Goal: Task Accomplishment & Management: Complete application form

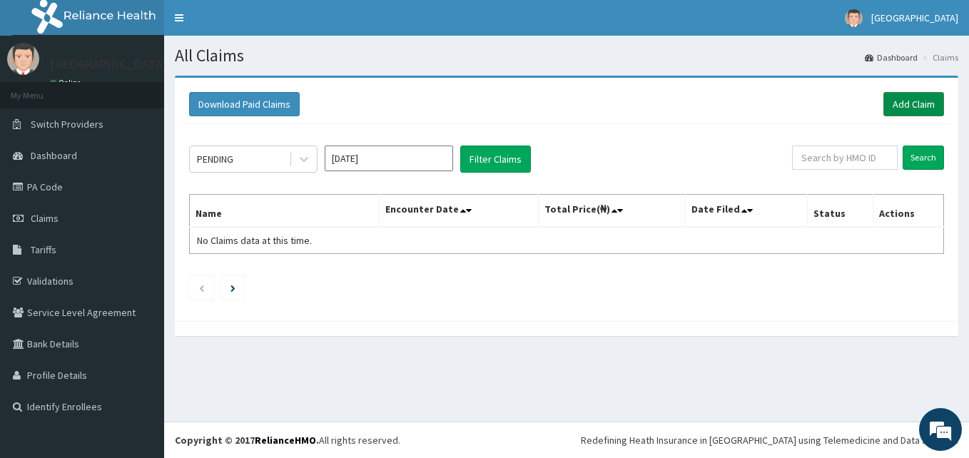
click at [913, 105] on link "Add Claim" at bounding box center [913, 104] width 61 height 24
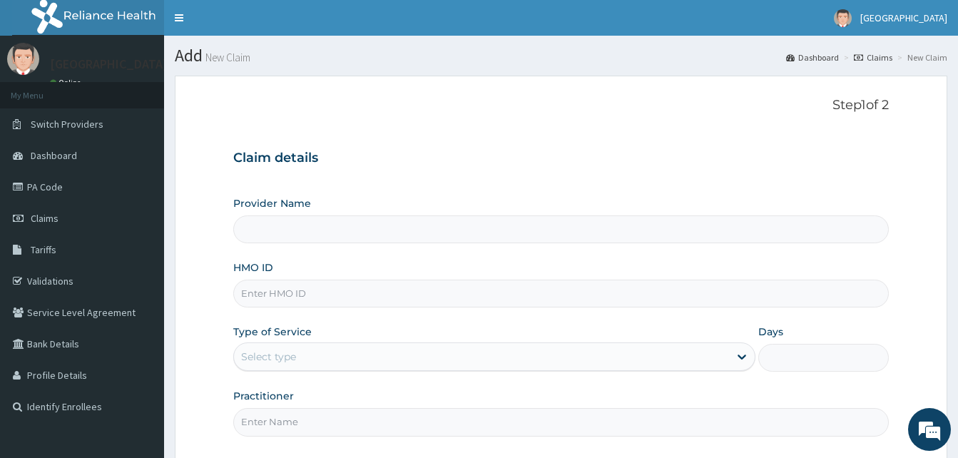
click at [283, 290] on input "HMO ID" at bounding box center [561, 294] width 656 height 28
paste input "DUP/10083/A"
type input "DUP/10083/A"
type input "Solid [GEOGRAPHIC_DATA]"
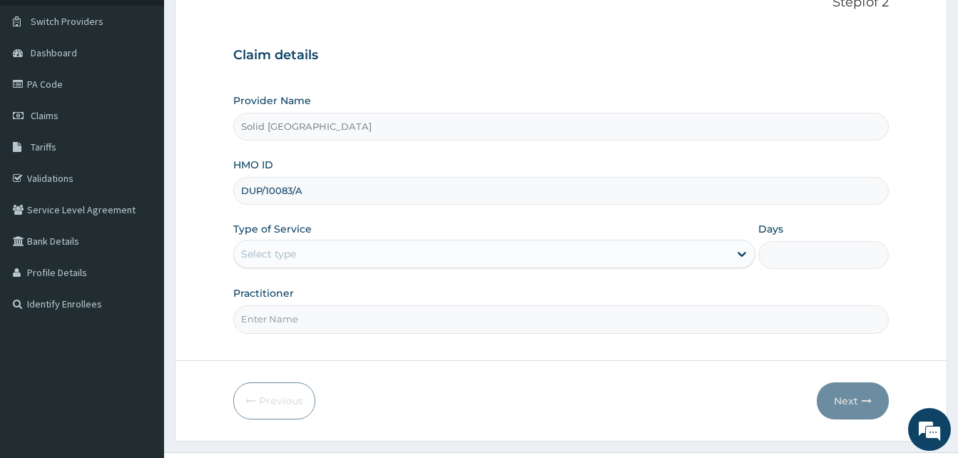
scroll to position [133, 0]
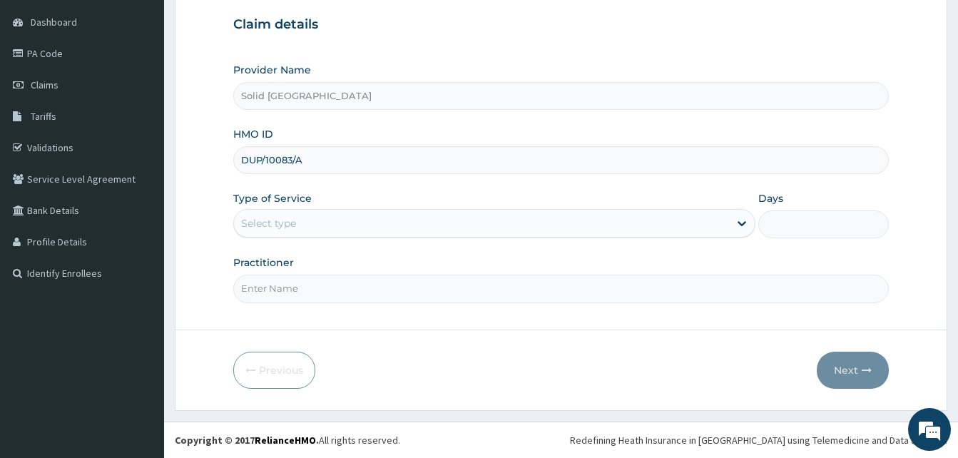
type input "DUP/10083/A"
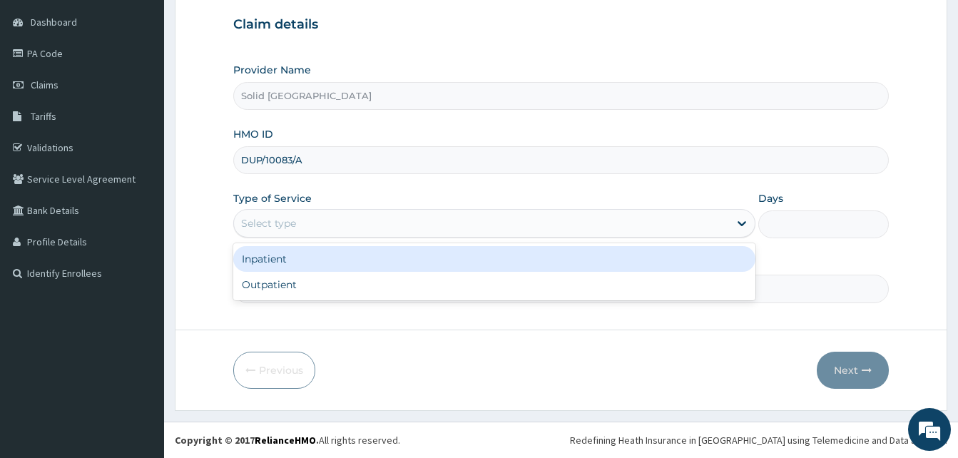
click at [342, 213] on div "Select type" at bounding box center [481, 223] width 495 height 23
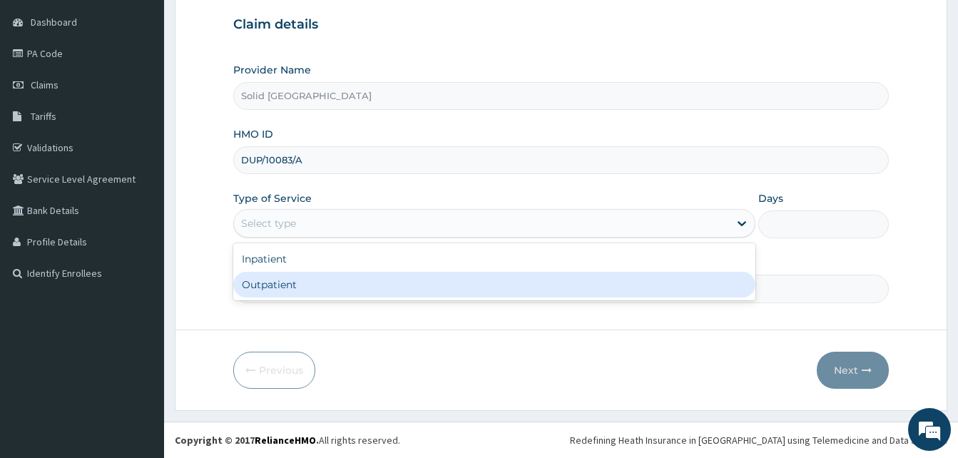
click at [286, 288] on div "Outpatient" at bounding box center [494, 285] width 522 height 26
type input "1"
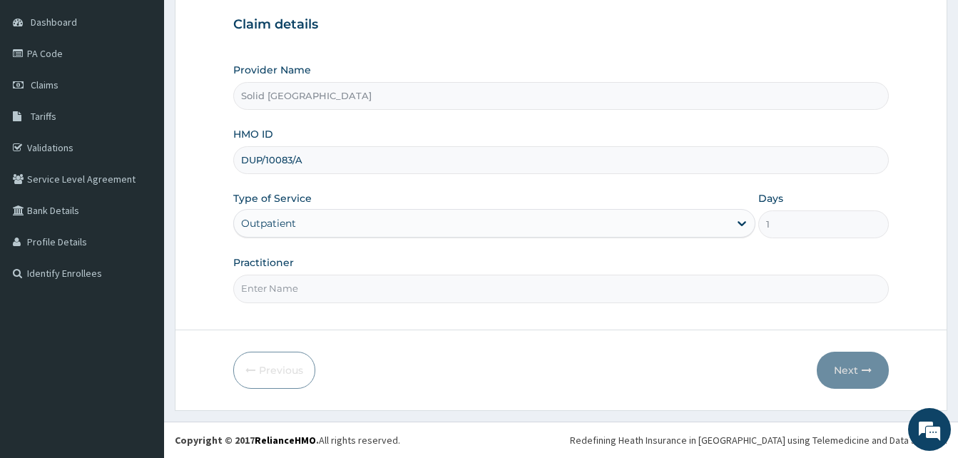
scroll to position [0, 0]
drag, startPoint x: 308, startPoint y: 293, endPoint x: 319, endPoint y: 287, distance: 12.8
click at [308, 293] on input "Practitioner" at bounding box center [561, 289] width 656 height 28
type input "b"
type input "BALOGUN"
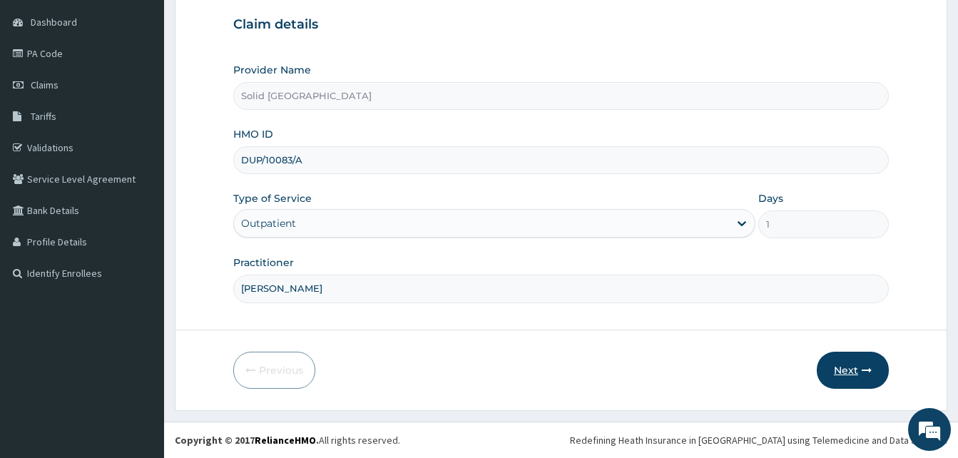
click at [846, 374] on button "Next" at bounding box center [853, 370] width 72 height 37
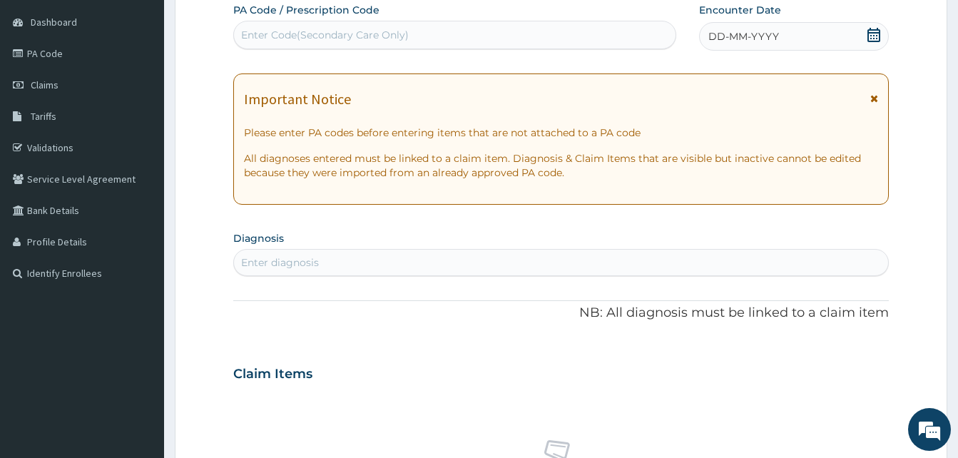
drag, startPoint x: 872, startPoint y: 99, endPoint x: 852, endPoint y: 65, distance: 39.6
click at [872, 98] on icon at bounding box center [874, 98] width 8 height 10
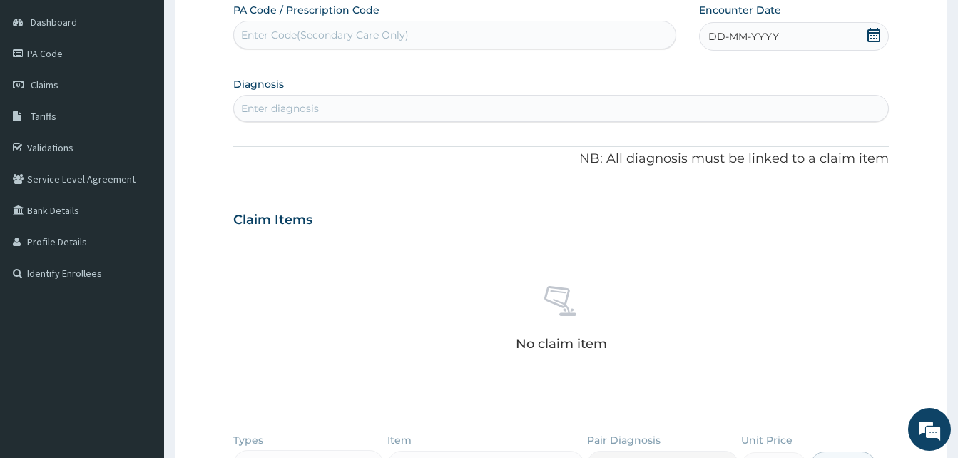
click at [450, 35] on div "Enter Code(Secondary Care Only)" at bounding box center [455, 35] width 442 height 23
paste input "PA/676633"
type input "PA/676633"
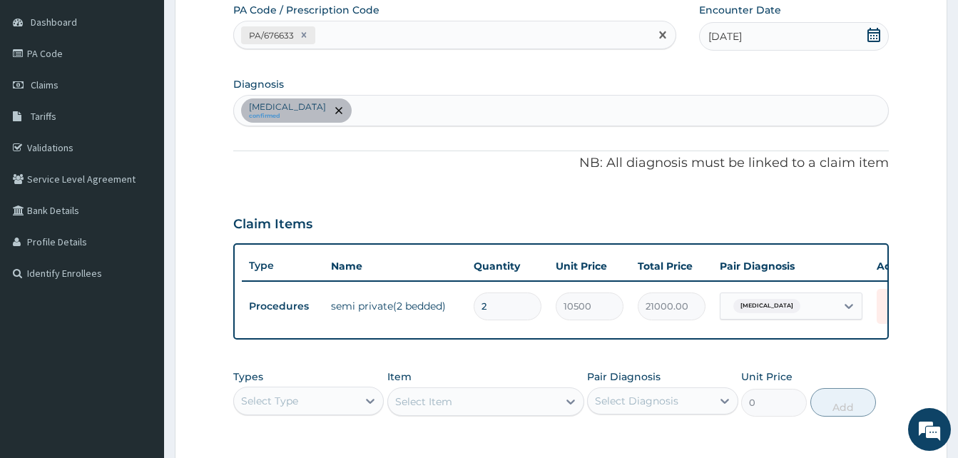
click at [352, 34] on div "PA/676633" at bounding box center [442, 36] width 416 height 24
paste input "PA/12079B"
type input "PA/12079B"
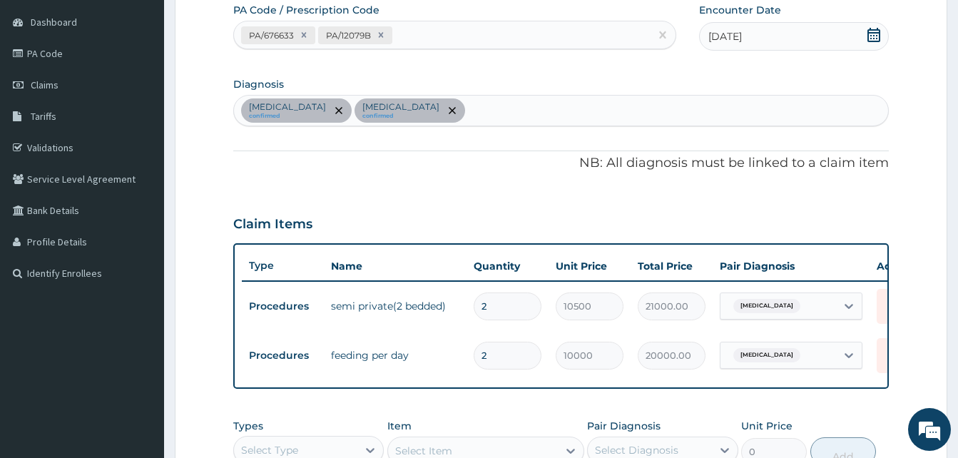
click at [413, 36] on div "PA/676633 PA/12079B" at bounding box center [442, 36] width 416 height 24
paste input "PA/730926"
type input "PA/730926"
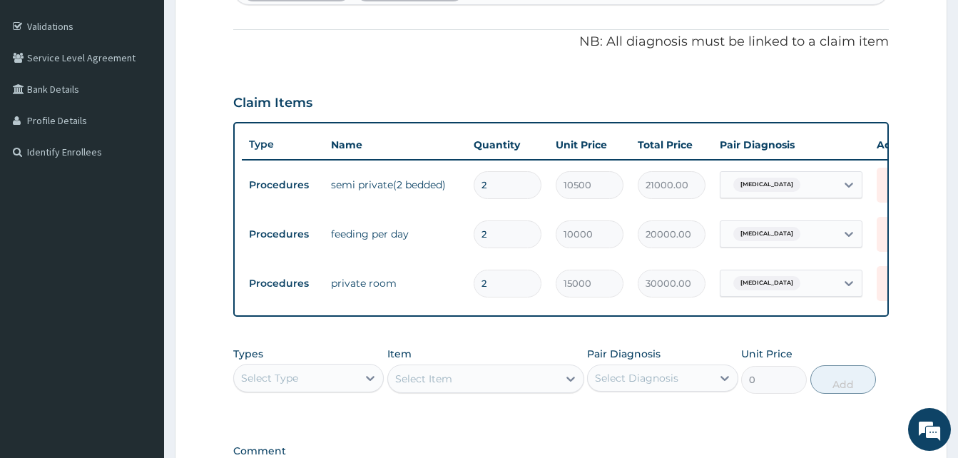
scroll to position [276, 0]
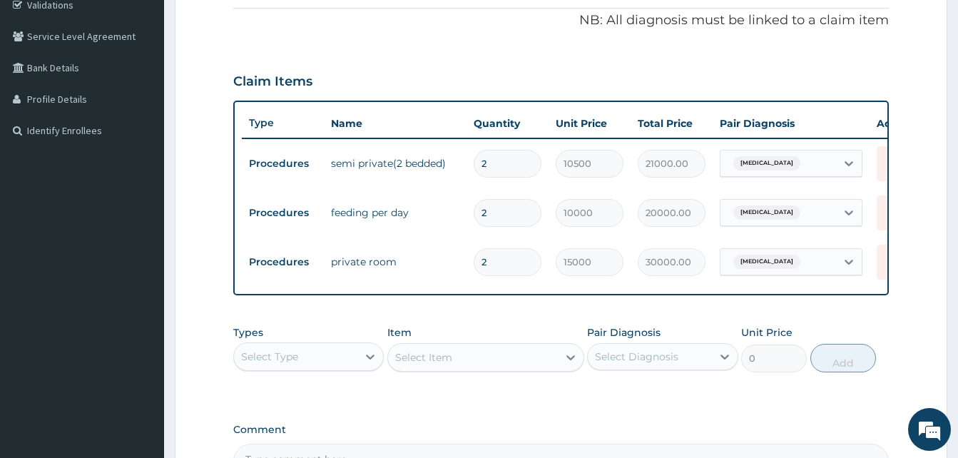
click at [523, 320] on div "PA Code / Prescription Code PA/676633 PA/12079B PA/730926 Encounter Date 04-09-…" at bounding box center [561, 169] width 656 height 619
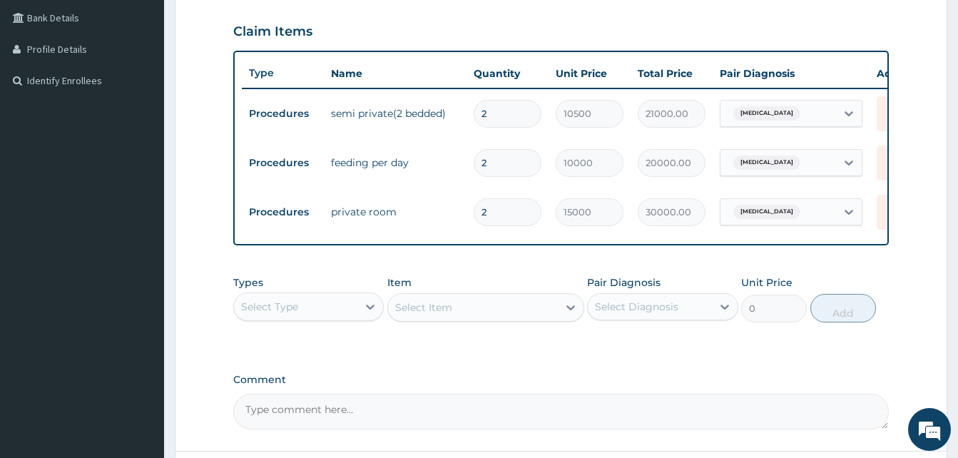
scroll to position [347, 0]
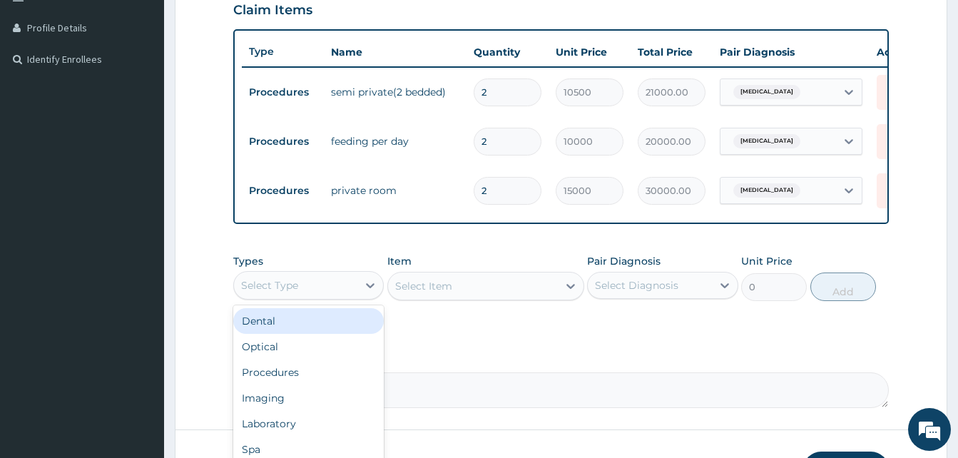
click at [352, 290] on div "Select Type" at bounding box center [295, 285] width 123 height 23
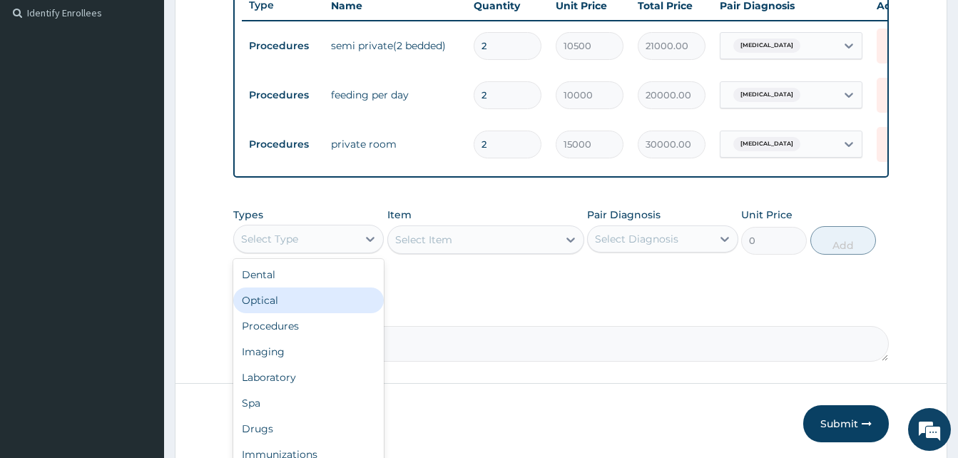
scroll to position [419, 0]
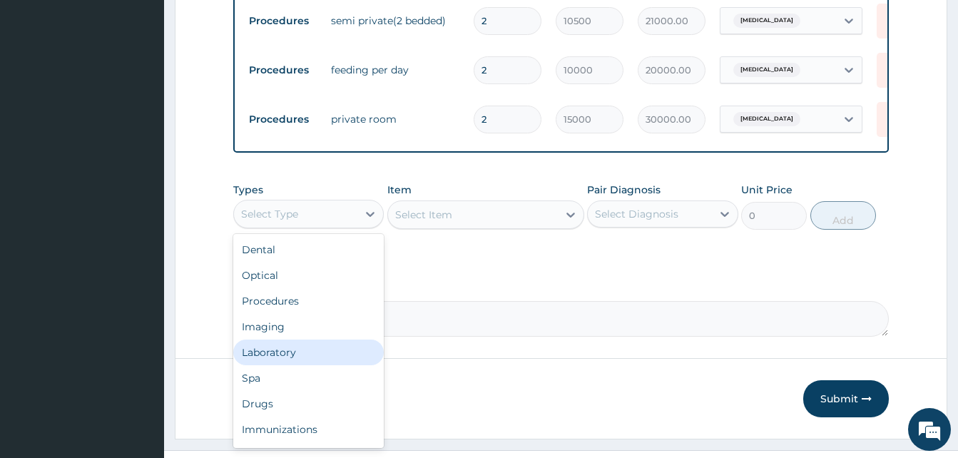
click at [315, 360] on div "Laboratory" at bounding box center [308, 353] width 151 height 26
click at [335, 225] on div "Laboratory" at bounding box center [295, 214] width 123 height 23
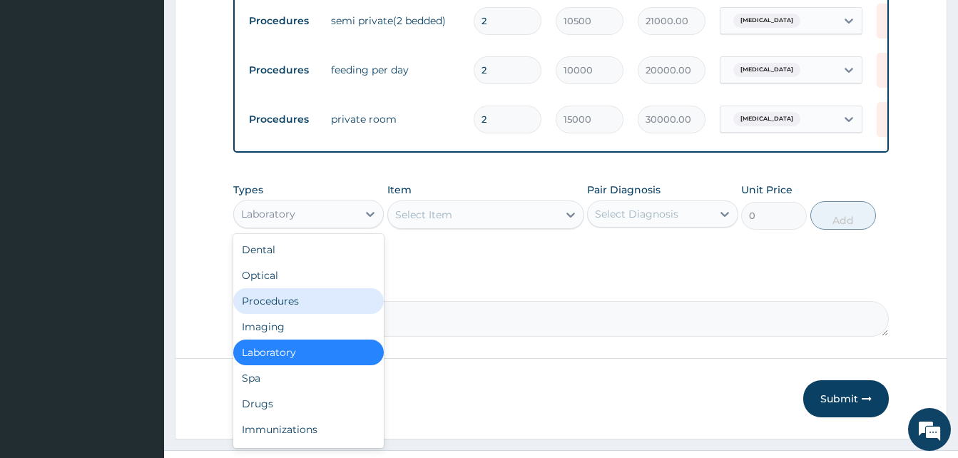
click at [298, 314] on div "Procedures" at bounding box center [308, 301] width 151 height 26
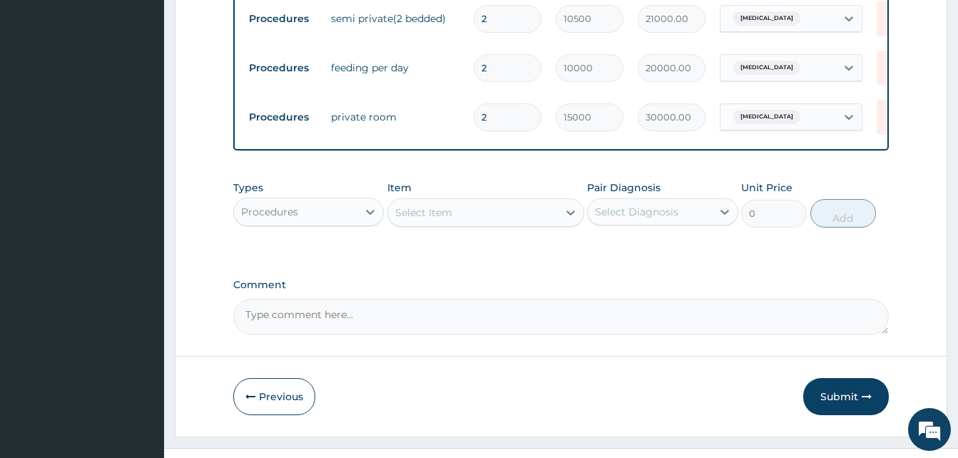
scroll to position [428, 0]
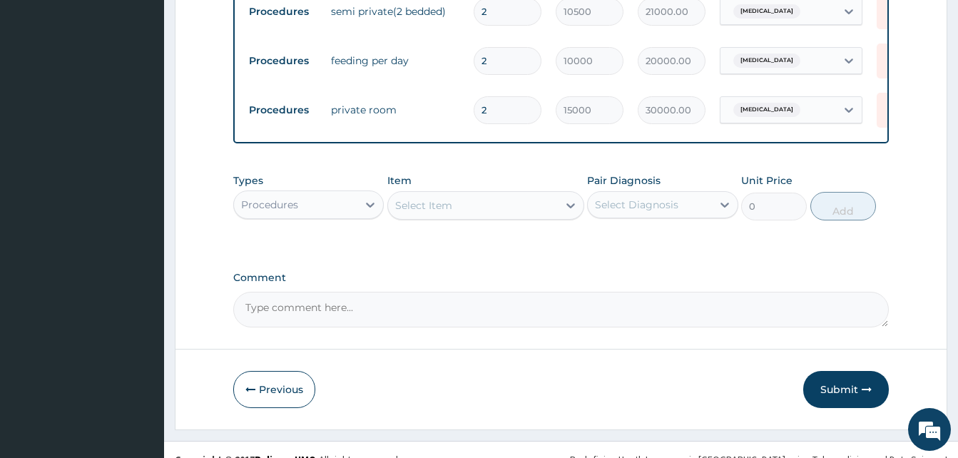
click at [450, 217] on div "Select Item" at bounding box center [473, 205] width 170 height 23
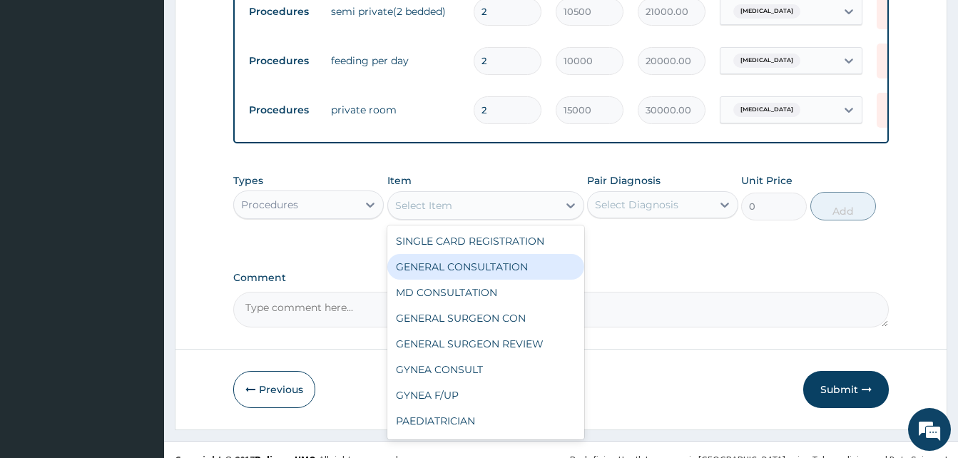
drag, startPoint x: 442, startPoint y: 270, endPoint x: 564, endPoint y: 262, distance: 123.0
click at [445, 269] on div "GENERAL CONSULTATION" at bounding box center [485, 267] width 197 height 26
type input "5000"
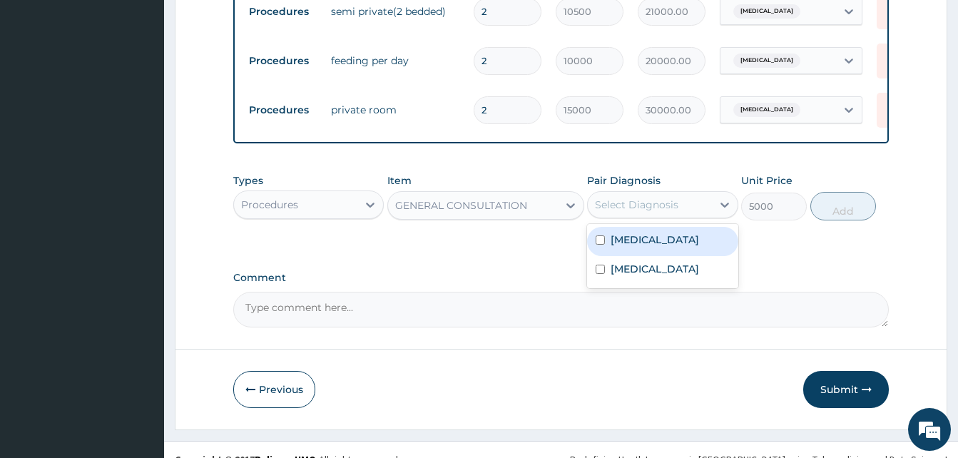
click at [655, 212] on div "Select Diagnosis" at bounding box center [636, 205] width 83 height 14
drag, startPoint x: 669, startPoint y: 257, endPoint x: 853, endPoint y: 241, distance: 184.7
click at [684, 253] on div "Malaria" at bounding box center [662, 241] width 151 height 29
checkbox input "true"
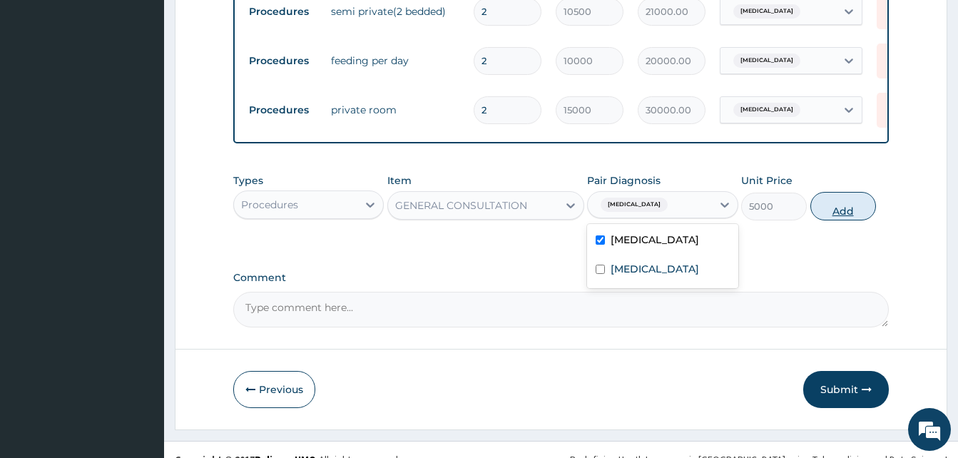
click at [860, 220] on button "Add" at bounding box center [844, 206] width 66 height 29
type input "0"
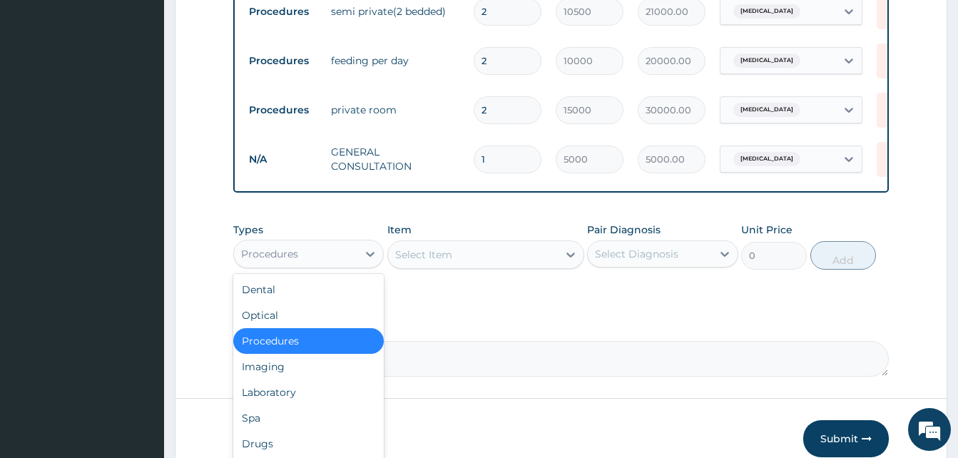
click at [317, 265] on div "Procedures" at bounding box center [295, 254] width 123 height 23
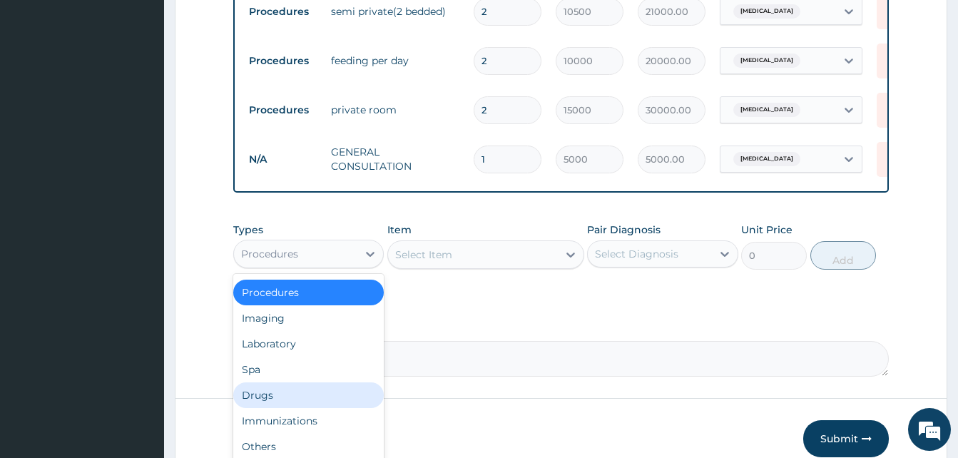
click at [280, 405] on div "Drugs" at bounding box center [308, 395] width 151 height 26
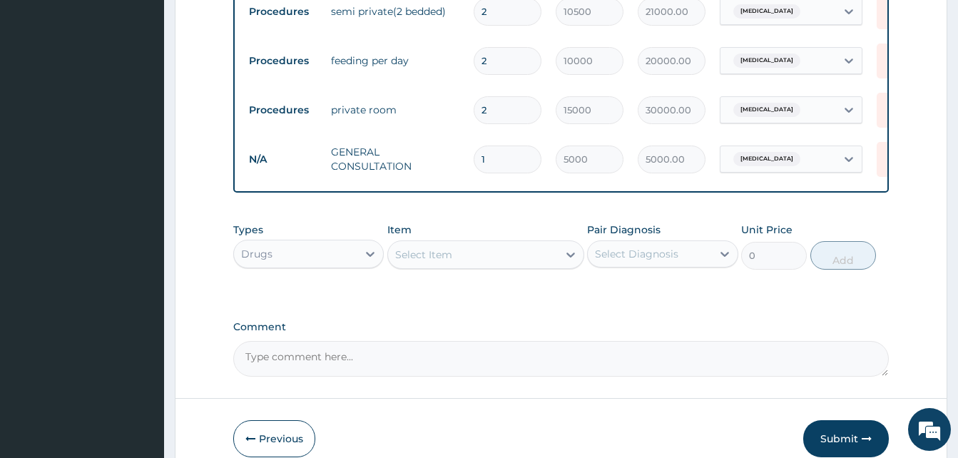
click at [489, 266] on div "Select Item" at bounding box center [473, 254] width 170 height 23
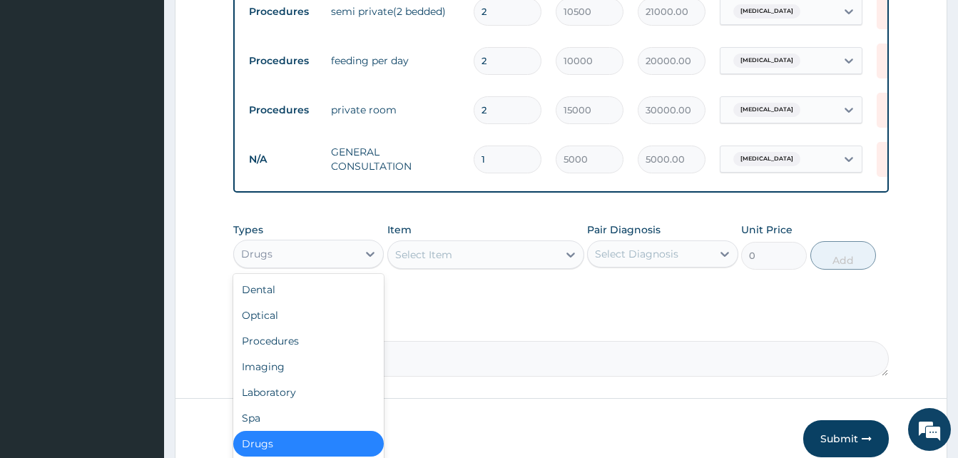
click at [316, 264] on div "Drugs" at bounding box center [295, 254] width 123 height 23
click at [275, 403] on div "Laboratory" at bounding box center [308, 393] width 151 height 26
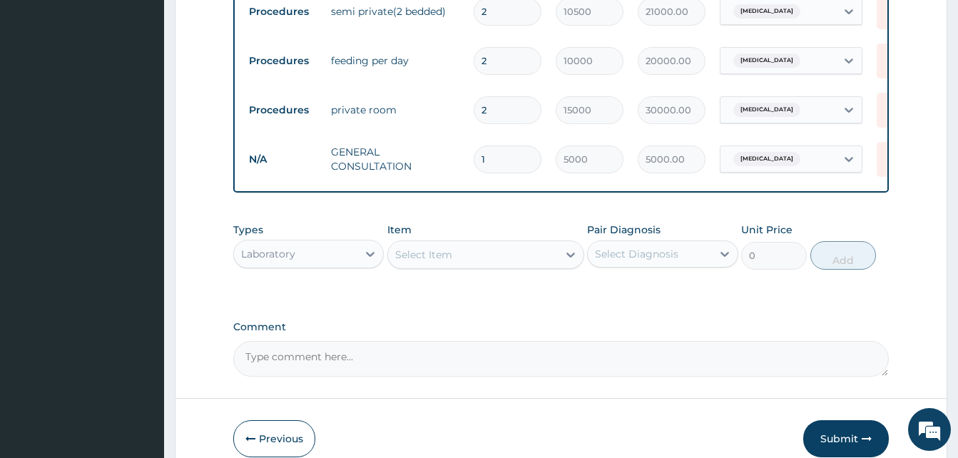
click at [442, 262] on div "Select Item" at bounding box center [423, 255] width 57 height 14
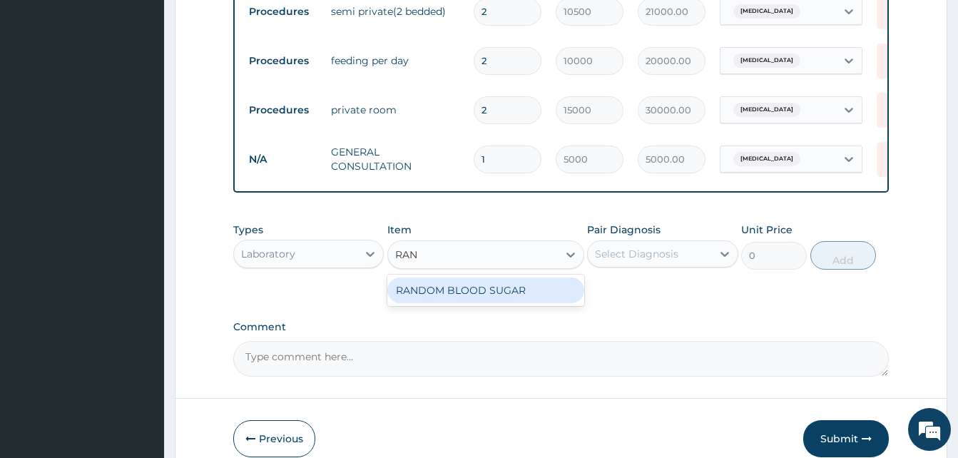
type input "RAND"
click at [468, 303] on div "RANDOM BLOOD SUGAR" at bounding box center [485, 291] width 197 height 26
type input "2500"
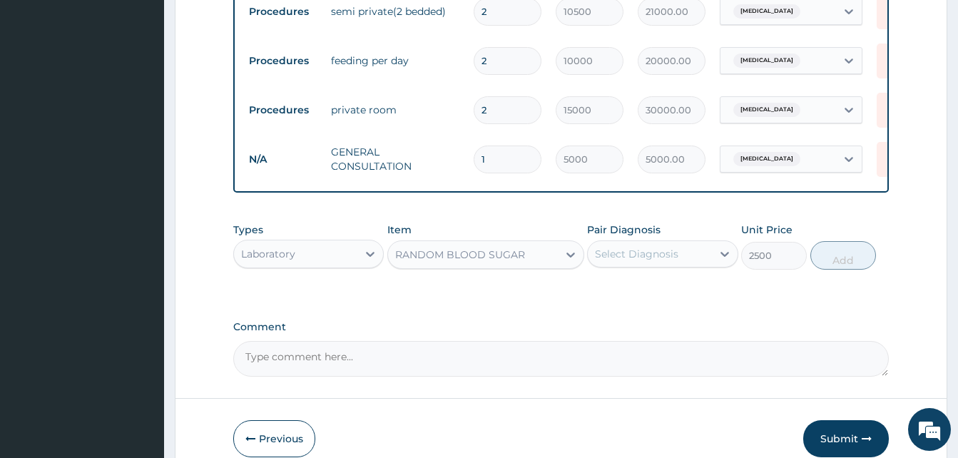
click at [652, 268] on div "Select Diagnosis" at bounding box center [662, 253] width 151 height 27
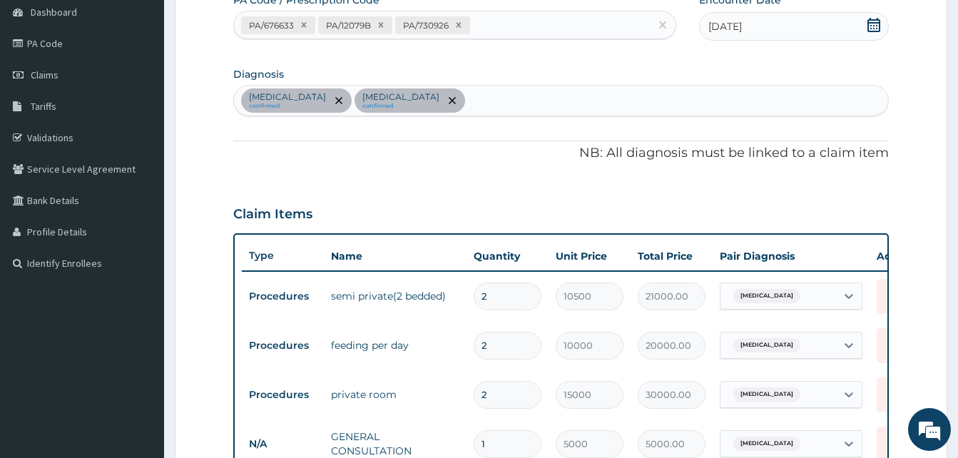
scroll to position [143, 0]
click at [449, 93] on div "Malaria confirmed Pharyngitis confirmed" at bounding box center [561, 101] width 654 height 30
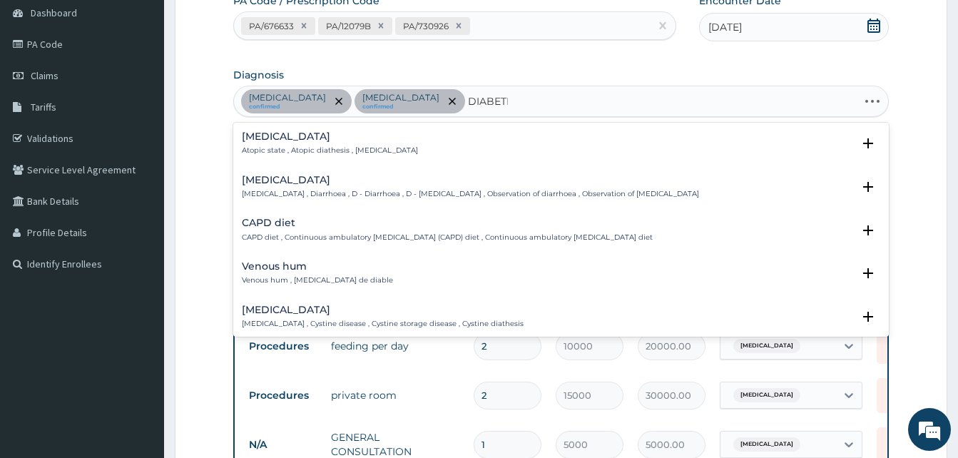
type input "DIABETES"
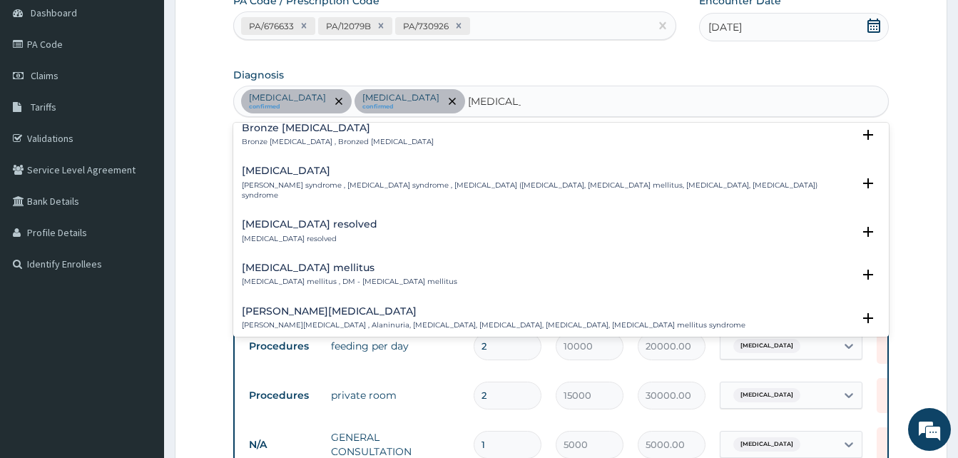
scroll to position [71, 0]
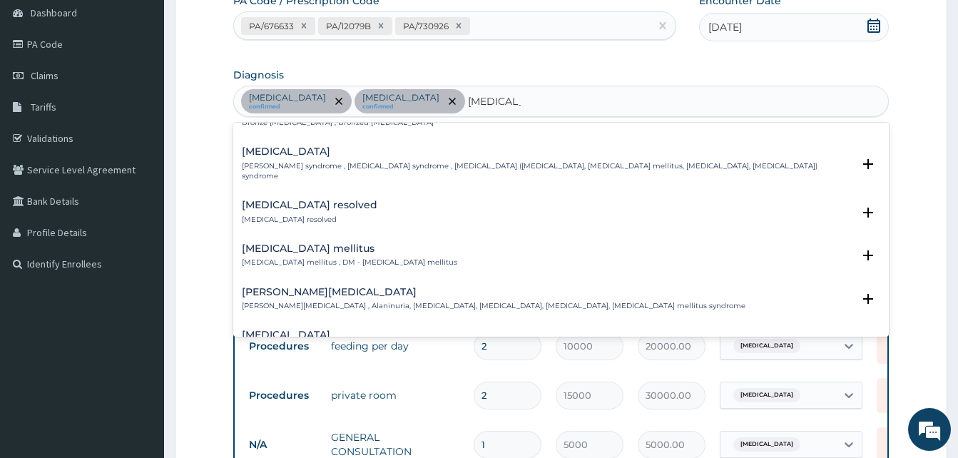
click at [289, 258] on p "Diabetes mellitus , DM - Diabetes mellitus" at bounding box center [349, 263] width 215 height 10
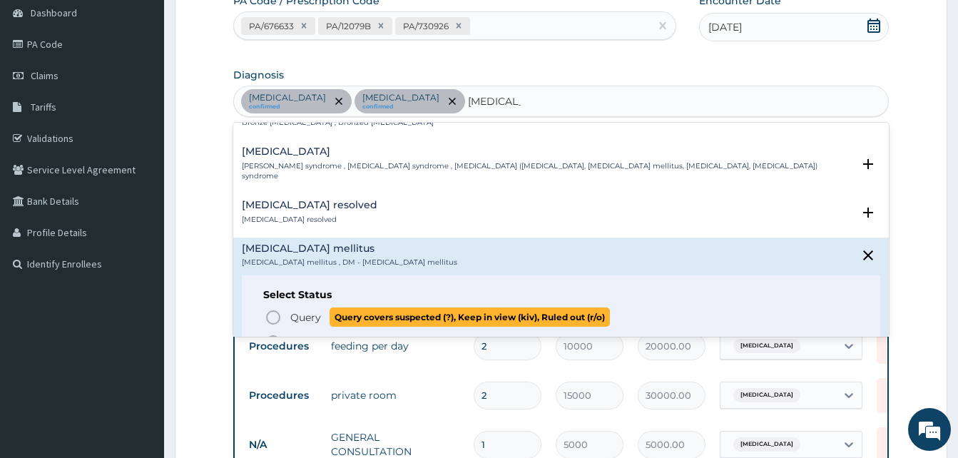
click at [275, 309] on icon "status option query" at bounding box center [273, 317] width 17 height 17
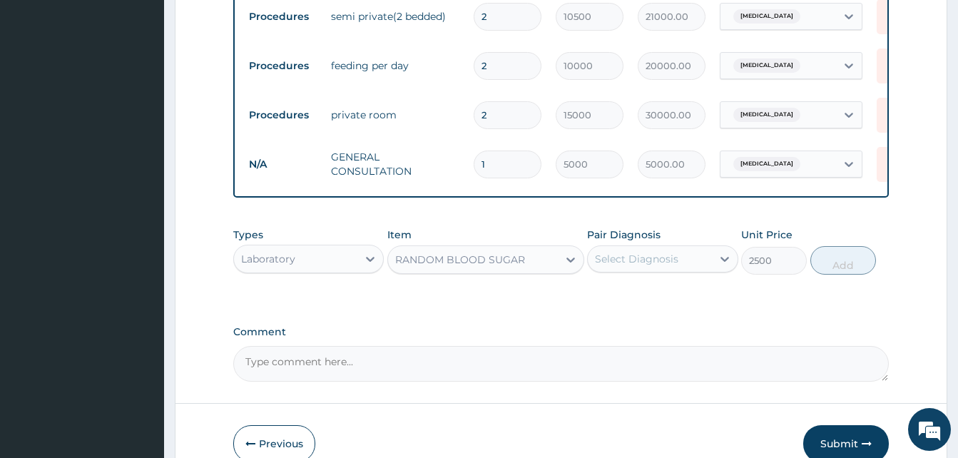
scroll to position [499, 0]
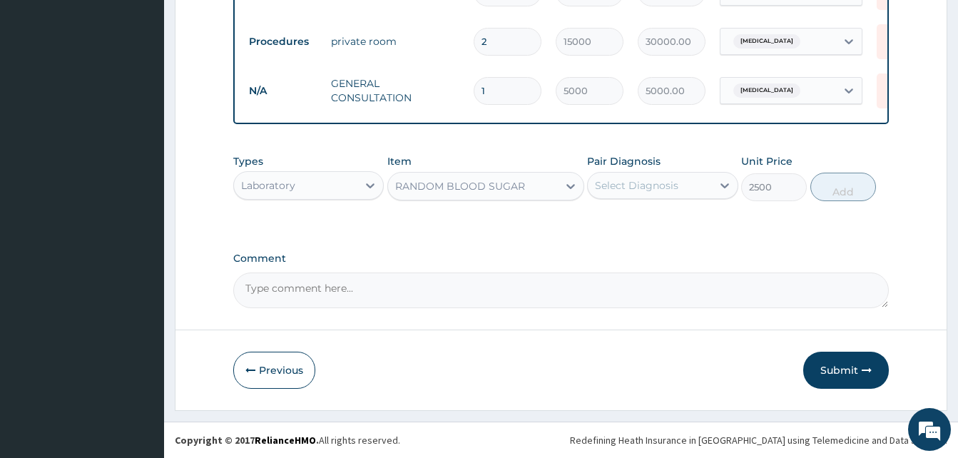
click at [643, 191] on div "Select Diagnosis" at bounding box center [636, 185] width 83 height 14
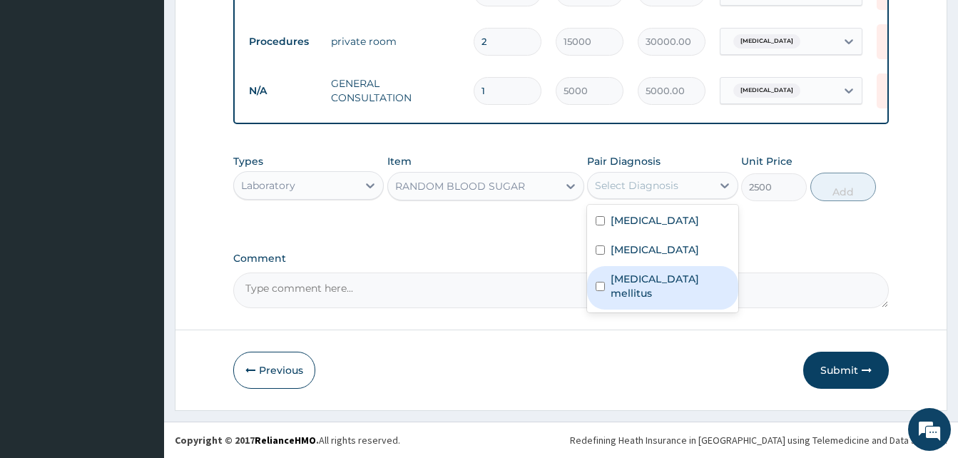
drag, startPoint x: 665, startPoint y: 285, endPoint x: 682, endPoint y: 275, distance: 19.5
click at [667, 284] on label "Diabetes mellitus" at bounding box center [670, 286] width 118 height 29
checkbox input "true"
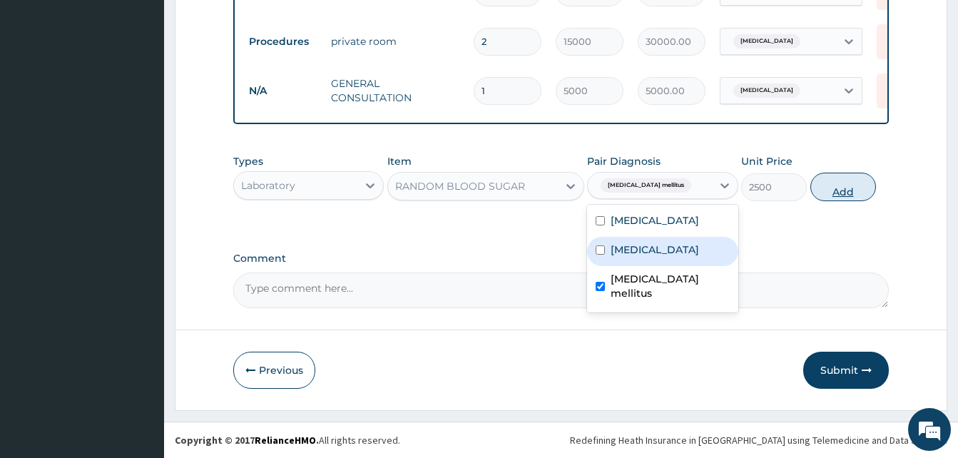
click at [841, 199] on button "Add" at bounding box center [844, 187] width 66 height 29
type input "0"
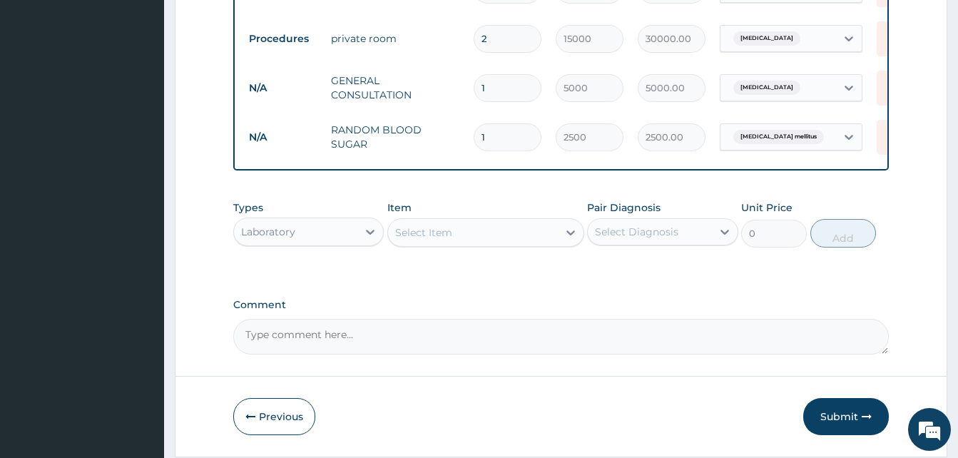
click at [498, 244] on div "Select Item" at bounding box center [473, 232] width 170 height 23
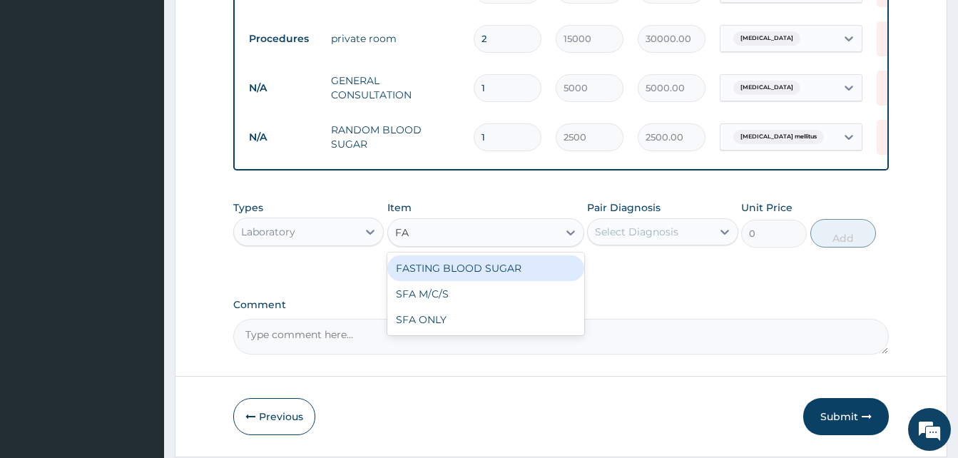
type input "F"
type input "FBC"
click at [479, 278] on div "FBC" at bounding box center [485, 268] width 197 height 26
type input "6000"
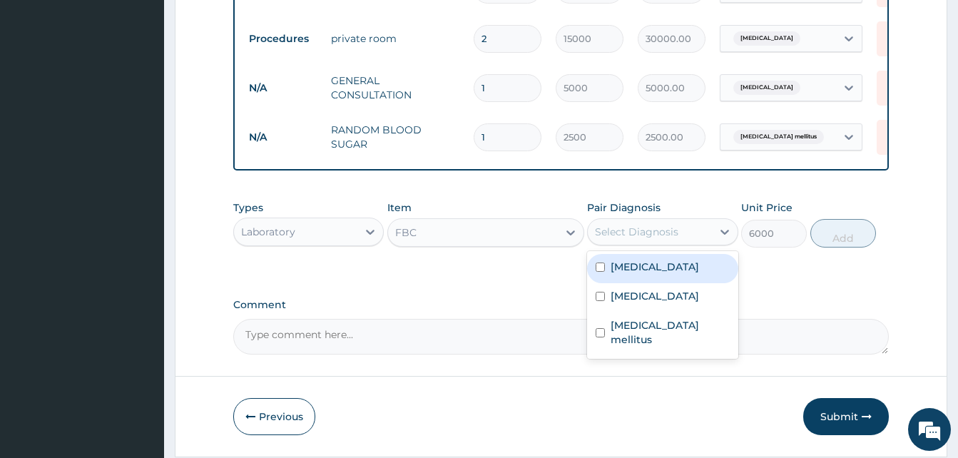
click at [661, 239] on div "Select Diagnosis" at bounding box center [636, 232] width 83 height 14
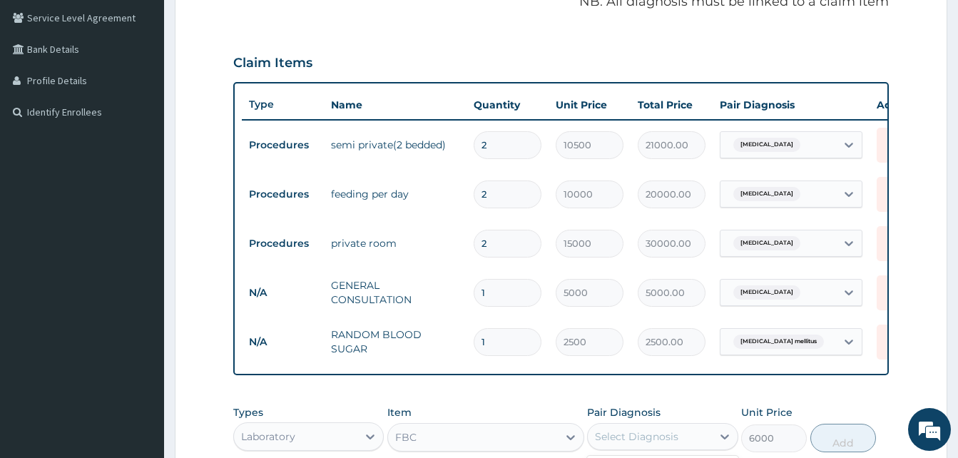
scroll to position [214, 0]
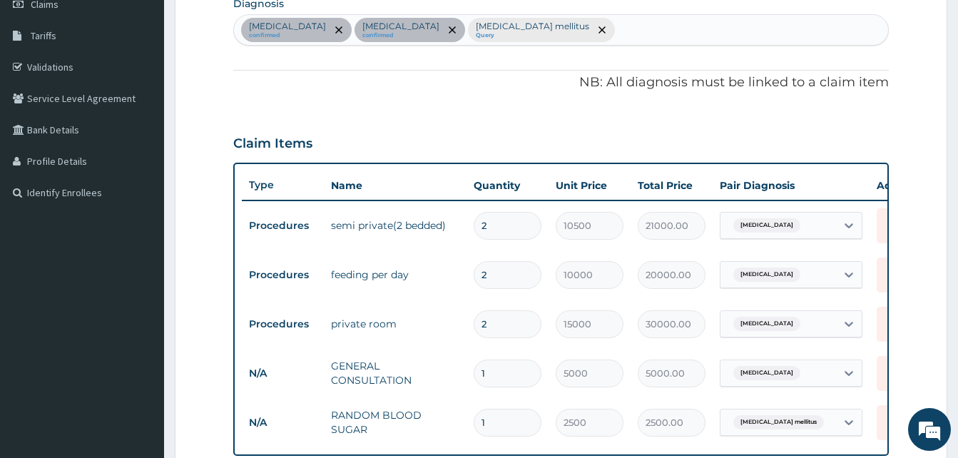
drag, startPoint x: 536, startPoint y: 30, endPoint x: 548, endPoint y: 29, distance: 12.2
click at [544, 29] on div "Malaria confirmed Pharyngitis confirmed Diabetes mellitus Query" at bounding box center [561, 30] width 654 height 30
type input "SEPS"
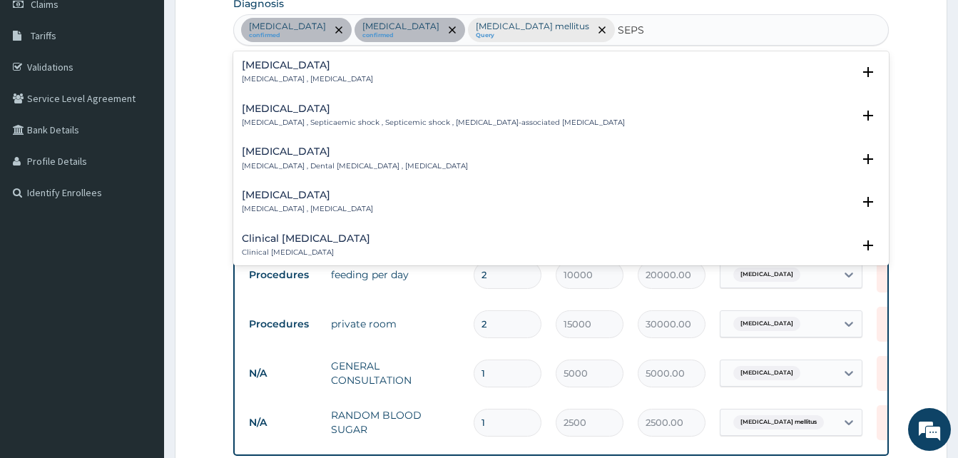
click at [263, 61] on h4 "Sepsis" at bounding box center [307, 65] width 131 height 11
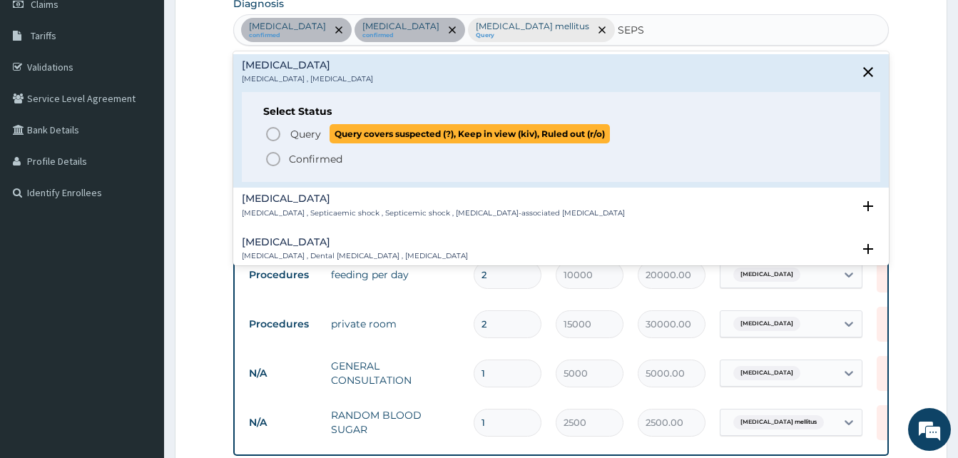
drag, startPoint x: 275, startPoint y: 134, endPoint x: 283, endPoint y: 152, distance: 19.2
click at [275, 133] on icon "status option query" at bounding box center [273, 134] width 17 height 17
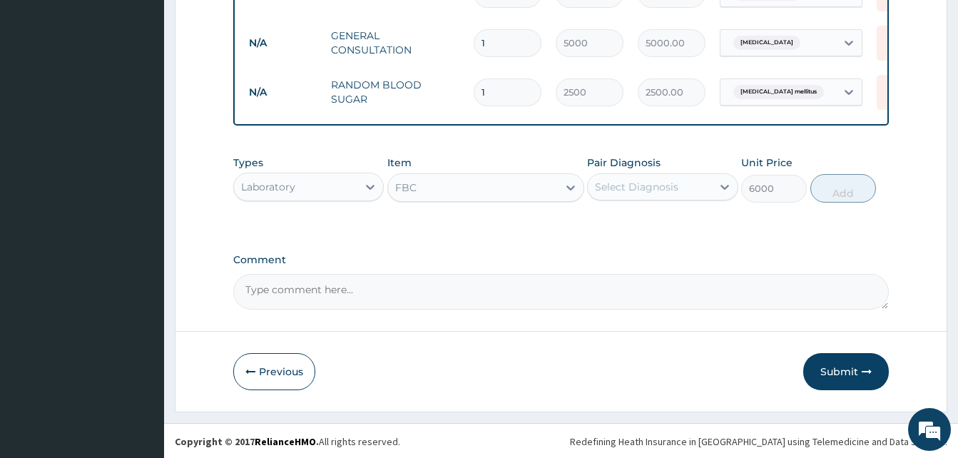
scroll to position [557, 0]
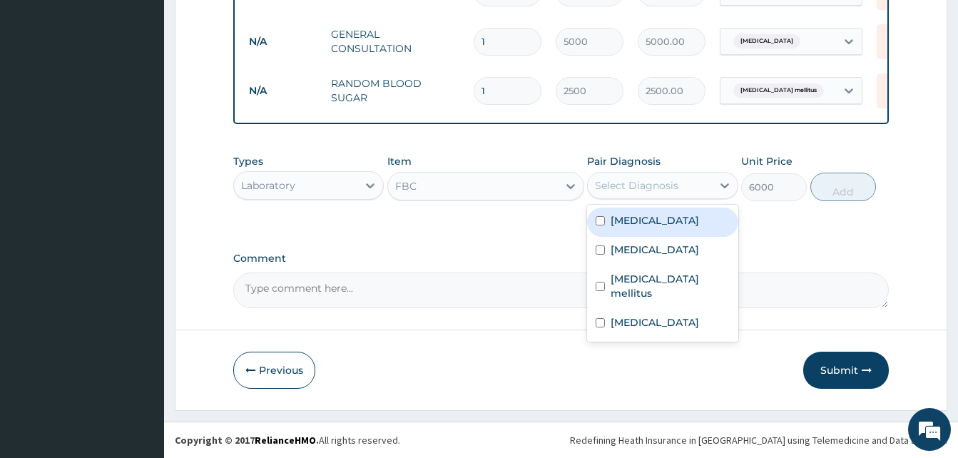
click at [673, 191] on div "Select Diagnosis" at bounding box center [636, 185] width 83 height 14
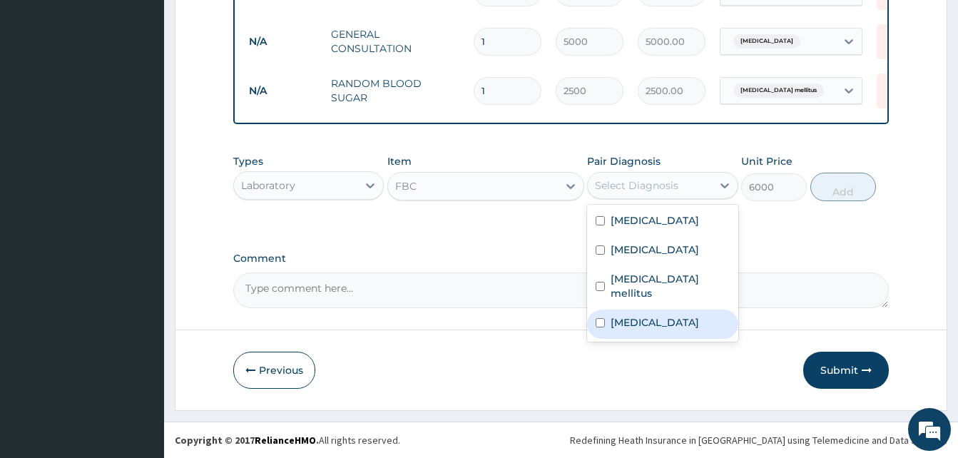
click at [626, 315] on label "Sepsis" at bounding box center [655, 322] width 88 height 14
checkbox input "true"
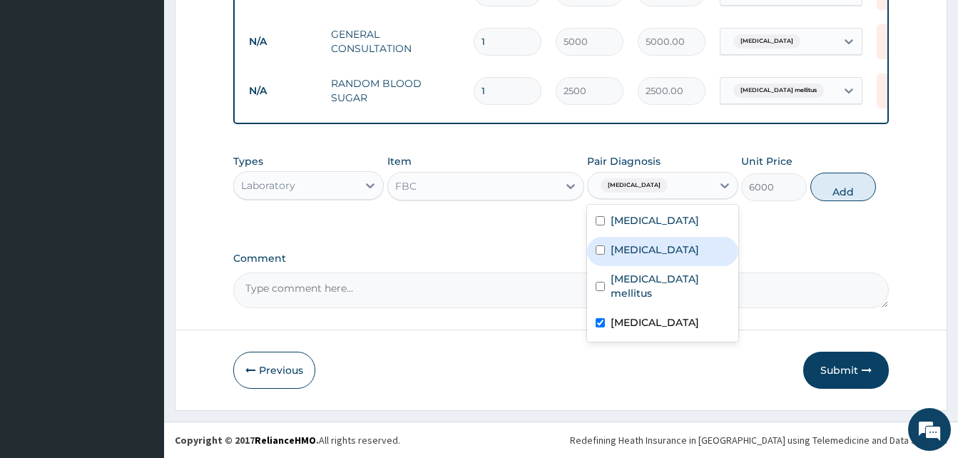
drag, startPoint x: 850, startPoint y: 188, endPoint x: 808, endPoint y: 181, distance: 42.7
click at [849, 189] on button "Add" at bounding box center [844, 187] width 66 height 29
type input "0"
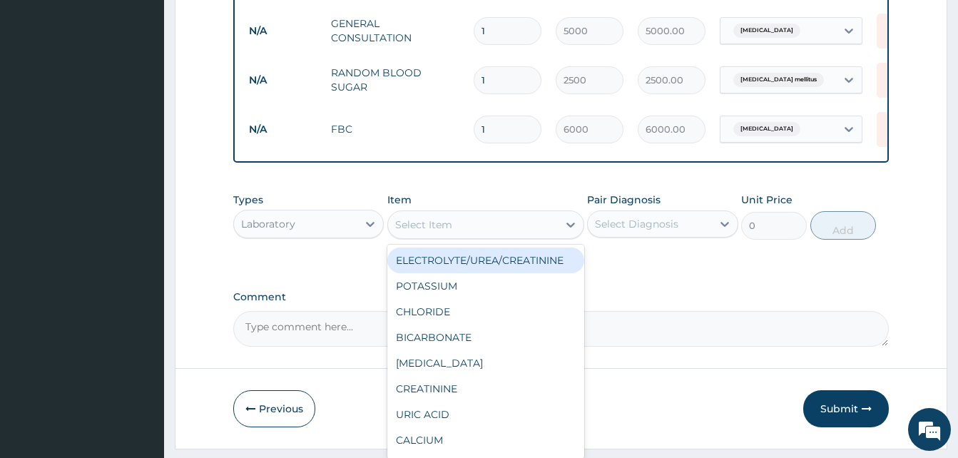
click at [481, 234] on div "Select Item" at bounding box center [473, 224] width 170 height 23
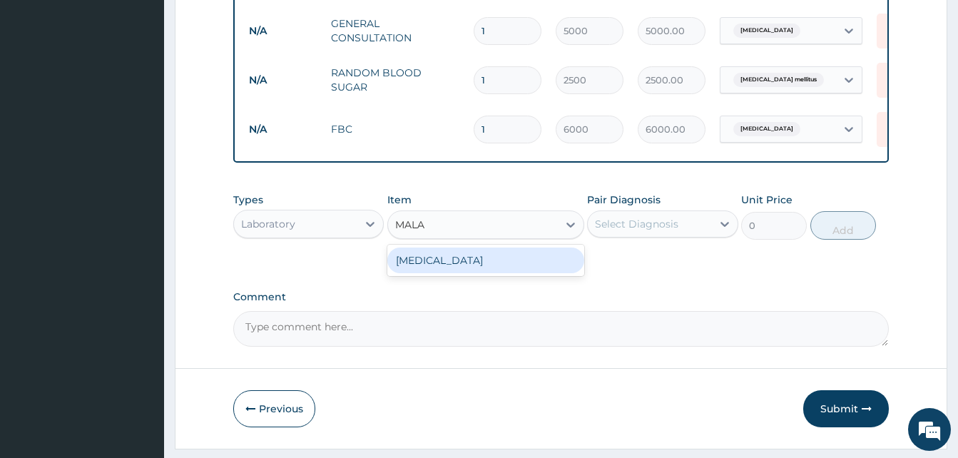
type input "MALAR"
click at [444, 273] on div "MALARIA" at bounding box center [485, 261] width 197 height 26
type input "3000"
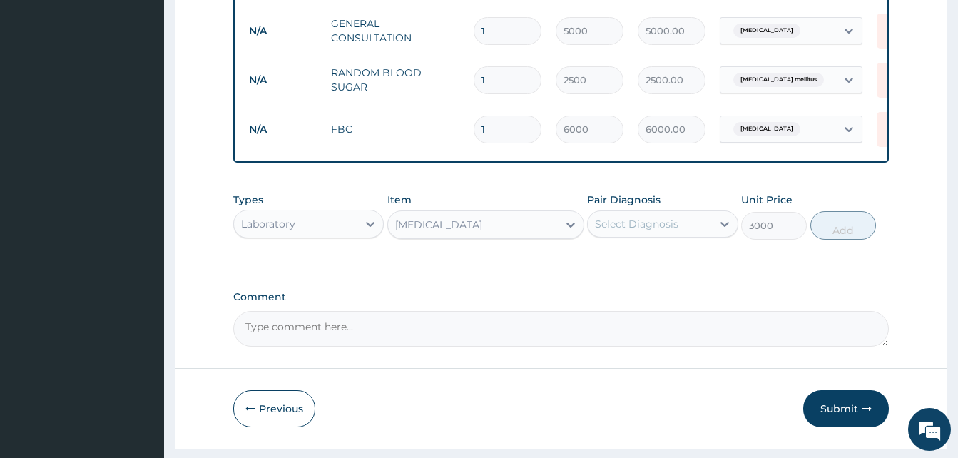
click at [659, 231] on div "Select Diagnosis" at bounding box center [636, 224] width 83 height 14
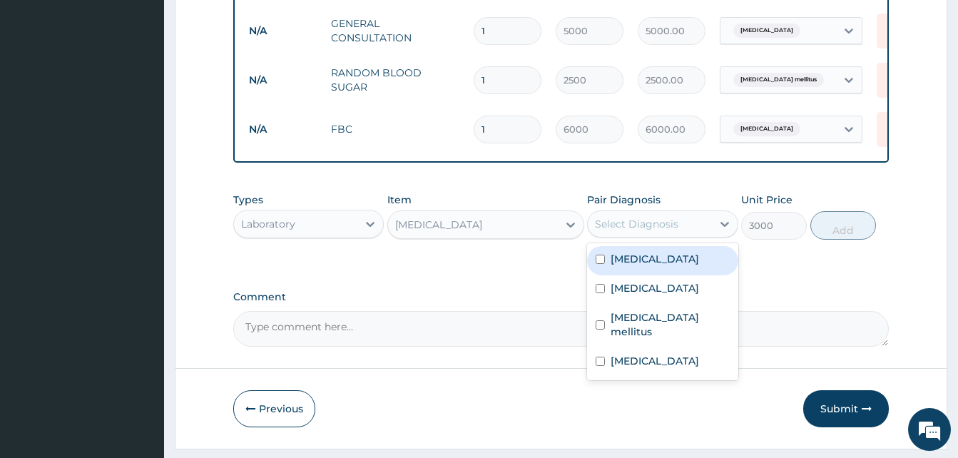
click at [643, 266] on label "Malaria" at bounding box center [655, 259] width 88 height 14
checkbox input "true"
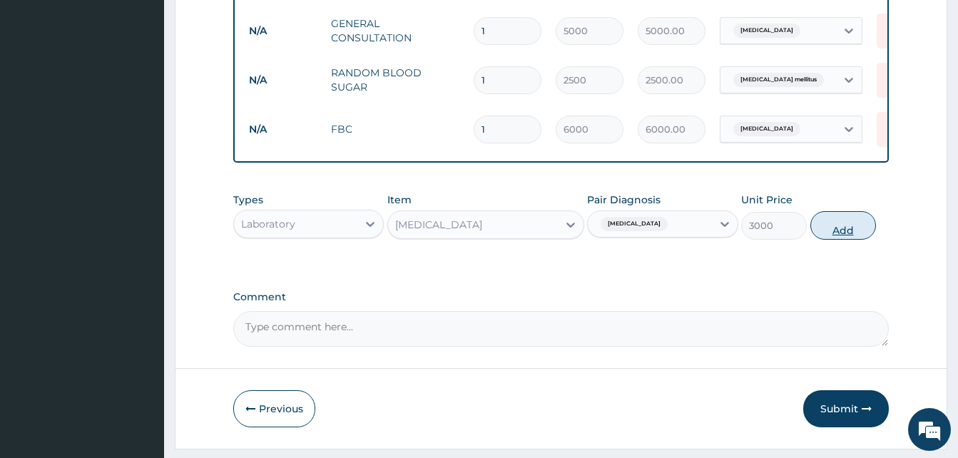
click at [841, 238] on button "Add" at bounding box center [844, 225] width 66 height 29
type input "0"
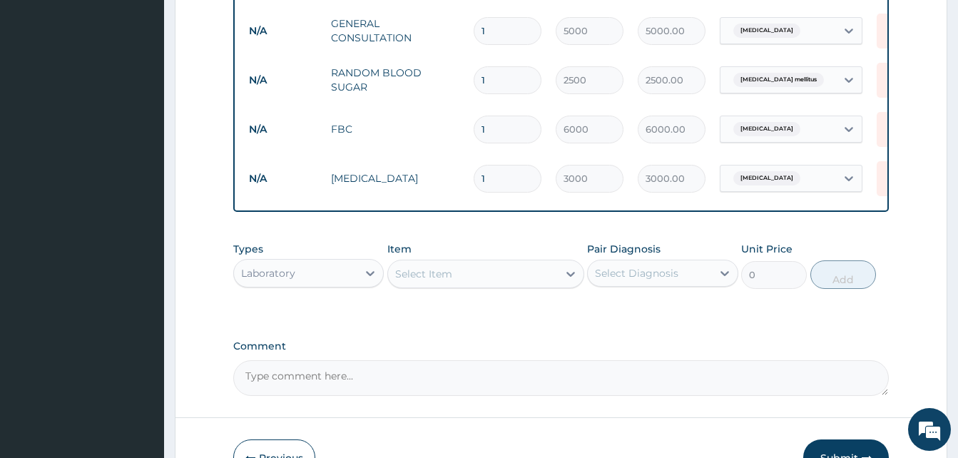
click at [328, 285] on div "Laboratory" at bounding box center [295, 273] width 123 height 23
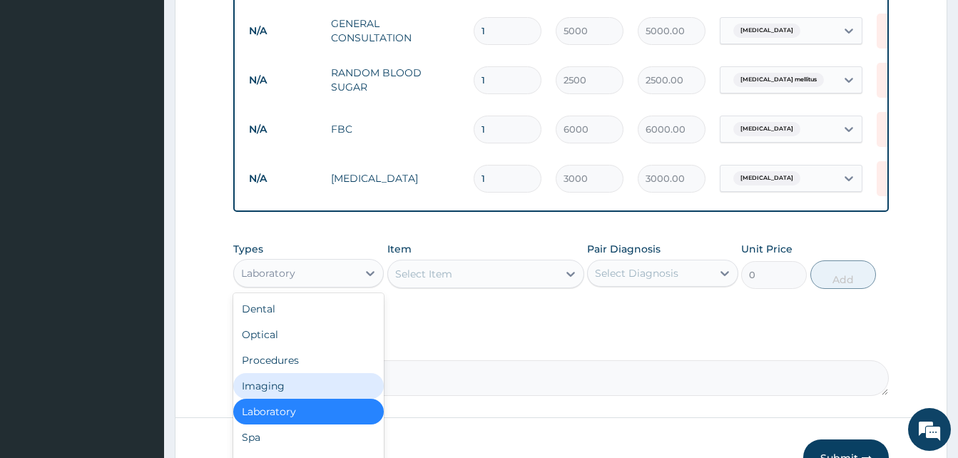
scroll to position [49, 0]
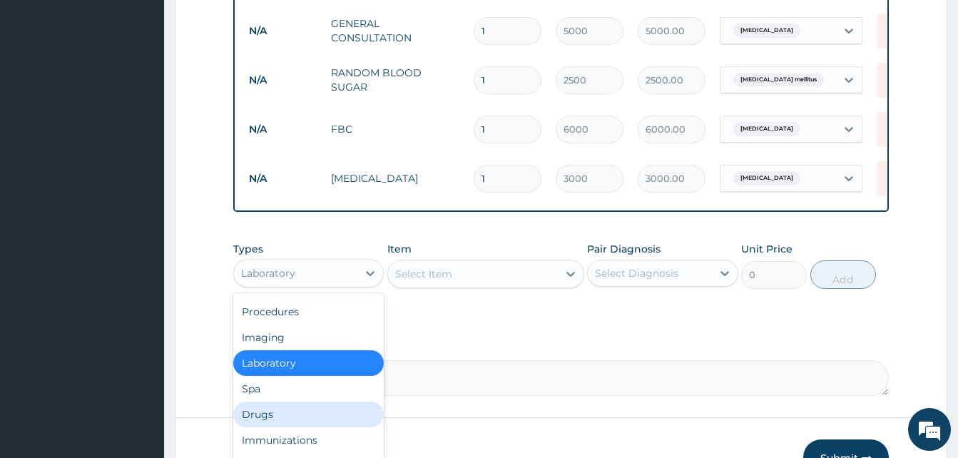
click at [273, 424] on div "Drugs" at bounding box center [308, 415] width 151 height 26
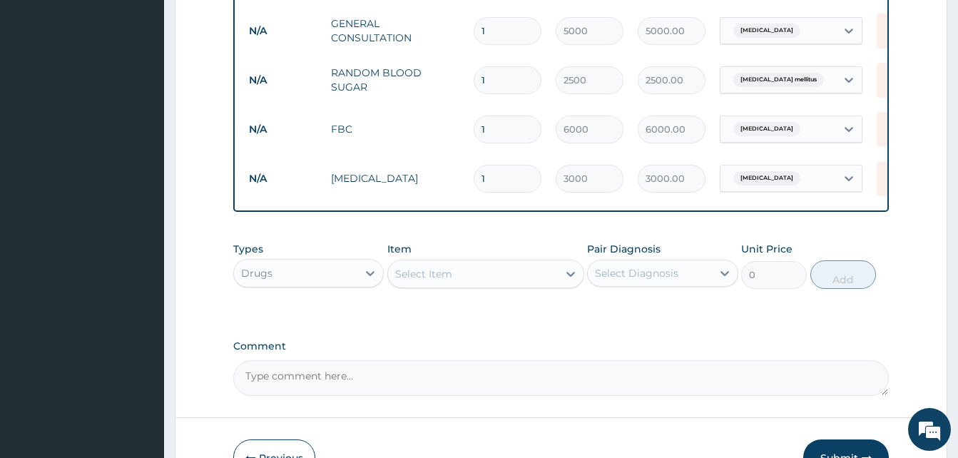
click at [491, 285] on div "Select Item" at bounding box center [473, 274] width 170 height 23
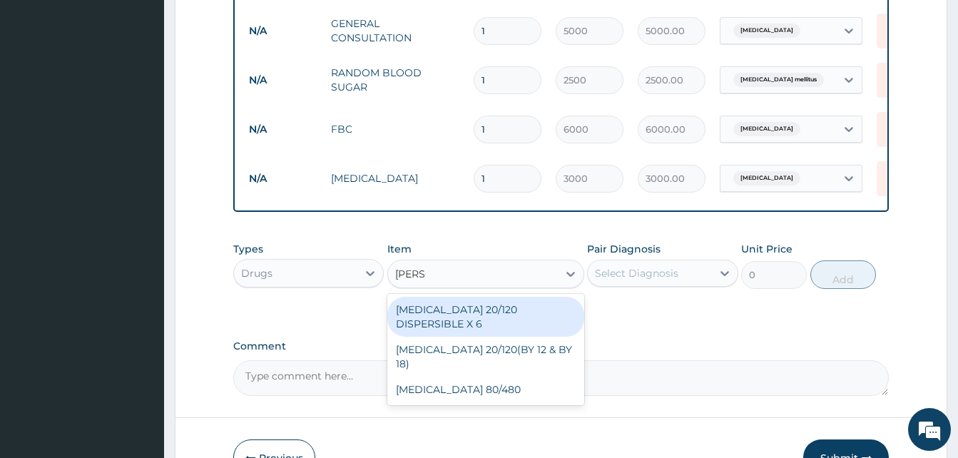
type input "COART"
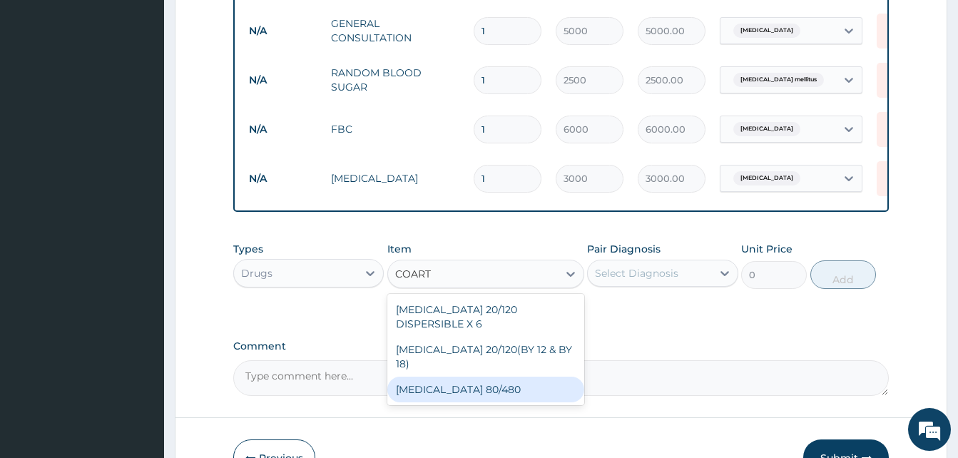
click at [471, 377] on div "COARTEM 80/480" at bounding box center [485, 390] width 197 height 26
type input "6000"
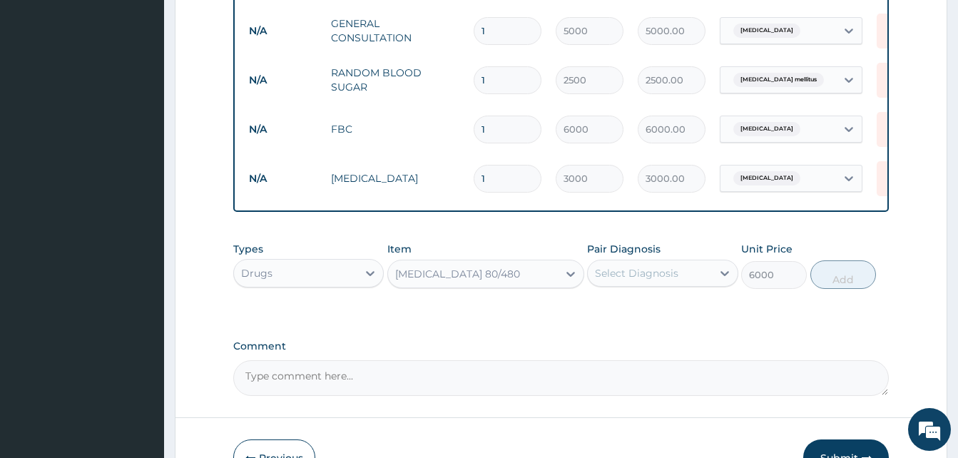
click at [677, 280] on div "Select Diagnosis" at bounding box center [636, 273] width 83 height 14
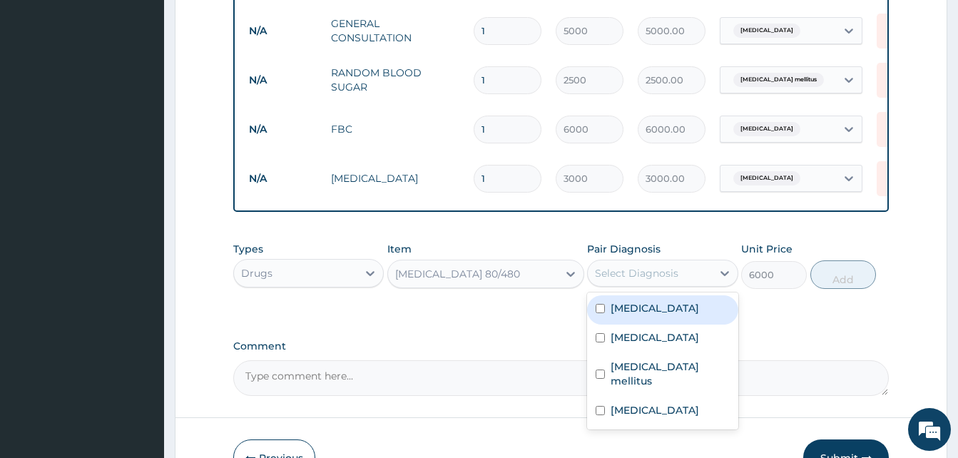
drag, startPoint x: 648, startPoint y: 319, endPoint x: 768, endPoint y: 300, distance: 121.3
click at [667, 313] on div "Malaria" at bounding box center [662, 309] width 151 height 29
checkbox input "true"
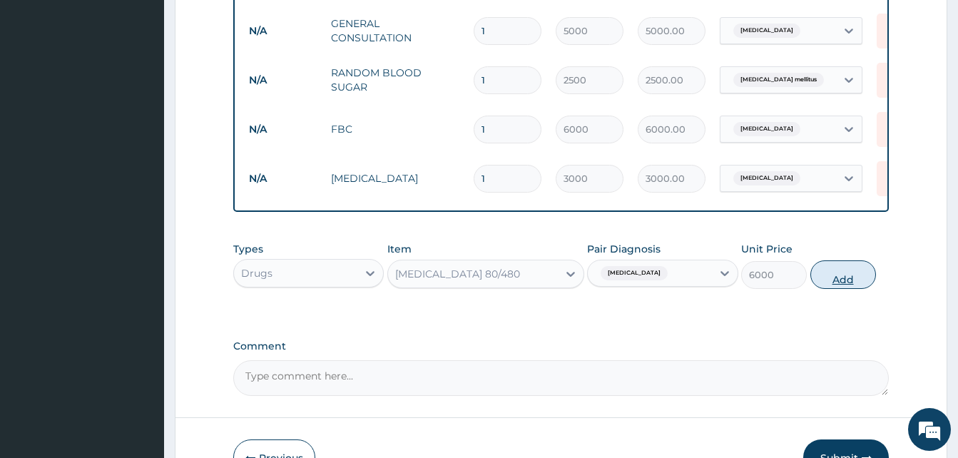
click at [868, 283] on button "Add" at bounding box center [844, 274] width 66 height 29
type input "0"
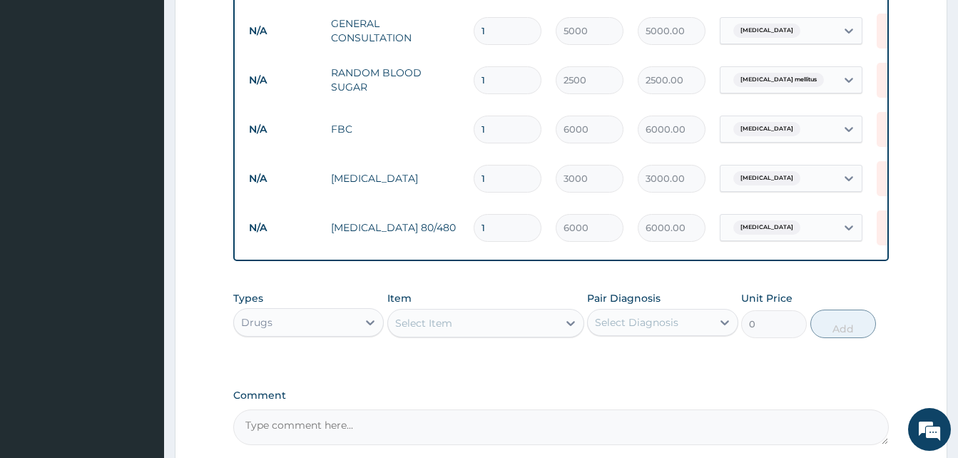
click at [472, 335] on div "Select Item" at bounding box center [473, 323] width 170 height 23
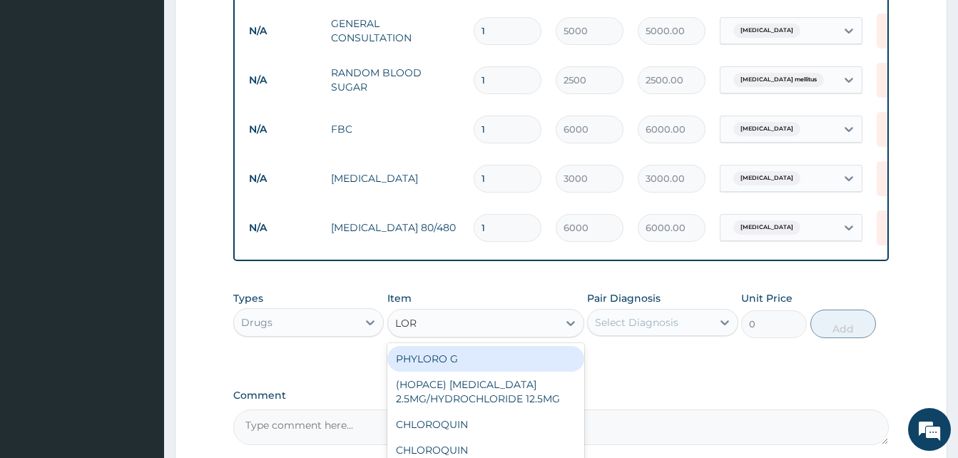
type input "LORA"
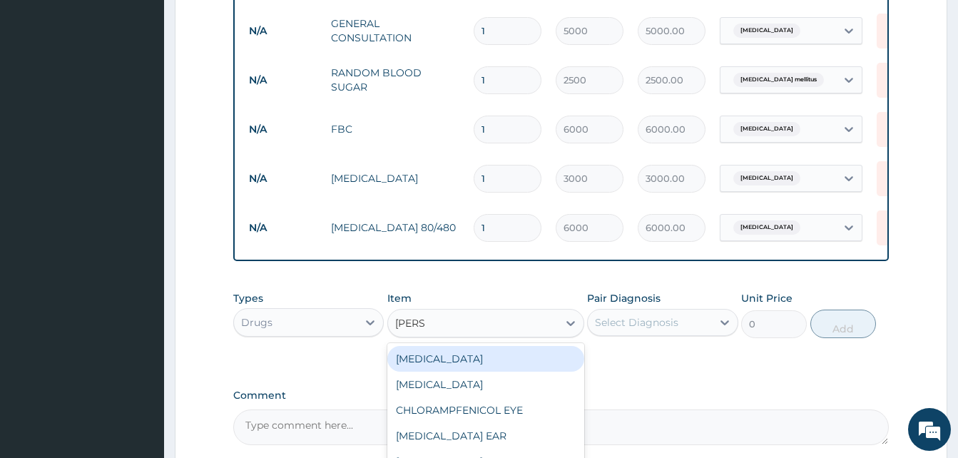
drag, startPoint x: 468, startPoint y: 370, endPoint x: 512, endPoint y: 370, distance: 44.2
click at [470, 370] on div "LORATADINE" at bounding box center [485, 359] width 197 height 26
type input "50"
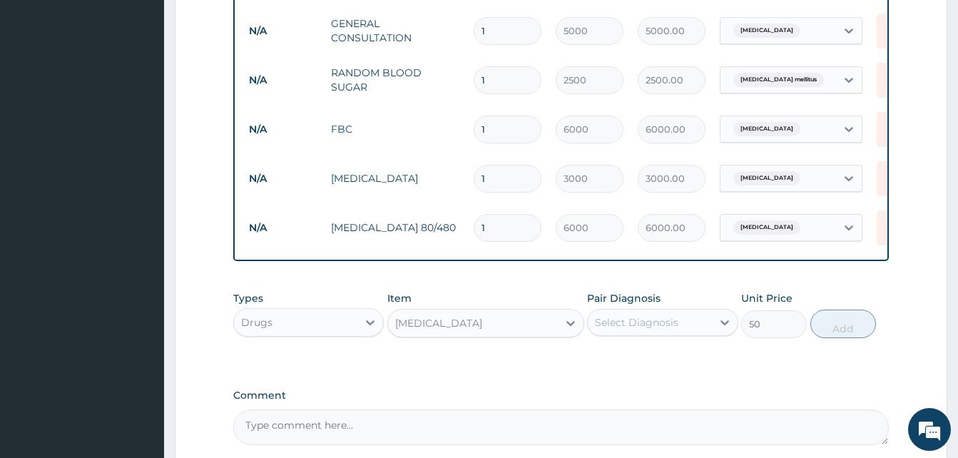
click at [655, 338] on div "Pair Diagnosis Select Diagnosis" at bounding box center [662, 314] width 151 height 47
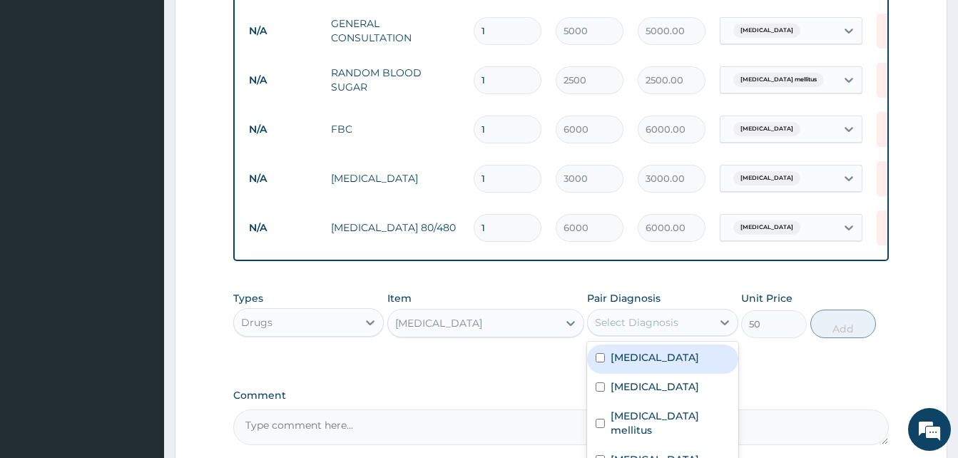
click at [696, 334] on div "Select Diagnosis" at bounding box center [649, 322] width 123 height 23
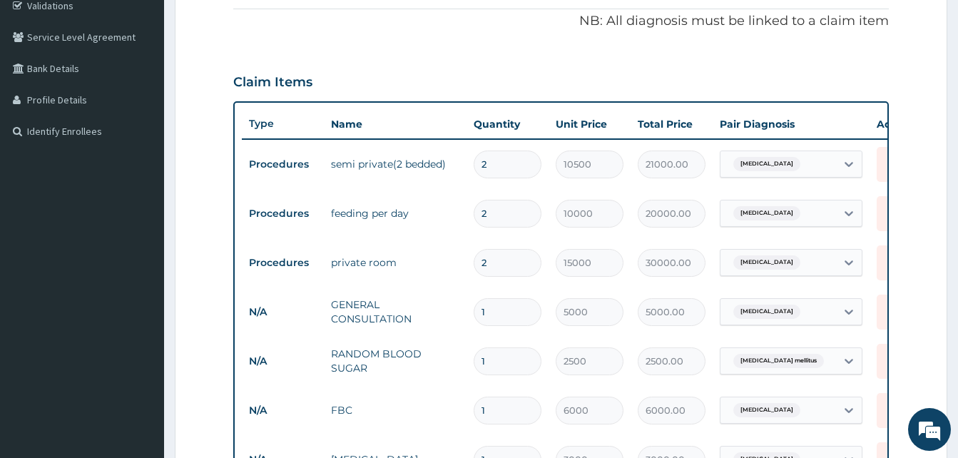
scroll to position [128, 0]
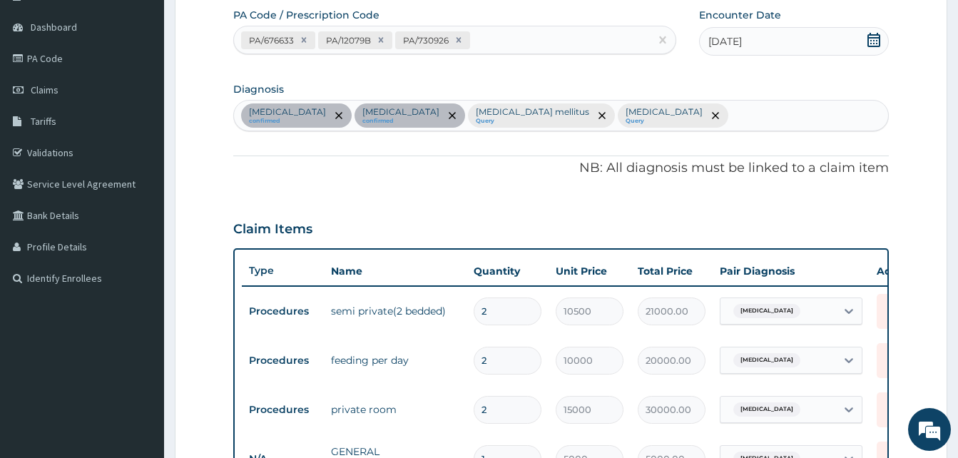
click at [604, 118] on div "Malaria confirmed Pharyngitis confirmed Diabetes mellitus Query Sepsis Query" at bounding box center [561, 116] width 654 height 30
type input "UPPER RESPI"
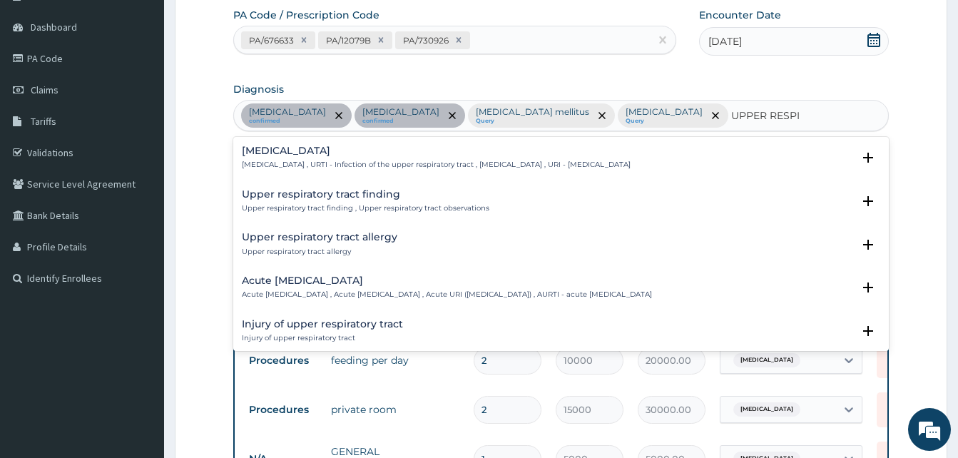
click at [325, 288] on div "Acute upper respiratory infection Acute upper respiratory infection , Acute upp…" at bounding box center [447, 287] width 410 height 25
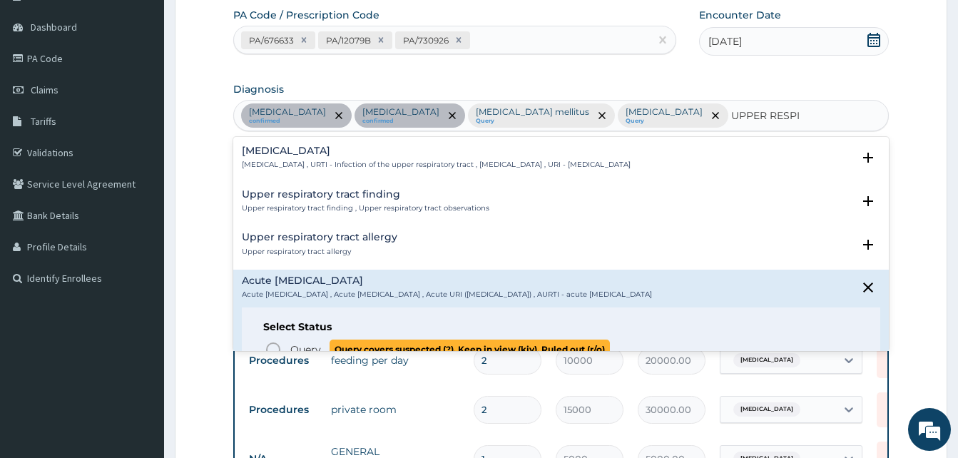
click at [280, 349] on circle "status option query" at bounding box center [273, 349] width 13 height 13
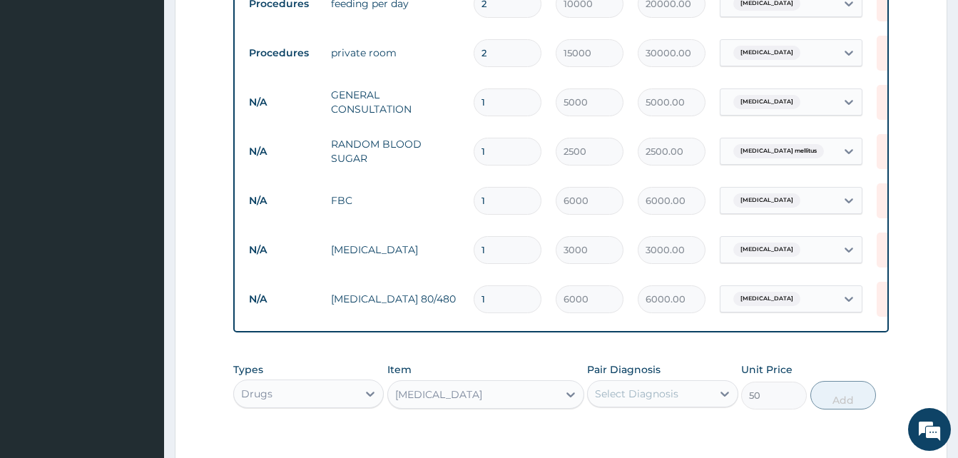
scroll to position [699, 0]
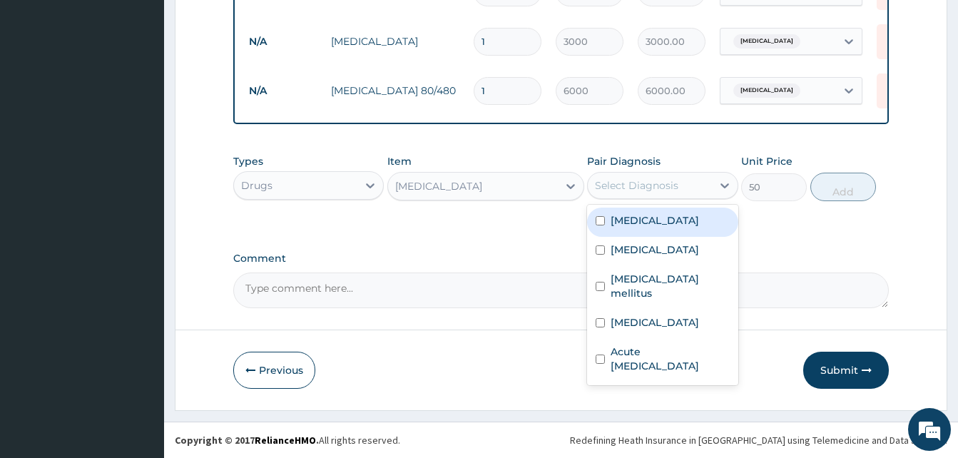
click at [651, 191] on div "Select Diagnosis" at bounding box center [636, 185] width 83 height 14
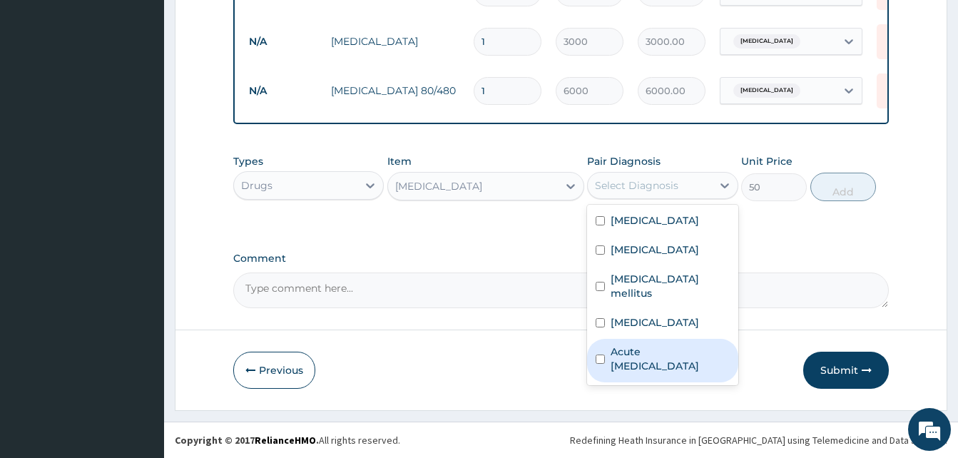
click at [661, 352] on label "Acute upper respiratory infection" at bounding box center [670, 359] width 118 height 29
checkbox input "true"
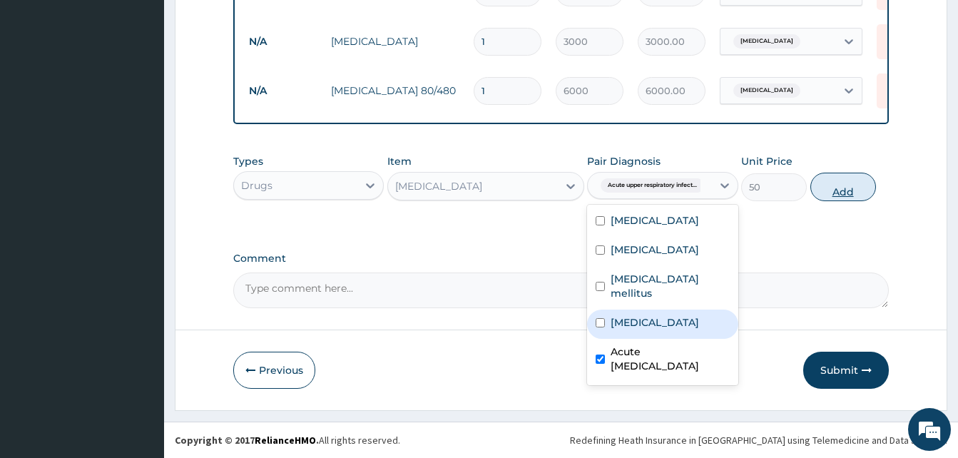
click at [847, 198] on button "Add" at bounding box center [844, 187] width 66 height 29
type input "0"
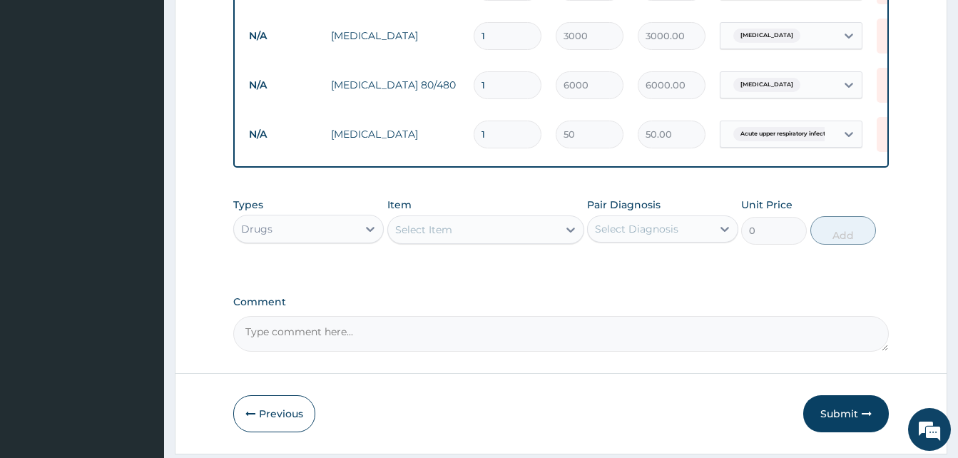
drag, startPoint x: 502, startPoint y: 131, endPoint x: 489, endPoint y: 122, distance: 15.4
click at [502, 130] on input "1" at bounding box center [508, 135] width 68 height 28
type input "0.00"
type input "5"
type input "250.00"
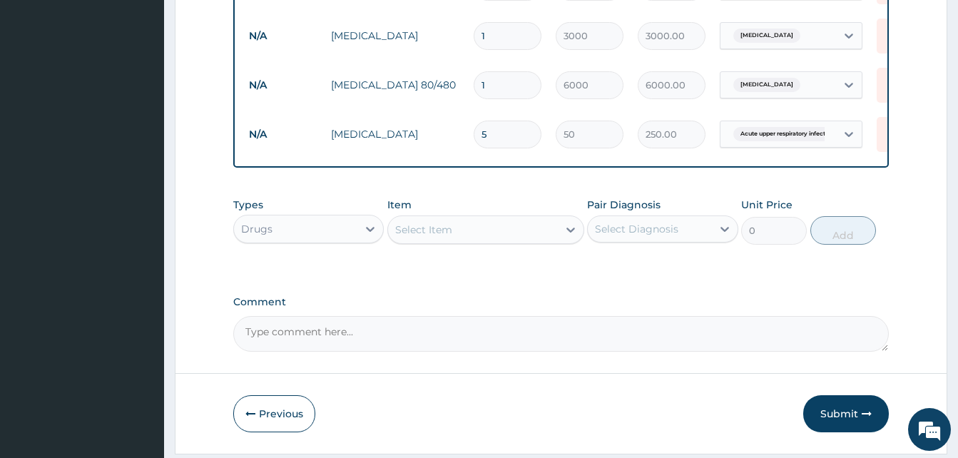
type input "5"
click at [492, 233] on div "Select Item" at bounding box center [473, 229] width 170 height 23
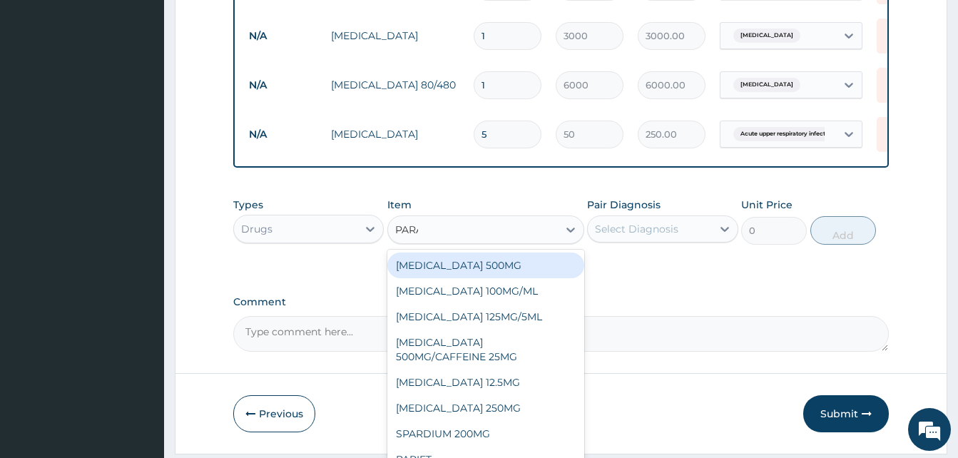
type input "PARAC"
drag, startPoint x: 500, startPoint y: 277, endPoint x: 626, endPoint y: 262, distance: 126.5
click at [512, 274] on div "PARACETAMOL 500MG" at bounding box center [485, 266] width 197 height 26
type input "30"
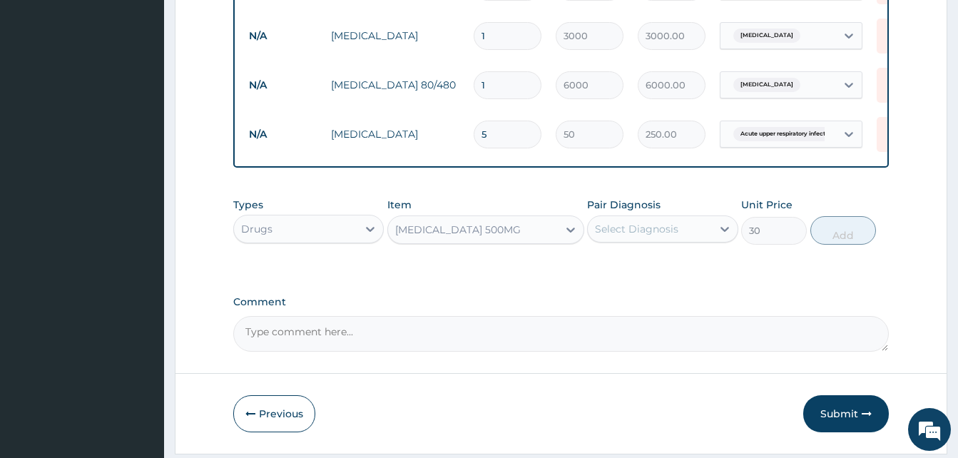
click at [643, 236] on div "Select Diagnosis" at bounding box center [636, 229] width 83 height 14
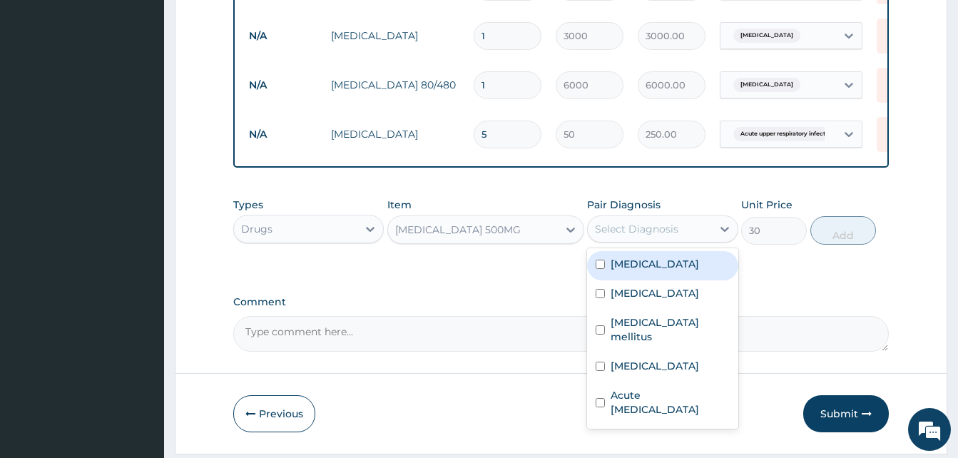
drag, startPoint x: 647, startPoint y: 276, endPoint x: 787, endPoint y: 260, distance: 140.8
click at [665, 272] on div "Malaria" at bounding box center [662, 265] width 151 height 29
checkbox input "true"
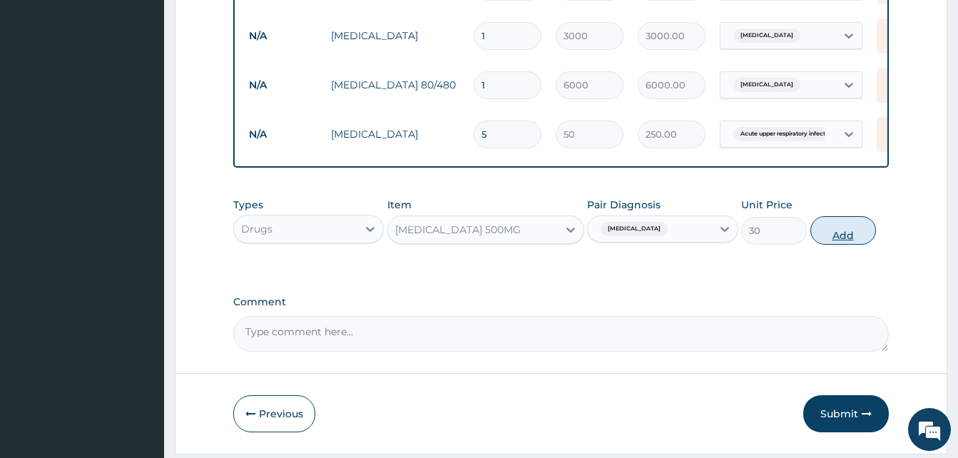
click at [850, 243] on button "Add" at bounding box center [844, 230] width 66 height 29
type input "0"
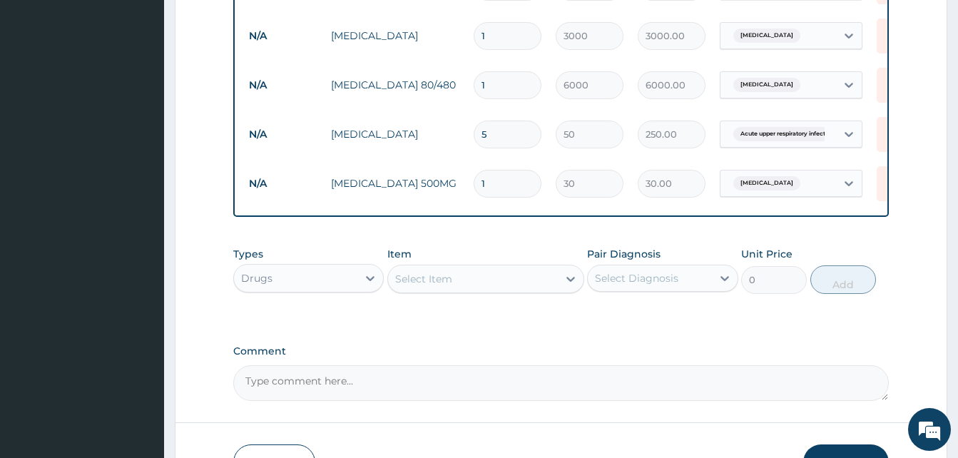
type input "0.00"
type input "3"
type input "90.00"
type input "30"
type input "900.00"
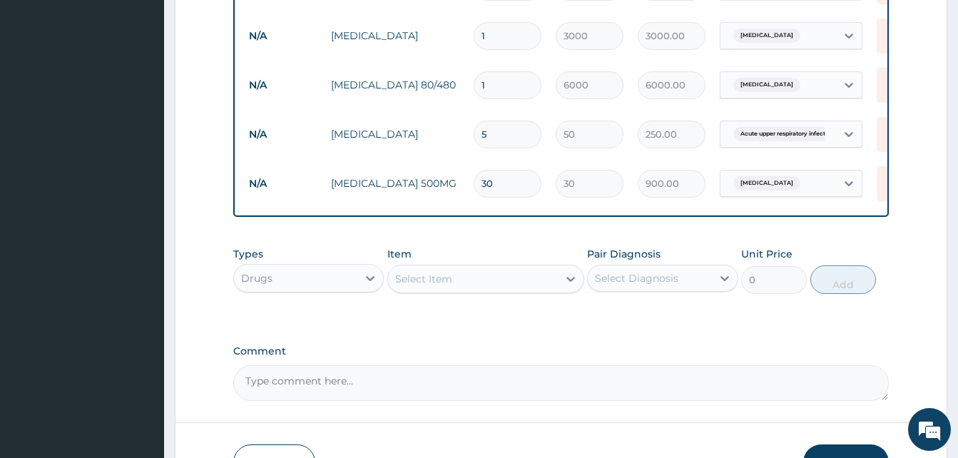
type input "30"
click at [426, 290] on div "Select Item" at bounding box center [473, 279] width 170 height 23
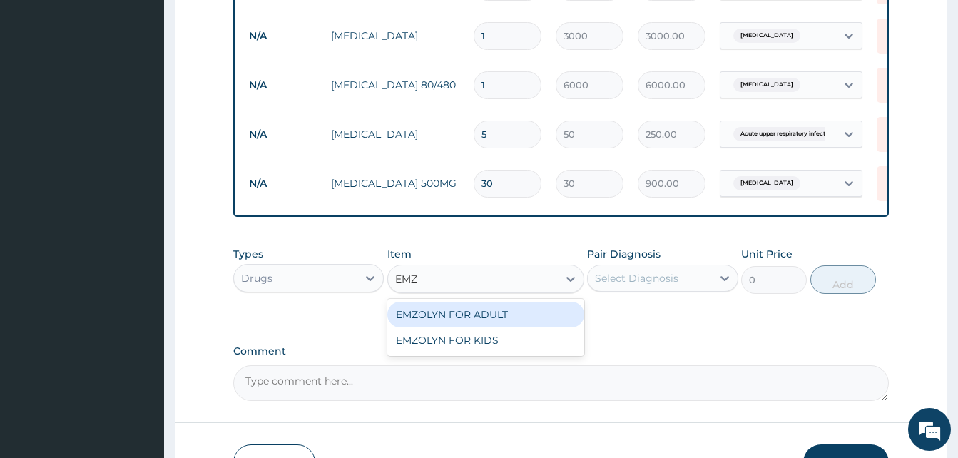
type input "EMZO"
drag, startPoint x: 502, startPoint y: 326, endPoint x: 610, endPoint y: 300, distance: 110.9
click at [502, 325] on div "EMZOLYN FOR ADULT" at bounding box center [485, 315] width 197 height 26
type input "1500"
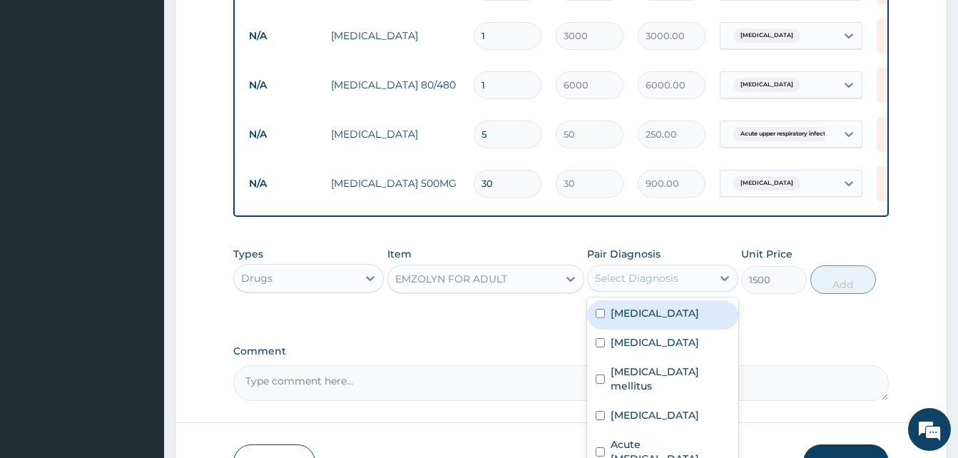
click at [664, 285] on div "Select Diagnosis" at bounding box center [636, 278] width 83 height 14
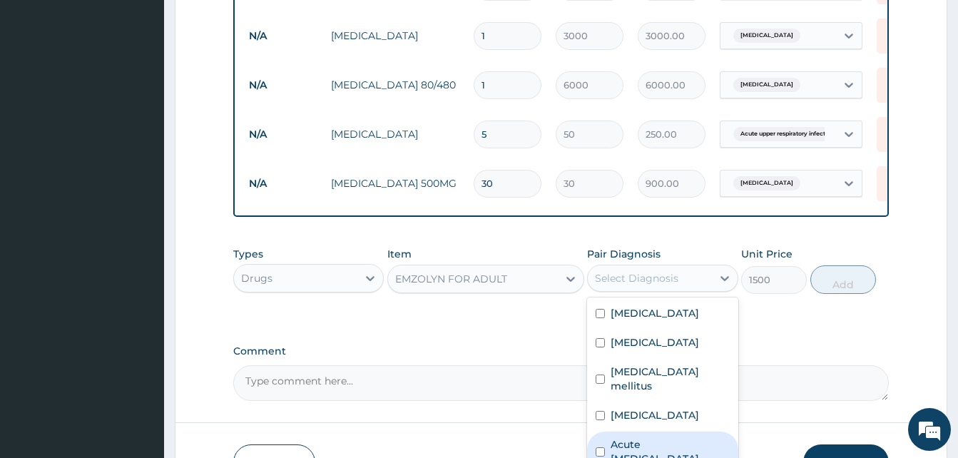
click at [656, 446] on label "Acute upper respiratory infection" at bounding box center [670, 451] width 118 height 29
checkbox input "true"
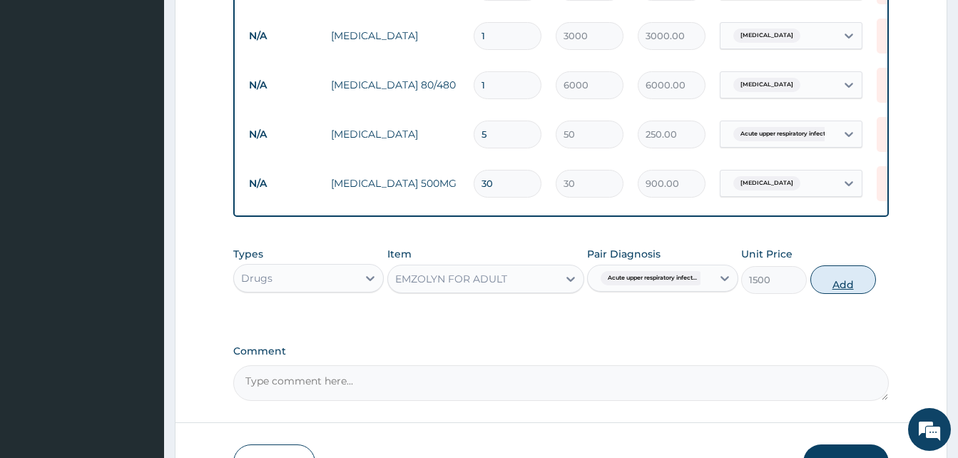
click at [838, 291] on button "Add" at bounding box center [844, 279] width 66 height 29
type input "0"
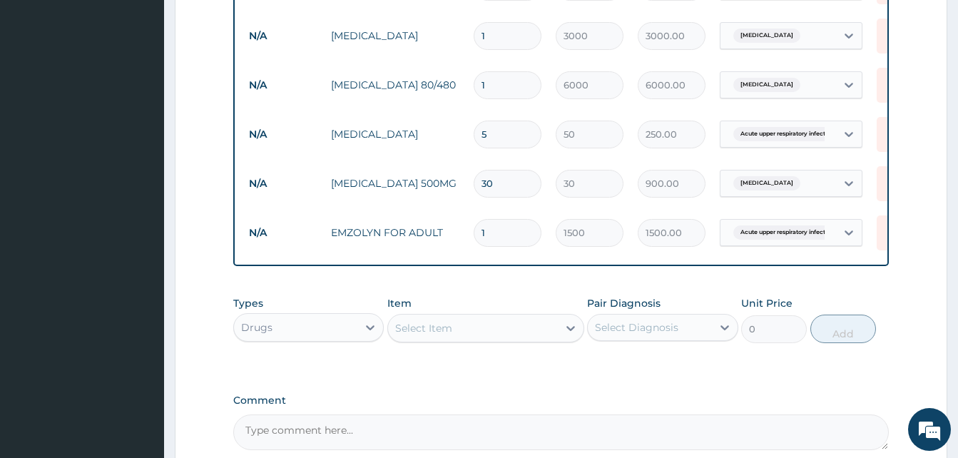
click at [440, 335] on div "Select Item" at bounding box center [423, 328] width 57 height 14
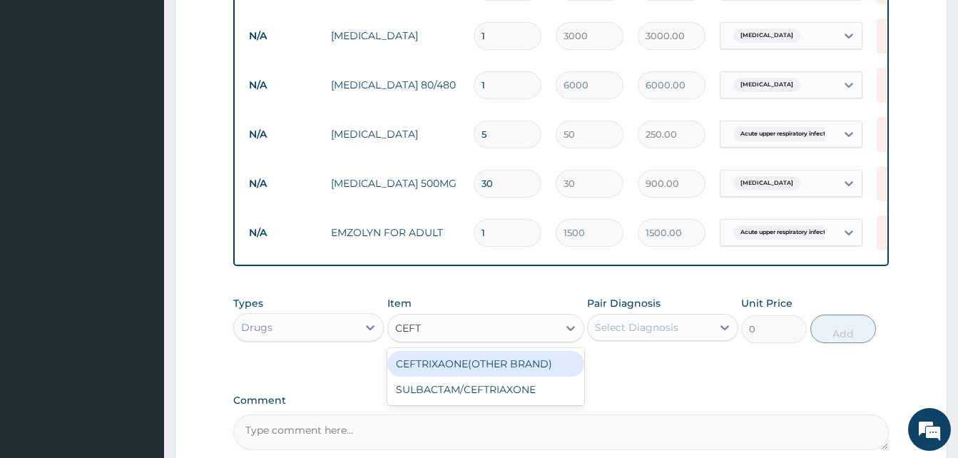
type input "CEFTR"
drag, startPoint x: 468, startPoint y: 375, endPoint x: 504, endPoint y: 365, distance: 37.7
click at [476, 372] on div "CEFTRIXAONE(OTHER BRAND)" at bounding box center [485, 364] width 197 height 26
type input "5000"
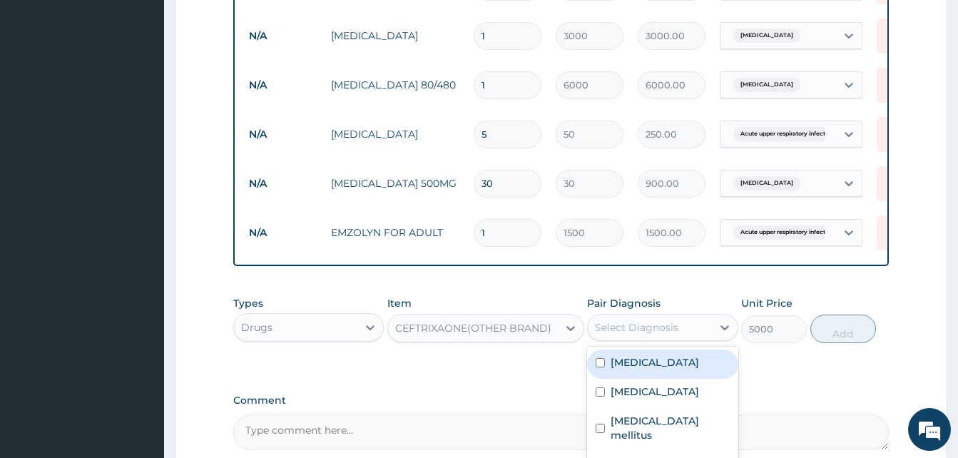
click at [625, 335] on div "Select Diagnosis" at bounding box center [636, 327] width 83 height 14
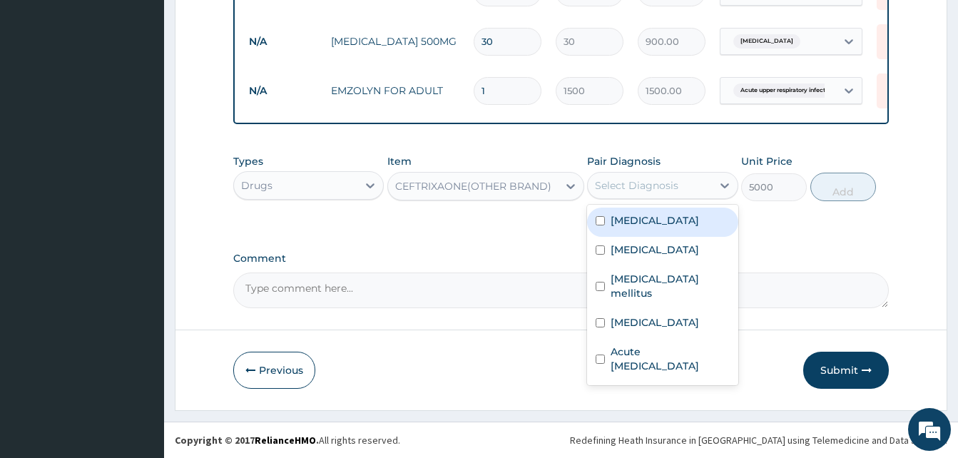
scroll to position [842, 0]
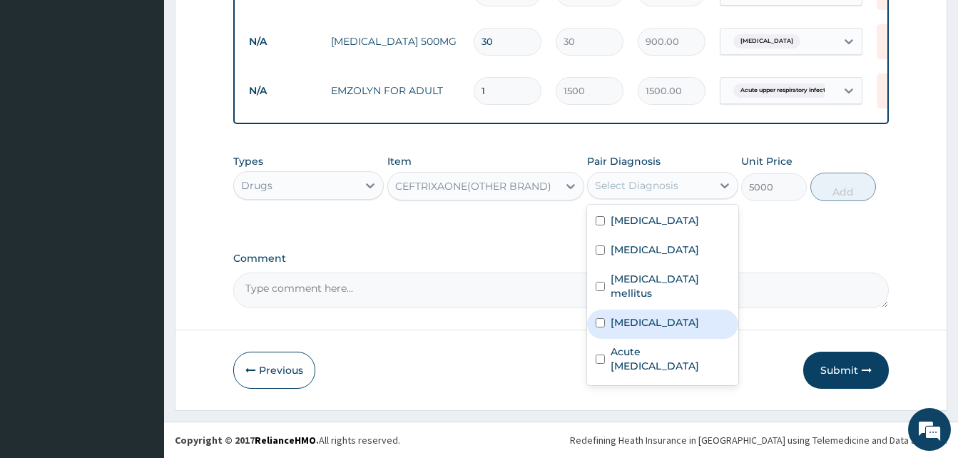
drag, startPoint x: 637, startPoint y: 318, endPoint x: 828, endPoint y: 233, distance: 208.3
click at [645, 313] on div "Sepsis" at bounding box center [662, 324] width 151 height 29
checkbox input "true"
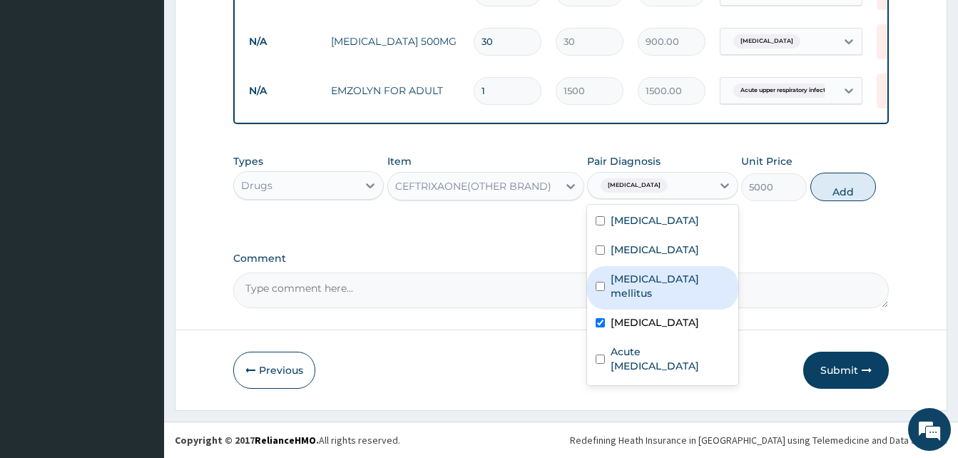
click at [855, 199] on button "Add" at bounding box center [844, 187] width 66 height 29
type input "0"
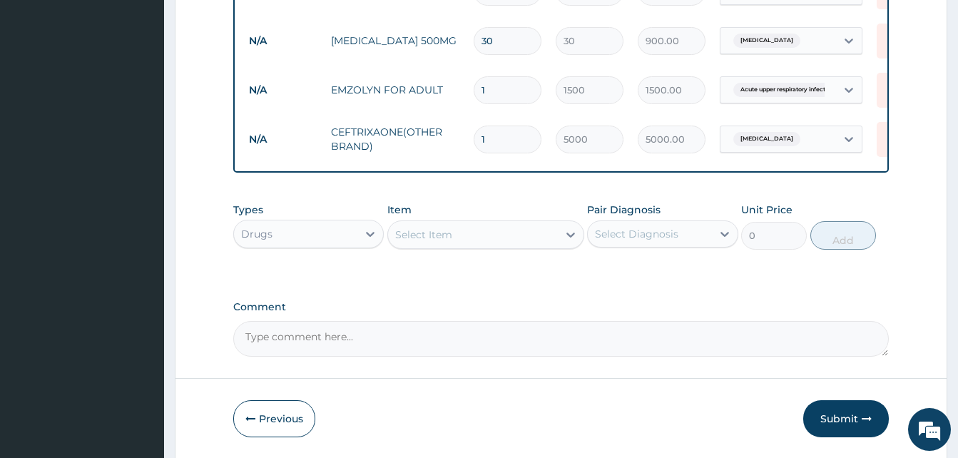
type input "0.00"
type input "4"
type input "20000.00"
type input "4"
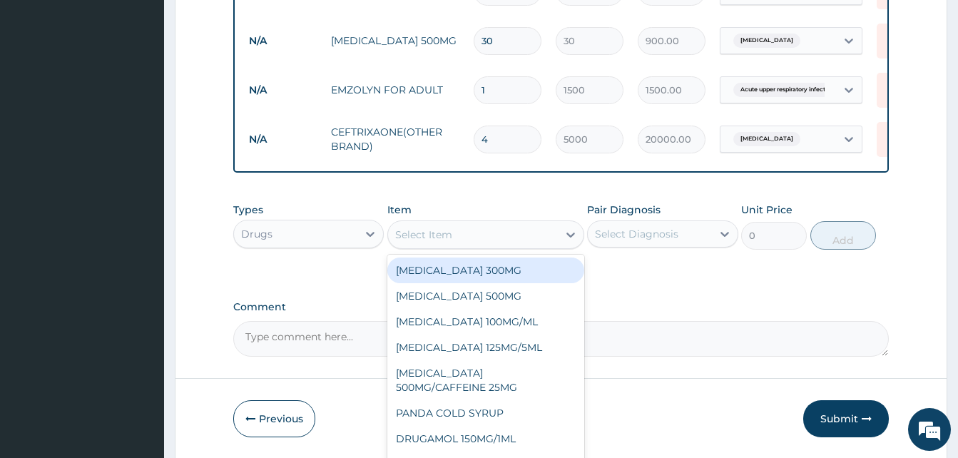
click at [504, 246] on div "Select Item" at bounding box center [473, 234] width 170 height 23
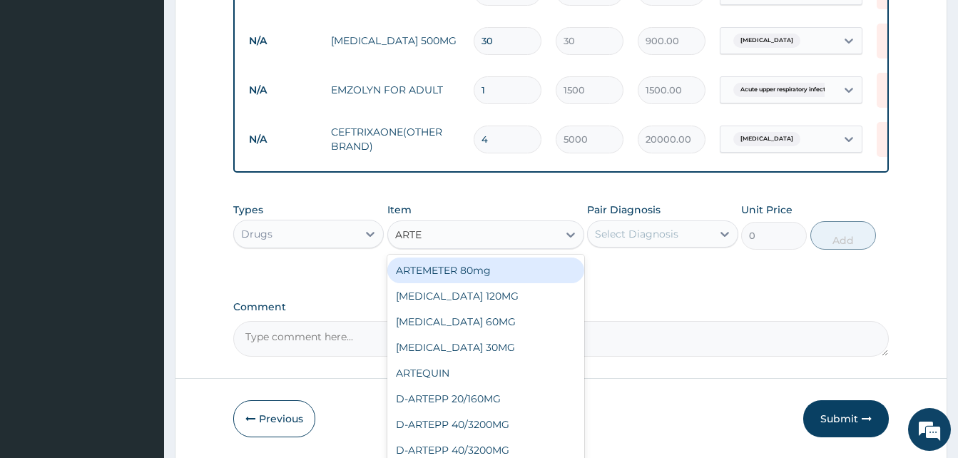
type input "ARTES"
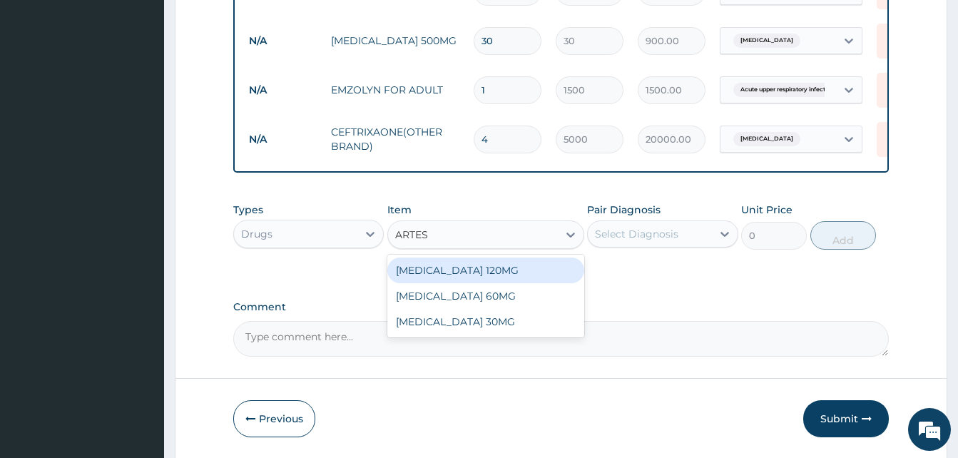
click at [496, 278] on div "ARTESUNATE 120MG" at bounding box center [485, 271] width 197 height 26
type input "6000"
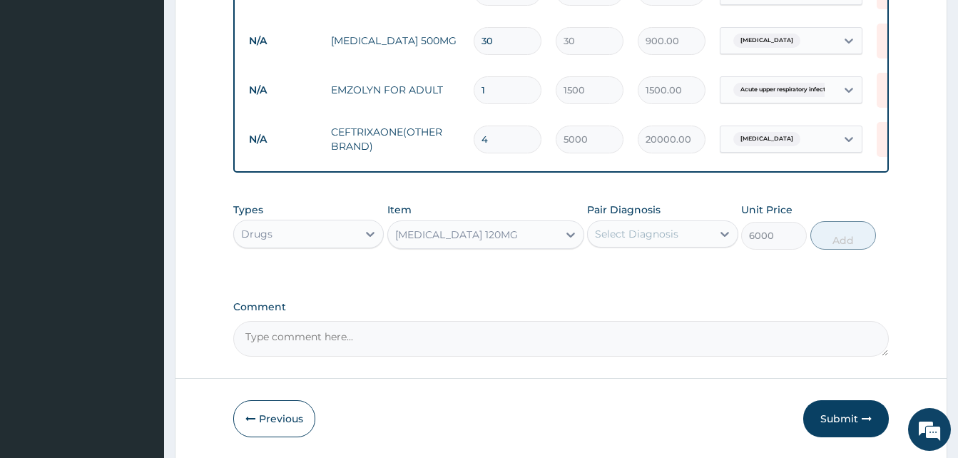
click at [671, 241] on div "Select Diagnosis" at bounding box center [636, 234] width 83 height 14
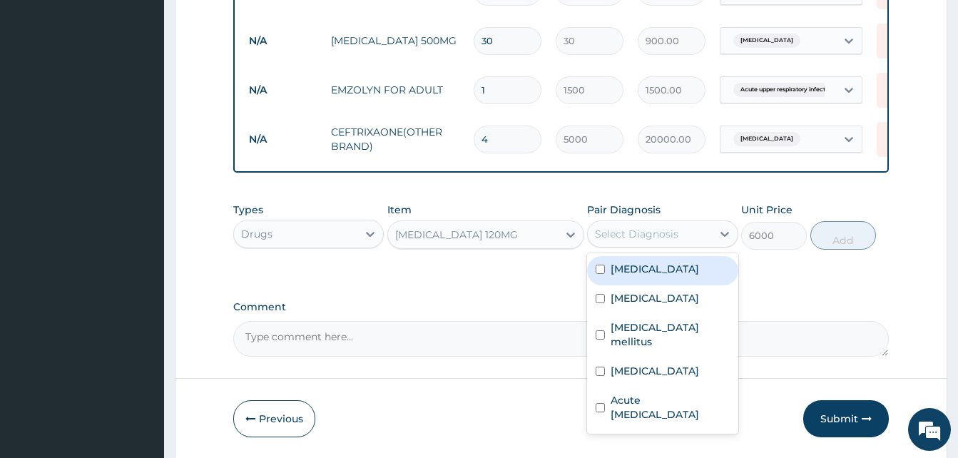
drag, startPoint x: 639, startPoint y: 282, endPoint x: 841, endPoint y: 255, distance: 203.7
click at [674, 277] on div "Malaria" at bounding box center [662, 270] width 151 height 29
checkbox input "true"
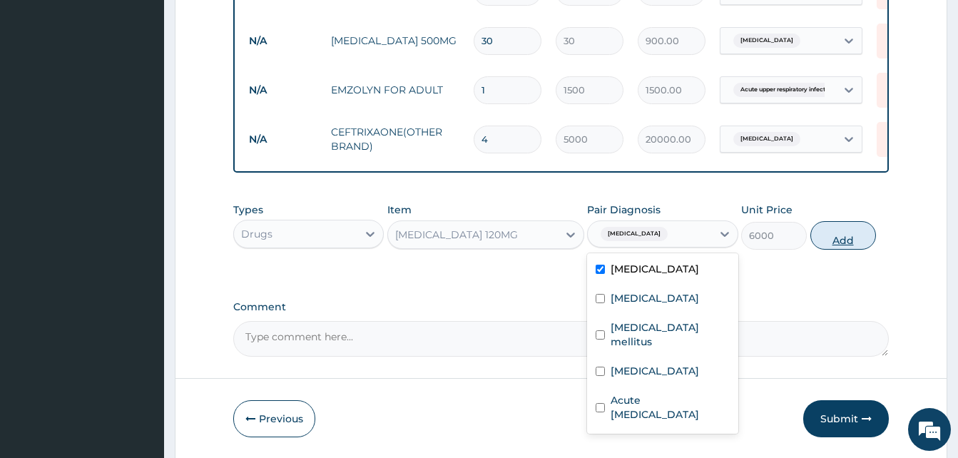
click at [853, 244] on button "Add" at bounding box center [844, 235] width 66 height 29
type input "0"
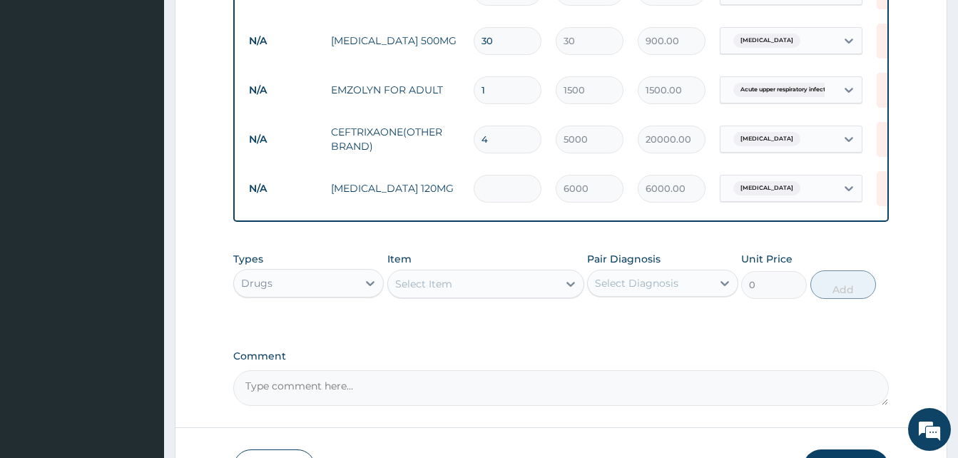
type input "0.00"
type input "3"
type input "18000.00"
type input "3"
click at [454, 295] on div "Select Item" at bounding box center [473, 284] width 170 height 23
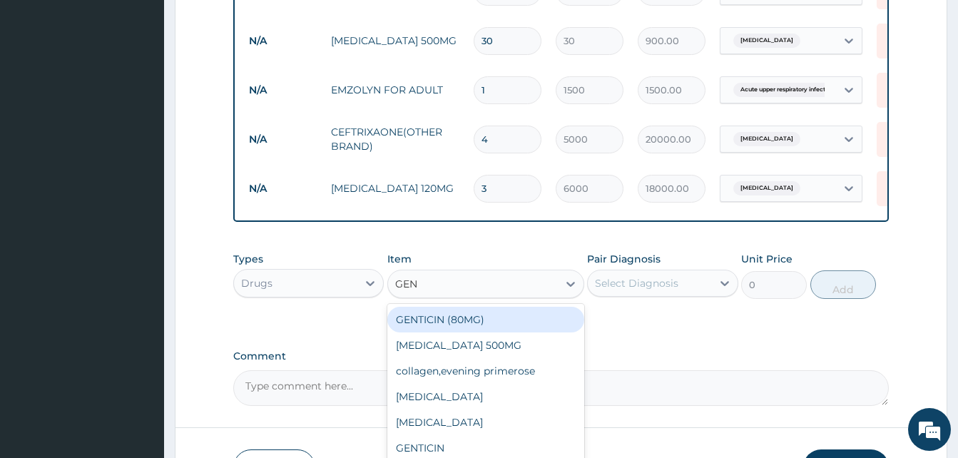
type input "GENT"
click at [511, 319] on div "GENTICIN (80MG)" at bounding box center [485, 320] width 197 height 26
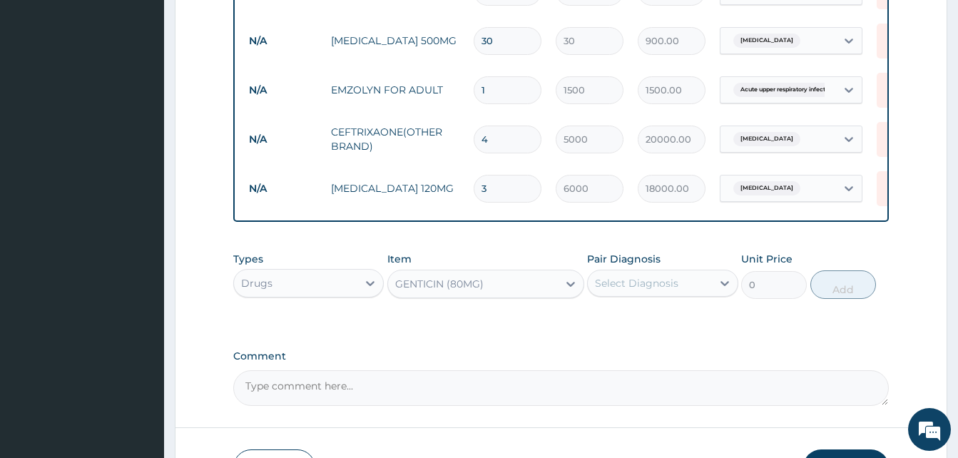
type input "1500"
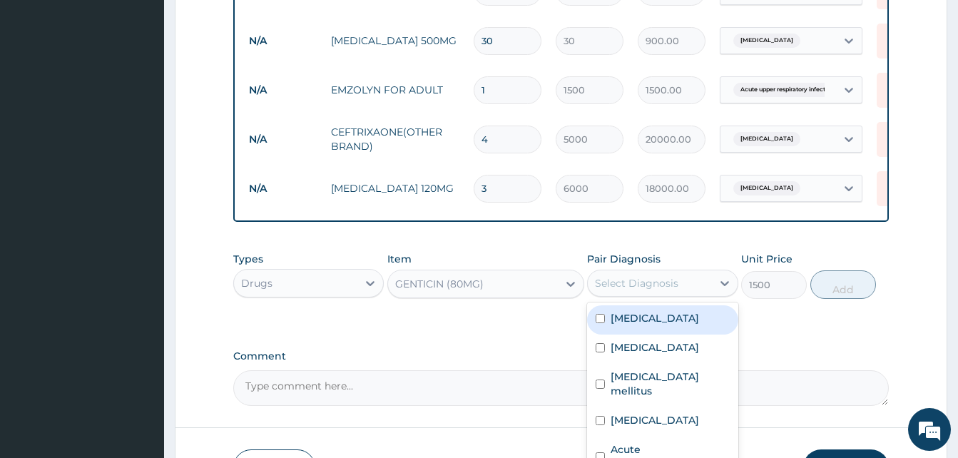
click at [682, 291] on div "Select Diagnosis" at bounding box center [649, 283] width 123 height 23
click at [639, 325] on label "Malaria" at bounding box center [655, 318] width 88 height 14
checkbox input "true"
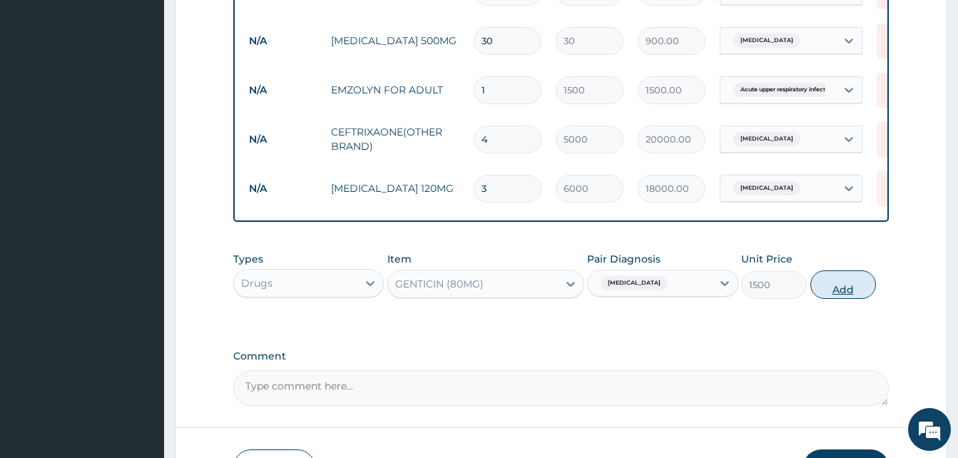
click at [838, 299] on button "Add" at bounding box center [844, 284] width 66 height 29
type input "0"
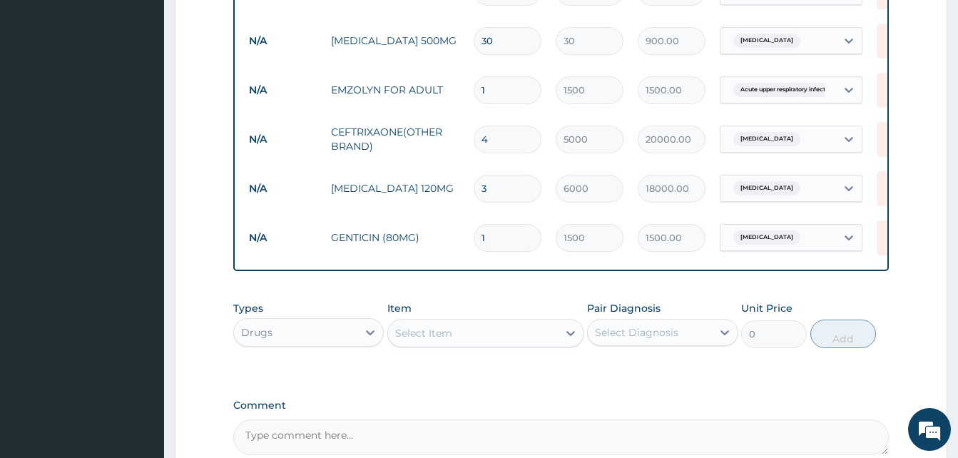
type input "0.00"
type input "4"
type input "6000.00"
type input "4"
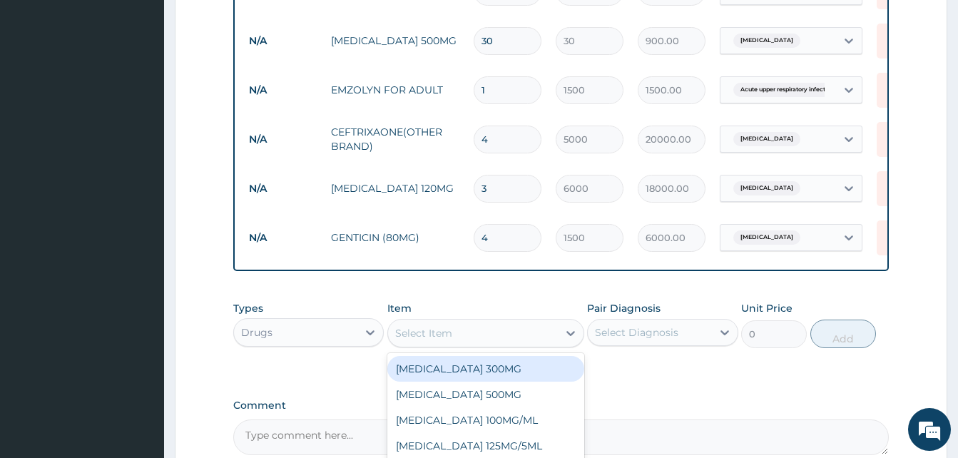
click at [498, 337] on div "Select Item" at bounding box center [473, 333] width 170 height 23
type input "DRUG"
drag, startPoint x: 485, startPoint y: 382, endPoint x: 285, endPoint y: 113, distance: 335.5
click at [484, 375] on div "DRUGAMOL 150MG/1ML" at bounding box center [485, 369] width 197 height 26
type input "500"
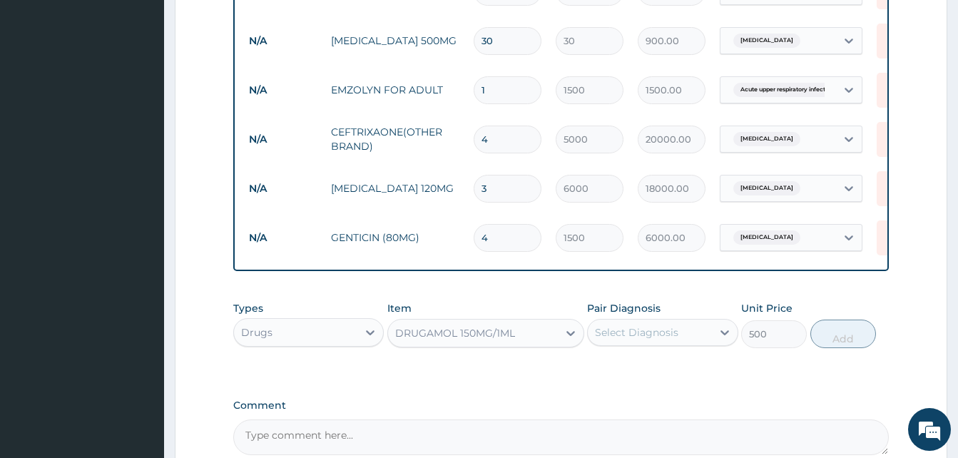
click at [652, 340] on div "Select Diagnosis" at bounding box center [636, 332] width 83 height 14
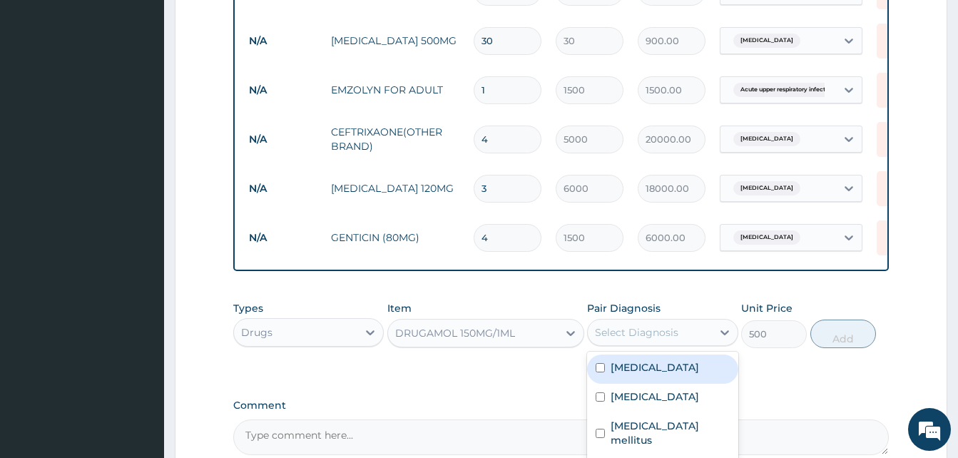
drag, startPoint x: 649, startPoint y: 376, endPoint x: 779, endPoint y: 361, distance: 131.4
click at [669, 372] on div "Malaria" at bounding box center [662, 369] width 151 height 29
checkbox input "true"
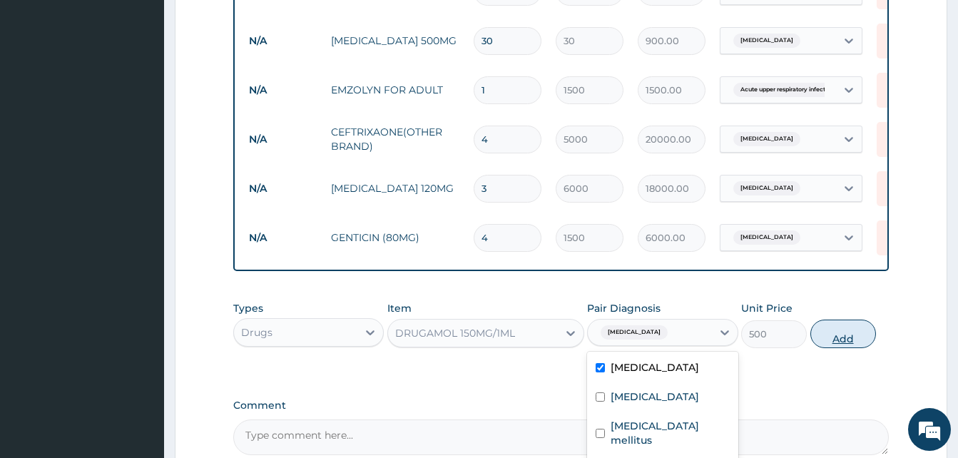
click at [830, 347] on button "Add" at bounding box center [844, 334] width 66 height 29
type input "0"
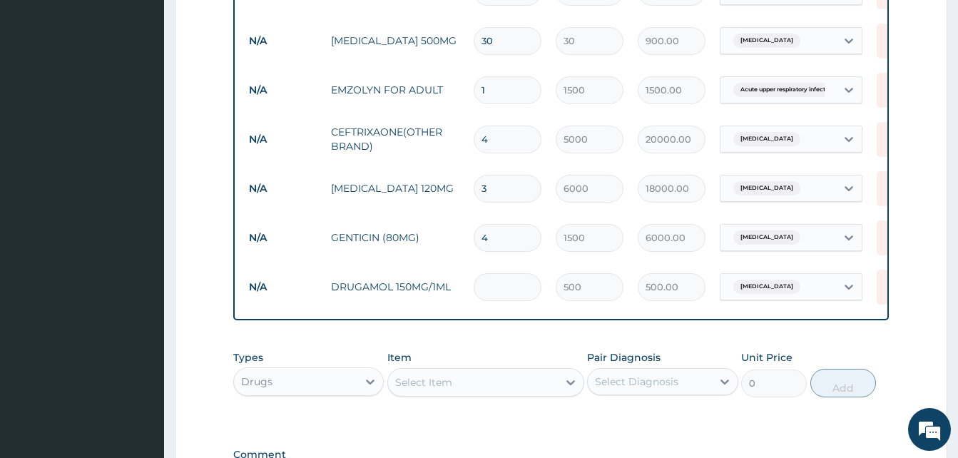
type input "0.00"
type input "8"
type input "4000.00"
type input "8"
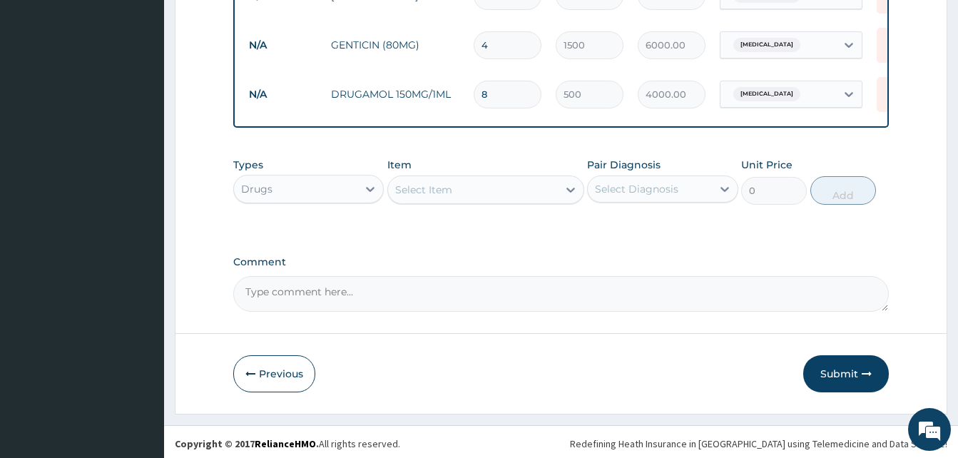
scroll to position [1049, 0]
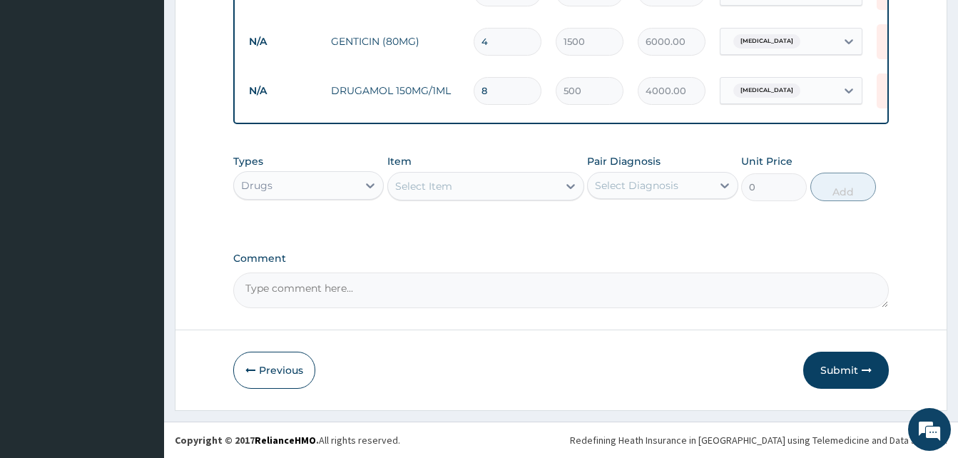
click at [477, 187] on div "Select Item" at bounding box center [473, 186] width 170 height 23
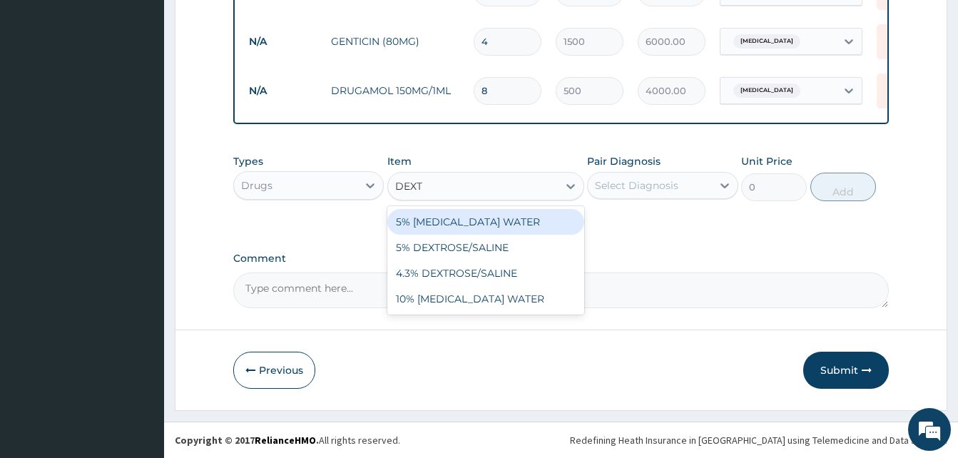
type input "DEXTR"
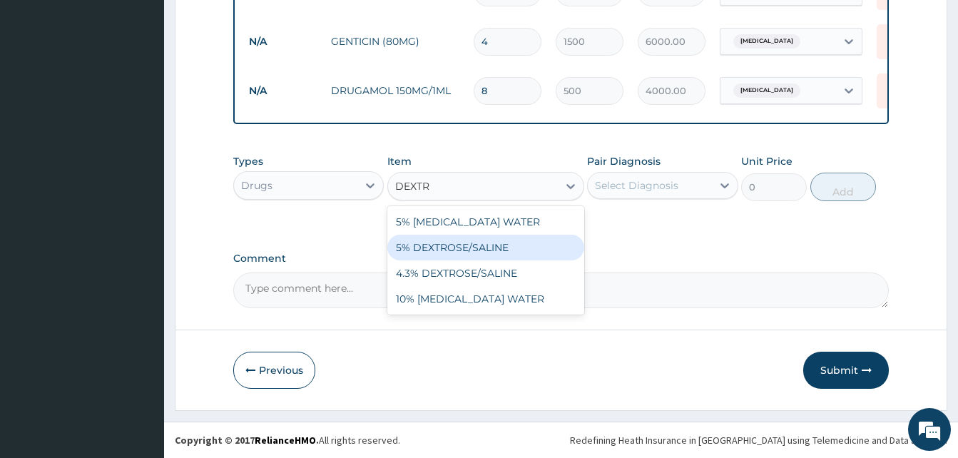
drag, startPoint x: 472, startPoint y: 249, endPoint x: 483, endPoint y: 241, distance: 13.3
click at [474, 245] on div "5% DEXTROSE/SALINE" at bounding box center [485, 248] width 197 height 26
type input "2000"
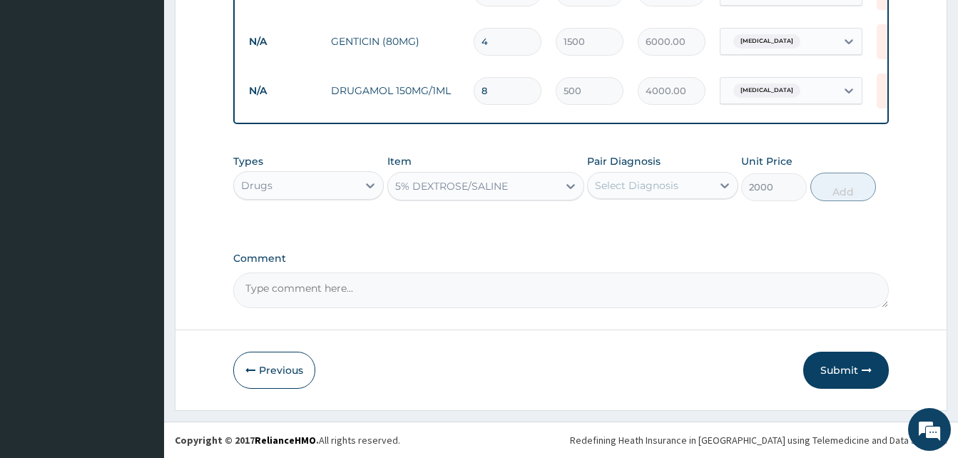
drag, startPoint x: 686, startPoint y: 181, endPoint x: 687, endPoint y: 193, distance: 11.4
click at [686, 183] on div "Select Diagnosis" at bounding box center [649, 185] width 123 height 23
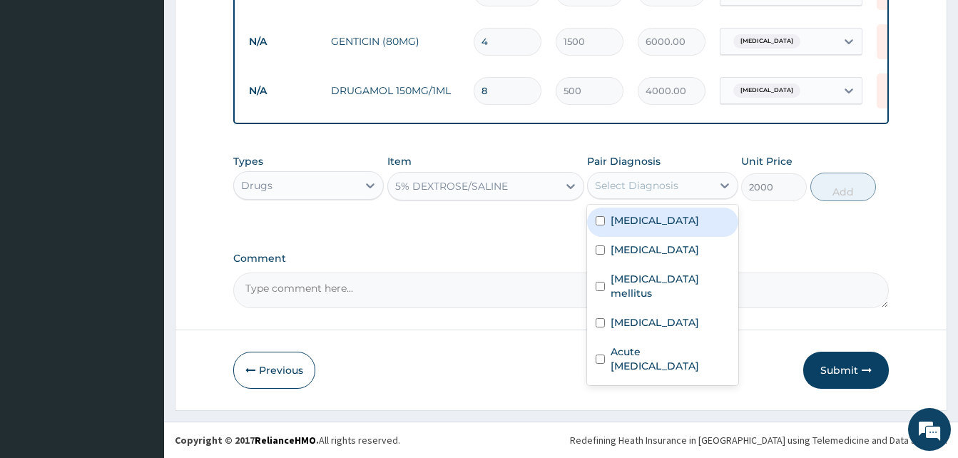
click at [647, 215] on label "Malaria" at bounding box center [655, 220] width 88 height 14
checkbox input "true"
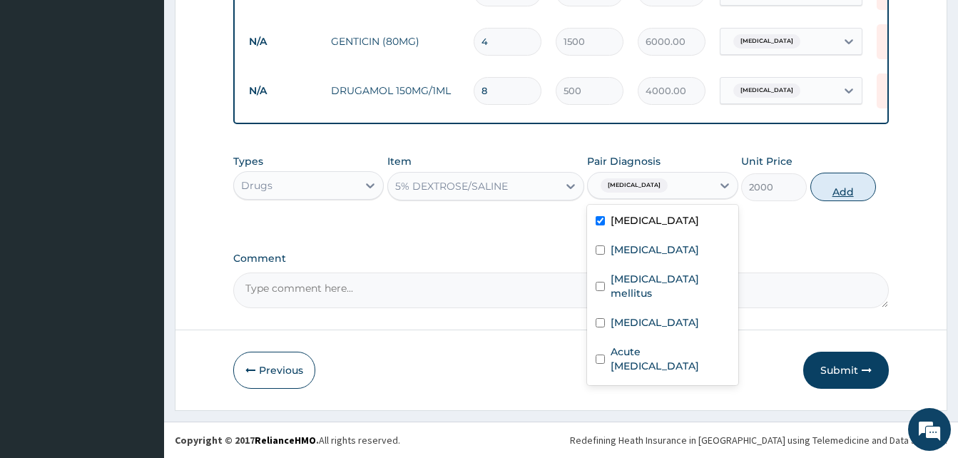
click at [840, 188] on button "Add" at bounding box center [844, 187] width 66 height 29
type input "0"
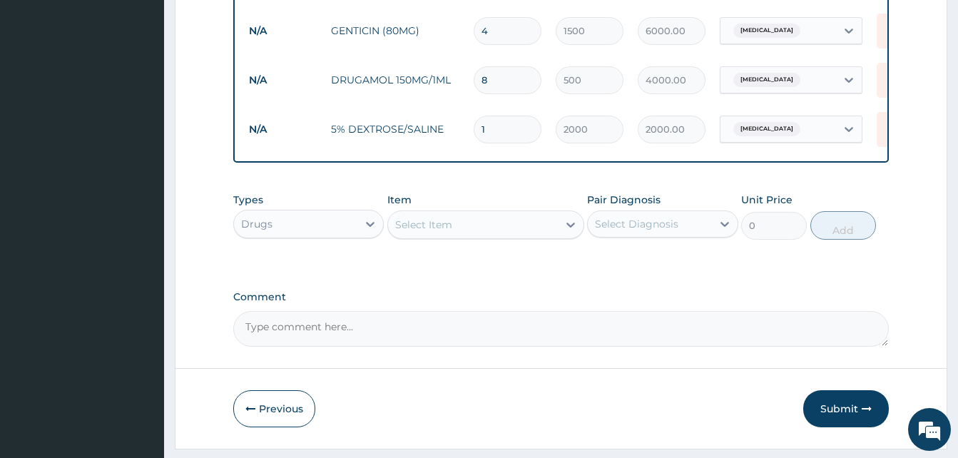
type input "0.00"
type input "2"
type input "4000.00"
type input "2"
click at [472, 228] on div "Select Item" at bounding box center [473, 224] width 170 height 23
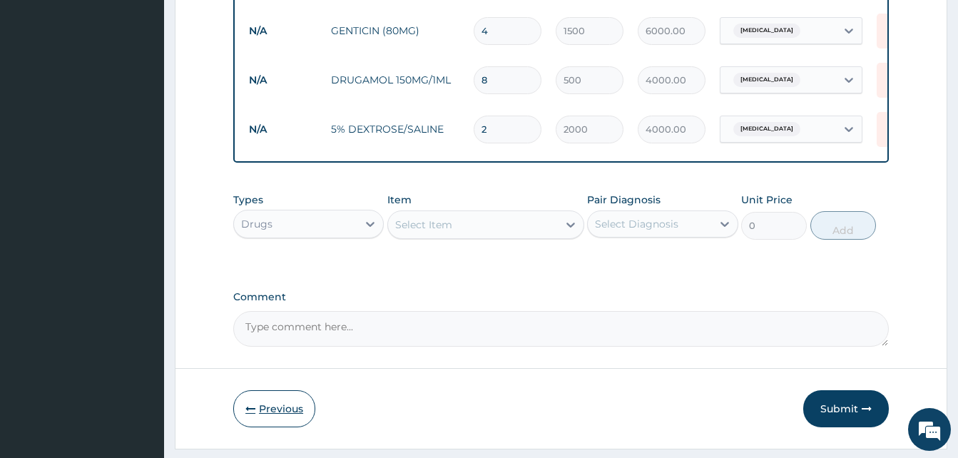
click at [270, 425] on button "Previous" at bounding box center [274, 408] width 82 height 37
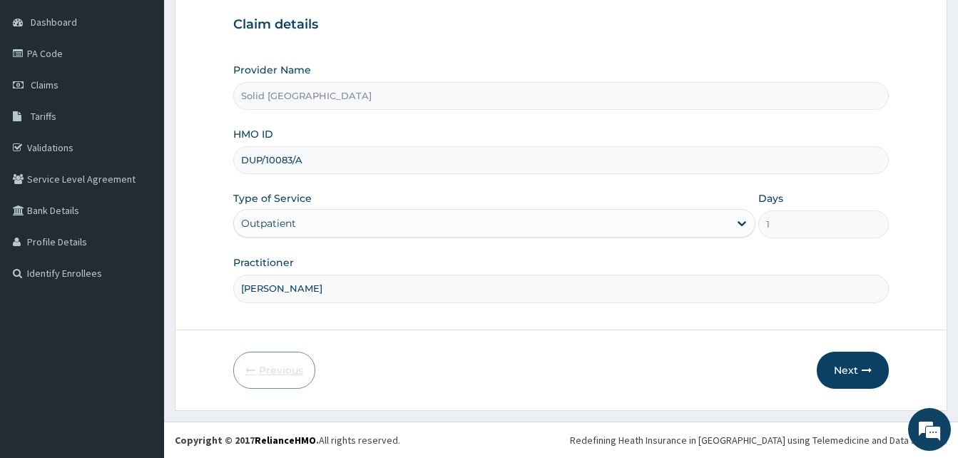
scroll to position [133, 0]
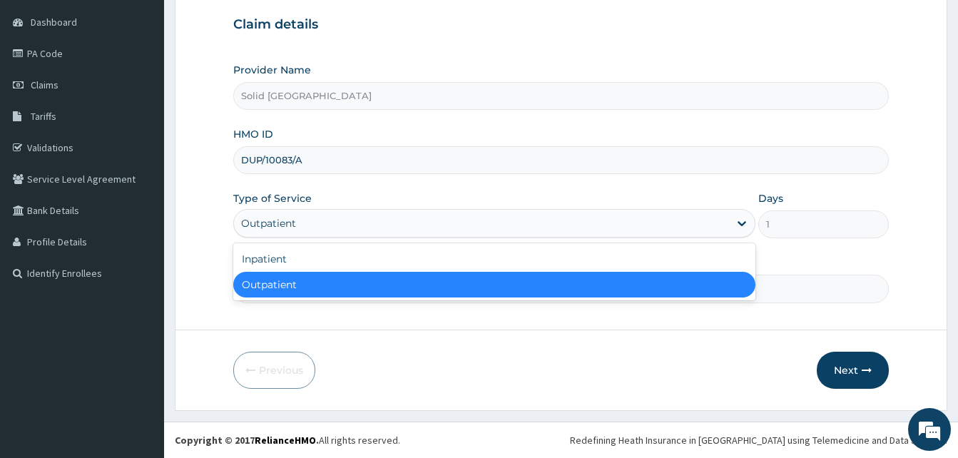
drag, startPoint x: 318, startPoint y: 225, endPoint x: 285, endPoint y: 297, distance: 79.2
click at [318, 225] on div "Outpatient" at bounding box center [481, 223] width 495 height 23
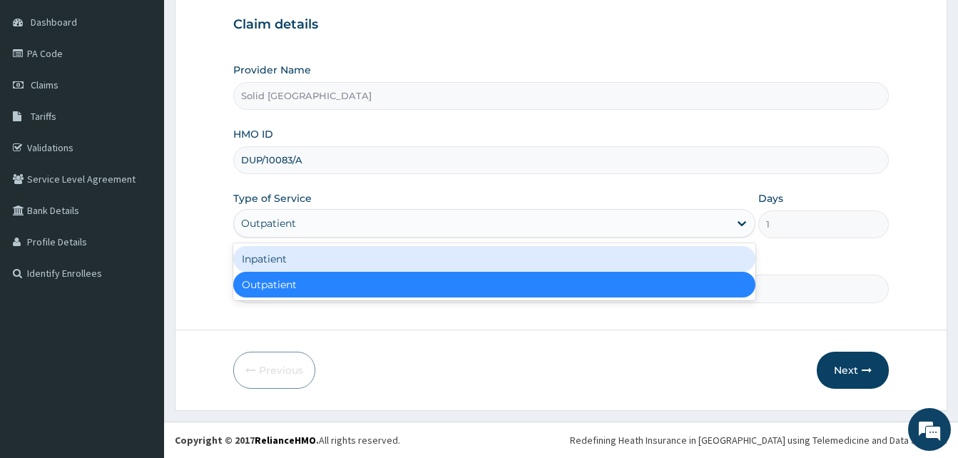
click at [273, 263] on div "Inpatient" at bounding box center [494, 259] width 522 height 26
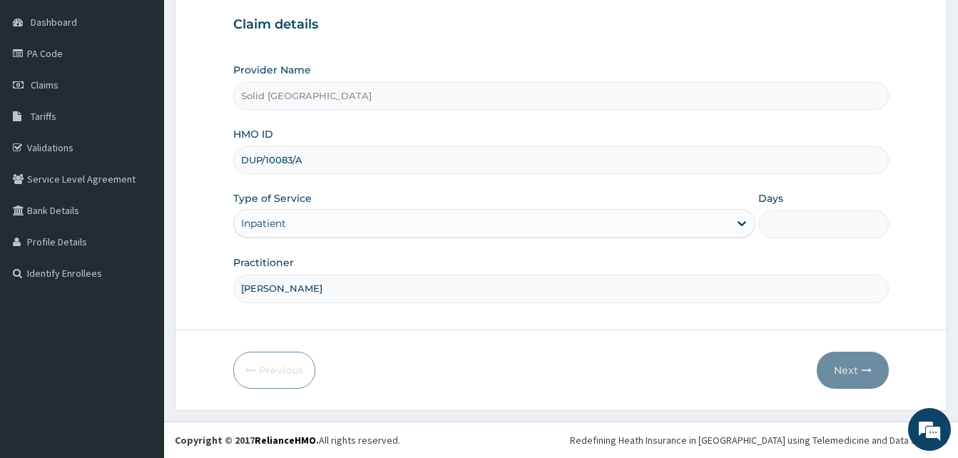
click at [789, 222] on input "Days" at bounding box center [823, 224] width 131 height 28
type input "2"
click at [854, 374] on button "Next" at bounding box center [853, 370] width 72 height 37
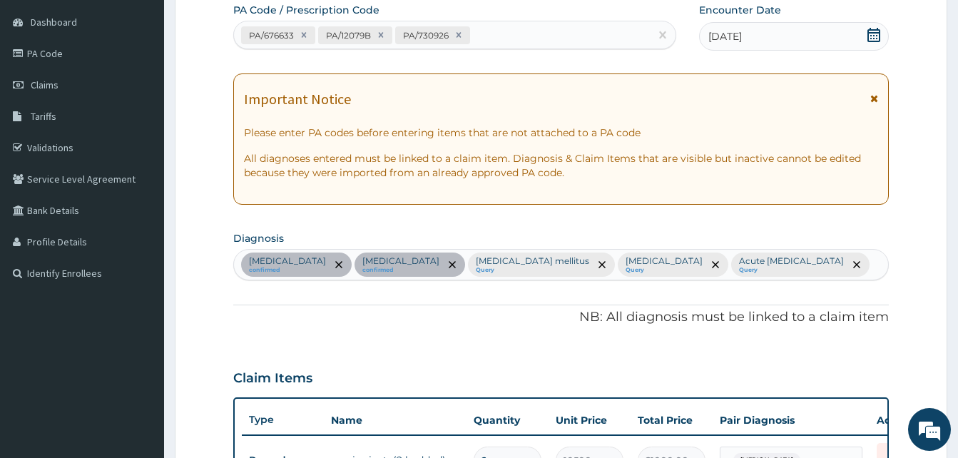
drag, startPoint x: 874, startPoint y: 98, endPoint x: 846, endPoint y: 98, distance: 27.8
click at [873, 98] on icon at bounding box center [874, 98] width 8 height 10
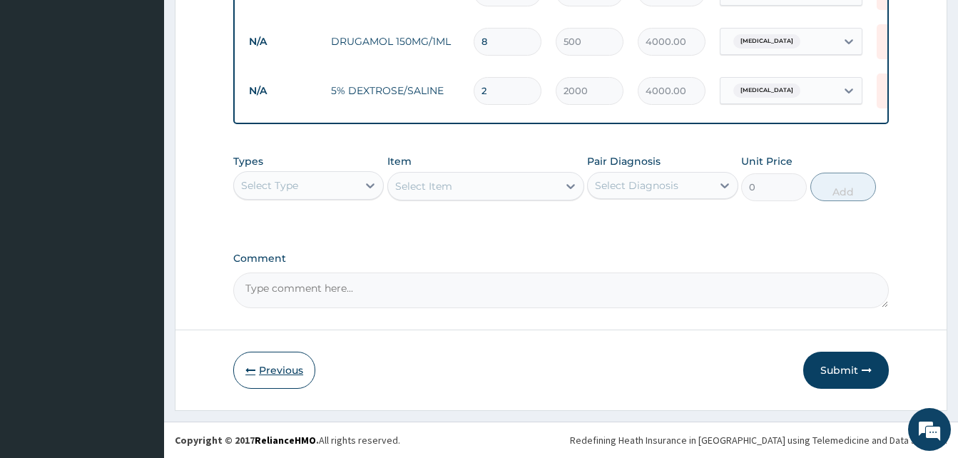
click at [271, 367] on button "Previous" at bounding box center [274, 370] width 82 height 37
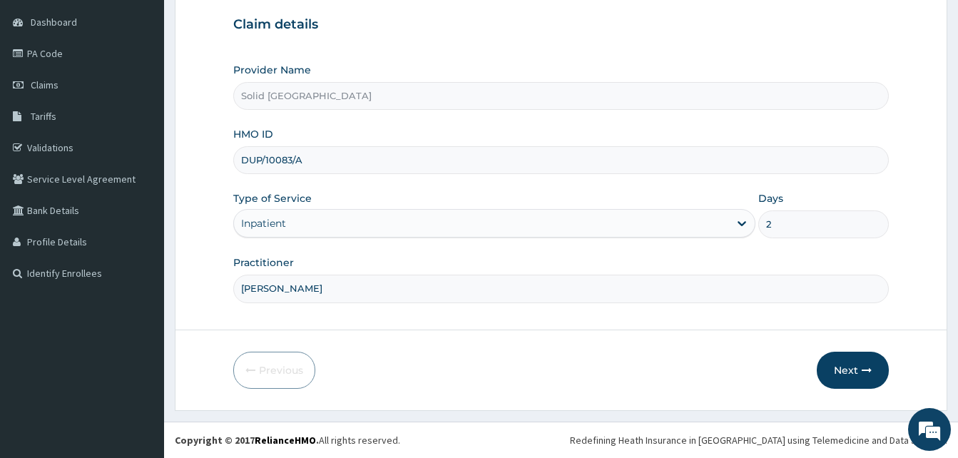
drag, startPoint x: 332, startPoint y: 160, endPoint x: 258, endPoint y: 160, distance: 74.2
click at [220, 158] on form "Step 1 of 2 Claim details Provider Name Solid Rock Hospital HMO ID DUP/10083/A …" at bounding box center [561, 176] width 773 height 469
click at [845, 362] on button "Next" at bounding box center [853, 370] width 72 height 37
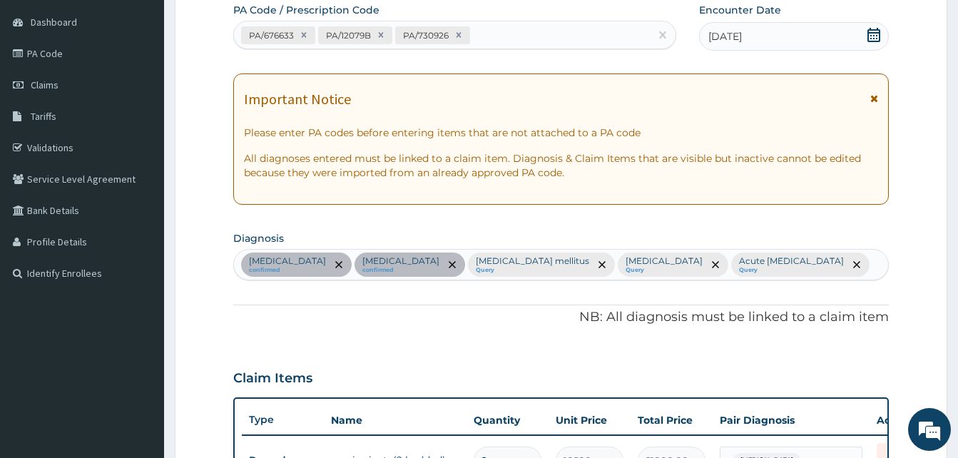
click at [875, 95] on icon at bounding box center [874, 98] width 8 height 10
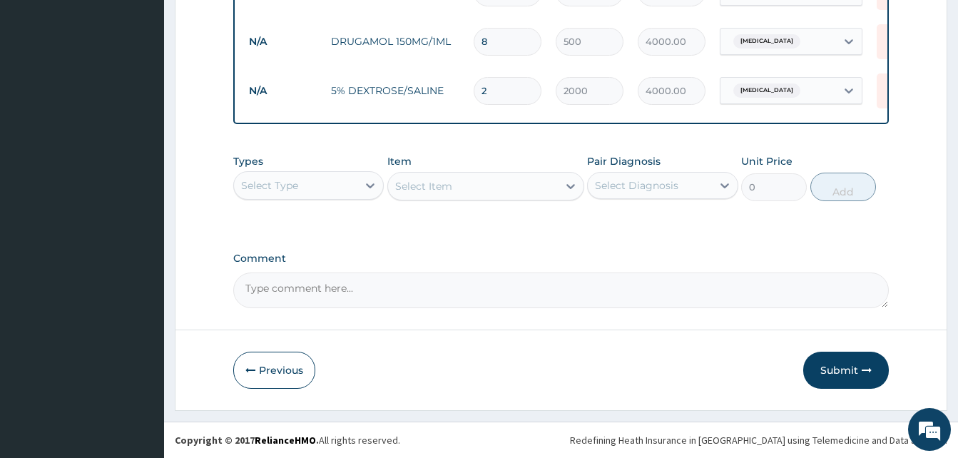
scroll to position [1098, 0]
click at [285, 190] on div "Select Type" at bounding box center [269, 185] width 57 height 14
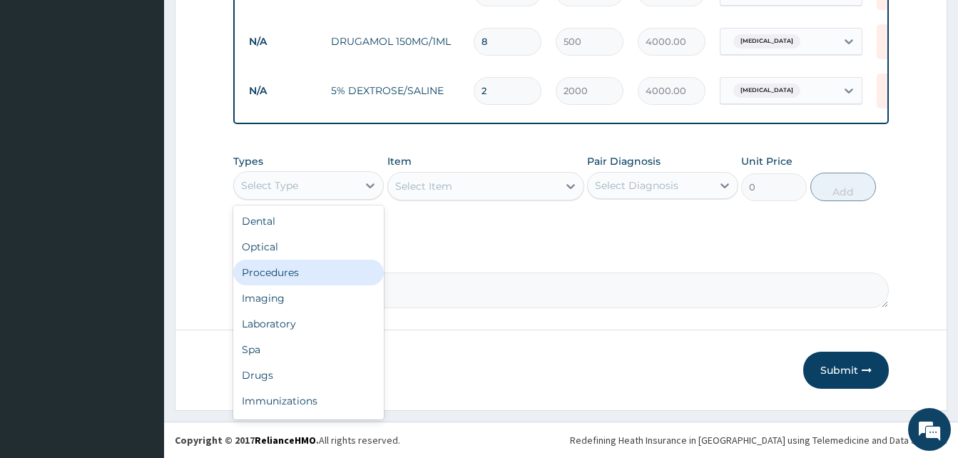
click at [278, 275] on div "Procedures" at bounding box center [308, 273] width 151 height 26
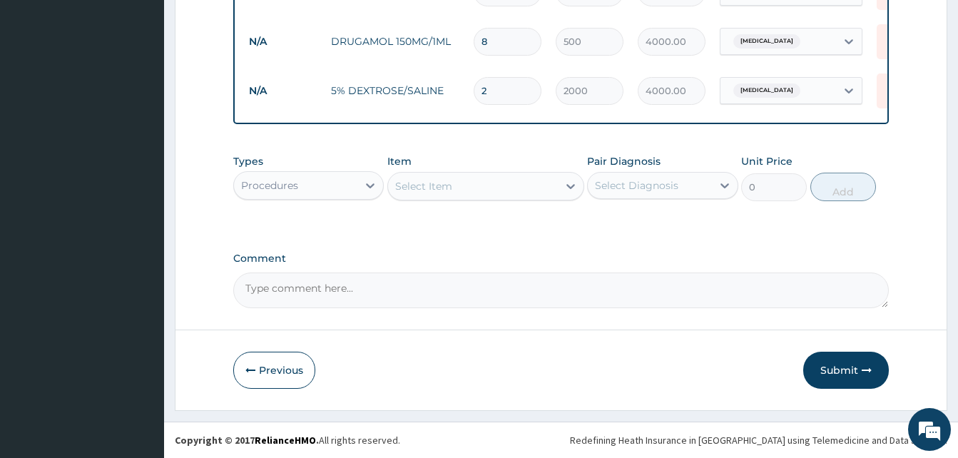
click at [531, 186] on div "Select Item" at bounding box center [473, 186] width 170 height 23
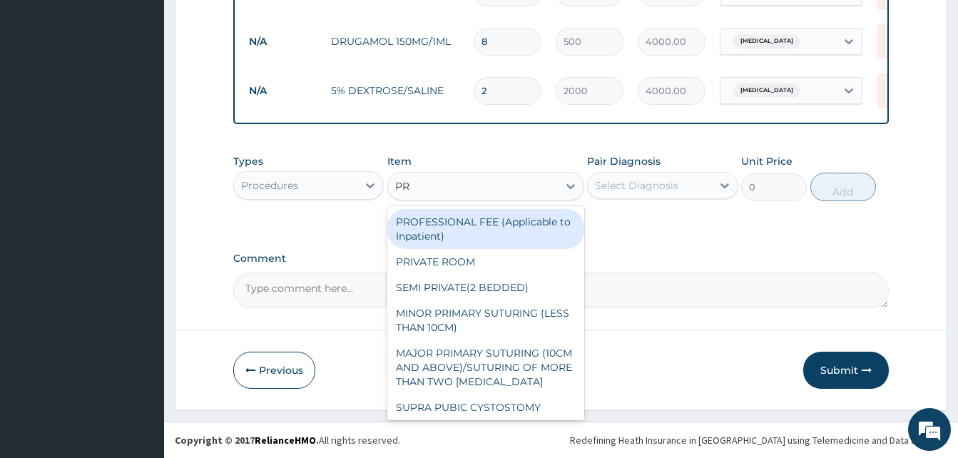
type input "PRO"
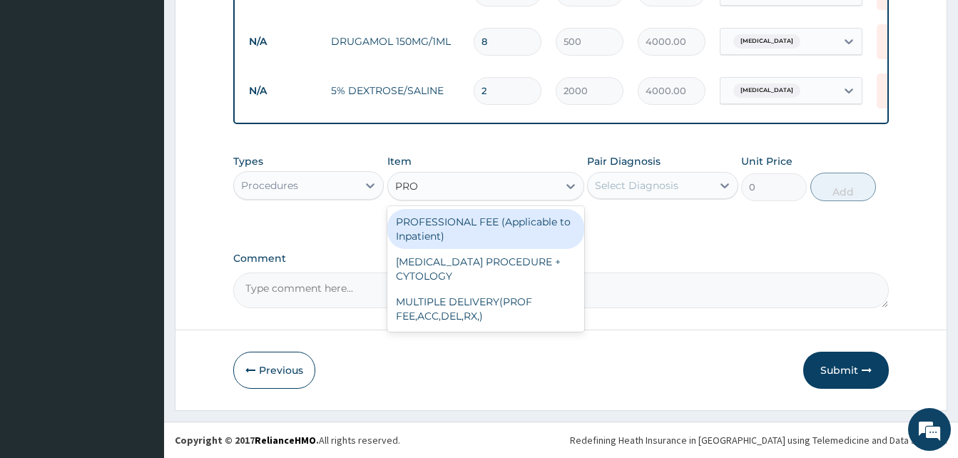
drag, startPoint x: 488, startPoint y: 227, endPoint x: 662, endPoint y: 209, distance: 175.0
click at [489, 223] on div "PROFESSIONAL FEE (Applicable to Inpatient)" at bounding box center [485, 229] width 197 height 40
type input "3000"
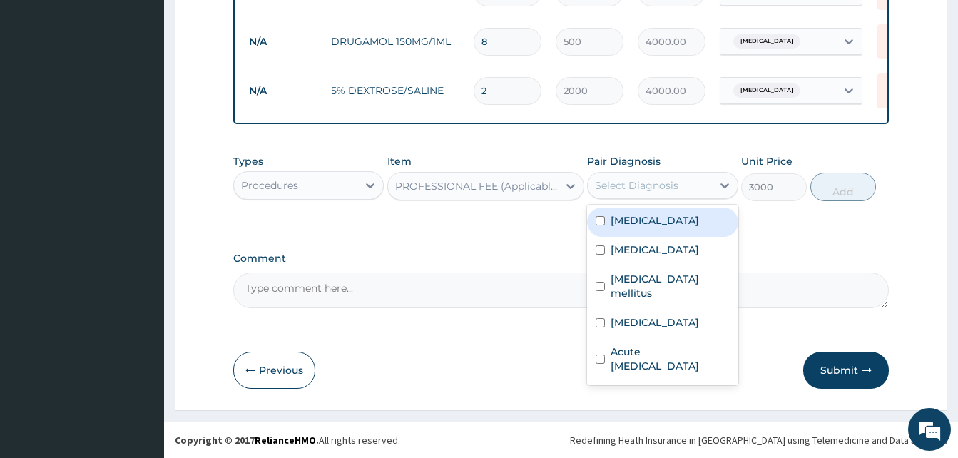
click at [699, 195] on div "Select Diagnosis" at bounding box center [649, 185] width 123 height 23
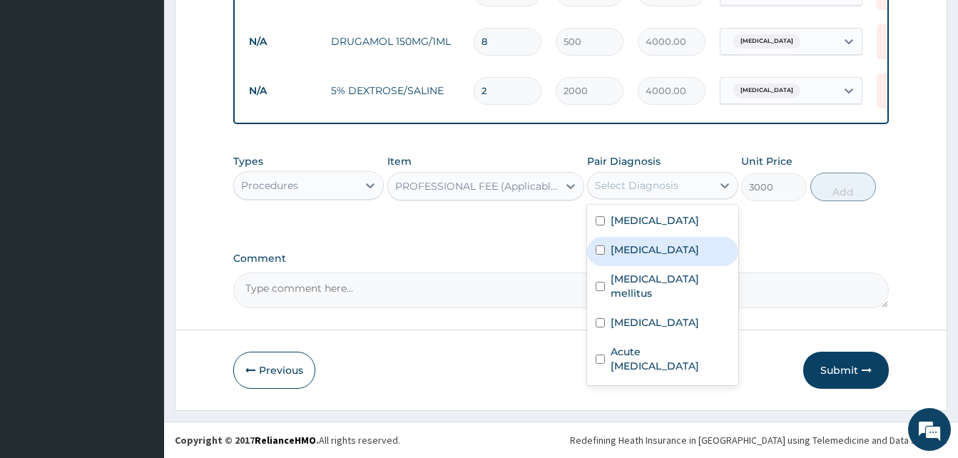
drag, startPoint x: 667, startPoint y: 250, endPoint x: 829, endPoint y: 213, distance: 166.2
click at [680, 246] on div "Pharyngitis" at bounding box center [662, 251] width 151 height 29
checkbox input "true"
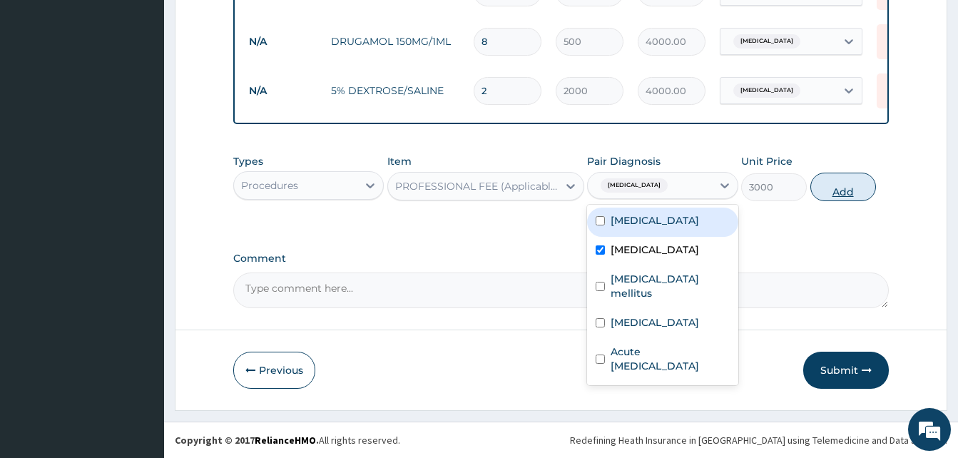
click at [843, 193] on button "Add" at bounding box center [844, 187] width 66 height 29
type input "0"
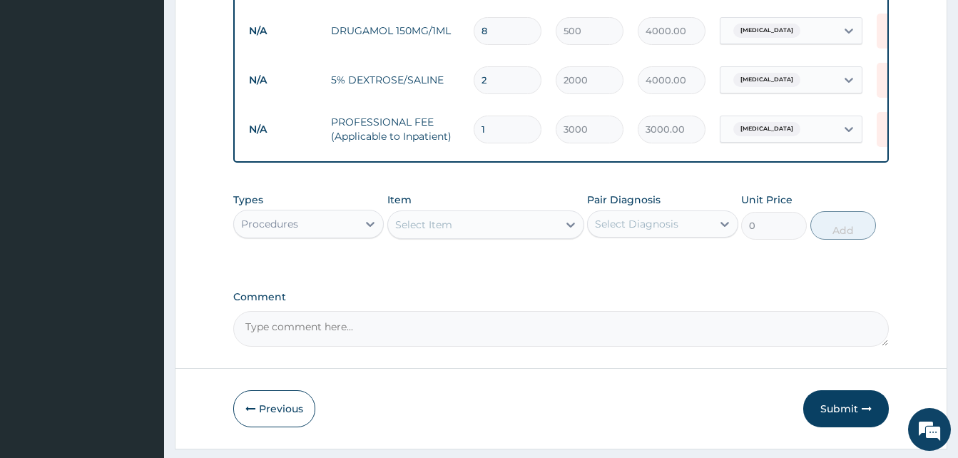
type input "0.00"
type input "2"
type input "6000.00"
type input "2"
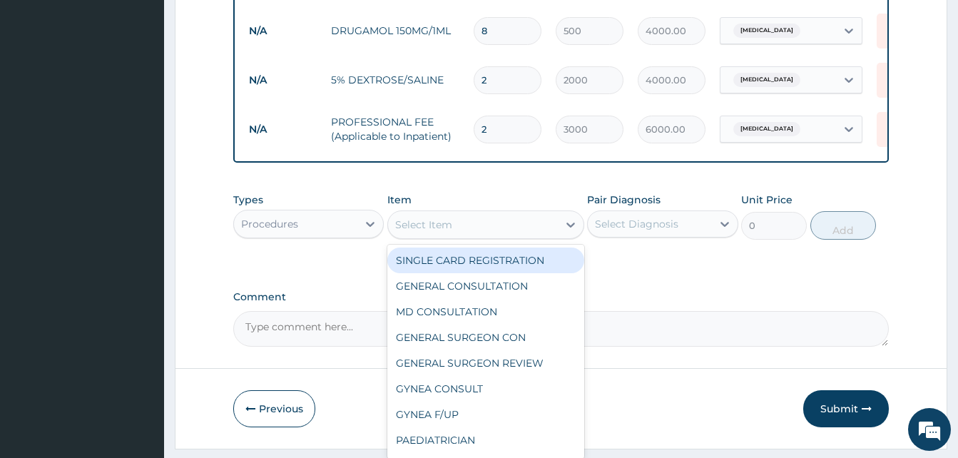
click at [467, 228] on div "Select Item" at bounding box center [473, 224] width 170 height 23
type input "N"
type input "3000"
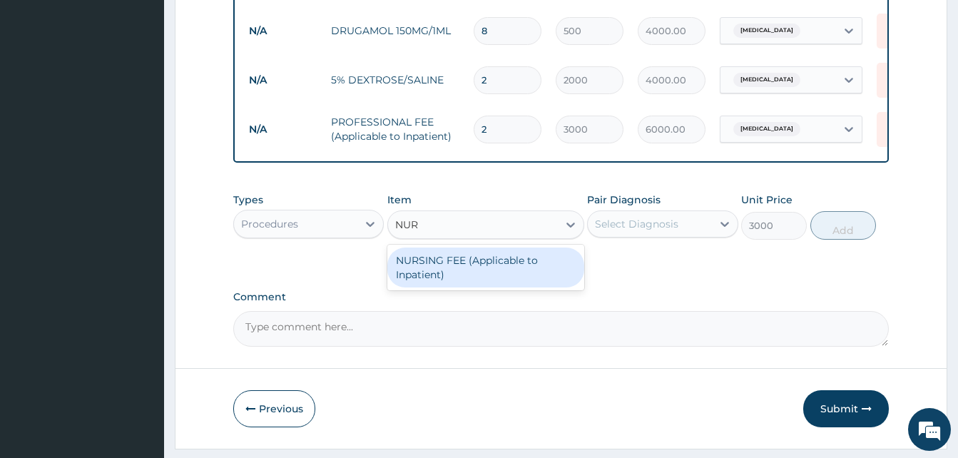
type input "NURS"
click at [447, 270] on div "NURSING FEE (Applicable to Inpatient)" at bounding box center [485, 268] width 197 height 40
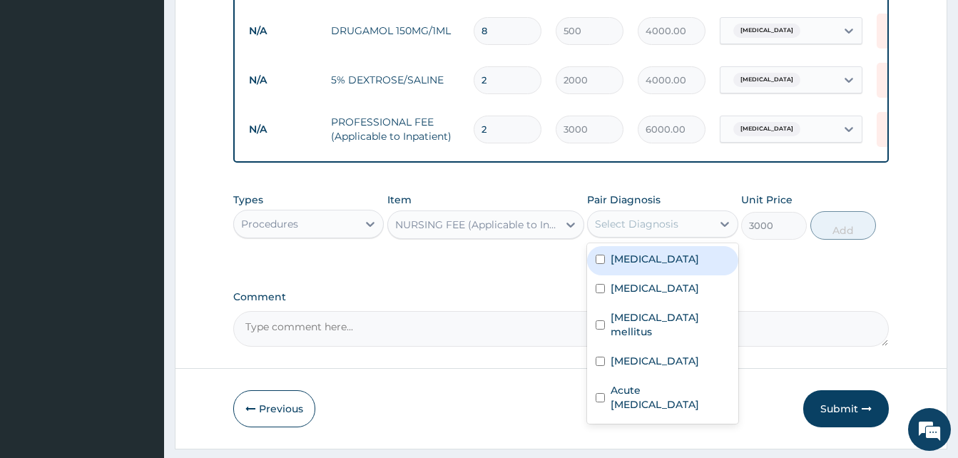
drag, startPoint x: 641, startPoint y: 236, endPoint x: 654, endPoint y: 249, distance: 18.2
click at [644, 231] on div "Select Diagnosis" at bounding box center [636, 224] width 83 height 14
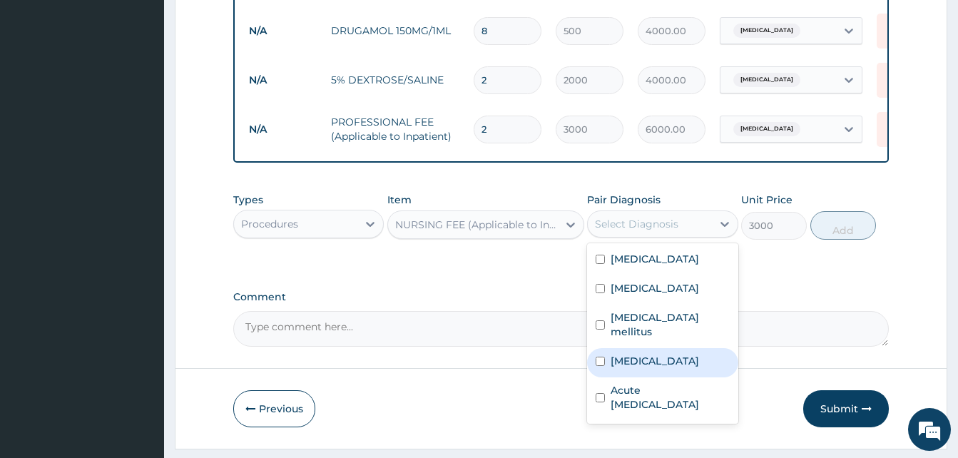
drag, startPoint x: 647, startPoint y: 357, endPoint x: 671, endPoint y: 344, distance: 27.8
click at [652, 355] on div "Sepsis" at bounding box center [662, 362] width 151 height 29
checkbox input "true"
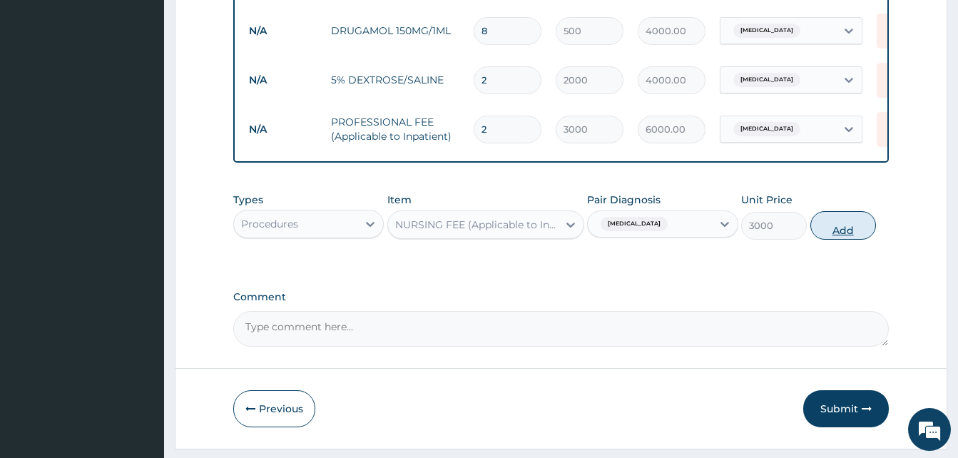
click at [855, 240] on button "Add" at bounding box center [844, 225] width 66 height 29
type input "0"
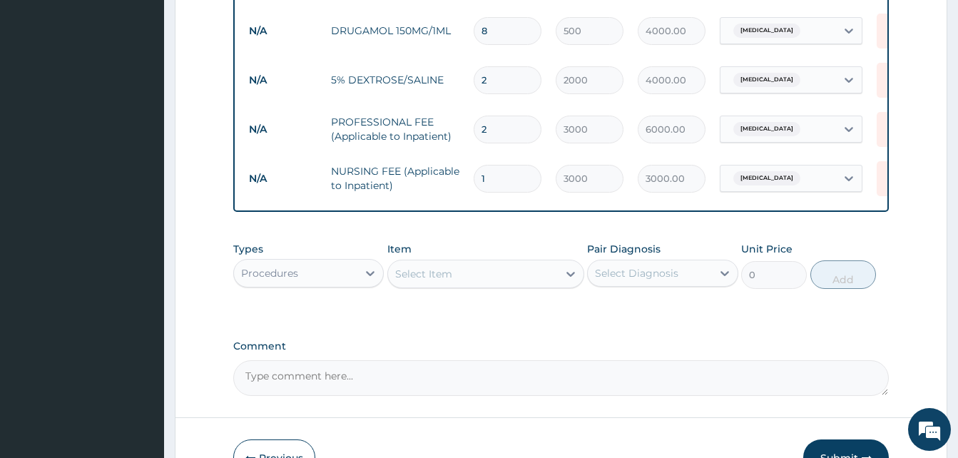
type input "0.00"
type input "2"
type input "6000.00"
type input "2"
click at [636, 318] on div "Types Procedures Item Select Item Pair Diagnosis Select Diagnosis Unit Price 0 …" at bounding box center [561, 276] width 656 height 83
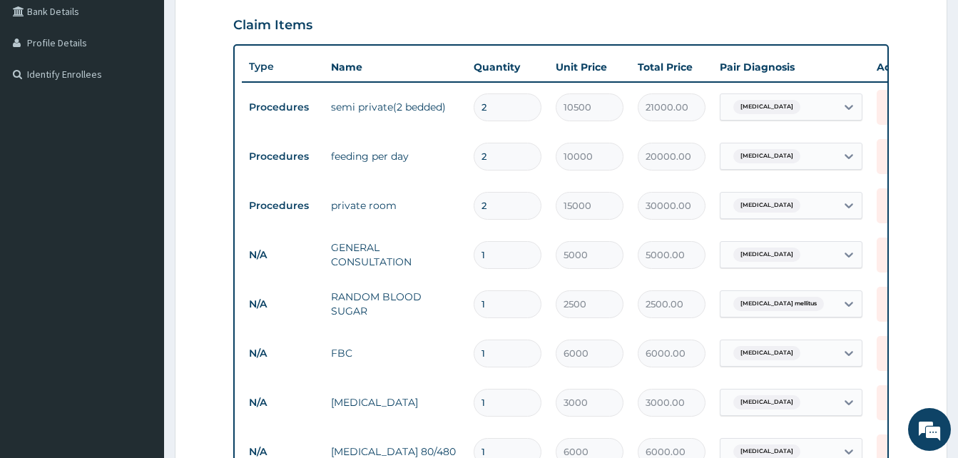
scroll to position [313, 0]
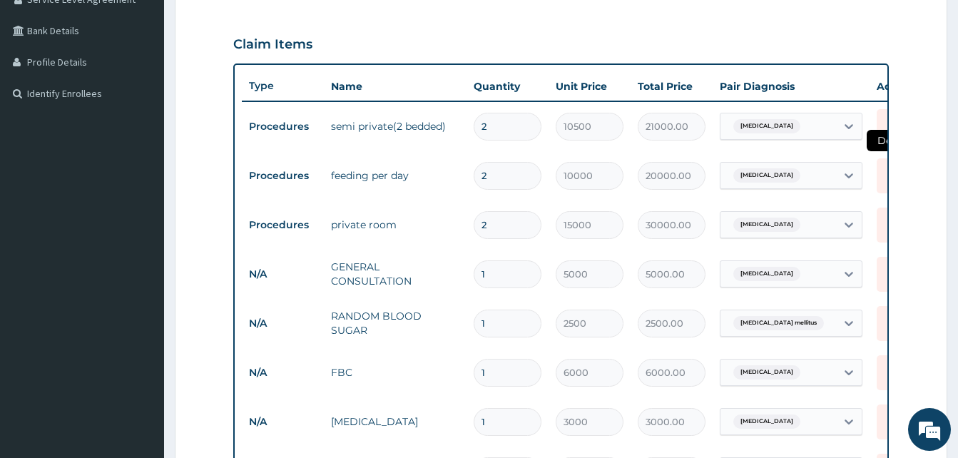
click at [878, 179] on icon at bounding box center [892, 175] width 31 height 35
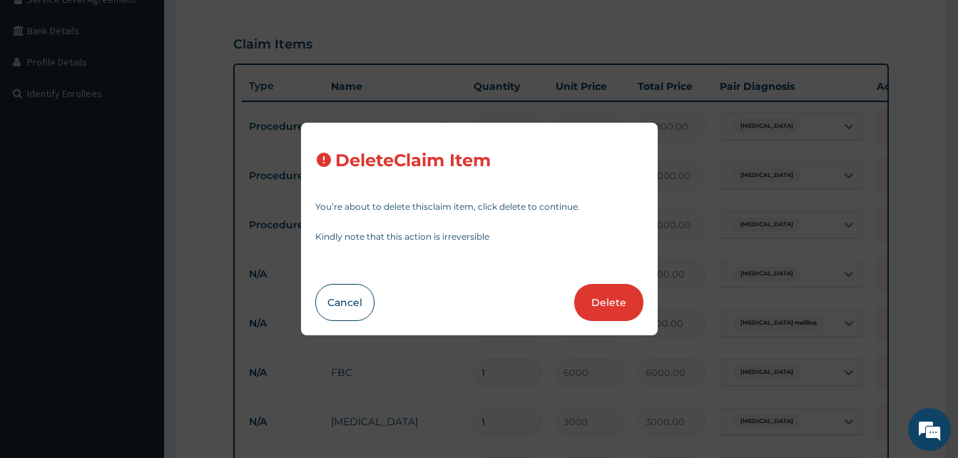
drag, startPoint x: 604, startPoint y: 294, endPoint x: 617, endPoint y: 280, distance: 19.2
click at [604, 291] on button "Delete" at bounding box center [608, 302] width 69 height 37
type input "15000"
type input "30000.00"
type input "1"
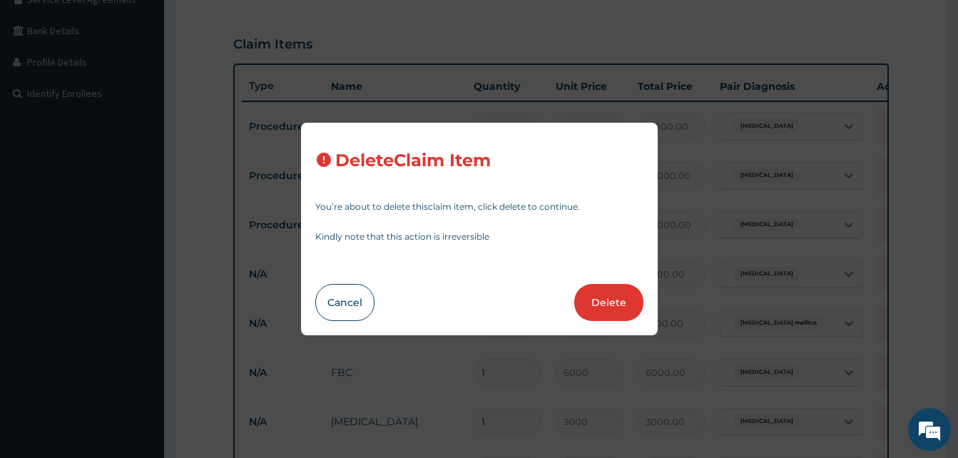
type input "5000"
type input "5000.00"
type input "2500"
type input "2500.00"
type input "6000"
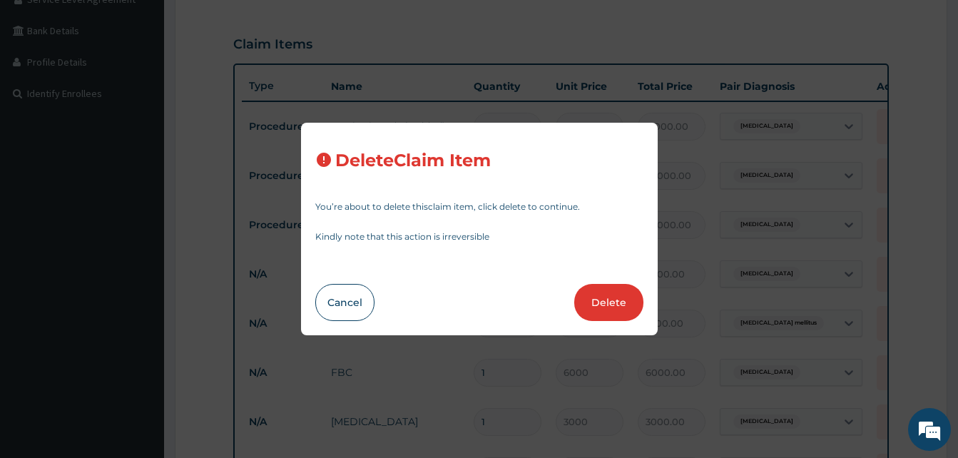
type input "6000.00"
type input "3000"
type input "3000.00"
type input "6000"
type input "6000.00"
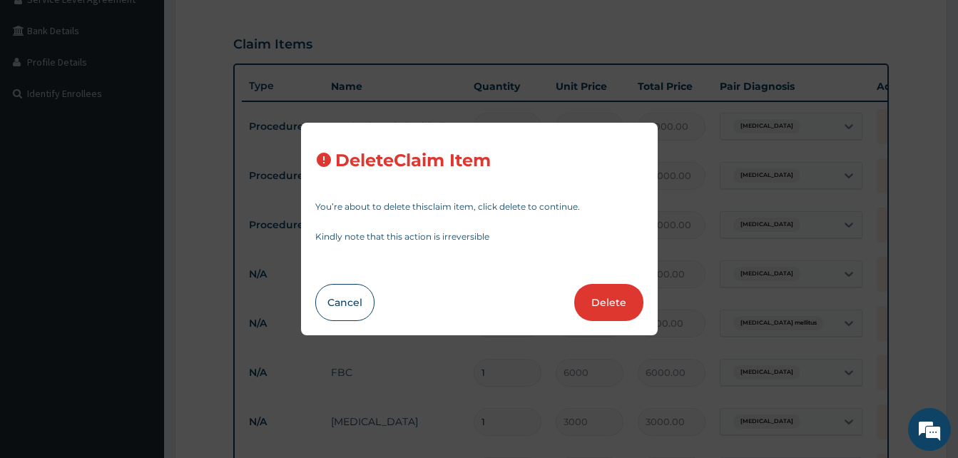
type input "5"
type input "50"
type input "250.00"
type input "30"
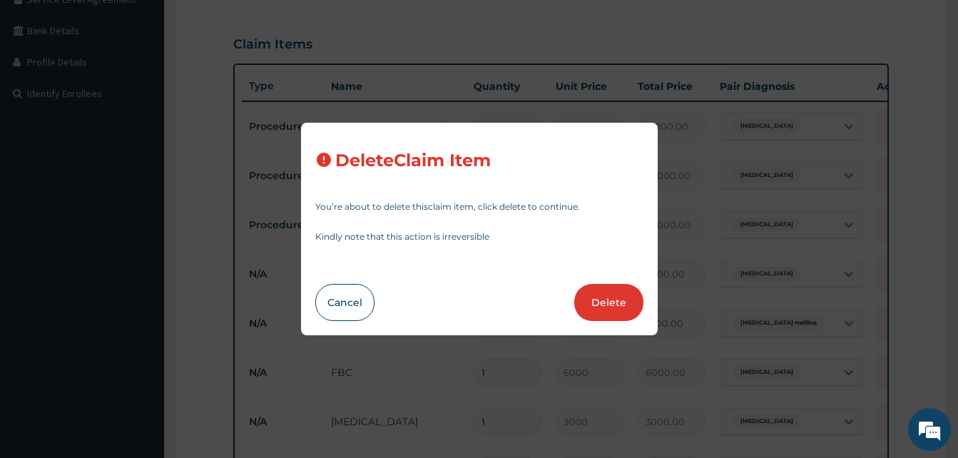
type input "900.00"
type input "1"
type input "1500"
type input "1500.00"
type input "4"
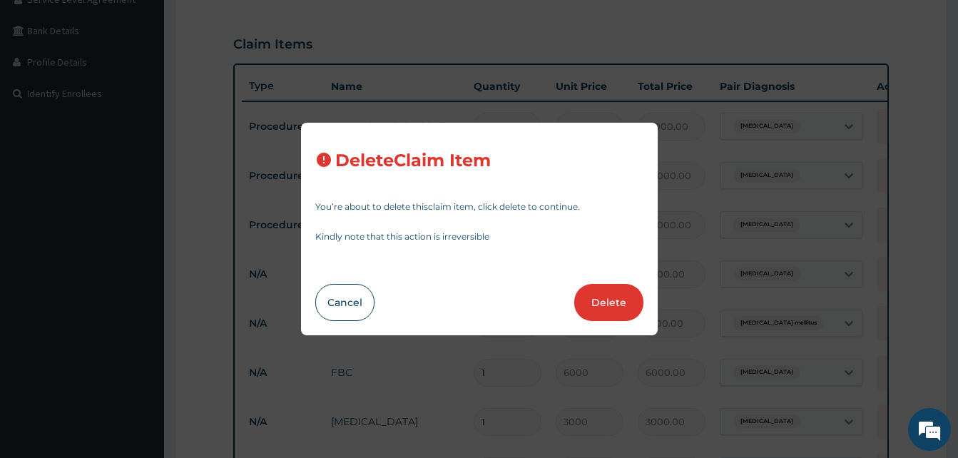
type input "5000"
type input "20000.00"
type input "3"
type input "6000"
type input "18000.00"
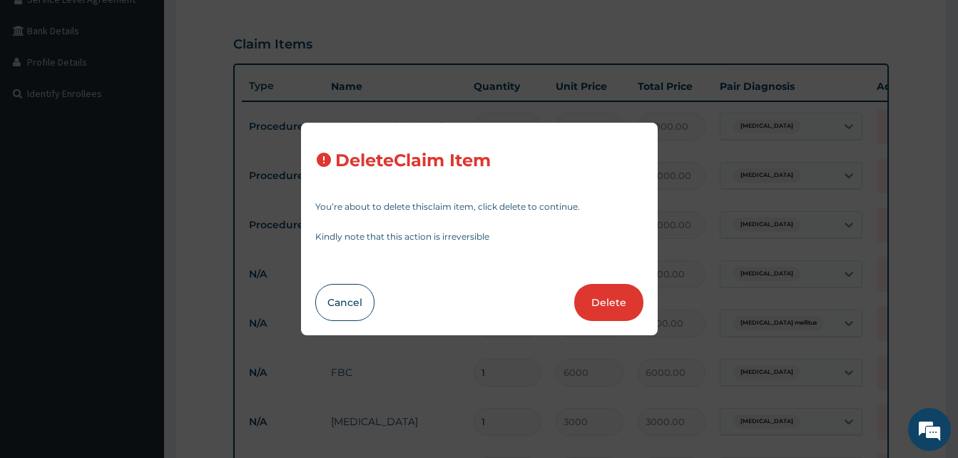
type input "4"
type input "1500"
type input "6000.00"
type input "8"
type input "500"
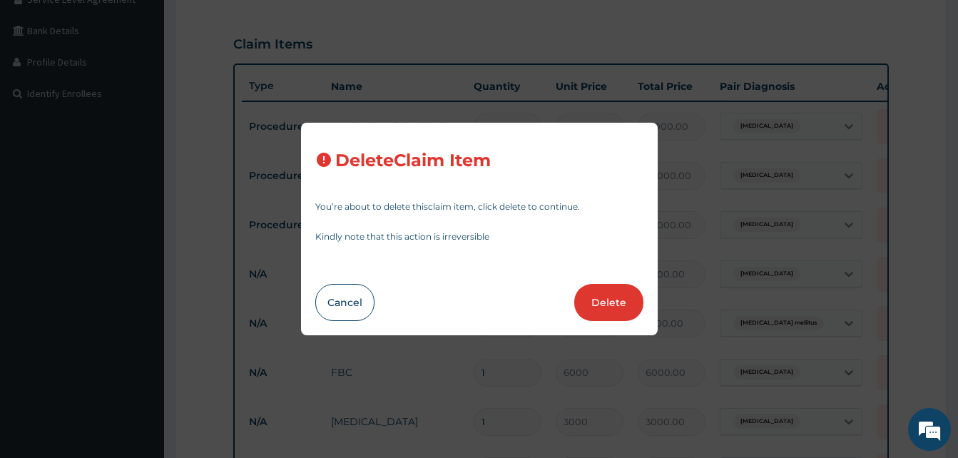
type input "4000.00"
type input "2"
type input "2000"
type input "3000"
type input "6000.00"
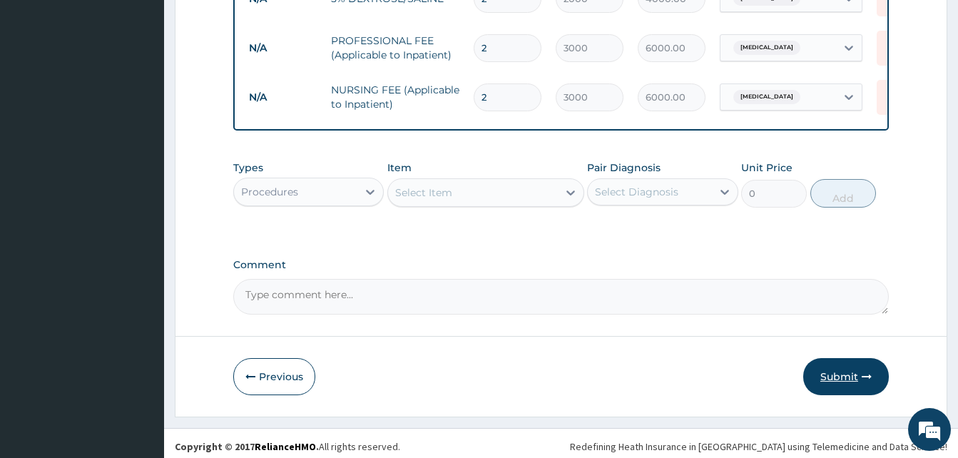
scroll to position [1147, 0]
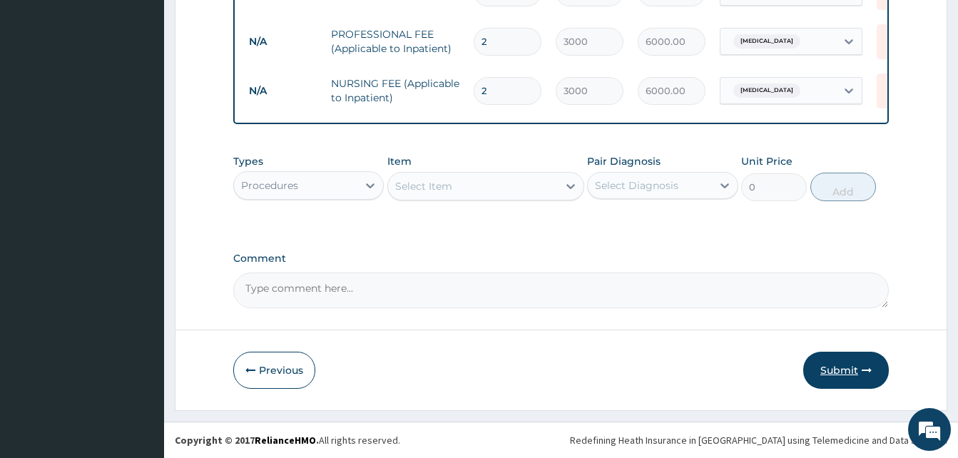
click at [838, 364] on button "Submit" at bounding box center [846, 370] width 86 height 37
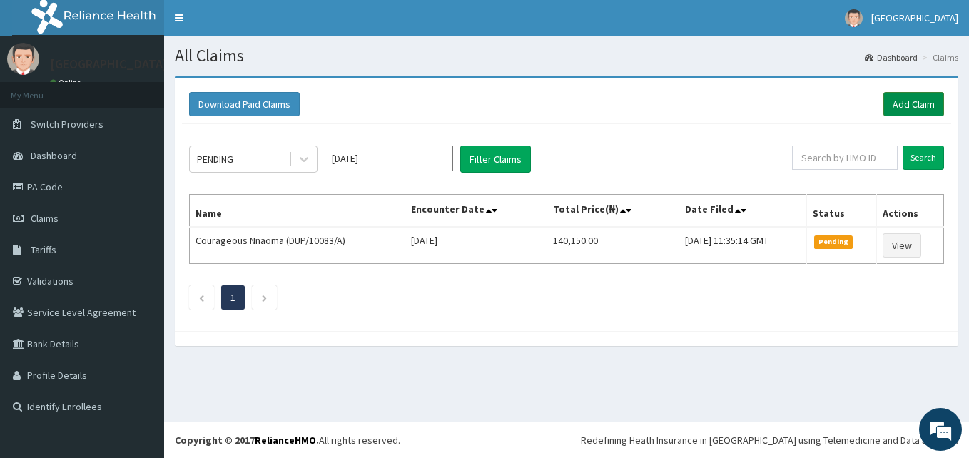
drag, startPoint x: 915, startPoint y: 98, endPoint x: 941, endPoint y: 98, distance: 25.7
click at [916, 98] on link "Add Claim" at bounding box center [913, 104] width 61 height 24
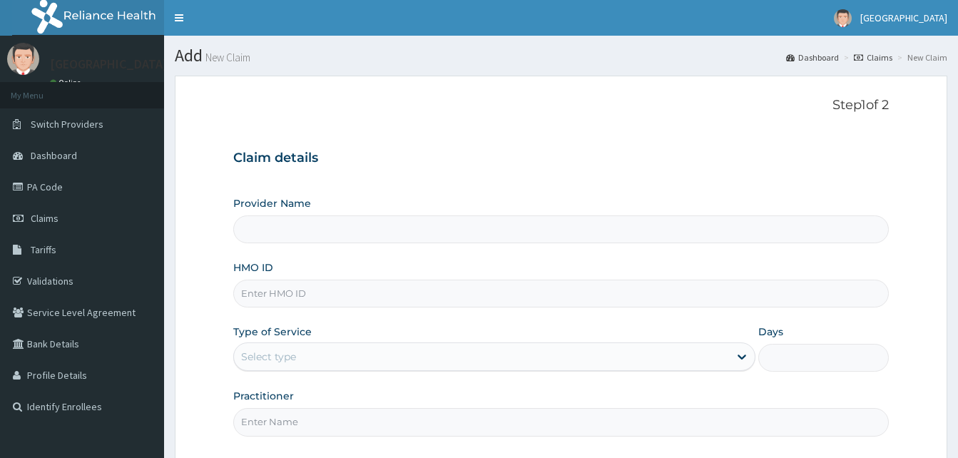
click at [314, 290] on input "HMO ID" at bounding box center [561, 294] width 656 height 28
paste input "VNS/10004/D"
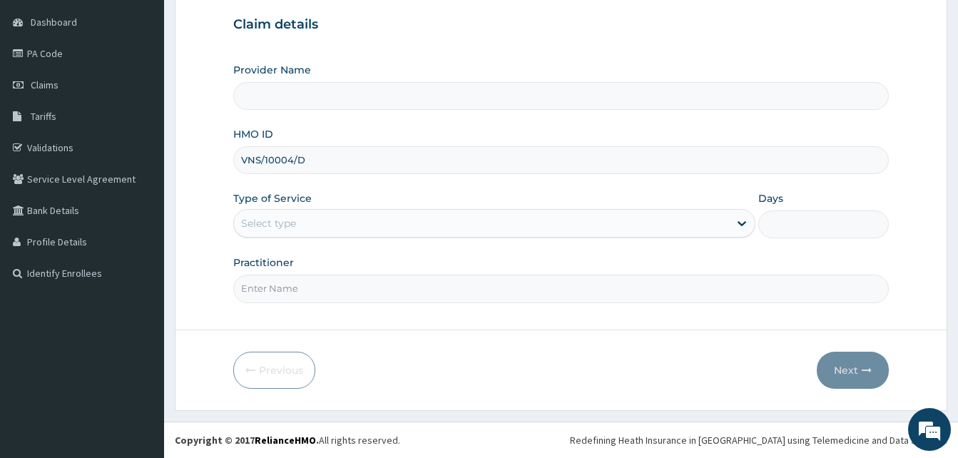
type input "VNS/10004/D"
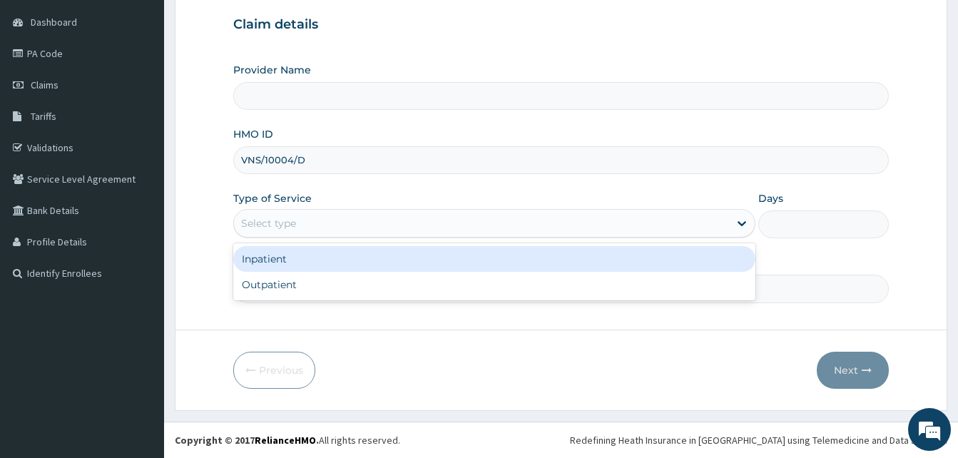
click at [299, 224] on div "Select type" at bounding box center [481, 223] width 495 height 23
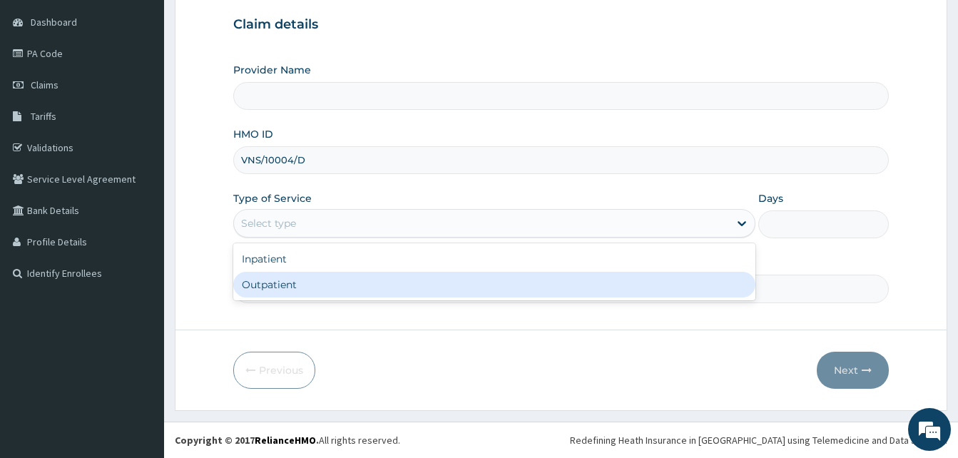
click at [275, 290] on div "Outpatient" at bounding box center [494, 285] width 522 height 26
type input "1"
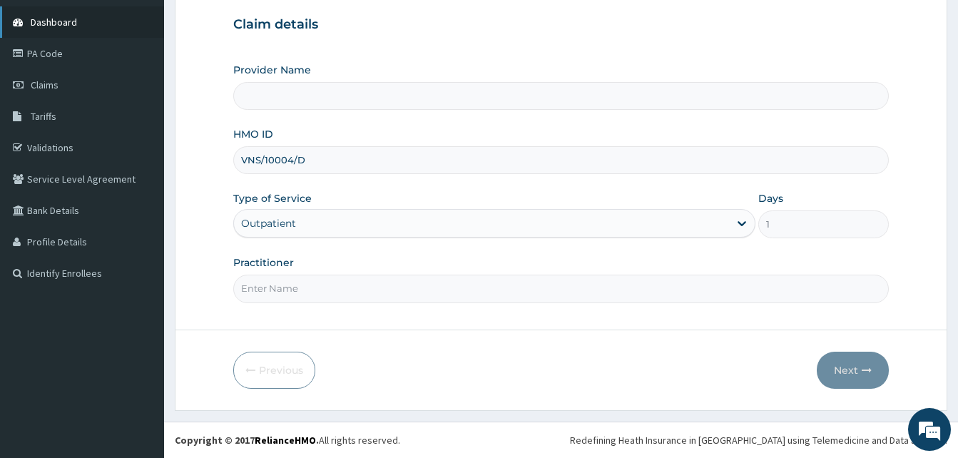
type input "Solid Rock Hospital"
click at [285, 290] on input "Practitioner" at bounding box center [561, 289] width 656 height 28
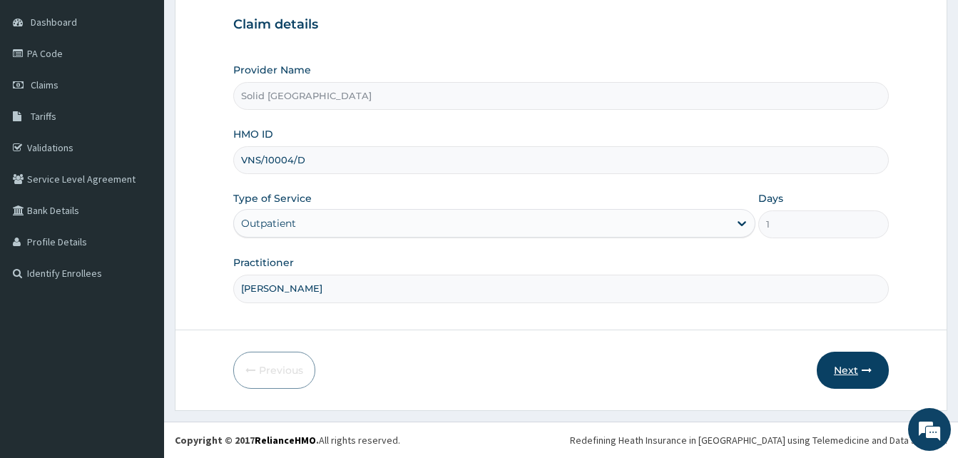
type input "HENRY"
click at [854, 366] on button "Next" at bounding box center [853, 370] width 72 height 37
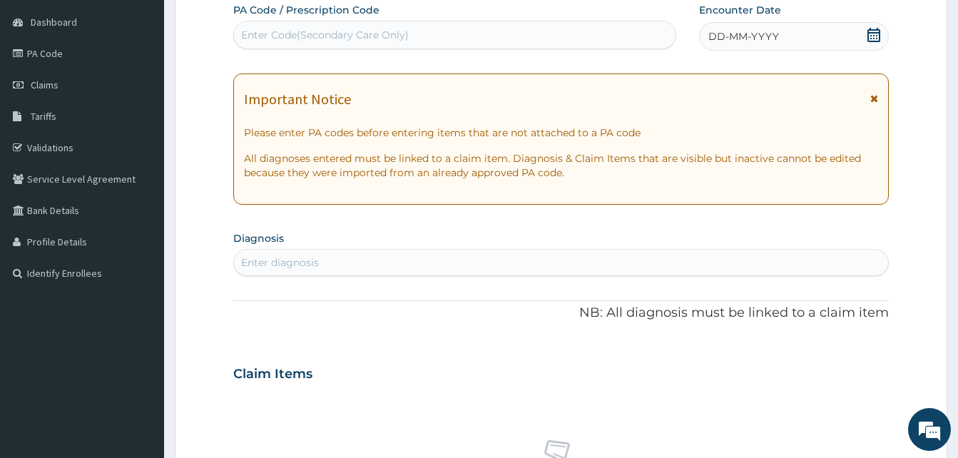
scroll to position [0, 0]
drag, startPoint x: 875, startPoint y: 101, endPoint x: 753, endPoint y: 66, distance: 126.2
click at [874, 101] on icon at bounding box center [874, 98] width 8 height 10
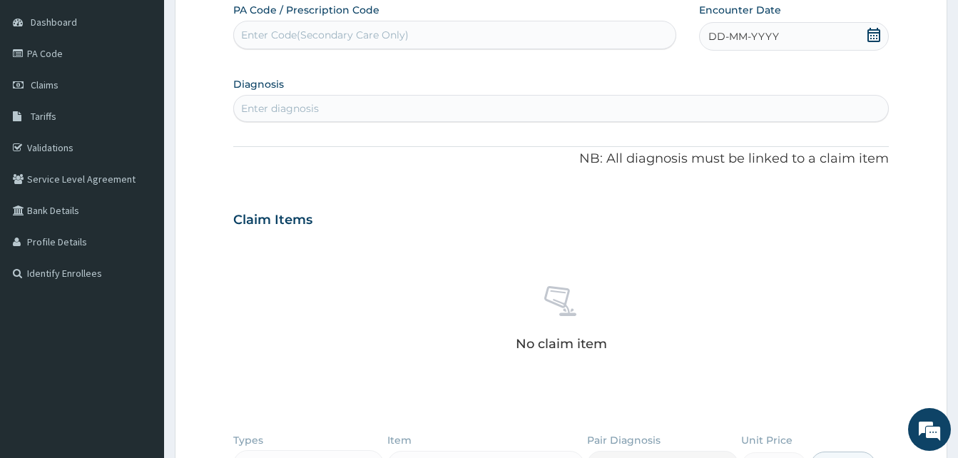
click at [718, 40] on span "DD-MM-YYYY" at bounding box center [743, 36] width 71 height 14
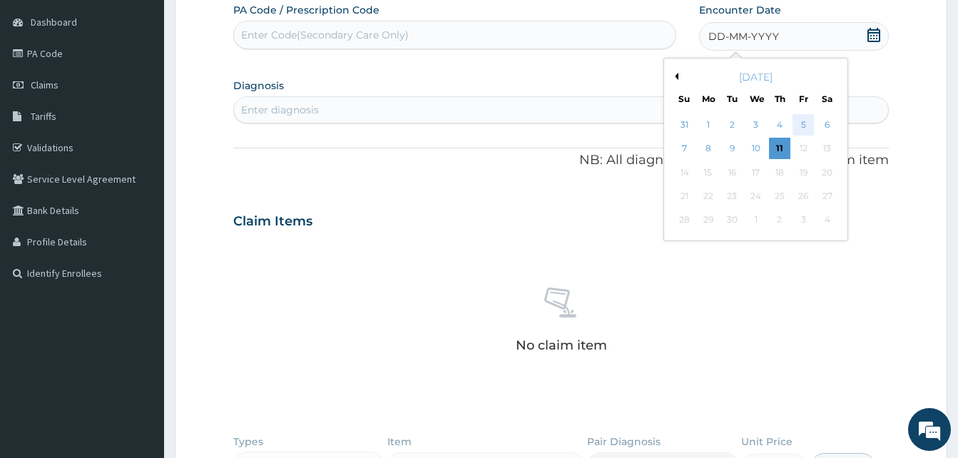
click at [806, 123] on div "5" at bounding box center [803, 124] width 21 height 21
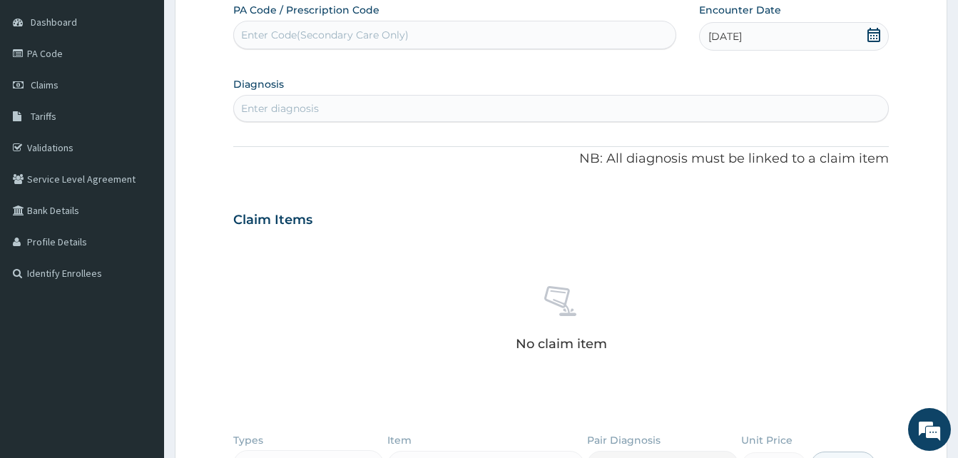
drag, startPoint x: 760, startPoint y: 34, endPoint x: 768, endPoint y: 39, distance: 9.3
click at [742, 34] on span "05-09-2025" at bounding box center [725, 36] width 34 height 14
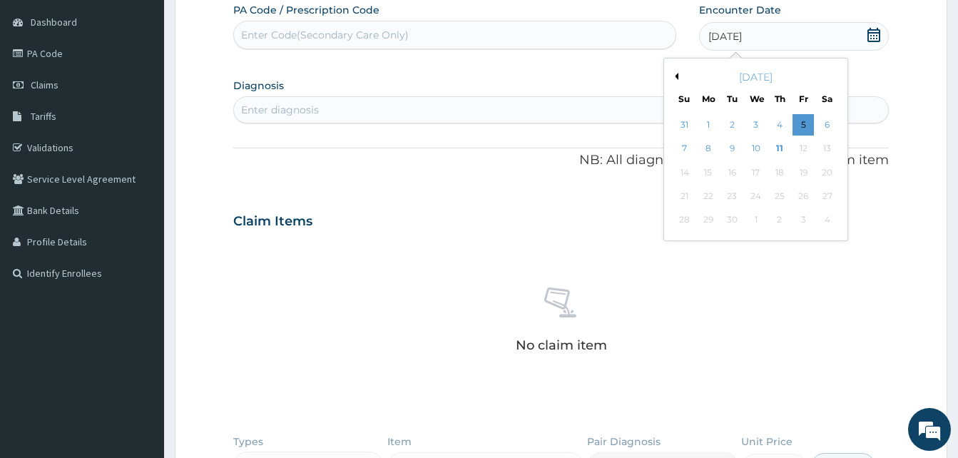
drag, startPoint x: 768, startPoint y: 39, endPoint x: 826, endPoint y: 126, distance: 103.9
click at [828, 126] on div "6" at bounding box center [826, 124] width 21 height 21
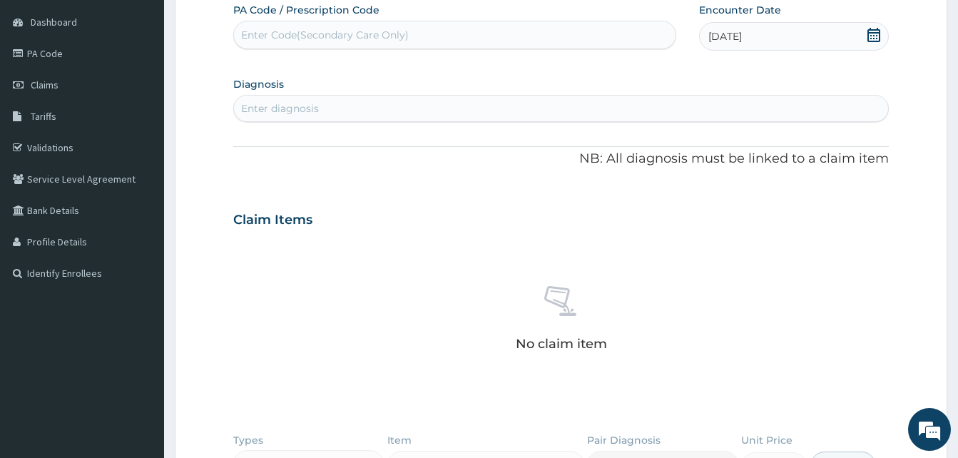
click at [359, 111] on div "Enter diagnosis" at bounding box center [561, 108] width 654 height 23
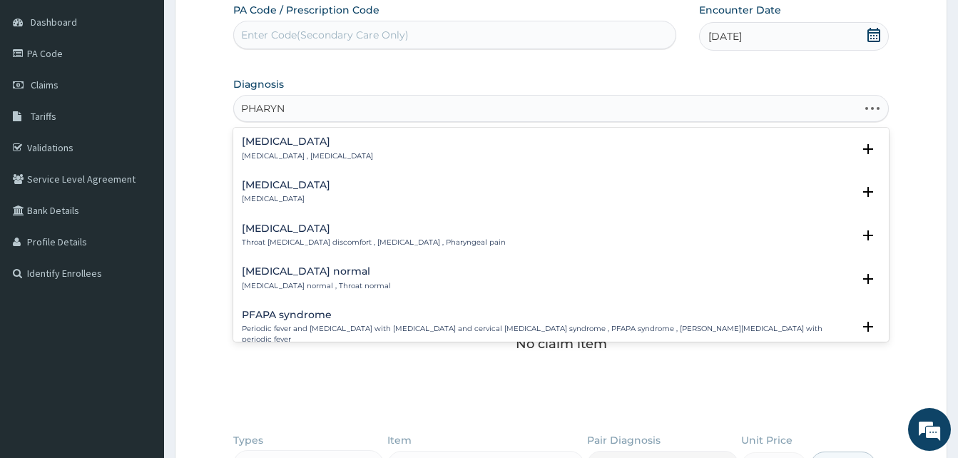
type input "PHARYNG"
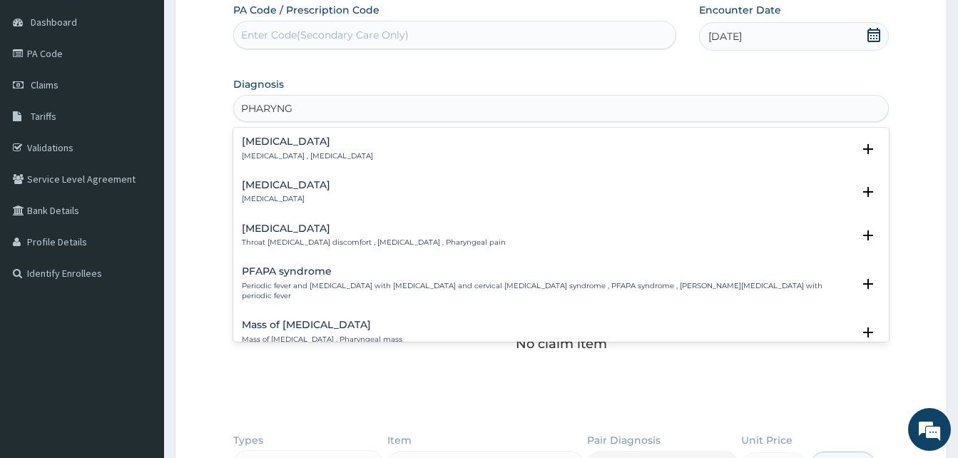
click at [270, 173] on div "Herpangina Herpangina , Enteroviral vesicular pharyngitis Select Status Query Q…" at bounding box center [561, 153] width 656 height 44
click at [271, 183] on h4 "Pharyngitis" at bounding box center [286, 185] width 88 height 11
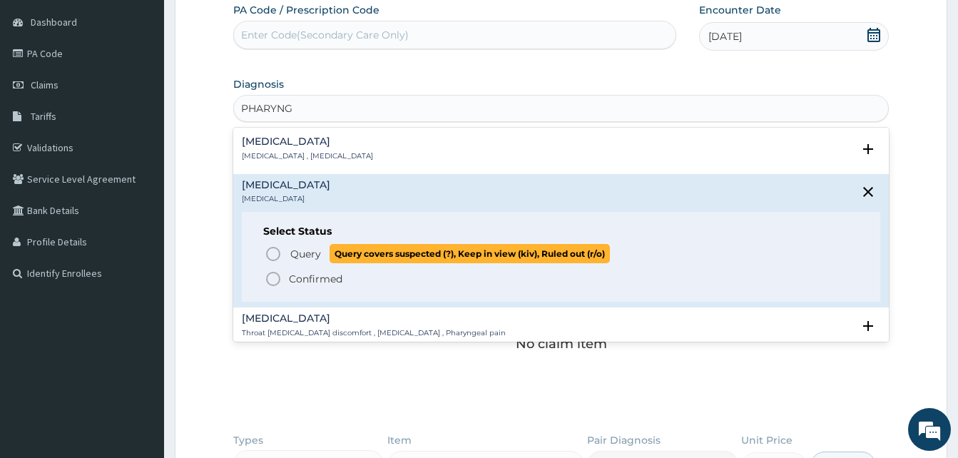
drag, startPoint x: 275, startPoint y: 253, endPoint x: 310, endPoint y: 270, distance: 39.2
click at [274, 253] on icon "status option query" at bounding box center [273, 253] width 17 height 17
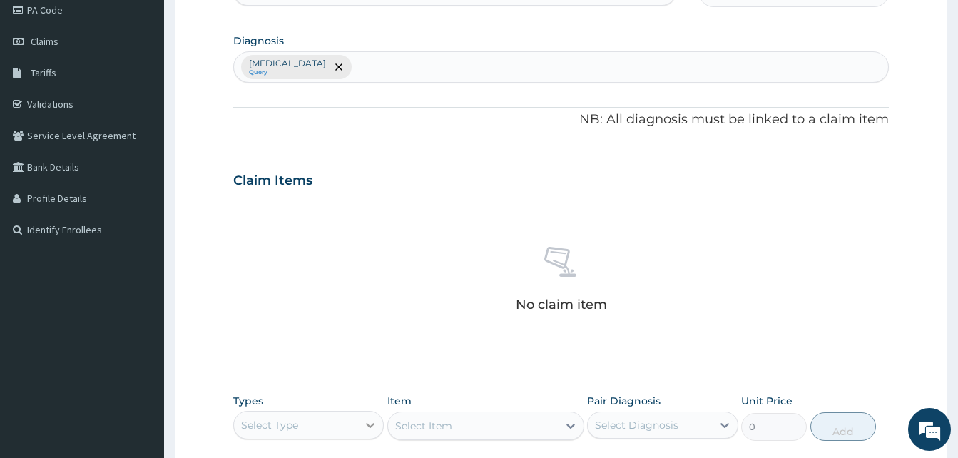
scroll to position [347, 0]
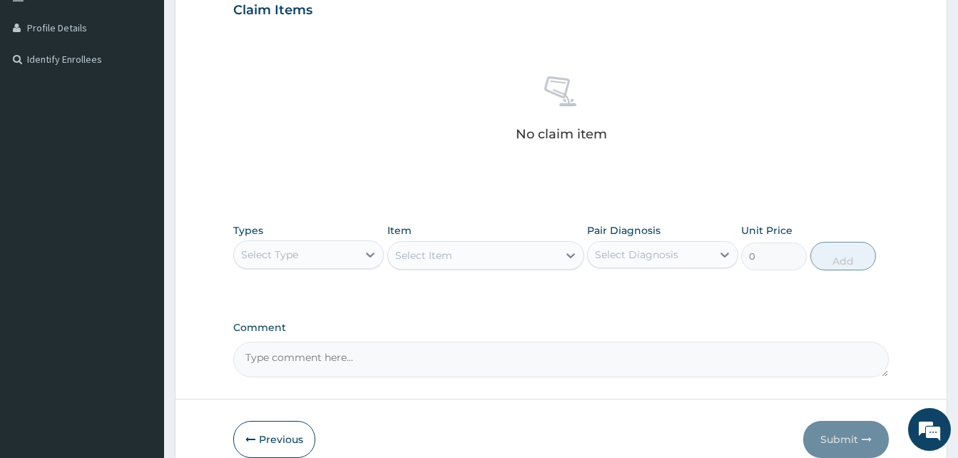
click at [337, 240] on div "Select Type" at bounding box center [308, 254] width 151 height 29
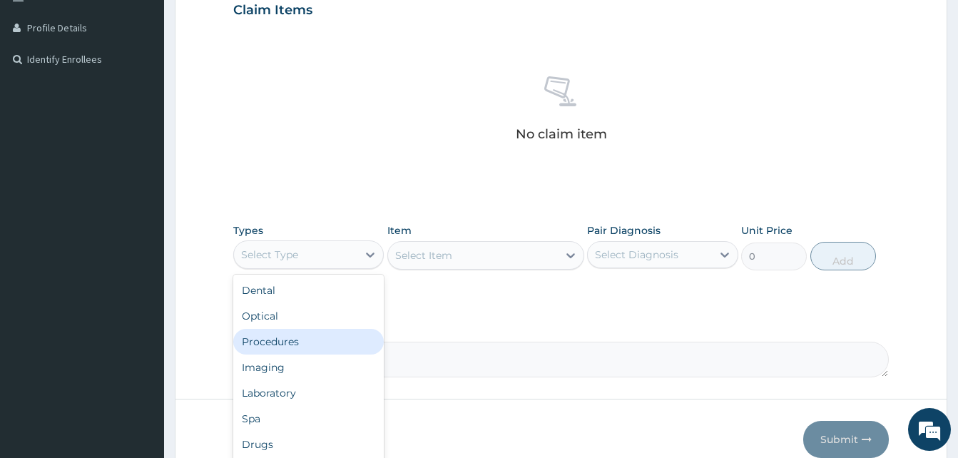
drag, startPoint x: 296, startPoint y: 342, endPoint x: 339, endPoint y: 314, distance: 51.1
click at [295, 342] on div "Procedures" at bounding box center [308, 342] width 151 height 26
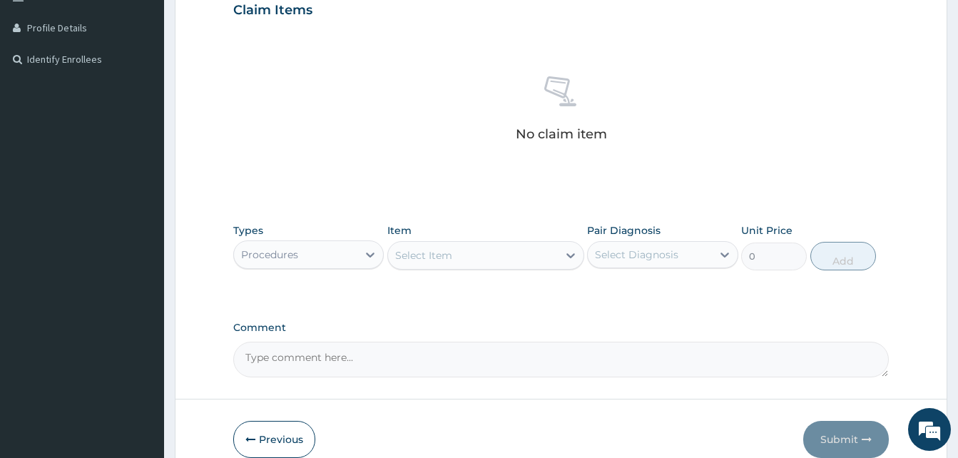
click at [475, 256] on div "Select Item" at bounding box center [473, 255] width 170 height 23
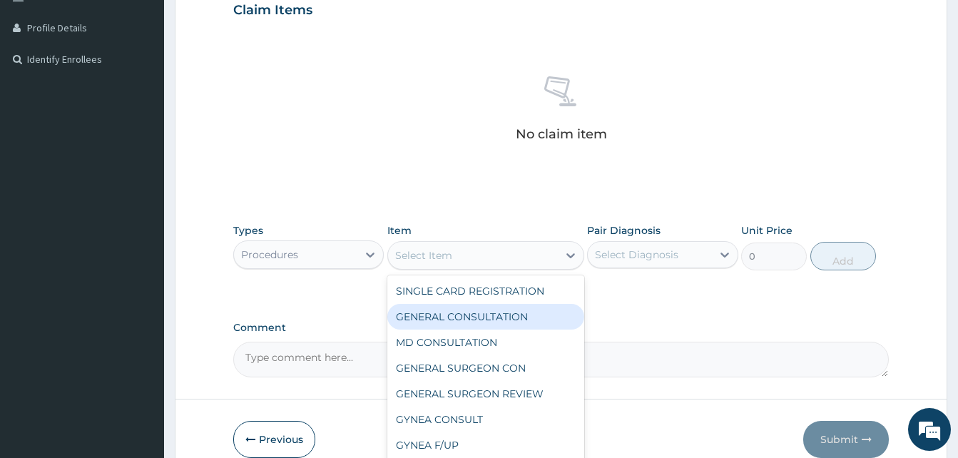
drag, startPoint x: 476, startPoint y: 321, endPoint x: 554, endPoint y: 295, distance: 82.6
click at [477, 319] on div "GENERAL CONSULTATION" at bounding box center [485, 317] width 197 height 26
type input "5000"
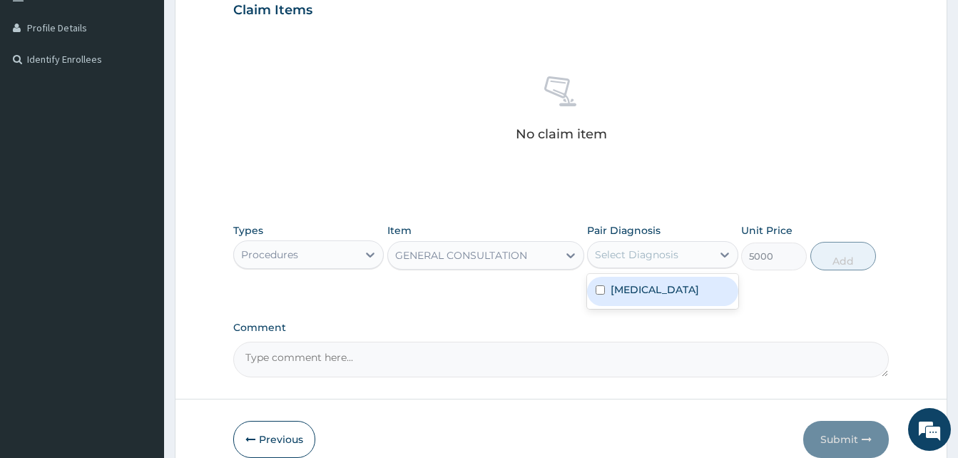
click at [649, 243] on div "Select Diagnosis" at bounding box center [649, 254] width 123 height 23
drag, startPoint x: 656, startPoint y: 295, endPoint x: 778, endPoint y: 264, distance: 126.5
click at [662, 294] on label "Pharyngitis" at bounding box center [655, 290] width 88 height 14
checkbox input "true"
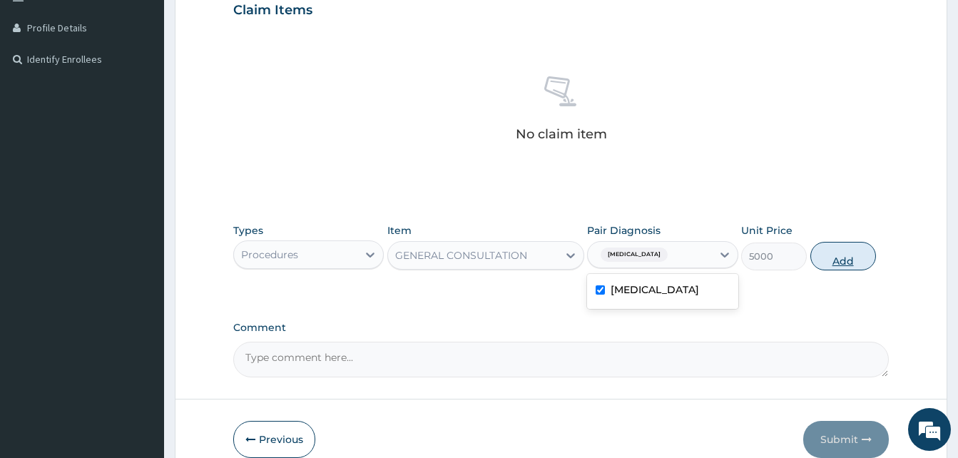
click at [849, 260] on button "Add" at bounding box center [844, 256] width 66 height 29
type input "0"
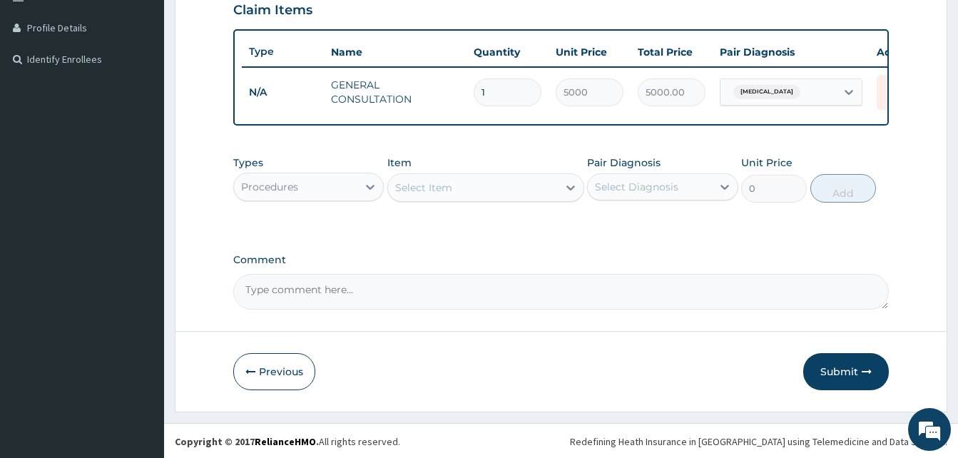
click at [323, 195] on div "Procedures" at bounding box center [295, 187] width 123 height 23
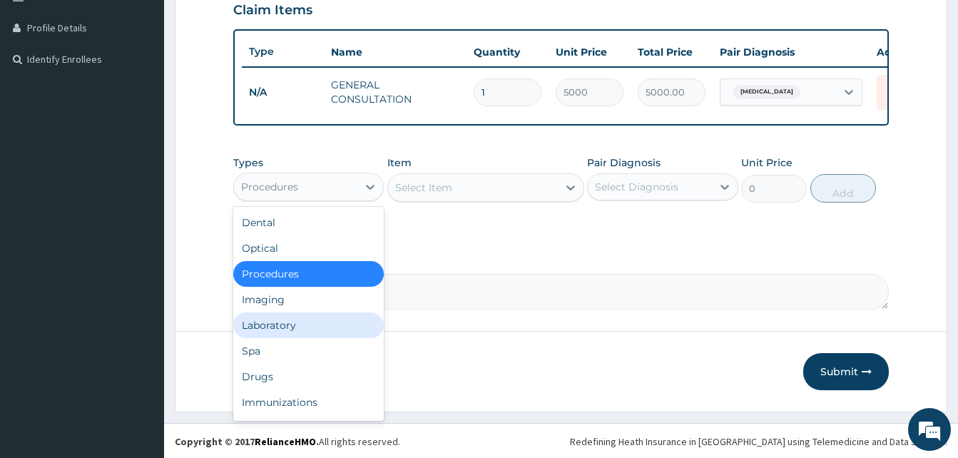
click at [284, 332] on div "Laboratory" at bounding box center [308, 326] width 151 height 26
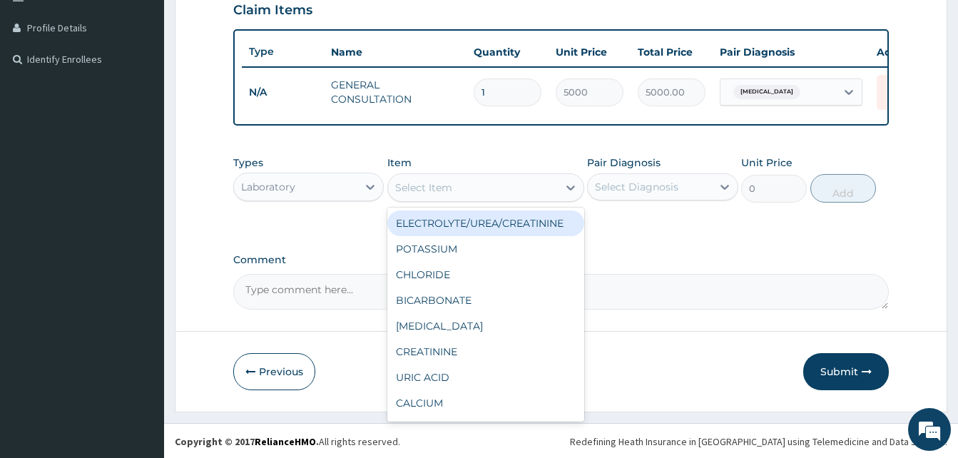
click at [496, 199] on div "Select Item" at bounding box center [473, 187] width 170 height 23
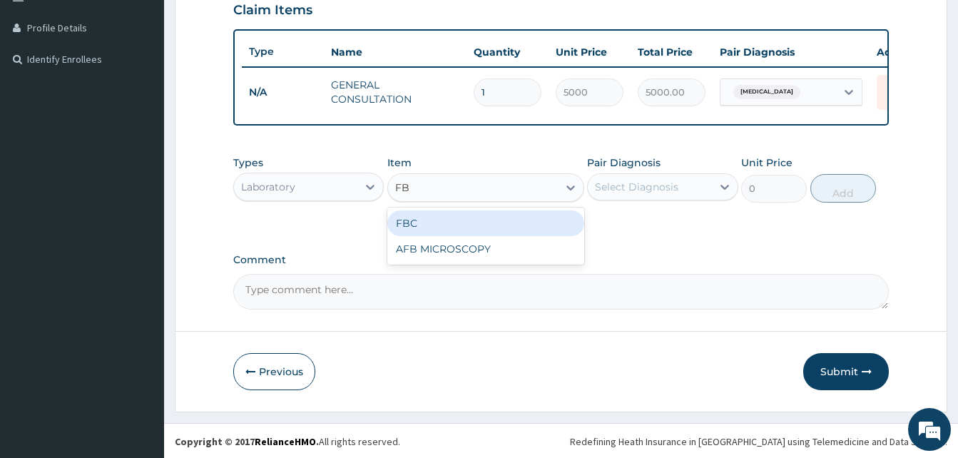
type input "FBC"
click at [476, 236] on div "FBC" at bounding box center [485, 223] width 197 height 26
type input "6000"
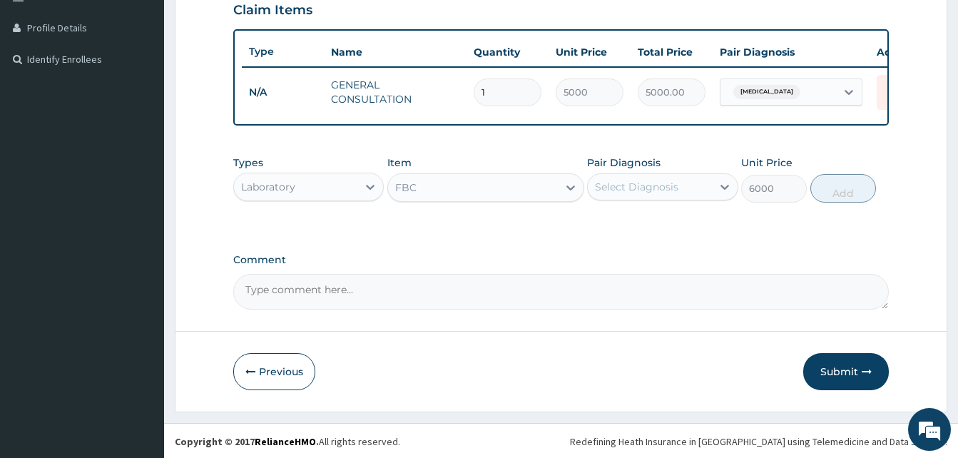
click at [651, 194] on div "Select Diagnosis" at bounding box center [636, 187] width 83 height 14
click at [641, 229] on label "Pharyngitis" at bounding box center [655, 222] width 88 height 14
checkbox input "true"
click at [838, 194] on button "Add" at bounding box center [844, 188] width 66 height 29
type input "0"
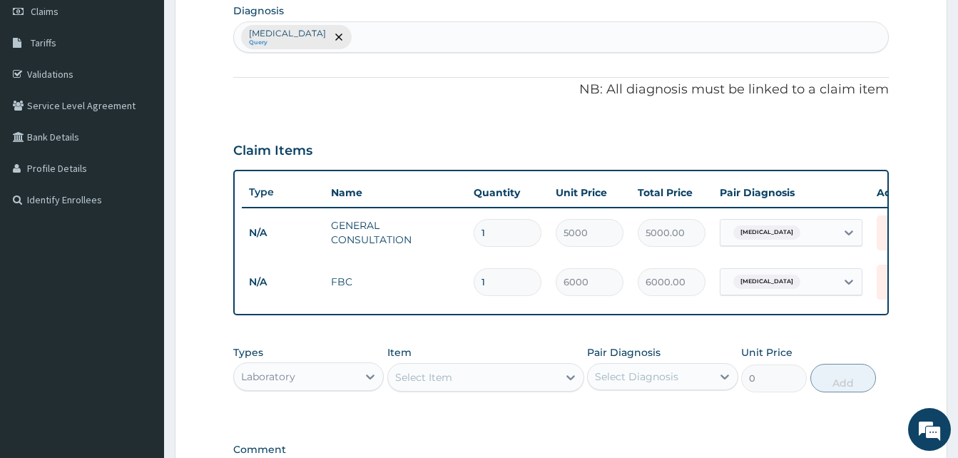
scroll to position [62, 0]
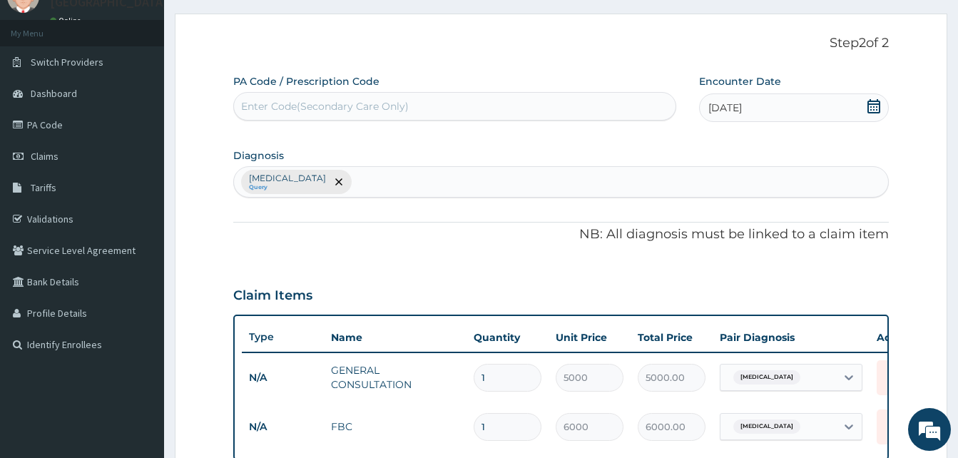
click at [364, 183] on div "Pharyngitis Query" at bounding box center [561, 182] width 654 height 30
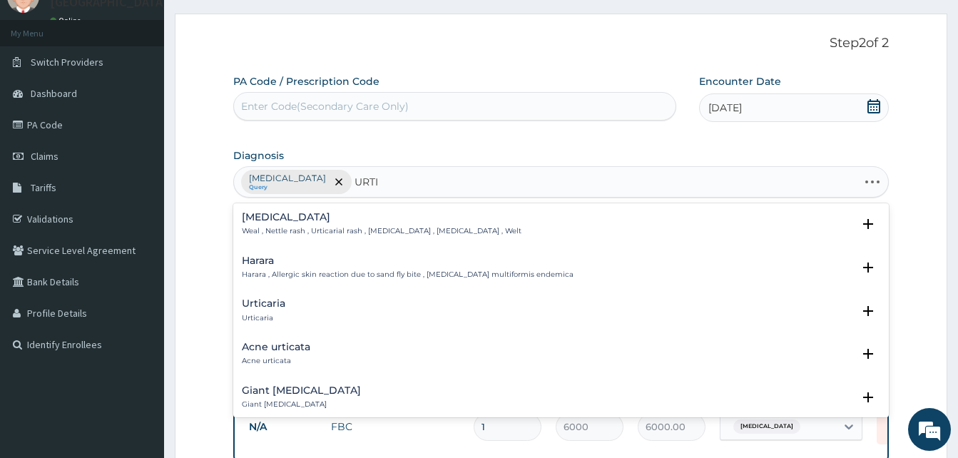
type input "URTIC"
click at [270, 308] on h4 "Urticaria" at bounding box center [264, 303] width 44 height 11
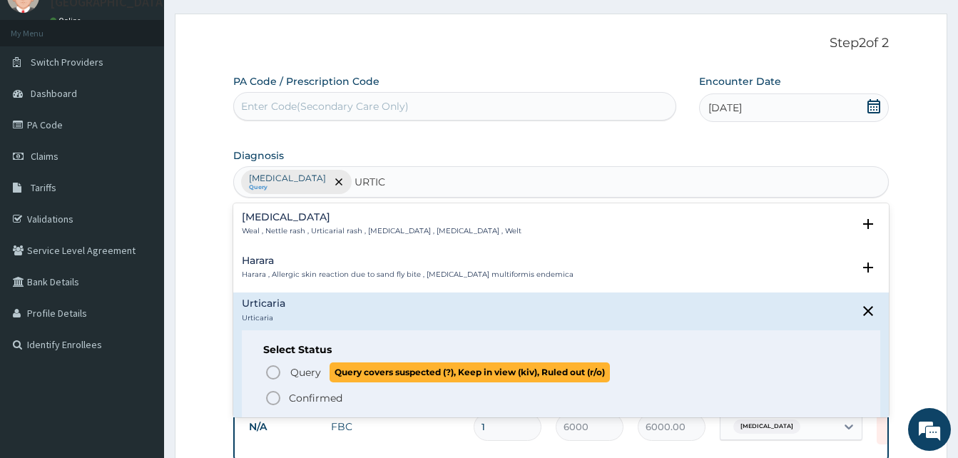
click at [276, 367] on icon "status option query" at bounding box center [273, 372] width 17 height 17
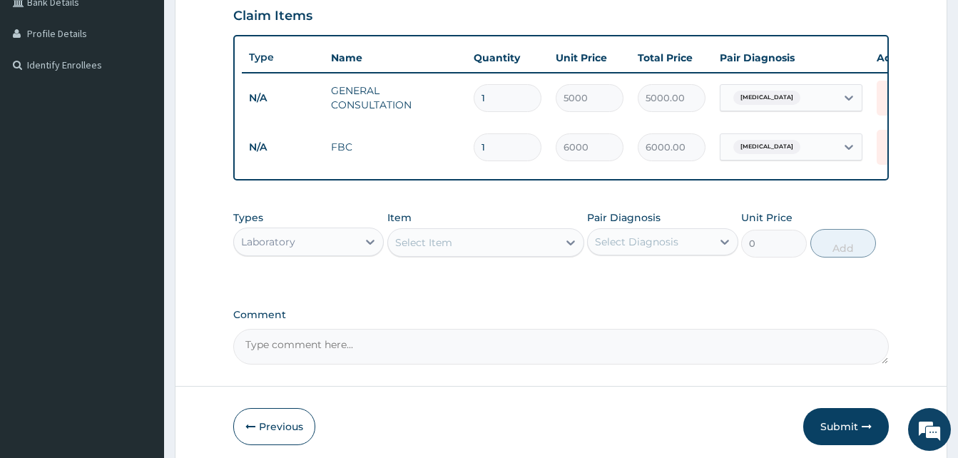
scroll to position [347, 0]
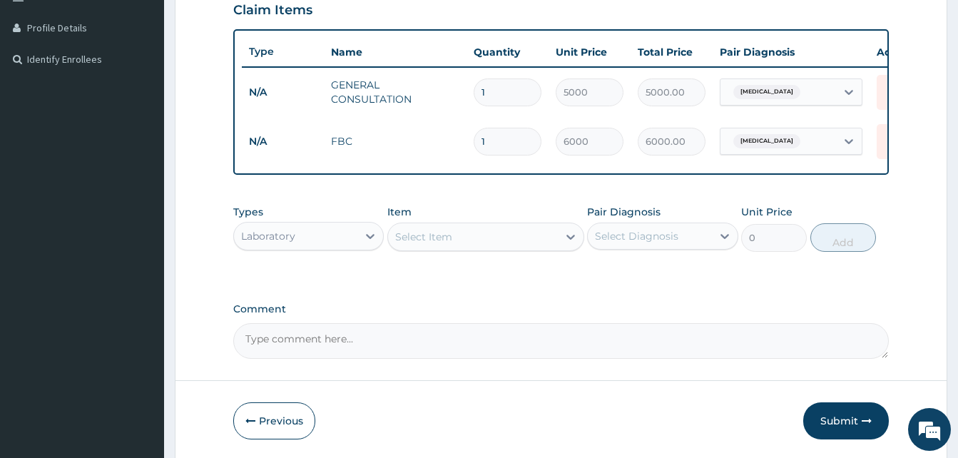
click at [307, 245] on div "Laboratory" at bounding box center [295, 236] width 123 height 23
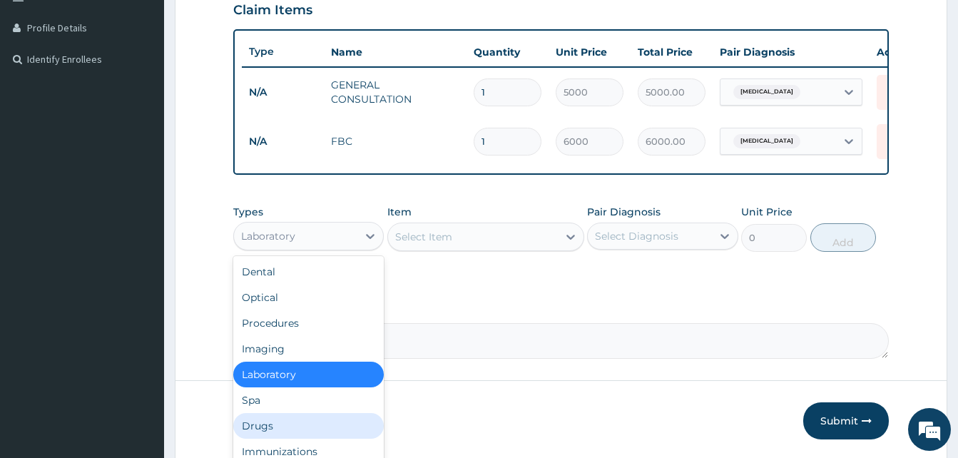
drag, startPoint x: 276, startPoint y: 439, endPoint x: 324, endPoint y: 407, distance: 57.6
click at [276, 438] on div "Drugs" at bounding box center [308, 426] width 151 height 26
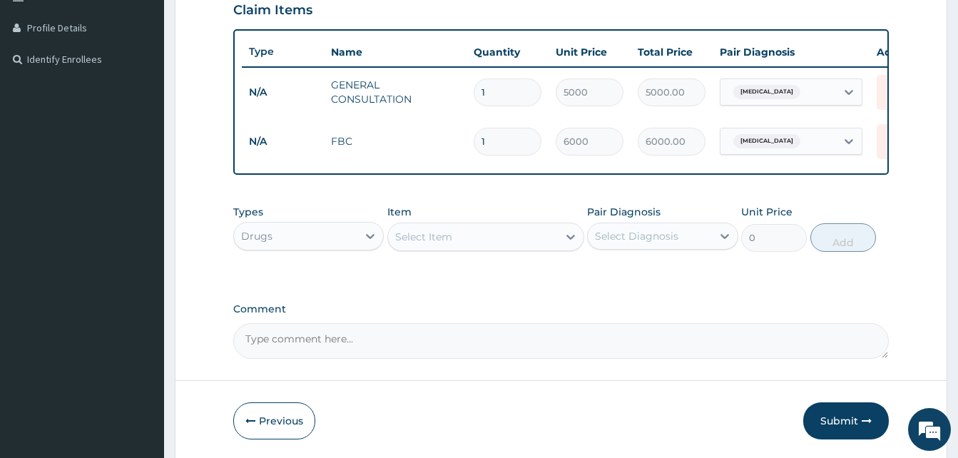
click at [487, 248] on div "Select Item" at bounding box center [473, 236] width 170 height 23
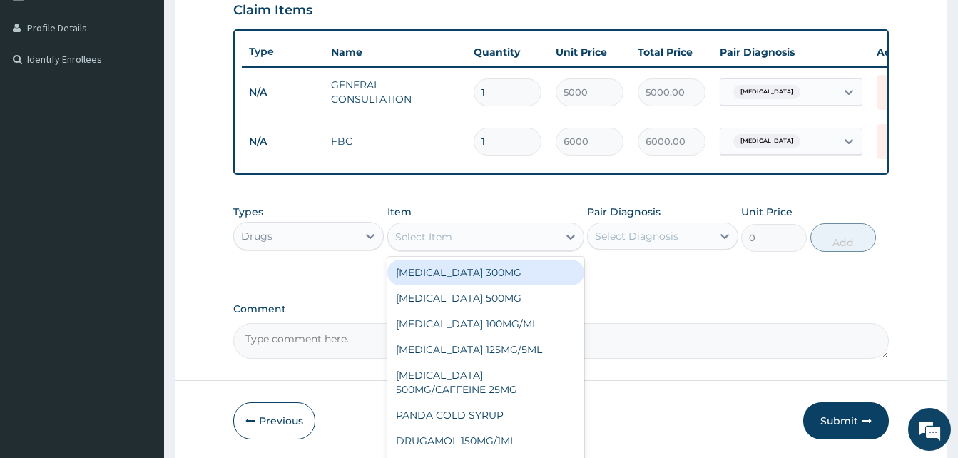
type input "A"
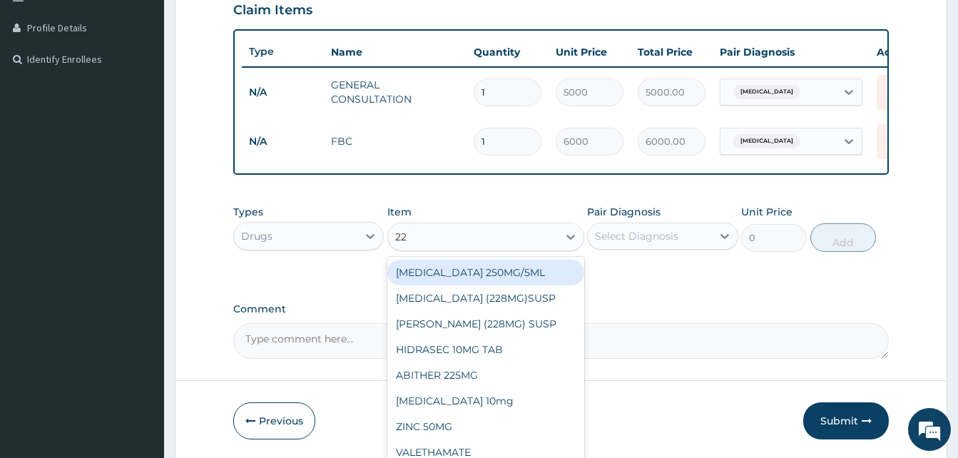
type input "228"
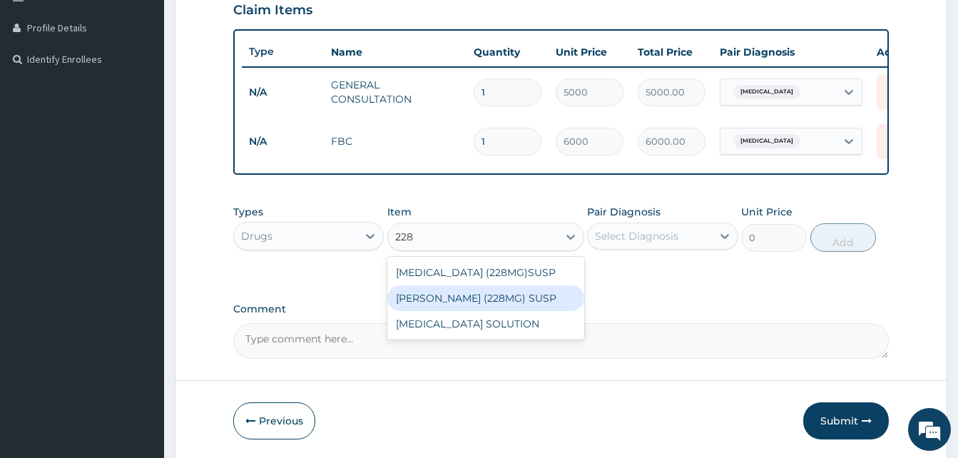
drag, startPoint x: 448, startPoint y: 309, endPoint x: 467, endPoint y: 296, distance: 23.2
click at [450, 303] on div "FLEMING (228MG) SUSP" at bounding box center [485, 298] width 197 height 26
type input "4000"
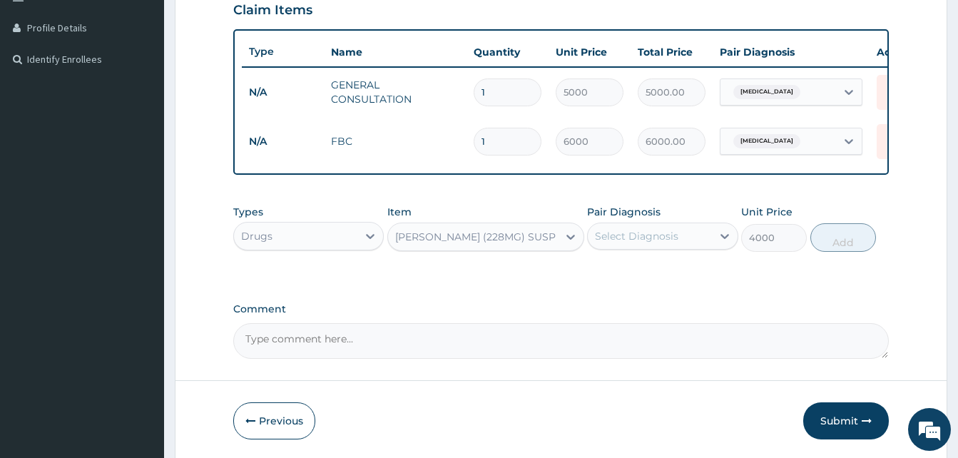
click at [669, 243] on div "Select Diagnosis" at bounding box center [636, 236] width 83 height 14
click at [654, 278] on label "Pharyngitis" at bounding box center [655, 271] width 88 height 14
checkbox input "true"
drag, startPoint x: 850, startPoint y: 255, endPoint x: 701, endPoint y: 271, distance: 150.7
click at [840, 252] on button "Add" at bounding box center [844, 237] width 66 height 29
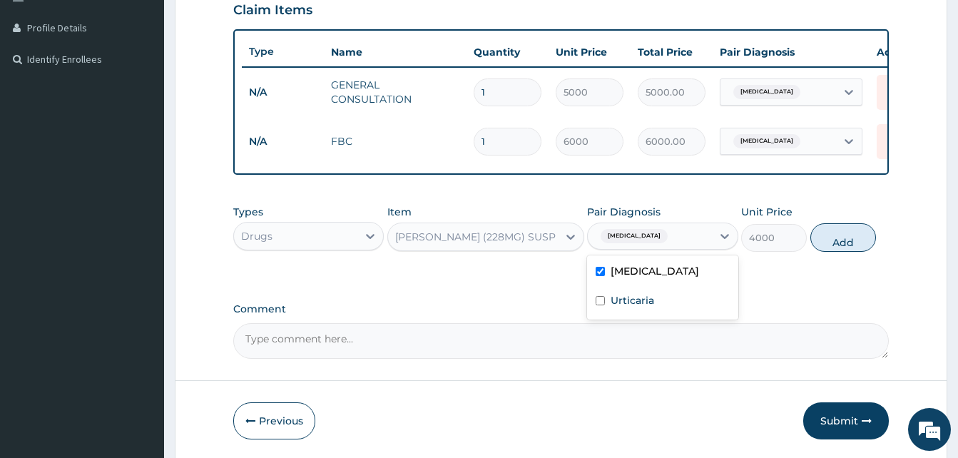
type input "0"
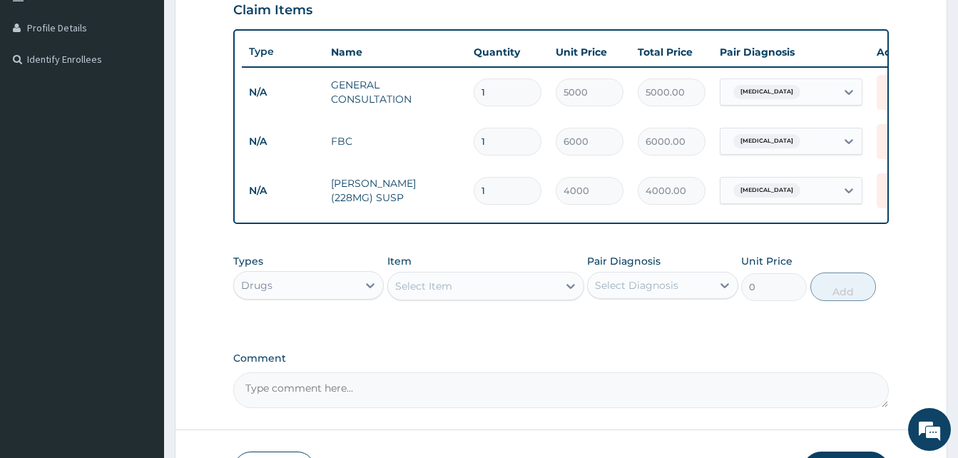
click at [462, 298] on div "Select Item" at bounding box center [473, 286] width 170 height 23
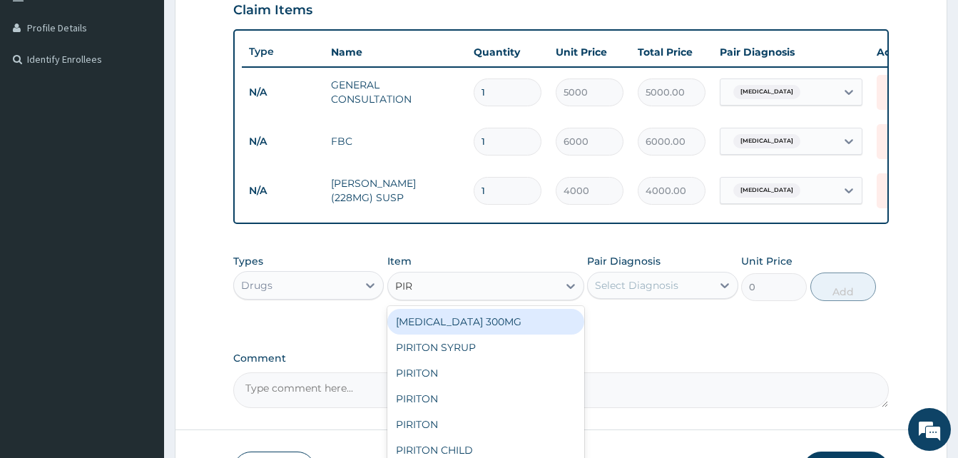
type input "PIRI"
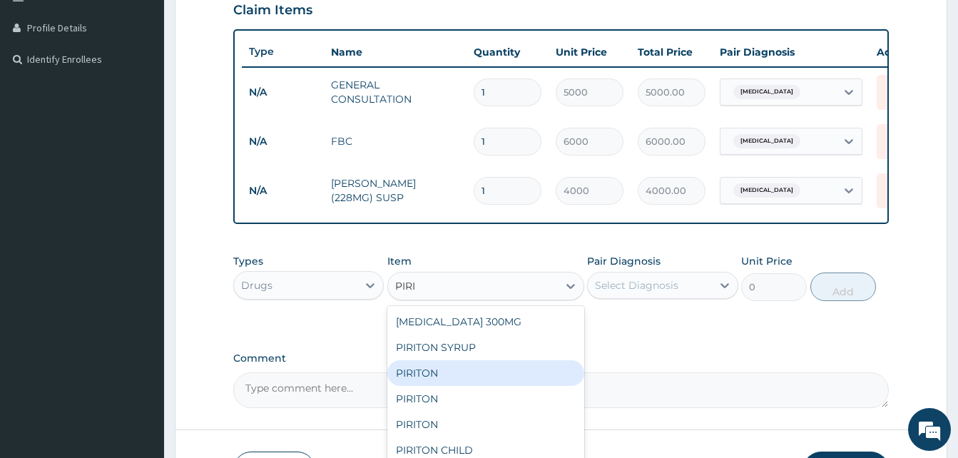
drag, startPoint x: 432, startPoint y: 381, endPoint x: 529, endPoint y: 347, distance: 102.7
click at [439, 375] on div "PIRITON" at bounding box center [485, 373] width 197 height 26
type input "50"
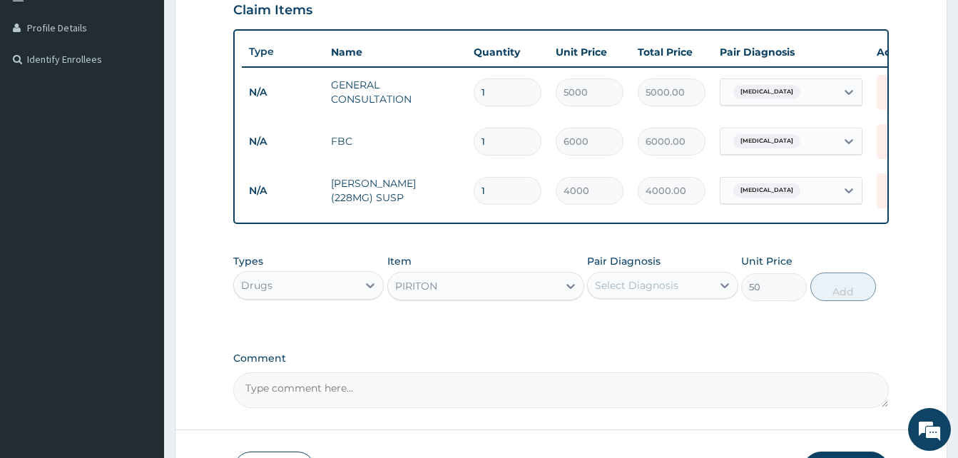
click at [654, 297] on div "Select Diagnosis" at bounding box center [649, 285] width 123 height 23
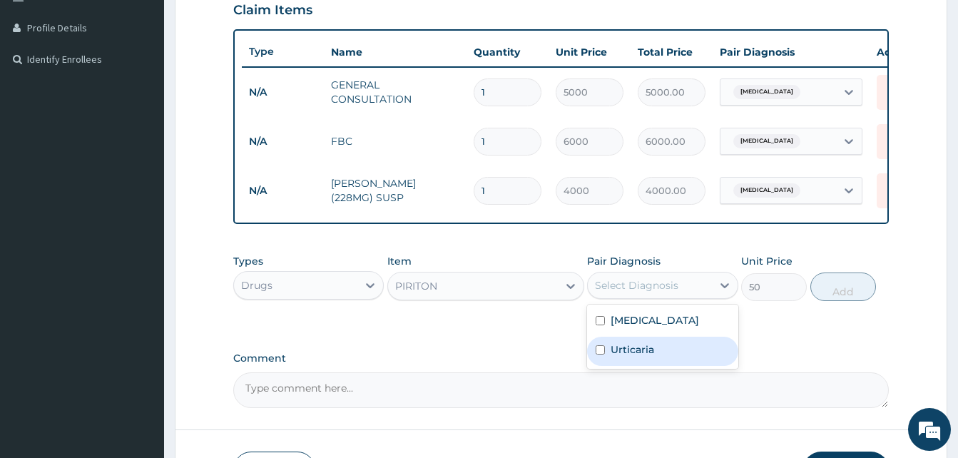
drag, startPoint x: 639, startPoint y: 362, endPoint x: 858, endPoint y: 313, distance: 223.7
click at [638, 357] on label "Urticaria" at bounding box center [633, 349] width 44 height 14
checkbox input "true"
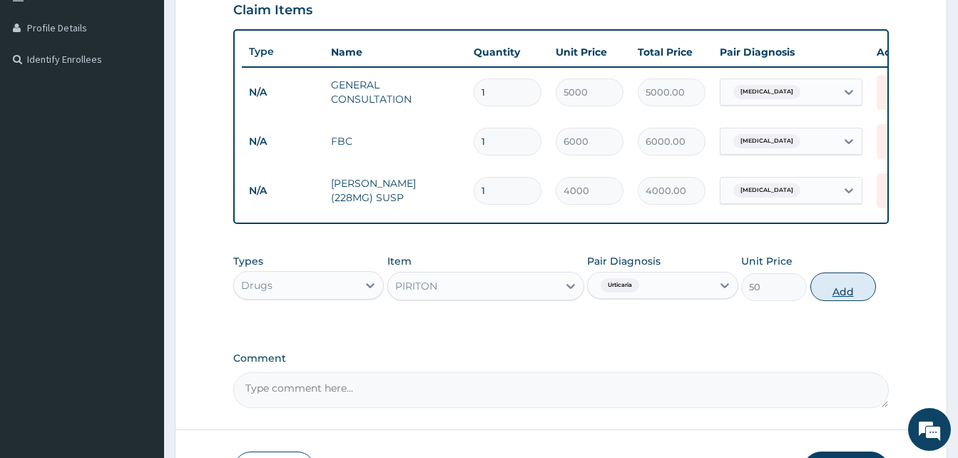
click at [855, 298] on button "Add" at bounding box center [844, 287] width 66 height 29
type input "0"
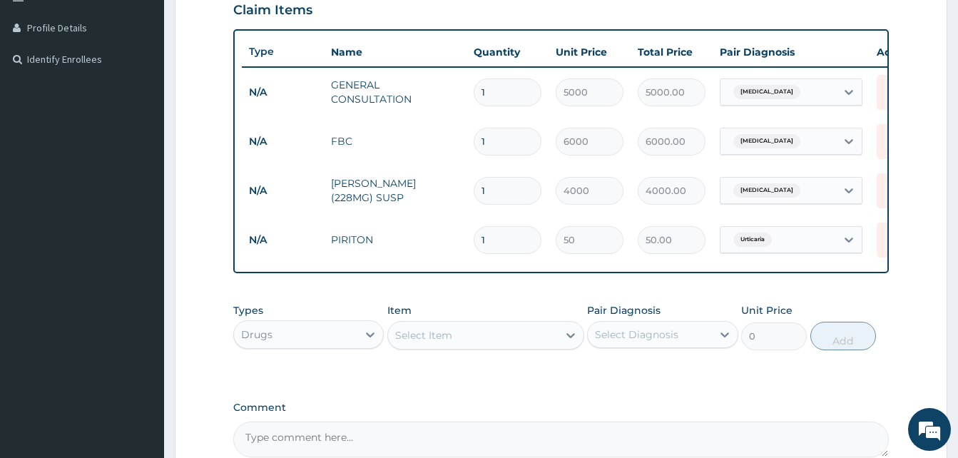
type input "0.00"
type input "3"
type input "150.00"
type input "3"
click at [507, 345] on div "Select Item" at bounding box center [473, 335] width 170 height 23
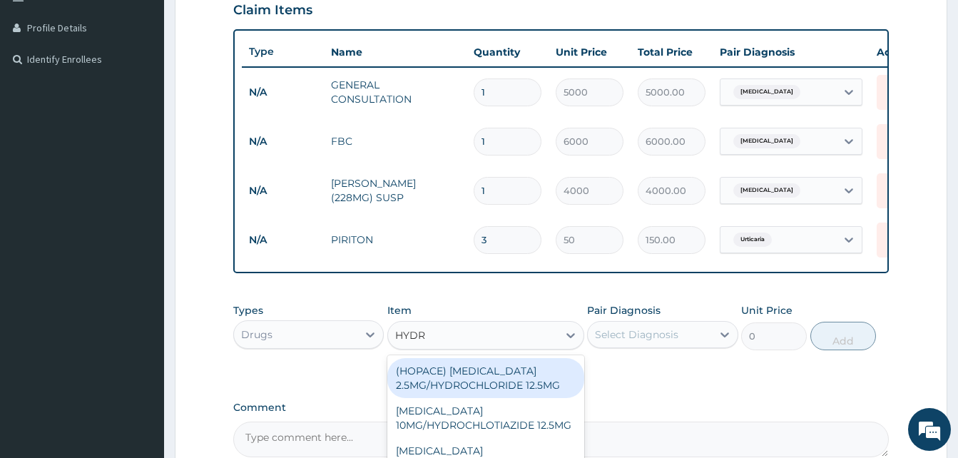
type input "HYDRO"
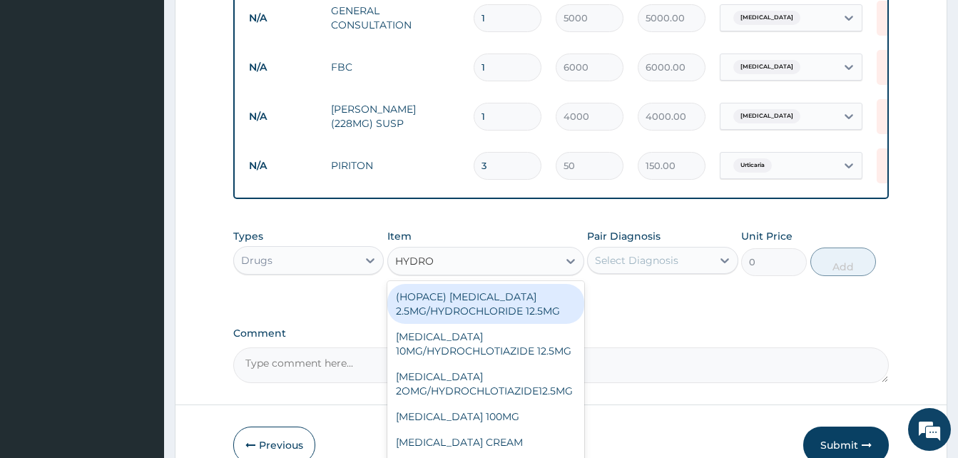
scroll to position [490, 0]
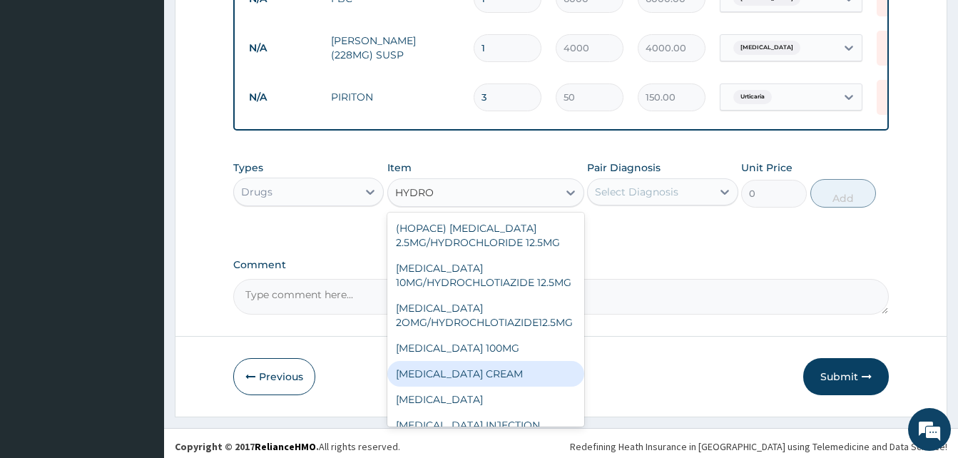
drag, startPoint x: 509, startPoint y: 398, endPoint x: 646, endPoint y: 242, distance: 207.8
click at [519, 387] on div "HYDROCORTISONE CREAM" at bounding box center [485, 374] width 197 height 26
type input "2000"
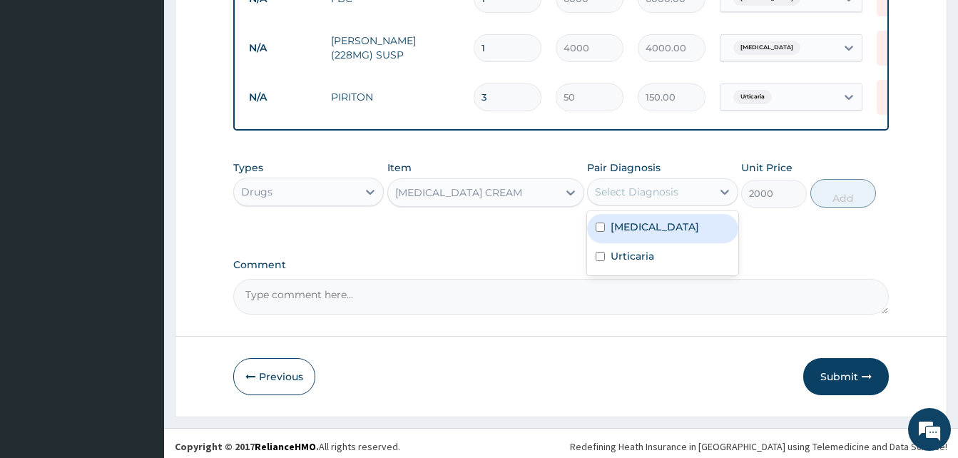
click at [659, 199] on div "Select Diagnosis" at bounding box center [636, 192] width 83 height 14
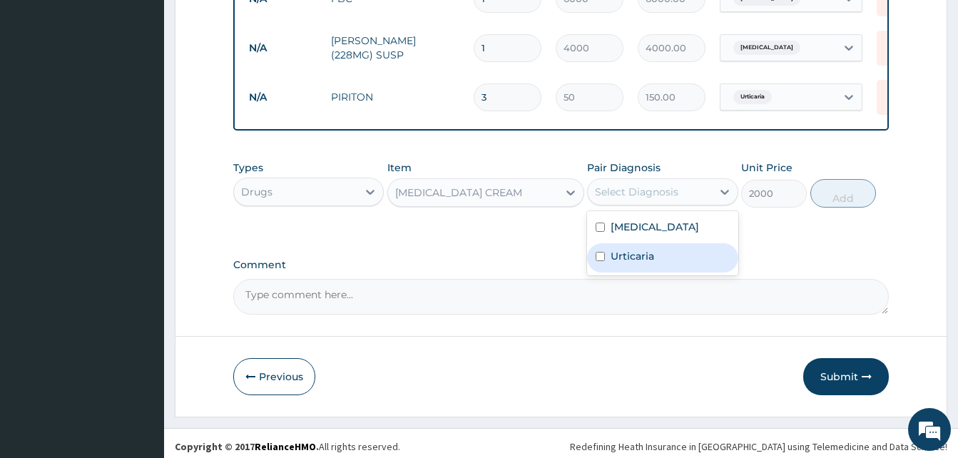
drag, startPoint x: 646, startPoint y: 265, endPoint x: 802, endPoint y: 230, distance: 159.3
click at [675, 255] on div "Urticaria" at bounding box center [662, 257] width 151 height 29
checkbox input "true"
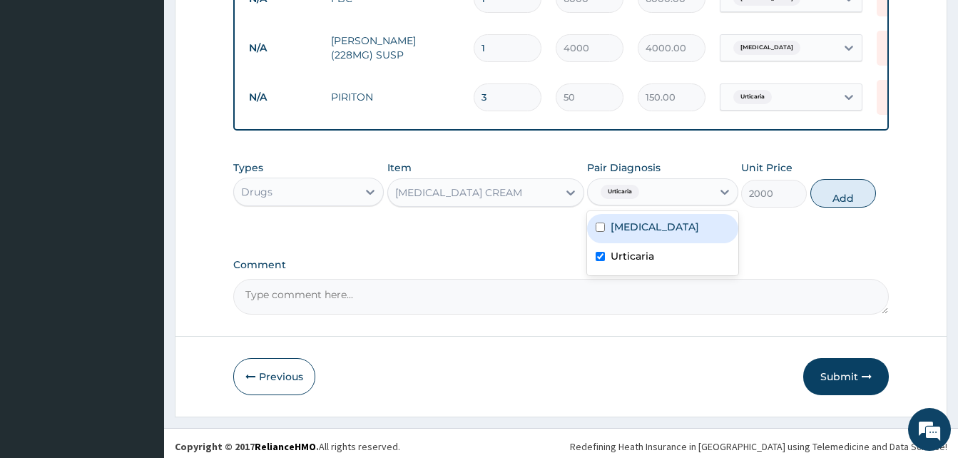
drag, startPoint x: 853, startPoint y: 214, endPoint x: 527, endPoint y: 115, distance: 341.5
click at [853, 208] on button "Add" at bounding box center [844, 193] width 66 height 29
type input "0"
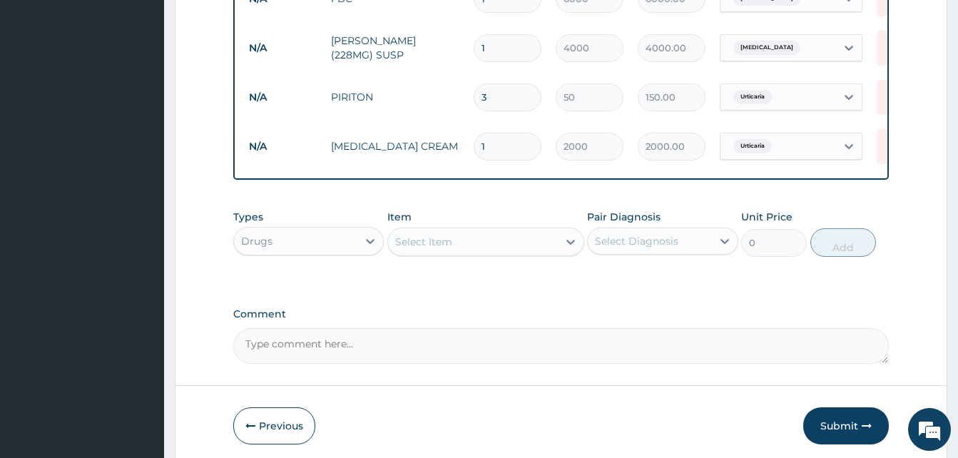
click at [461, 236] on div "Item Select Item" at bounding box center [485, 233] width 197 height 47
click at [527, 246] on div "Select Item" at bounding box center [473, 241] width 170 height 23
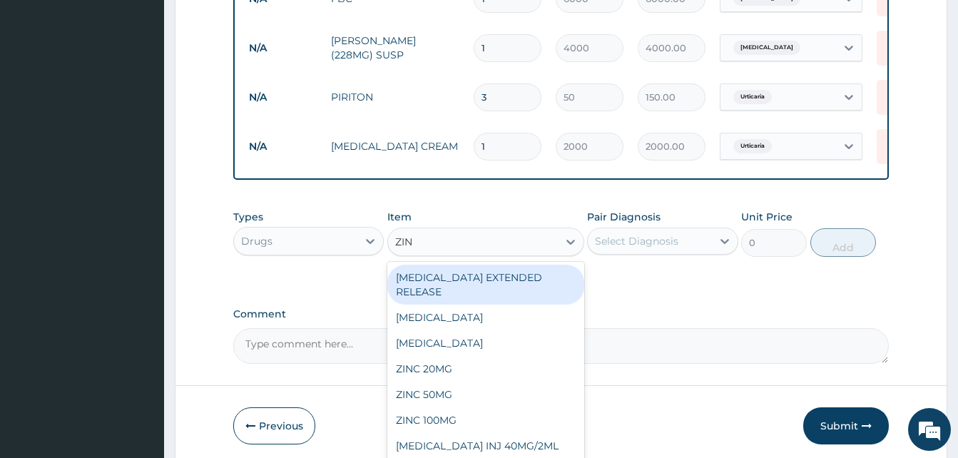
type input "ZINC"
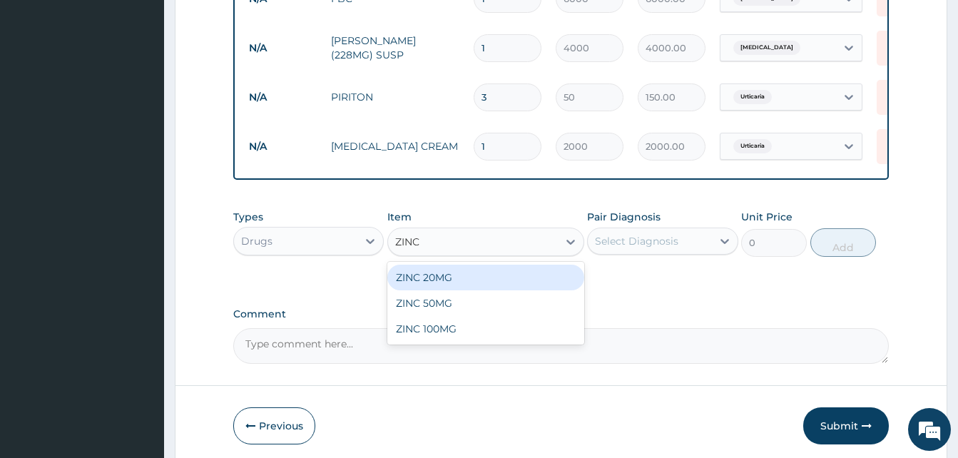
drag, startPoint x: 469, startPoint y: 288, endPoint x: 592, endPoint y: 253, distance: 128.3
click at [477, 278] on div "ZINC 20MG" at bounding box center [485, 278] width 197 height 26
type input "50"
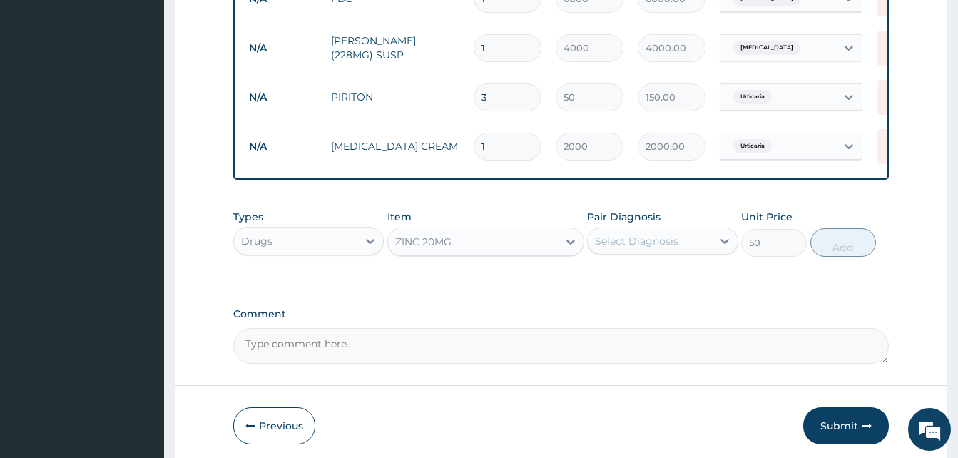
click at [669, 248] on div "Select Diagnosis" at bounding box center [636, 241] width 83 height 14
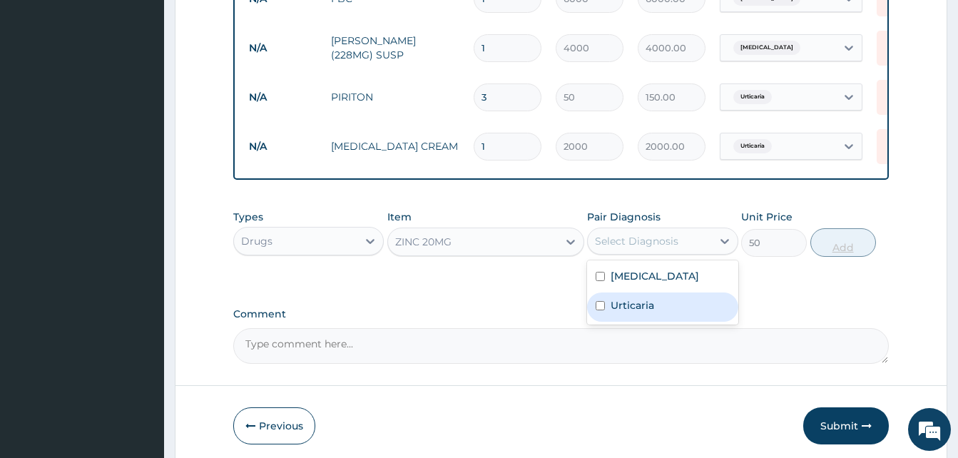
drag, startPoint x: 648, startPoint y: 315, endPoint x: 865, endPoint y: 249, distance: 226.8
click at [661, 308] on div "Urticaria" at bounding box center [662, 307] width 151 height 29
checkbox input "true"
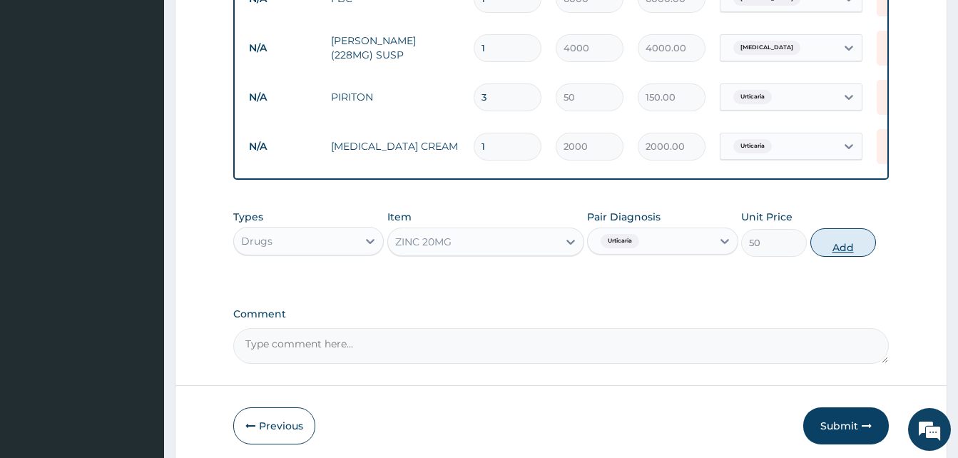
click at [868, 254] on button "Add" at bounding box center [844, 242] width 66 height 29
type input "0"
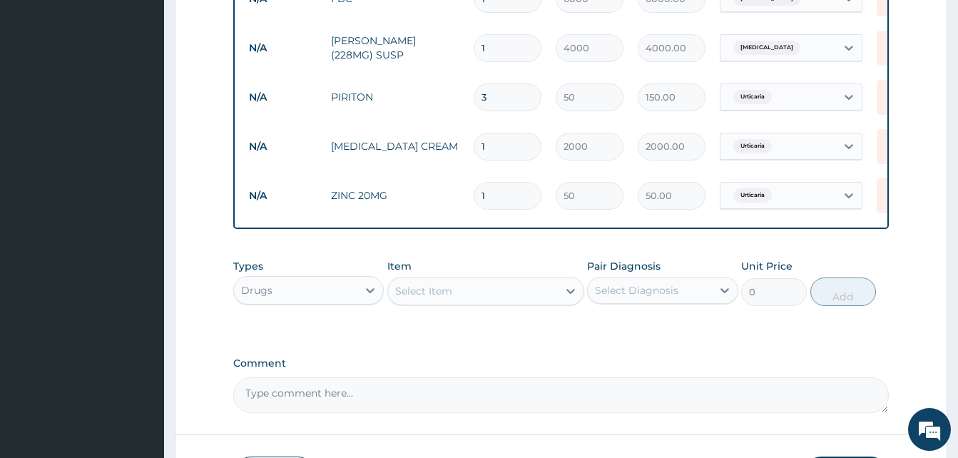
type input "0.00"
type input "5"
type input "250.00"
type input "5"
click at [428, 297] on div "Select Item" at bounding box center [423, 291] width 57 height 14
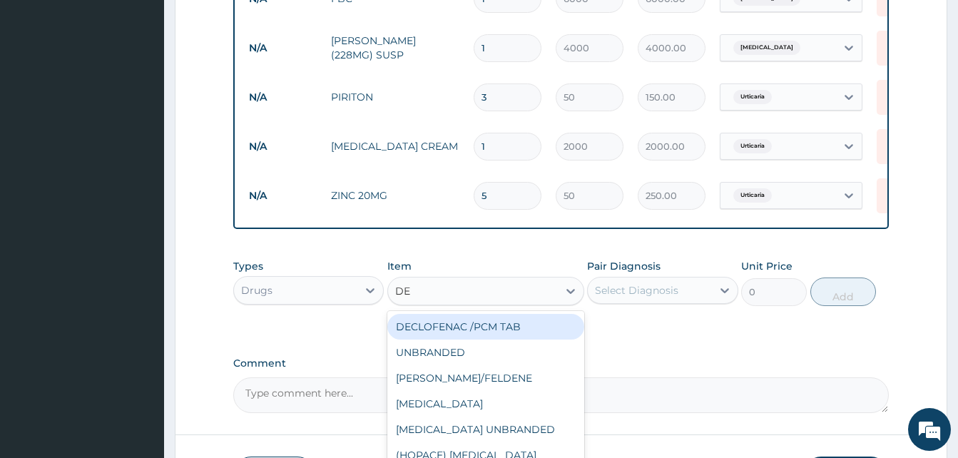
type input "DEQ"
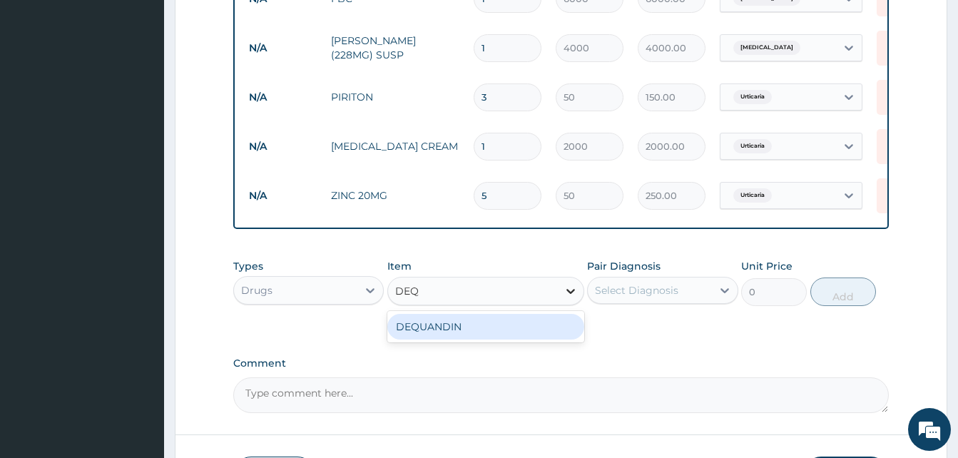
drag, startPoint x: 502, startPoint y: 342, endPoint x: 579, endPoint y: 312, distance: 82.9
click at [502, 335] on div "DEQUANDIN" at bounding box center [485, 327] width 197 height 26
type input "150"
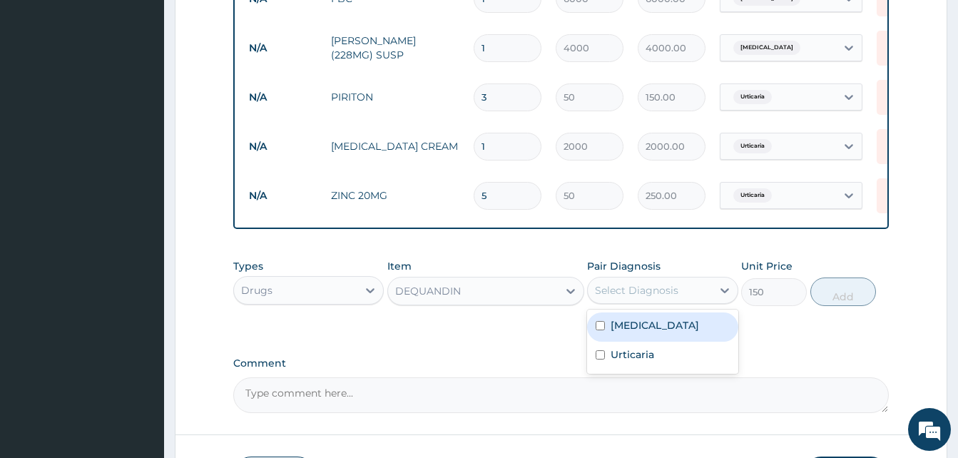
drag, startPoint x: 672, startPoint y: 305, endPoint x: 669, endPoint y: 314, distance: 9.7
click at [671, 298] on div "Select Diagnosis" at bounding box center [636, 290] width 83 height 14
drag, startPoint x: 664, startPoint y: 336, endPoint x: 684, endPoint y: 328, distance: 21.5
click at [671, 332] on div "Pharyngitis" at bounding box center [662, 327] width 151 height 29
checkbox input "true"
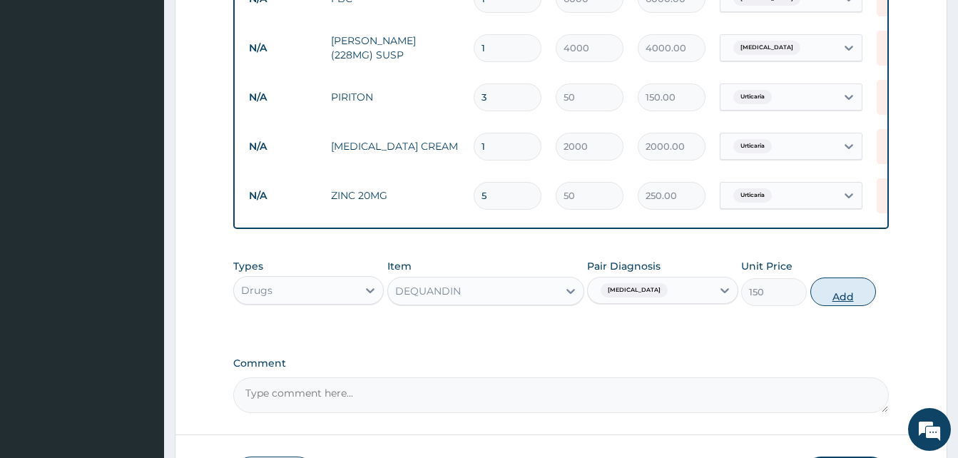
click at [857, 306] on button "Add" at bounding box center [844, 292] width 66 height 29
type input "0"
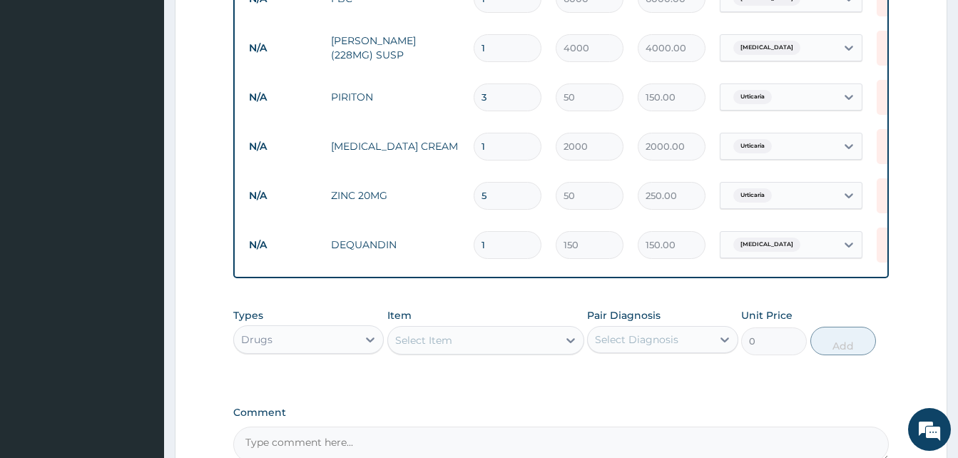
type input "10"
type input "1500.00"
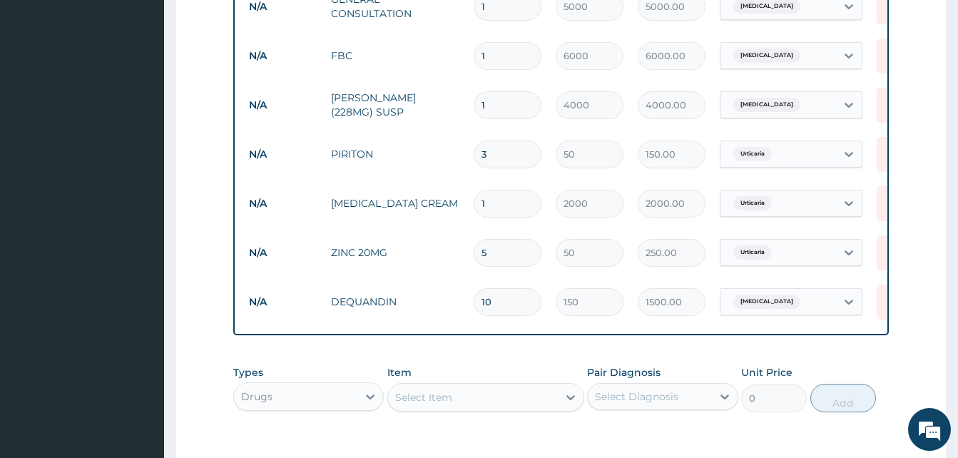
scroll to position [347, 0]
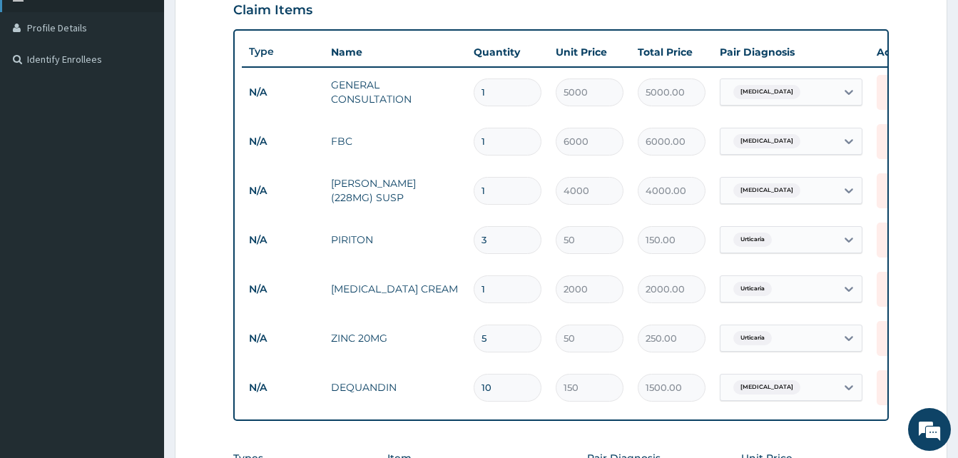
type input "10"
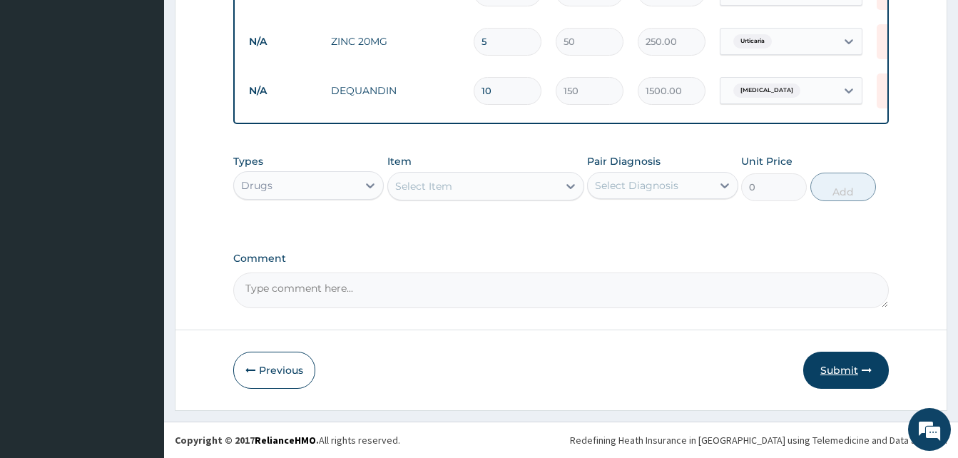
click at [845, 362] on button "Submit" at bounding box center [846, 370] width 86 height 37
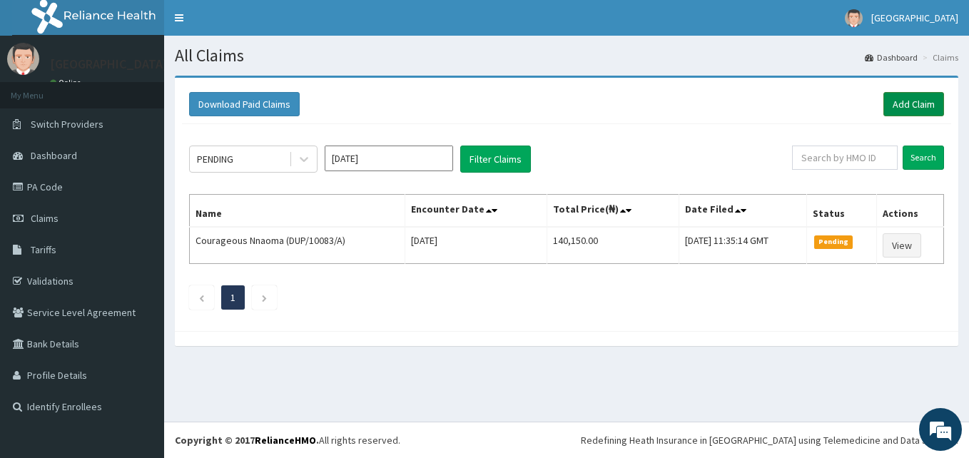
drag, startPoint x: 909, startPoint y: 101, endPoint x: 911, endPoint y: 93, distance: 7.4
click at [910, 98] on link "Add Claim" at bounding box center [913, 104] width 61 height 24
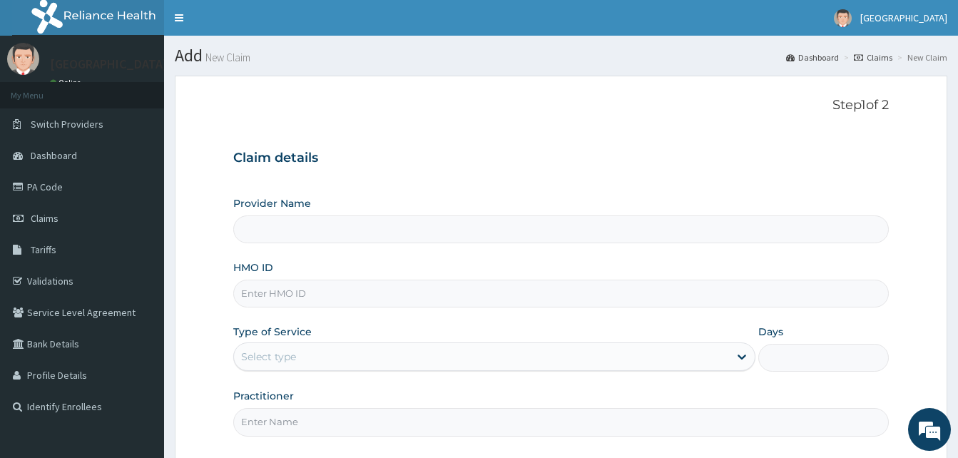
click at [298, 297] on input "HMO ID" at bounding box center [561, 294] width 656 height 28
paste input "REL/10820/A"
type input "REL/10820/A"
type input "Solid [GEOGRAPHIC_DATA]"
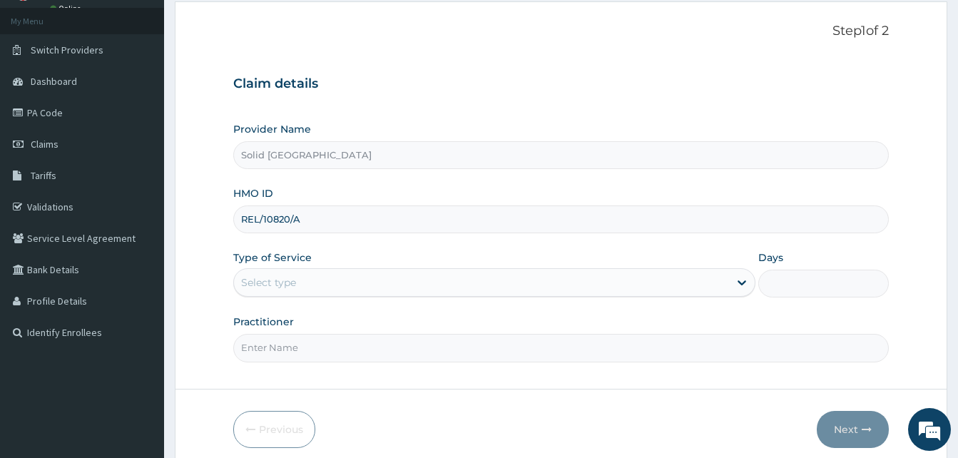
scroll to position [133, 0]
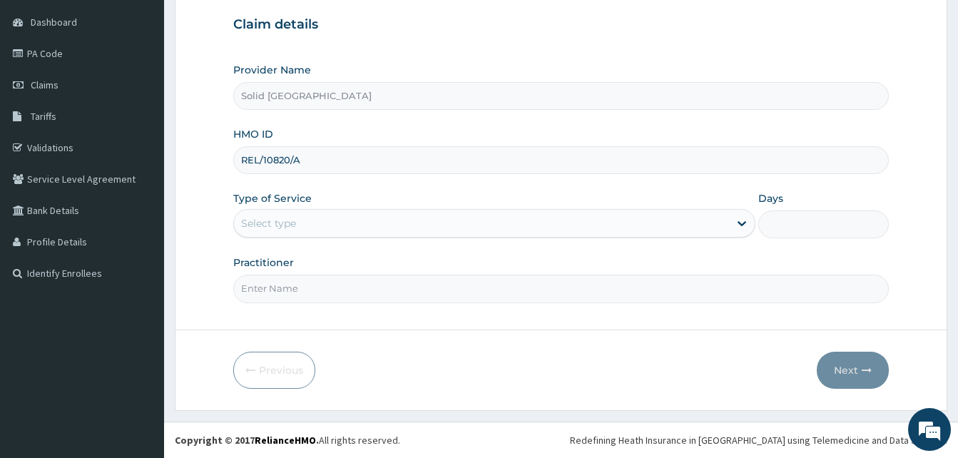
type input "REL/10820/A"
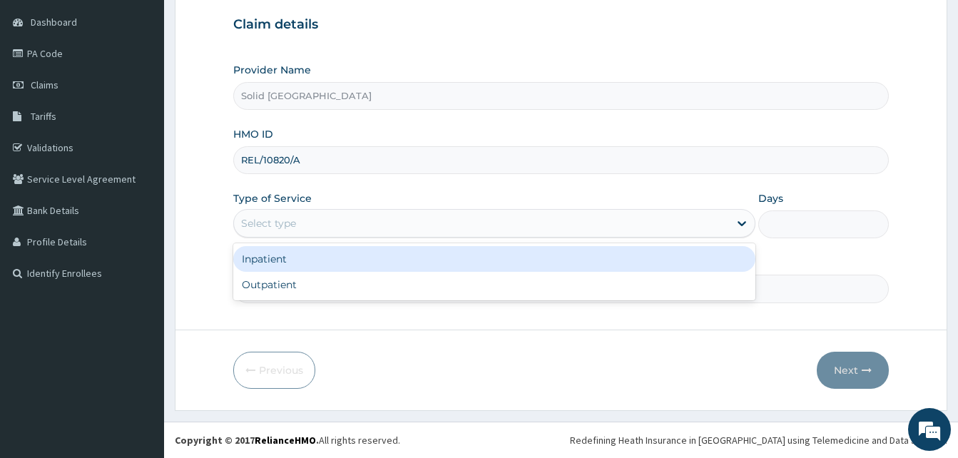
drag, startPoint x: 384, startPoint y: 228, endPoint x: 340, endPoint y: 263, distance: 55.4
click at [382, 228] on div "Select type" at bounding box center [481, 223] width 495 height 23
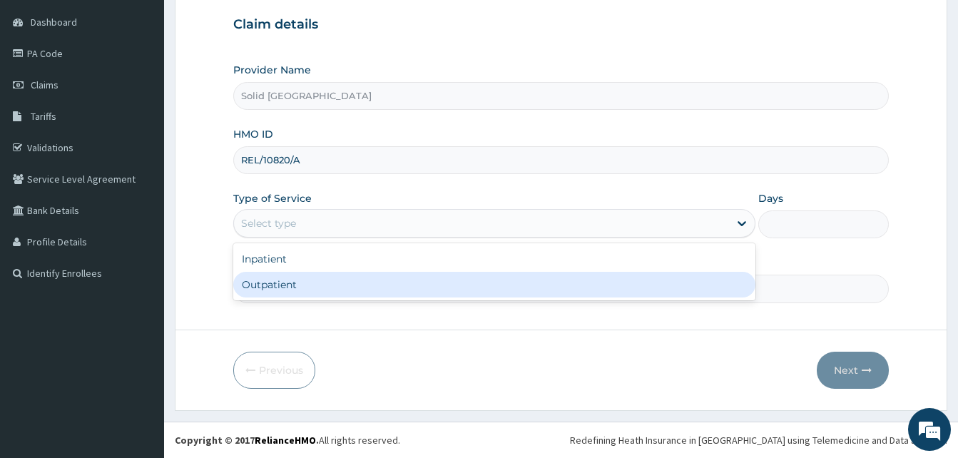
click at [281, 278] on div "Outpatient" at bounding box center [494, 285] width 522 height 26
type input "1"
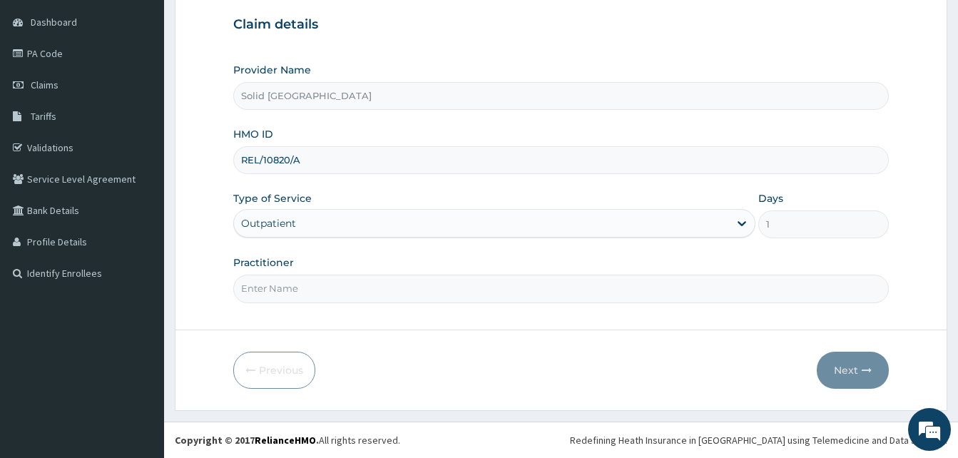
click at [283, 288] on input "Practitioner" at bounding box center [561, 289] width 656 height 28
paste input "PA/BD36B4"
drag, startPoint x: 315, startPoint y: 285, endPoint x: 205, endPoint y: 282, distance: 110.6
click at [171, 280] on section "Step 1 of 2 Claim details Provider Name Solid Rock Hospital HMO ID REL/10820/A …" at bounding box center [561, 177] width 794 height 490
type input "BALOGUN"
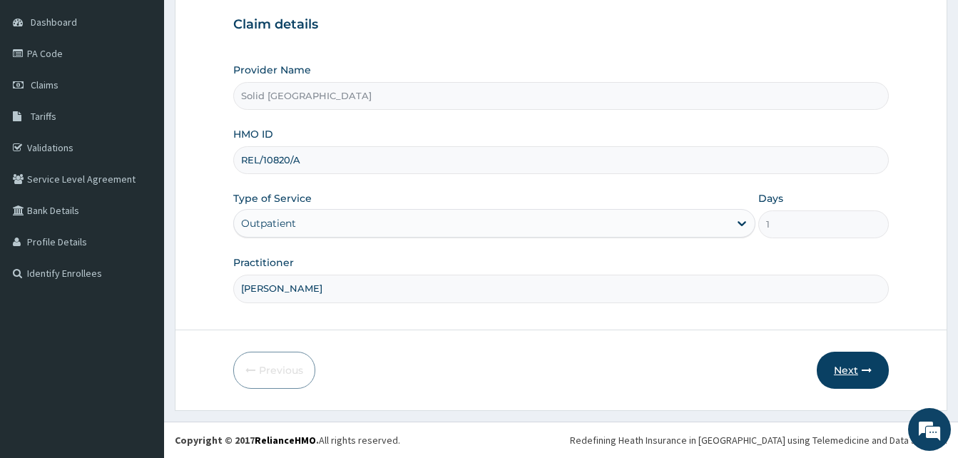
click at [858, 365] on button "Next" at bounding box center [853, 370] width 72 height 37
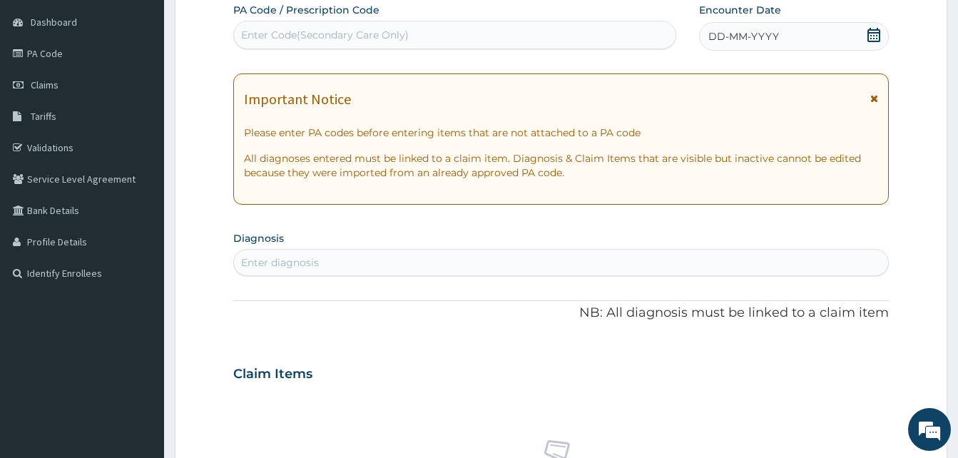
drag, startPoint x: 878, startPoint y: 97, endPoint x: 821, endPoint y: 96, distance: 57.1
click at [878, 97] on icon at bounding box center [874, 98] width 8 height 10
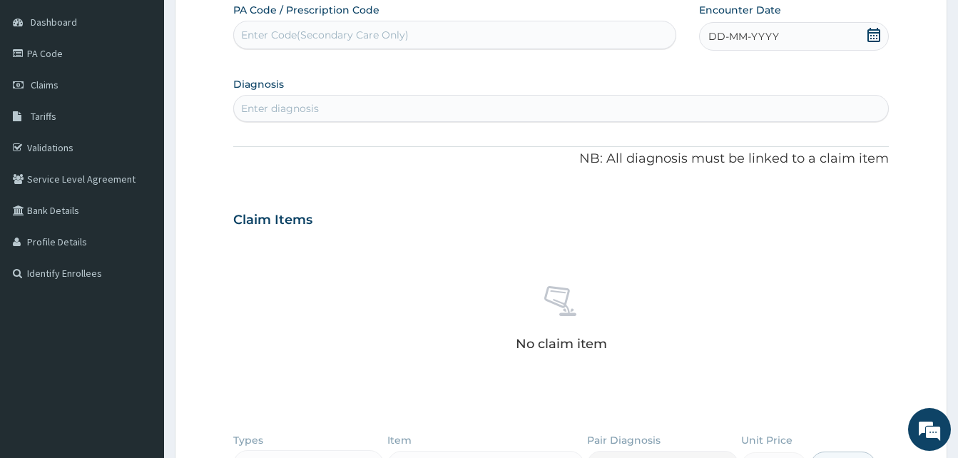
click at [453, 36] on div "Enter Code(Secondary Care Only)" at bounding box center [455, 35] width 442 height 23
drag, startPoint x: 450, startPoint y: 40, endPoint x: 359, endPoint y: 21, distance: 93.2
click at [355, 29] on div "Enter Code(Secondary Care Only)" at bounding box center [325, 35] width 168 height 14
paste input "PA/BD36B4"
type input "PA/BD36B4"
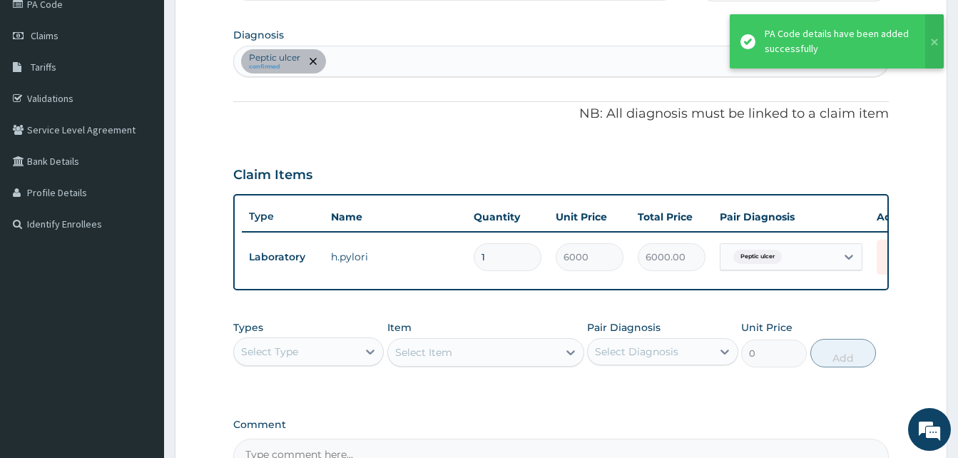
scroll to position [205, 0]
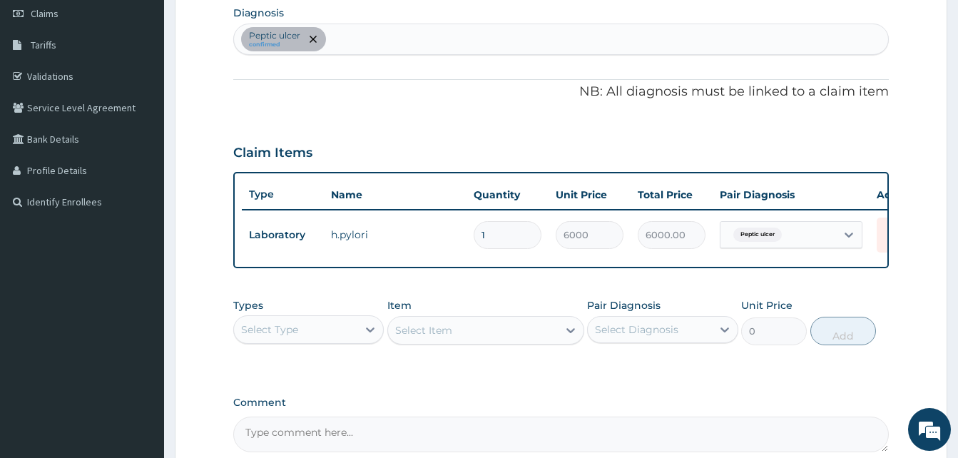
click at [350, 39] on div "Peptic ulcer confirmed" at bounding box center [561, 39] width 654 height 30
type input "MALAR"
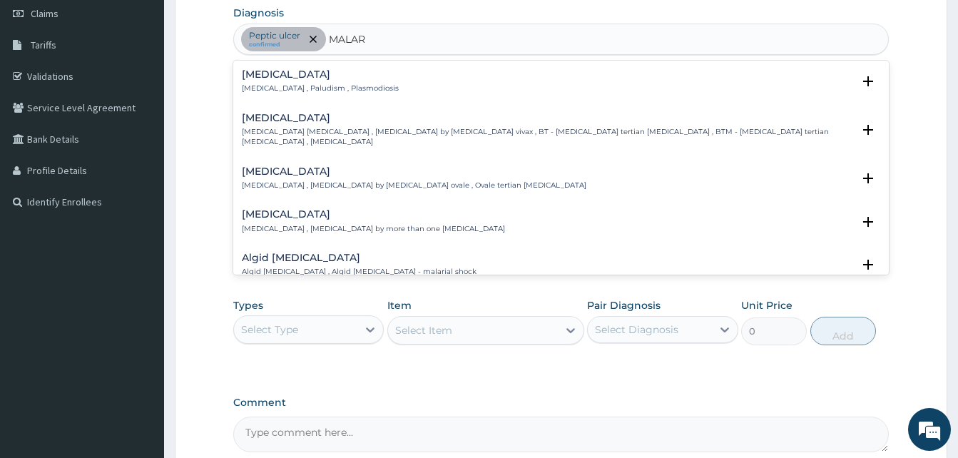
click at [256, 90] on p "Malaria , Paludism , Plasmodiosis" at bounding box center [320, 88] width 157 height 10
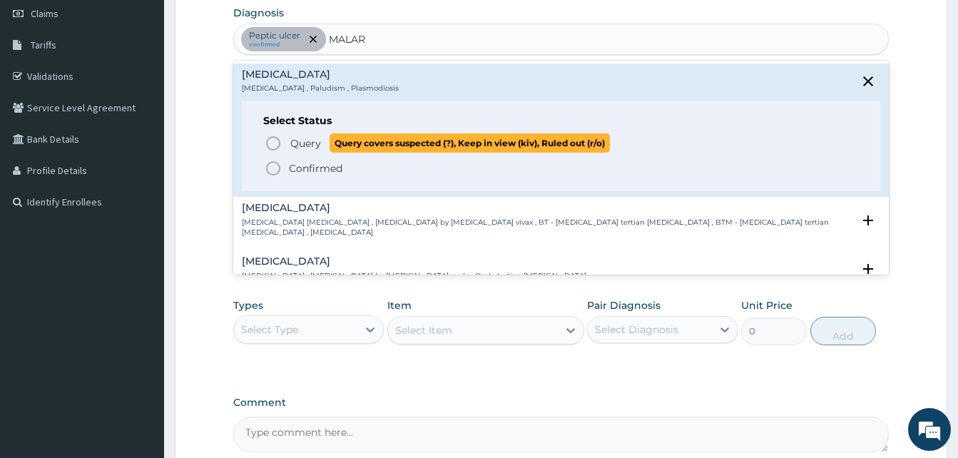
click at [272, 140] on icon "status option query" at bounding box center [273, 143] width 17 height 17
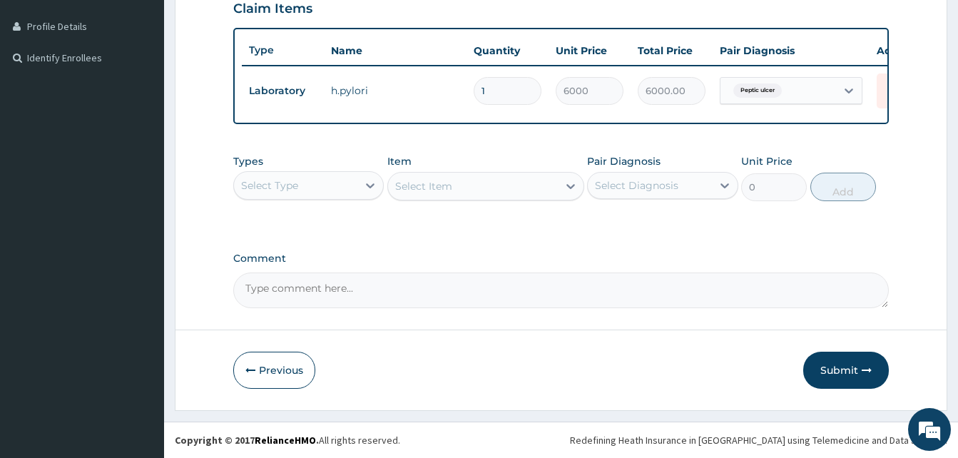
scroll to position [360, 0]
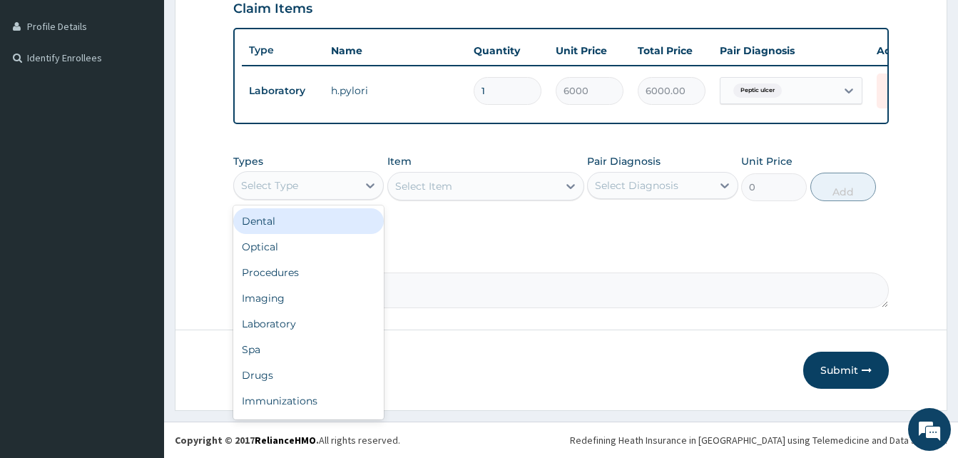
click at [347, 183] on div "Select Type" at bounding box center [295, 185] width 123 height 23
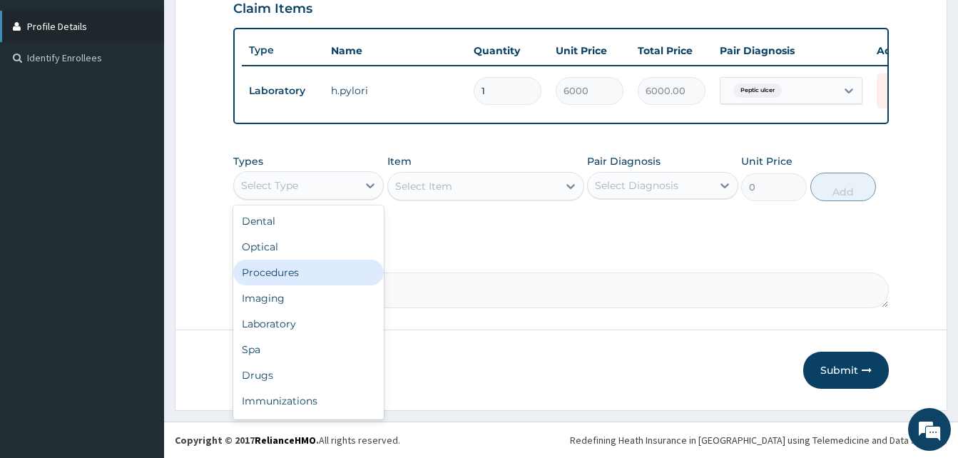
drag, startPoint x: 295, startPoint y: 268, endPoint x: 163, endPoint y: 11, distance: 288.8
click at [295, 265] on div "Procedures" at bounding box center [308, 273] width 151 height 26
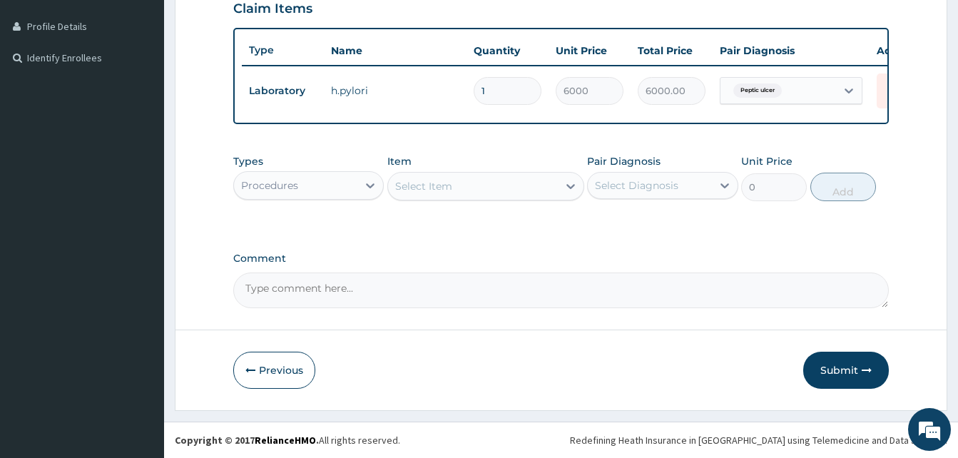
click at [447, 191] on div "Select Item" at bounding box center [423, 186] width 57 height 14
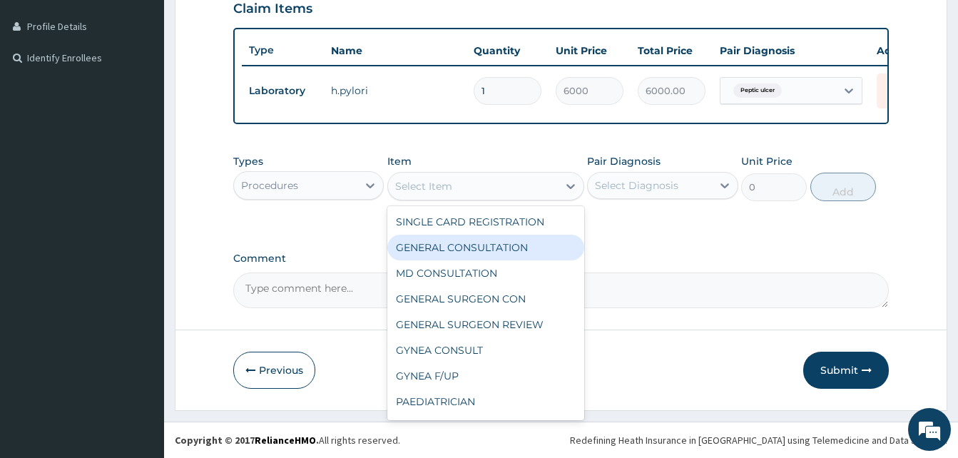
click at [448, 247] on div "GENERAL CONSULTATION" at bounding box center [485, 248] width 197 height 26
type input "5000"
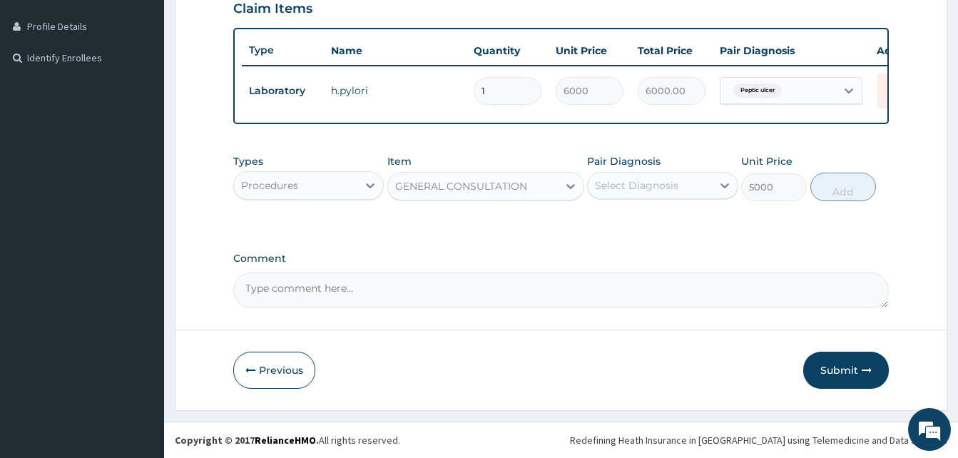
click at [621, 184] on div "Select Diagnosis" at bounding box center [636, 185] width 83 height 14
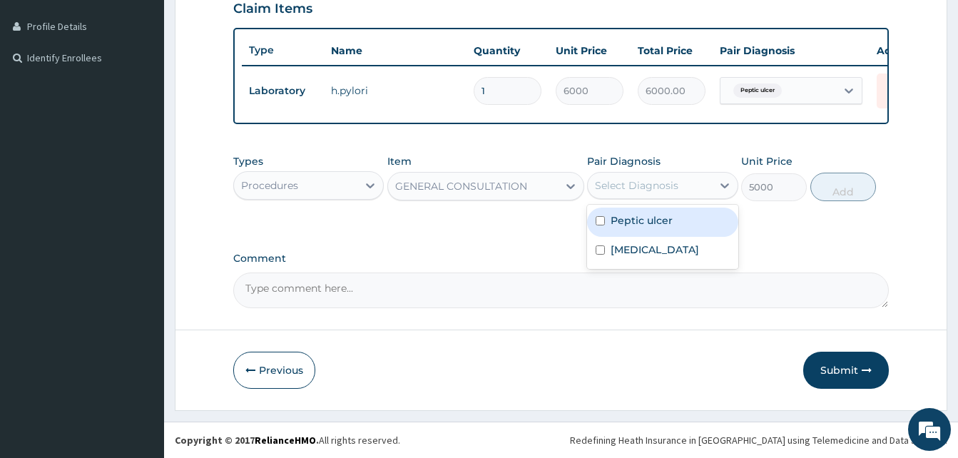
drag, startPoint x: 634, startPoint y: 227, endPoint x: 791, endPoint y: 204, distance: 158.6
click at [636, 226] on label "Peptic ulcer" at bounding box center [642, 220] width 62 height 14
checkbox input "true"
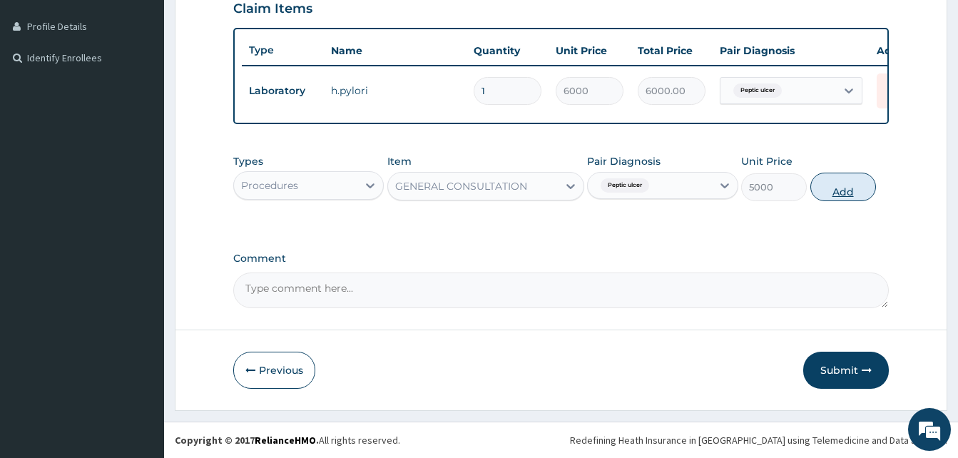
click at [840, 195] on button "Add" at bounding box center [844, 187] width 66 height 29
type input "0"
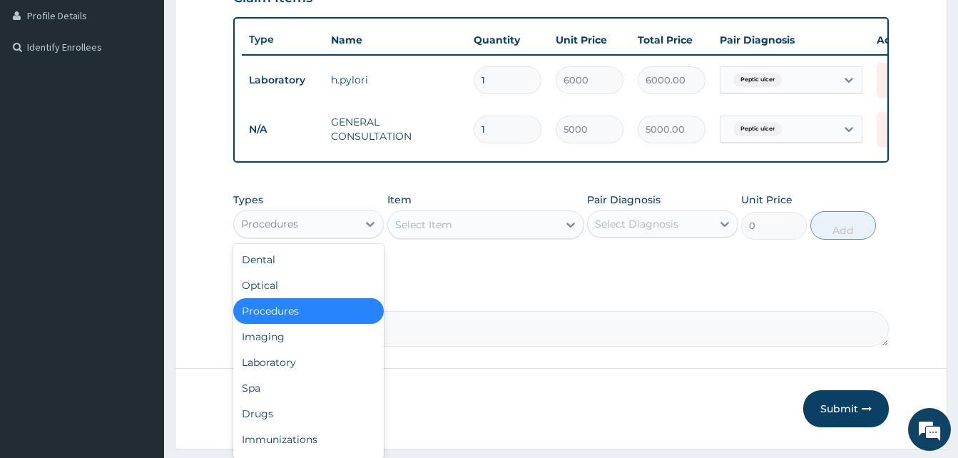
drag, startPoint x: 316, startPoint y: 240, endPoint x: 305, endPoint y: 268, distance: 30.7
click at [315, 235] on div "Procedures" at bounding box center [295, 224] width 123 height 23
drag, startPoint x: 271, startPoint y: 368, endPoint x: 273, endPoint y: 328, distance: 40.0
click at [271, 367] on div "Laboratory" at bounding box center [308, 363] width 151 height 26
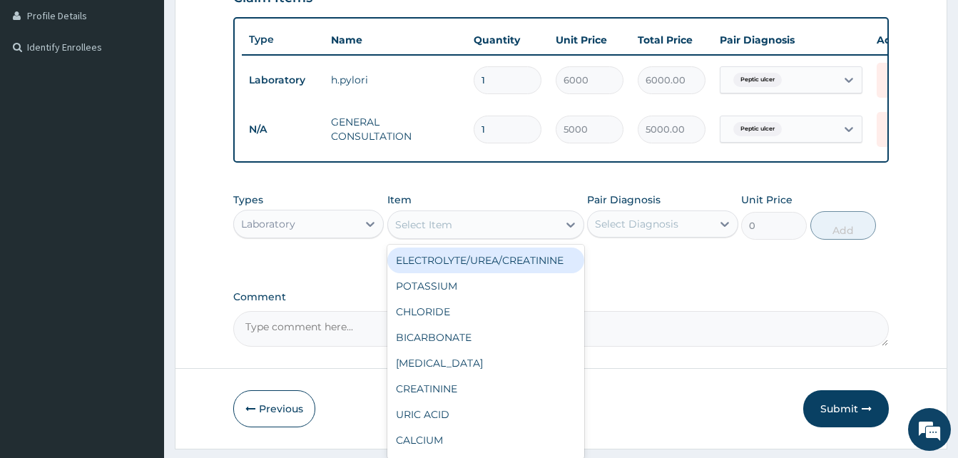
click at [467, 236] on div "Select Item" at bounding box center [473, 224] width 170 height 23
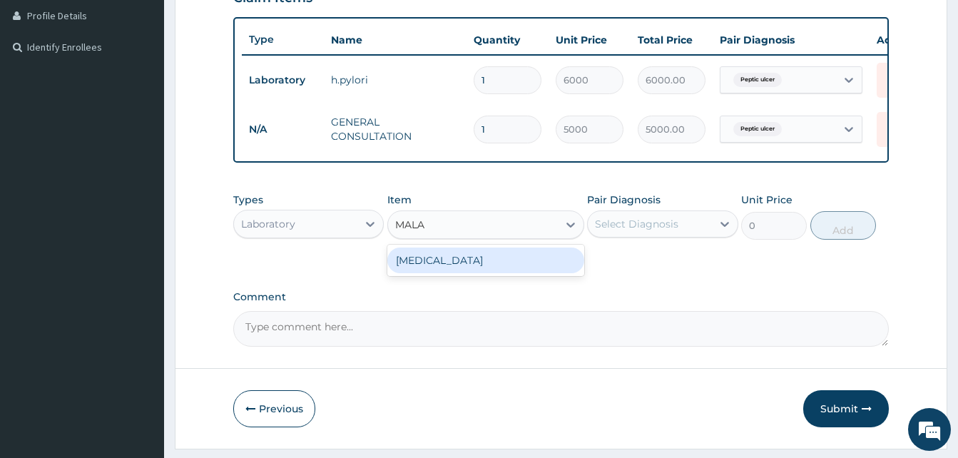
type input "MALAR"
drag, startPoint x: 482, startPoint y: 270, endPoint x: 562, endPoint y: 241, distance: 84.4
click at [483, 265] on div "MALARIA" at bounding box center [485, 261] width 197 height 26
type input "3000"
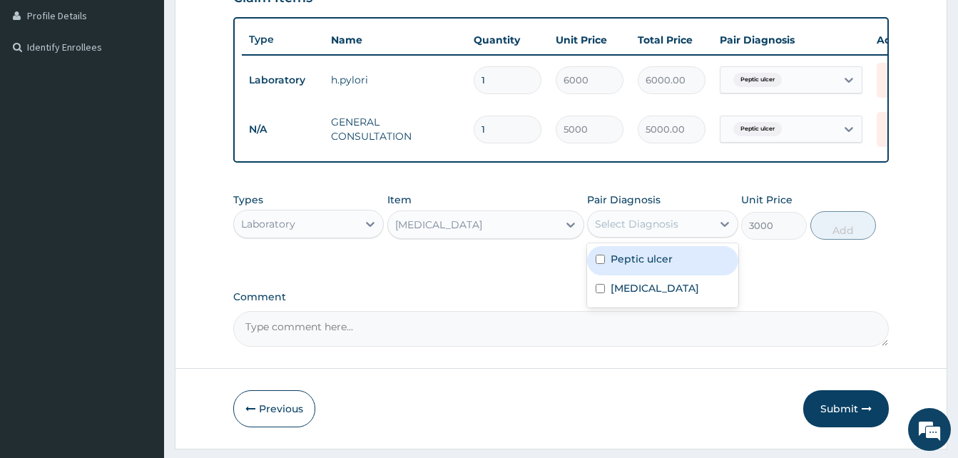
drag, startPoint x: 639, startPoint y: 225, endPoint x: 640, endPoint y: 237, distance: 12.2
click at [640, 225] on div "Select Diagnosis" at bounding box center [649, 224] width 123 height 23
drag, startPoint x: 636, startPoint y: 265, endPoint x: 656, endPoint y: 263, distance: 20.0
click at [641, 265] on label "Peptic ulcer" at bounding box center [642, 259] width 62 height 14
checkbox input "true"
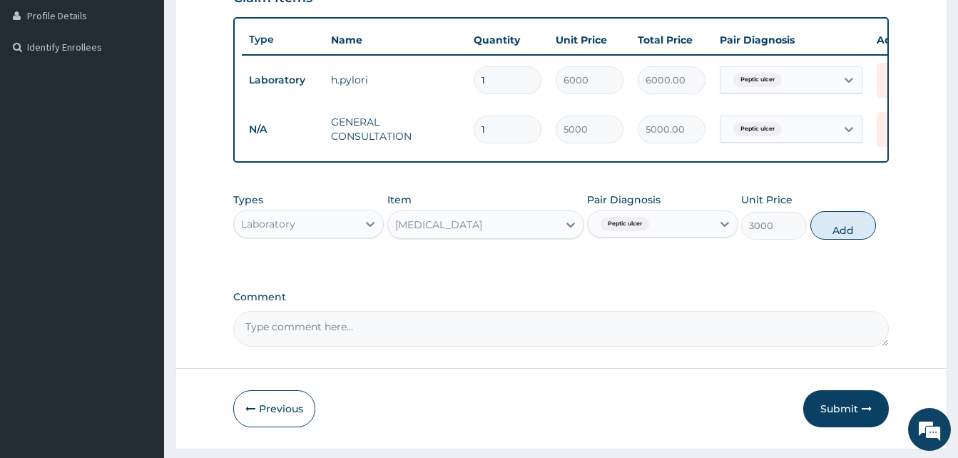
drag, startPoint x: 854, startPoint y: 226, endPoint x: 720, endPoint y: 253, distance: 136.8
click at [848, 229] on button "Add" at bounding box center [844, 225] width 66 height 29
type input "0"
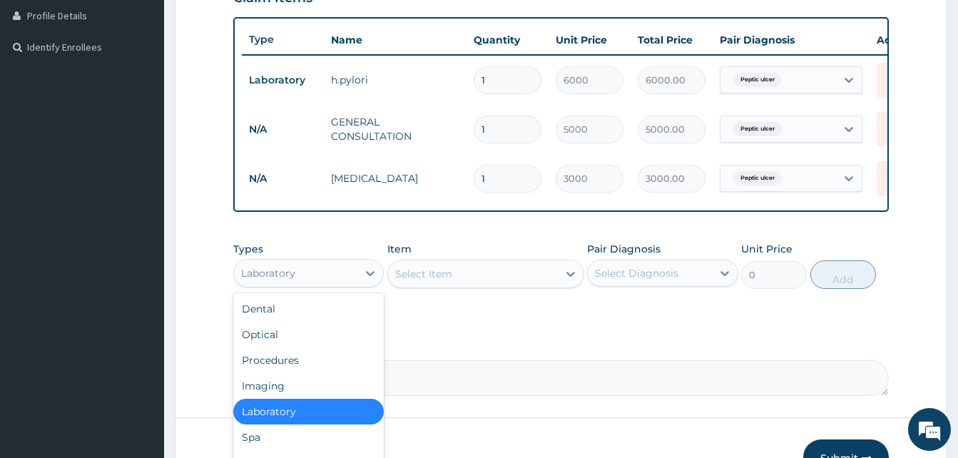
drag, startPoint x: 322, startPoint y: 270, endPoint x: 211, endPoint y: 361, distance: 143.0
click at [321, 271] on div "Laboratory" at bounding box center [308, 273] width 151 height 29
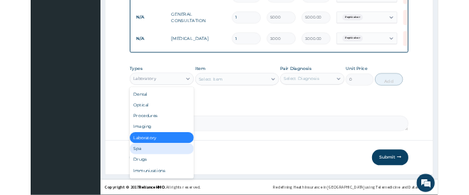
scroll to position [458, 0]
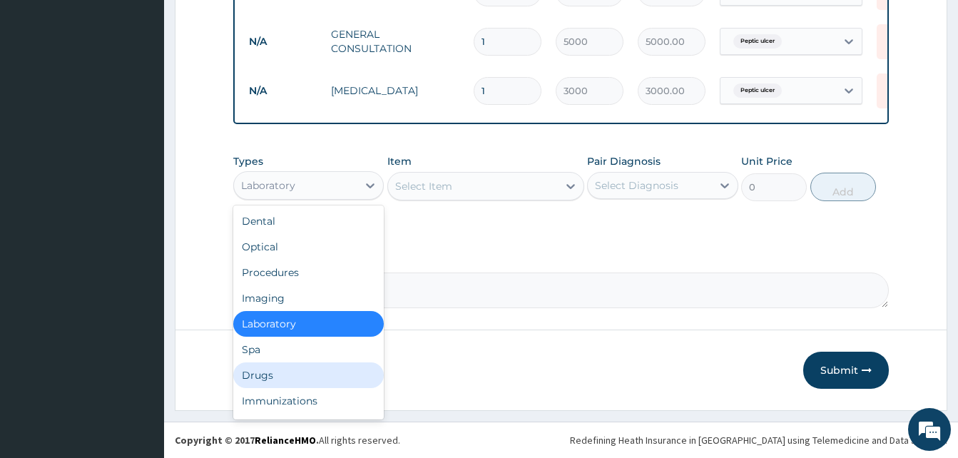
drag, startPoint x: 283, startPoint y: 376, endPoint x: 101, endPoint y: 6, distance: 412.9
click at [282, 370] on div "Drugs" at bounding box center [308, 375] width 151 height 26
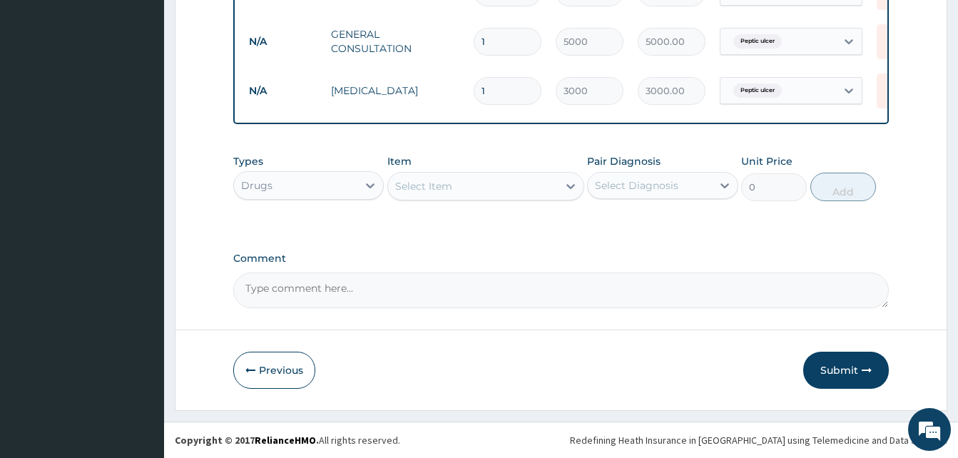
click at [432, 179] on div "Select Item" at bounding box center [423, 186] width 57 height 14
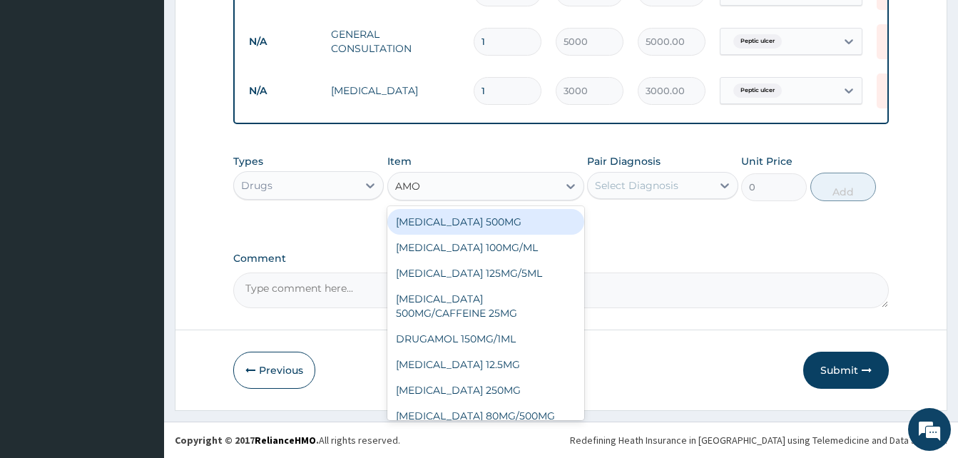
type input "AMOX"
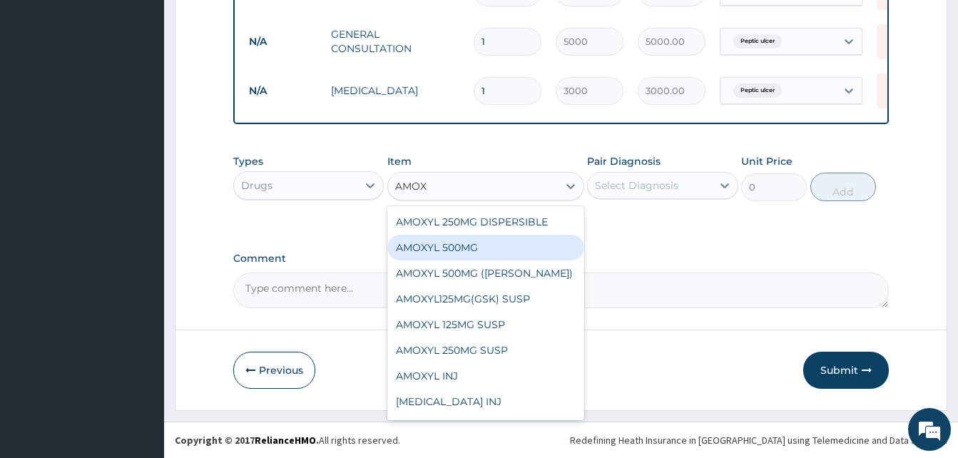
click at [462, 248] on div "AMOXYL 500MG" at bounding box center [485, 248] width 197 height 26
type input "150"
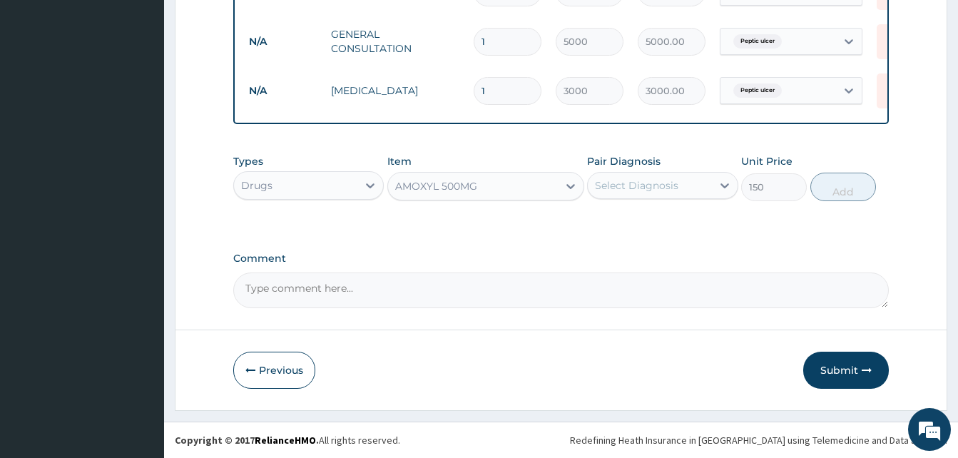
click at [655, 200] on div "Types Drugs Item AMOXYL 500MG Pair Diagnosis Select Diagnosis Unit Price 150 Add" at bounding box center [561, 177] width 656 height 61
click at [656, 193] on div "Select Diagnosis" at bounding box center [649, 185] width 123 height 23
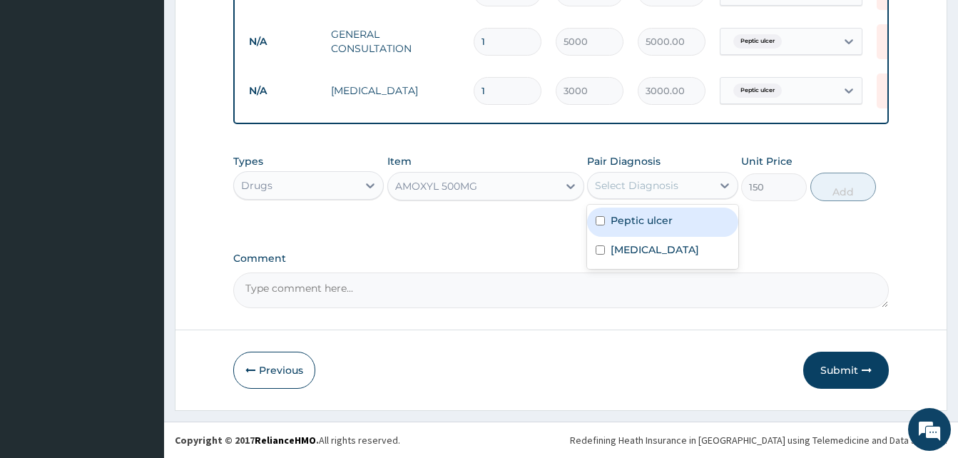
click at [661, 228] on div "Peptic ulcer" at bounding box center [662, 222] width 151 height 29
checkbox input "true"
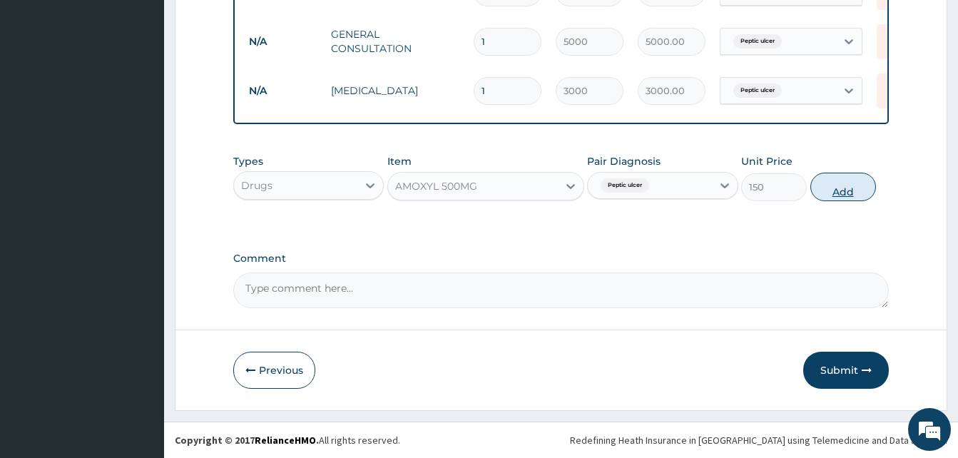
click at [840, 190] on button "Add" at bounding box center [844, 187] width 66 height 29
type input "0"
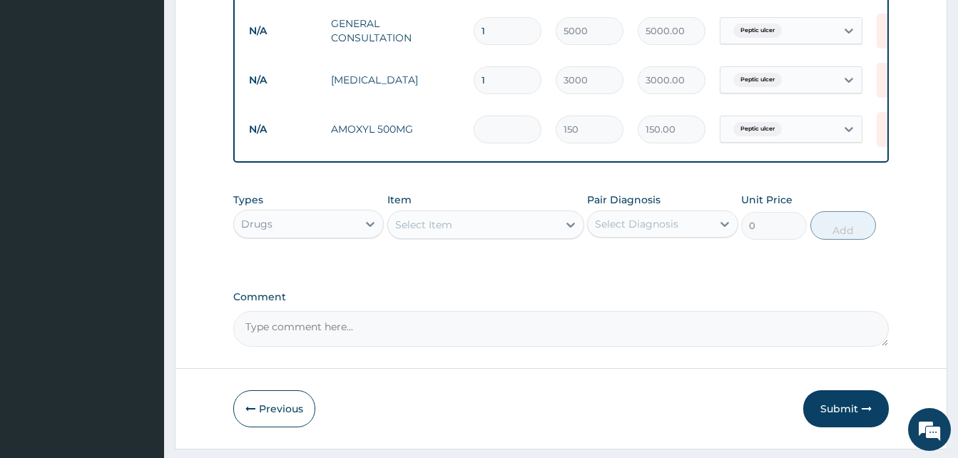
type input "0.00"
type input "4"
type input "600.00"
type input "40"
type input "6000.00"
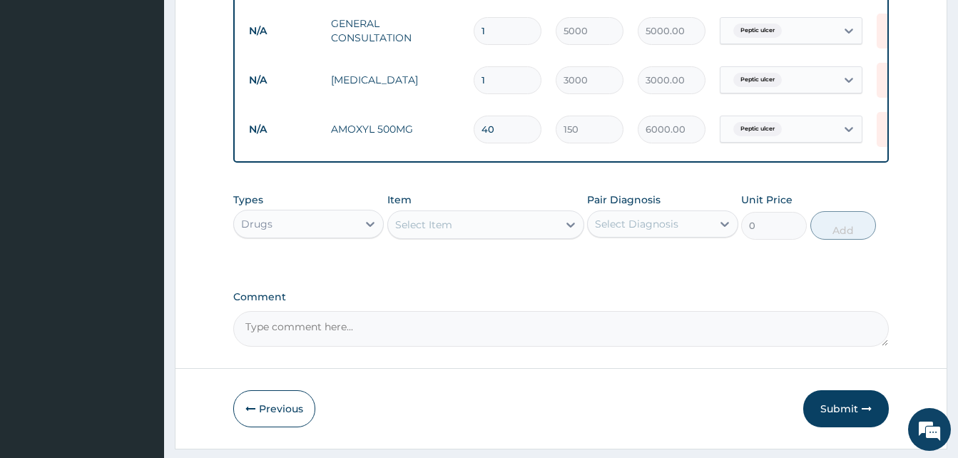
type input "40"
click at [477, 234] on div "Select Item" at bounding box center [473, 224] width 170 height 23
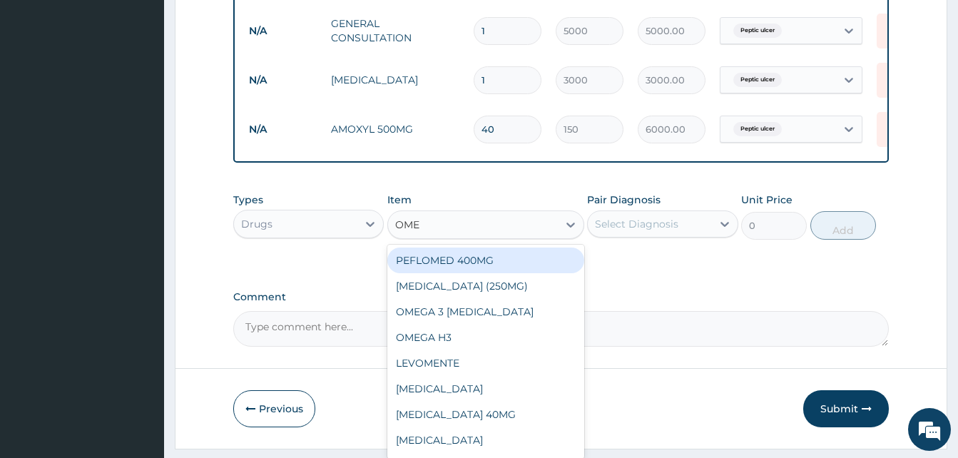
type input "OMEP"
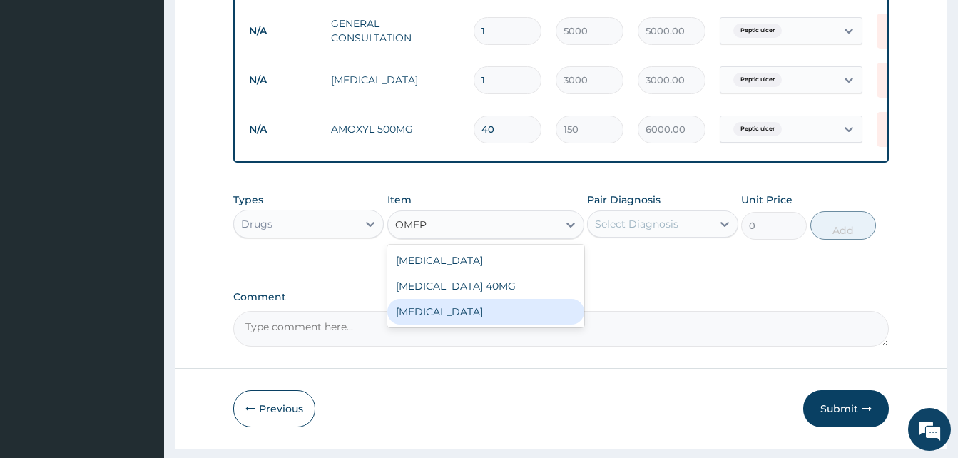
drag, startPoint x: 464, startPoint y: 320, endPoint x: 607, endPoint y: 236, distance: 166.3
click at [461, 318] on div "[MEDICAL_DATA]" at bounding box center [485, 312] width 197 height 26
type input "300"
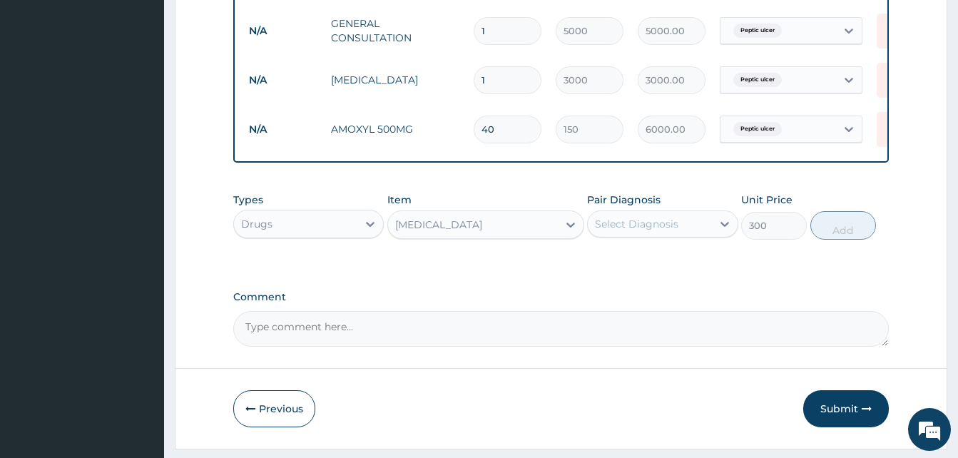
drag, startPoint x: 636, startPoint y: 225, endPoint x: 640, endPoint y: 241, distance: 16.3
click at [636, 228] on div "Select Diagnosis" at bounding box center [649, 224] width 123 height 23
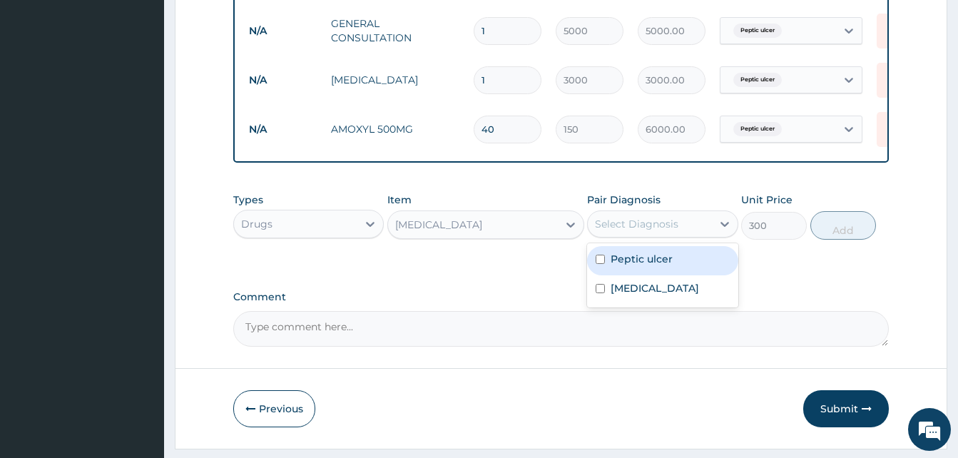
drag, startPoint x: 649, startPoint y: 263, endPoint x: 802, endPoint y: 253, distance: 153.1
click at [651, 262] on label "Peptic ulcer" at bounding box center [642, 259] width 62 height 14
checkbox input "true"
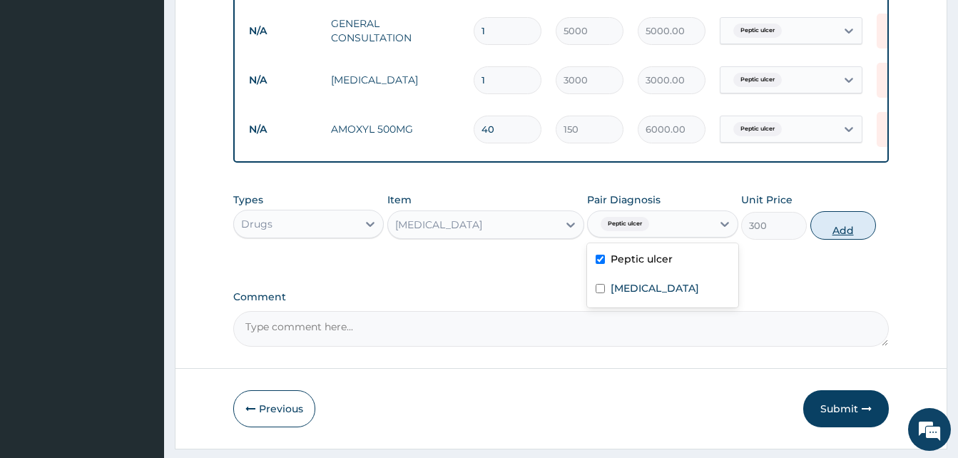
click at [850, 240] on button "Add" at bounding box center [844, 225] width 66 height 29
type input "0"
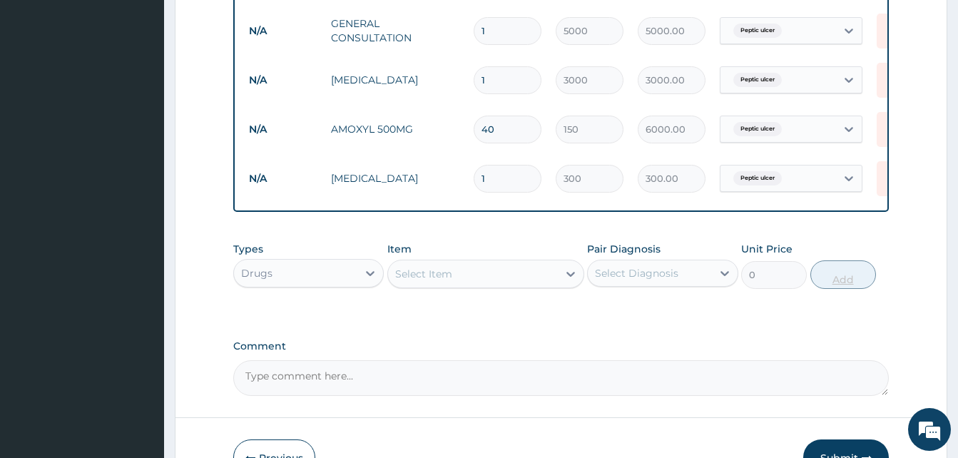
type input "14"
type input "4200.00"
type input "14"
click at [495, 285] on div "Select Item" at bounding box center [473, 274] width 170 height 23
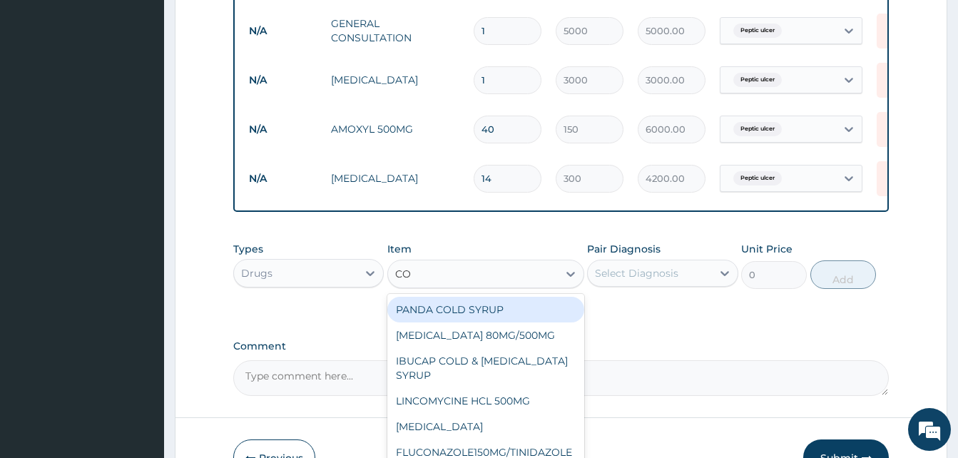
type input "COA"
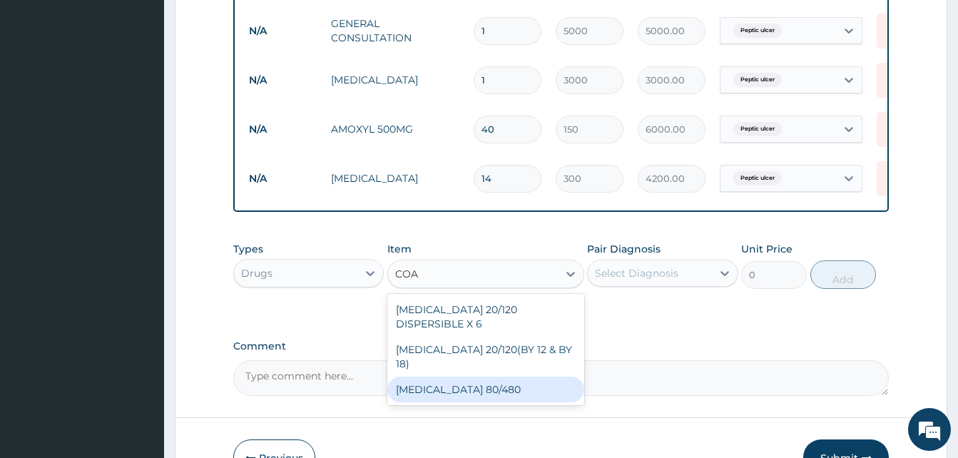
drag, startPoint x: 447, startPoint y: 364, endPoint x: 641, endPoint y: 293, distance: 206.8
click at [461, 377] on div "[MEDICAL_DATA] 80/480" at bounding box center [485, 390] width 197 height 26
type input "6000"
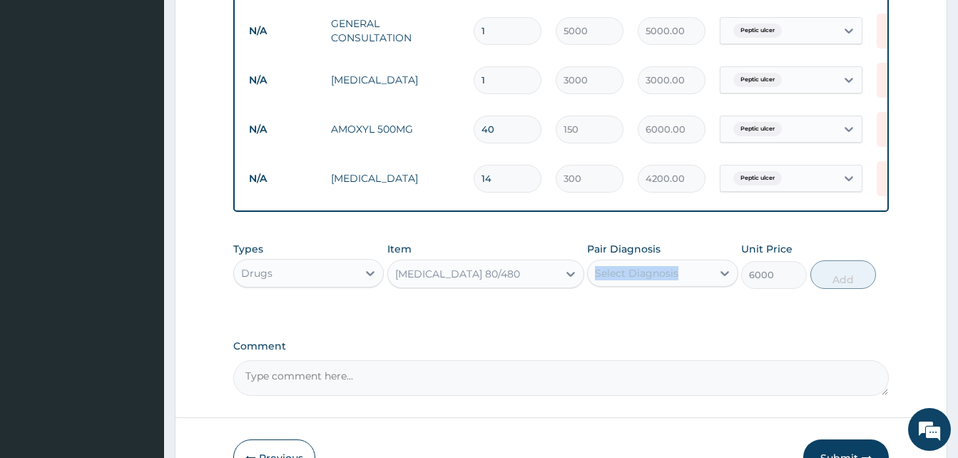
drag, startPoint x: 669, startPoint y: 269, endPoint x: 668, endPoint y: 279, distance: 10.0
click at [668, 278] on div "Pair Diagnosis Select Diagnosis" at bounding box center [662, 265] width 151 height 47
click at [667, 280] on div "Select Diagnosis" at bounding box center [636, 273] width 83 height 14
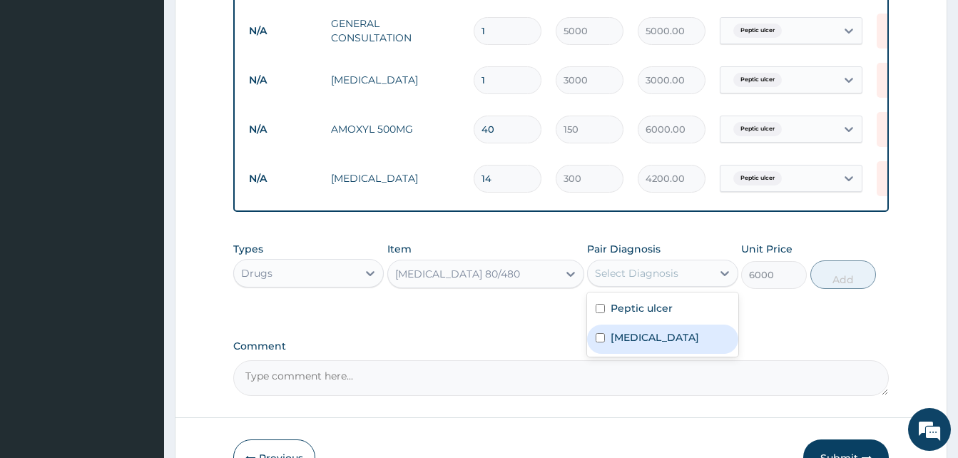
drag, startPoint x: 644, startPoint y: 348, endPoint x: 809, endPoint y: 296, distance: 173.5
click at [662, 343] on div "Malaria" at bounding box center [662, 339] width 151 height 29
checkbox input "true"
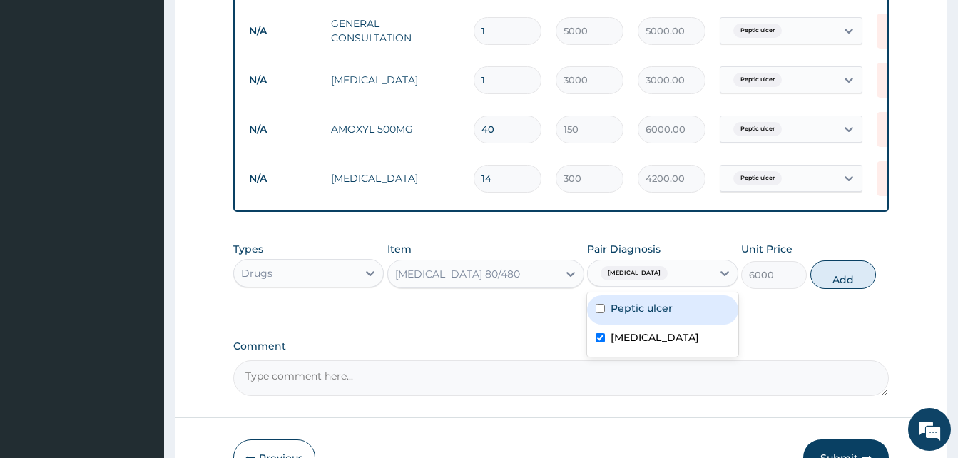
drag, startPoint x: 852, startPoint y: 286, endPoint x: 753, endPoint y: 295, distance: 98.9
click at [838, 289] on button "Add" at bounding box center [844, 274] width 66 height 29
type input "0"
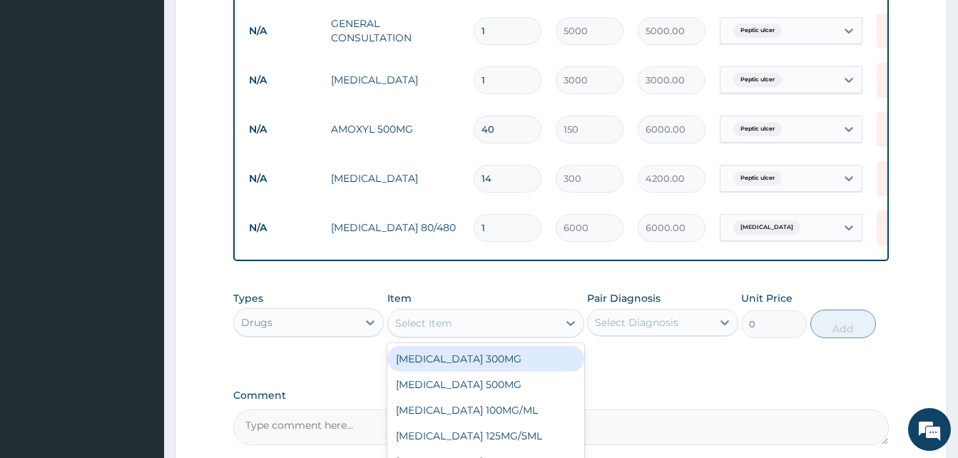
click at [493, 324] on div "Select Item" at bounding box center [473, 323] width 170 height 23
type input "PARAC"
drag, startPoint x: 479, startPoint y: 370, endPoint x: 522, endPoint y: 353, distance: 45.8
click at [481, 365] on div "[MEDICAL_DATA] 500MG" at bounding box center [485, 359] width 197 height 26
type input "30"
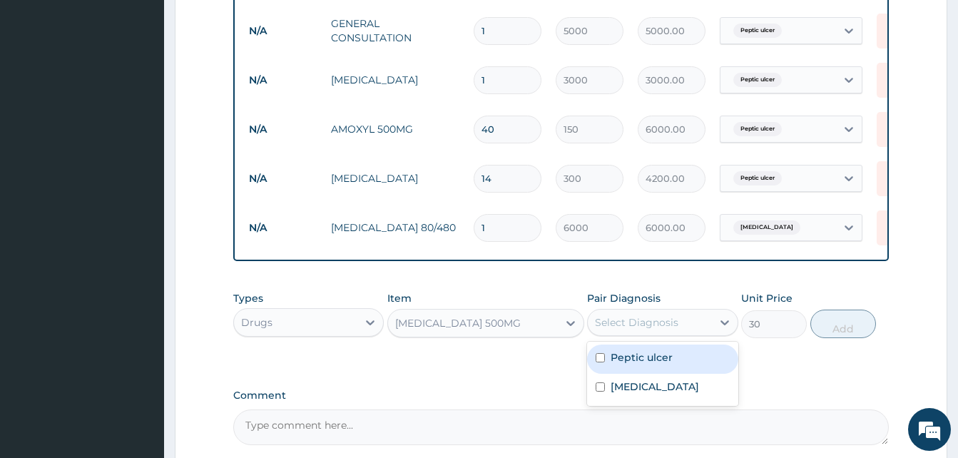
click at [689, 334] on div "Select Diagnosis" at bounding box center [649, 322] width 123 height 23
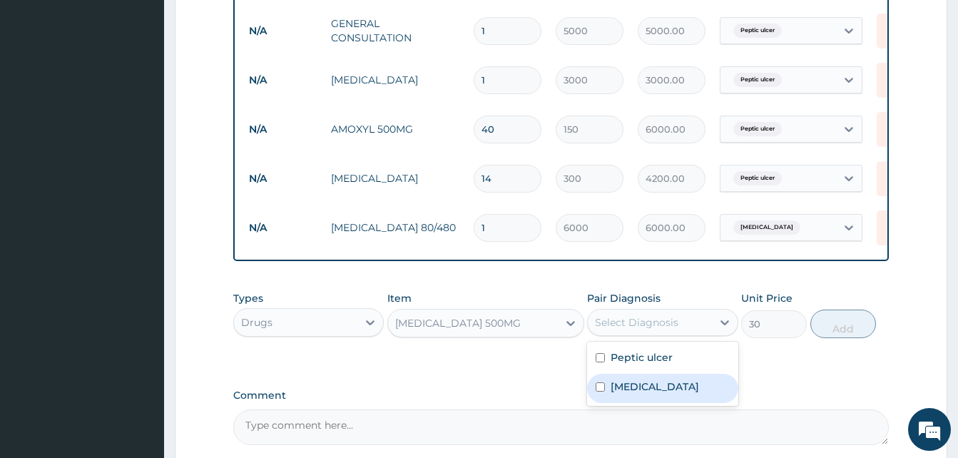
click at [659, 393] on div "Malaria" at bounding box center [662, 388] width 151 height 29
checkbox input "true"
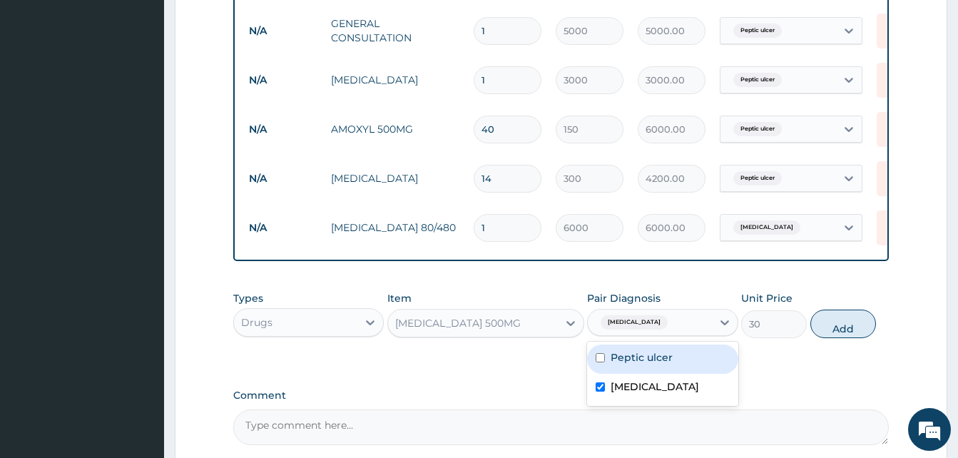
click at [829, 336] on button "Add" at bounding box center [844, 324] width 66 height 29
type input "0"
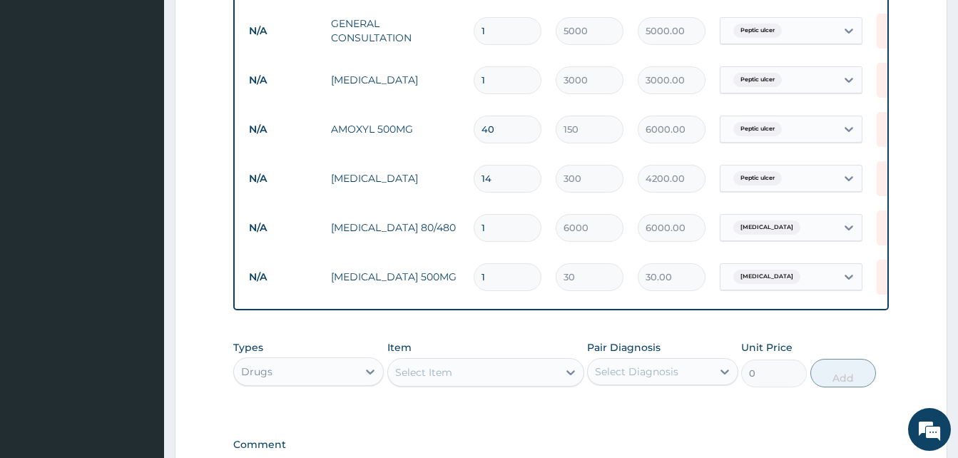
type input "18"
type input "540.00"
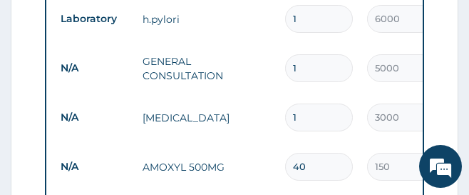
type input "18"
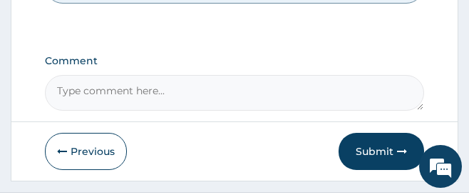
scroll to position [1116, 0]
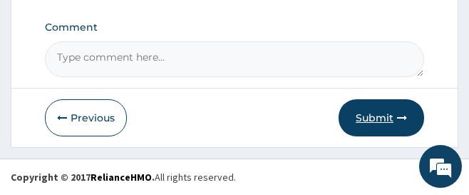
click at [385, 118] on button "Submit" at bounding box center [382, 117] width 86 height 37
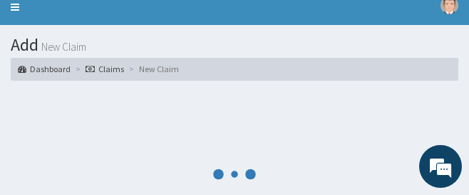
scroll to position [71, 0]
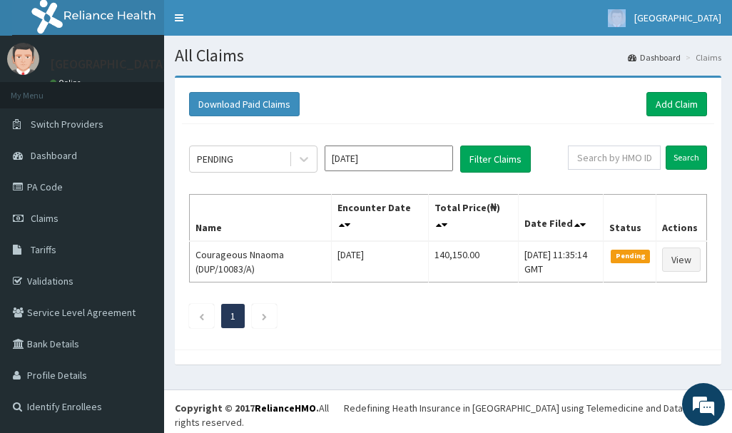
drag, startPoint x: 522, startPoint y: 26, endPoint x: 379, endPoint y: 28, distance: 142.7
click at [379, 28] on nav "Toggle navigation SolidRock Hospital SolidRock Hospital - [EMAIL_ADDRESS][DOMAI…" at bounding box center [448, 18] width 568 height 36
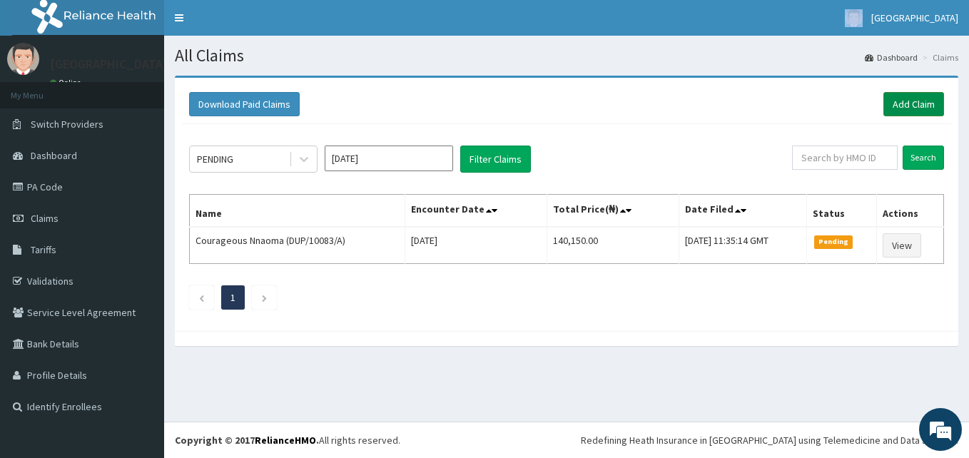
click at [731, 104] on link "Add Claim" at bounding box center [913, 104] width 61 height 24
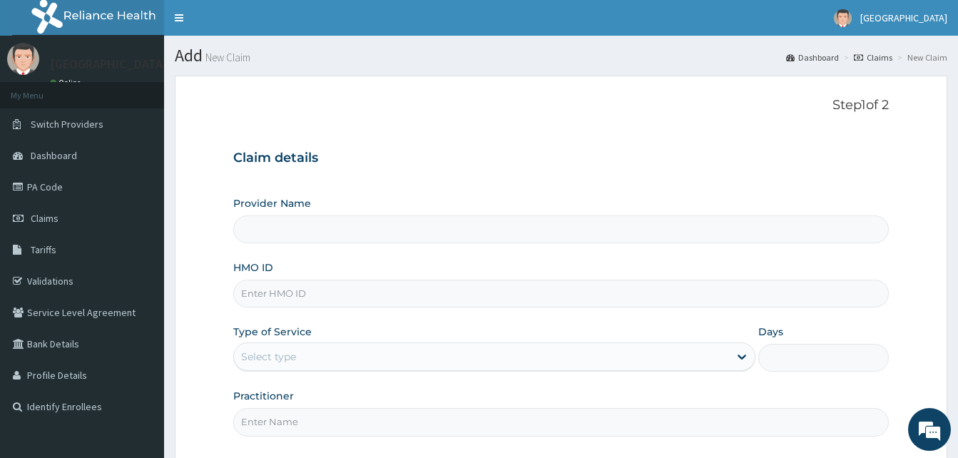
type input "Solid [GEOGRAPHIC_DATA]"
click at [345, 285] on input "HMO ID" at bounding box center [561, 294] width 656 height 28
paste input "VNS/10004/B"
type input "VNS/10004/B"
click at [338, 357] on div "Select type" at bounding box center [481, 356] width 495 height 23
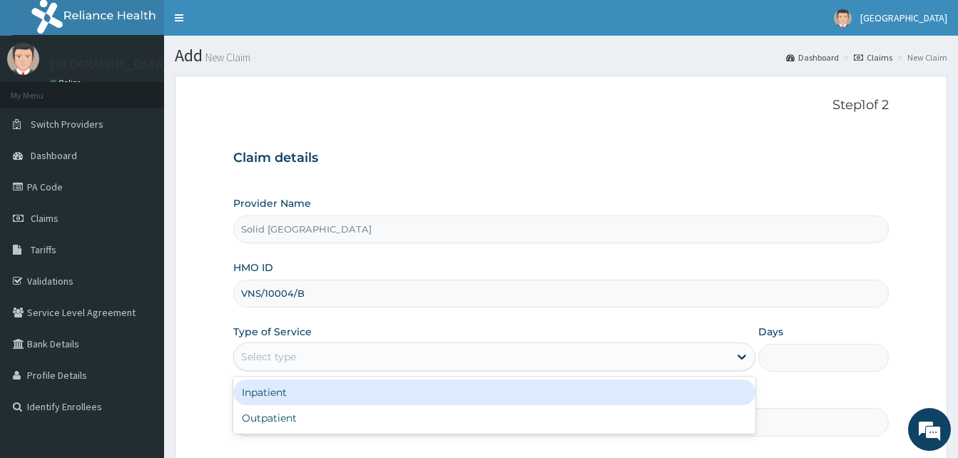
click at [313, 405] on div "Inpatient" at bounding box center [494, 393] width 522 height 26
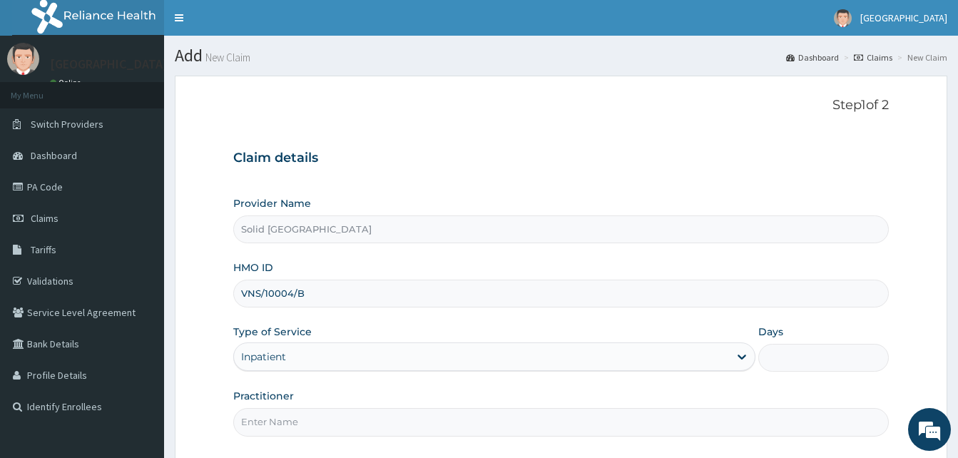
click at [316, 350] on div "Inpatient" at bounding box center [481, 356] width 495 height 23
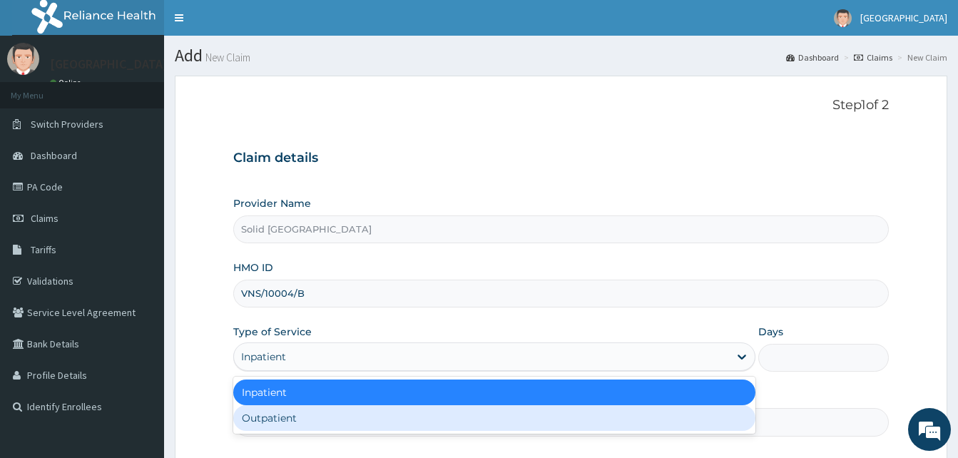
click at [312, 416] on div "Outpatient" at bounding box center [494, 418] width 522 height 26
type input "1"
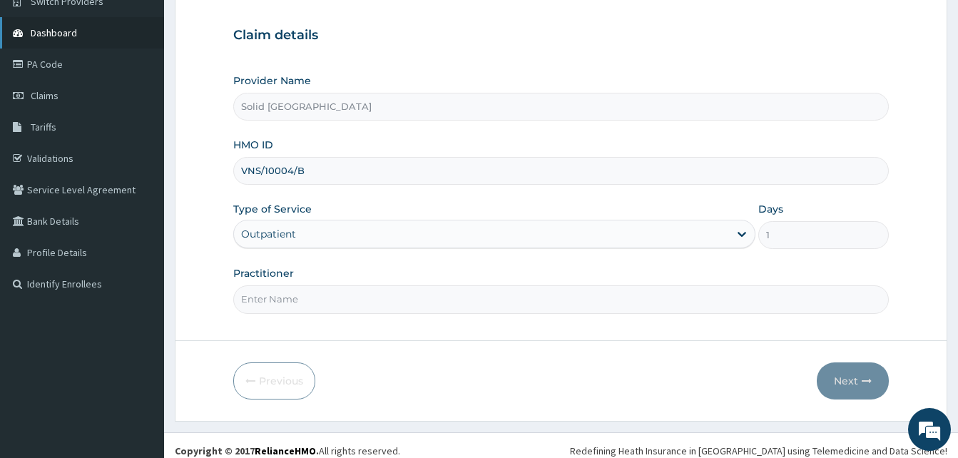
scroll to position [133, 0]
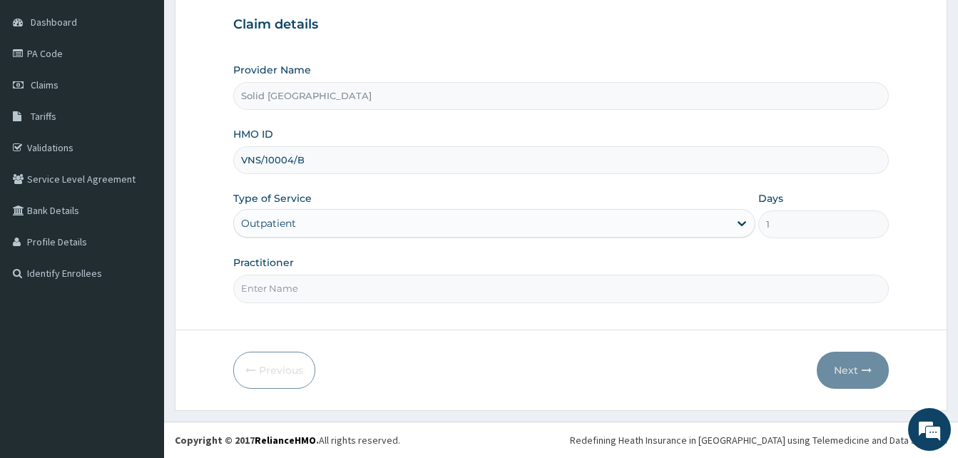
click at [327, 308] on div "Step 1 of 2 Claim details Provider Name Solid Rock Hospital HMO ID VNS/10004/B …" at bounding box center [561, 136] width 656 height 344
click at [328, 291] on input "Practitioner" at bounding box center [561, 289] width 656 height 28
type input "[PERSON_NAME]"
click at [857, 372] on button "Next" at bounding box center [853, 370] width 72 height 37
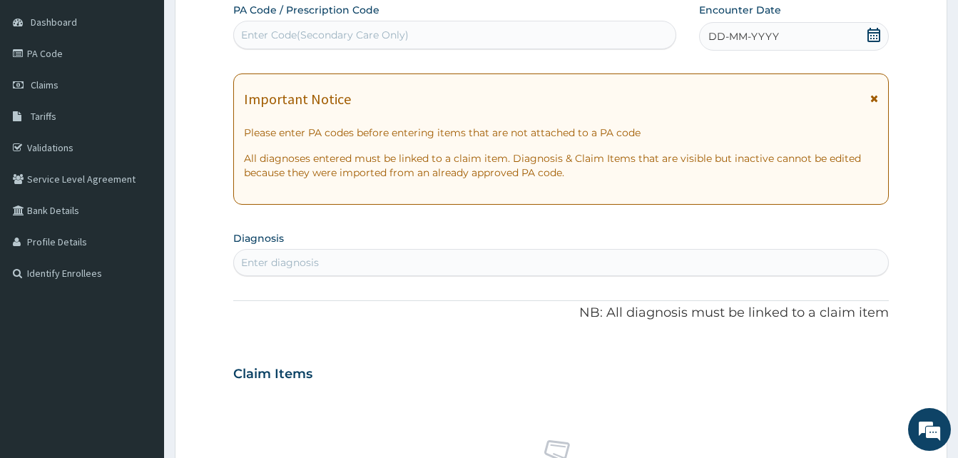
drag, startPoint x: 875, startPoint y: 100, endPoint x: 807, endPoint y: 56, distance: 81.5
click at [873, 99] on icon at bounding box center [874, 98] width 8 height 10
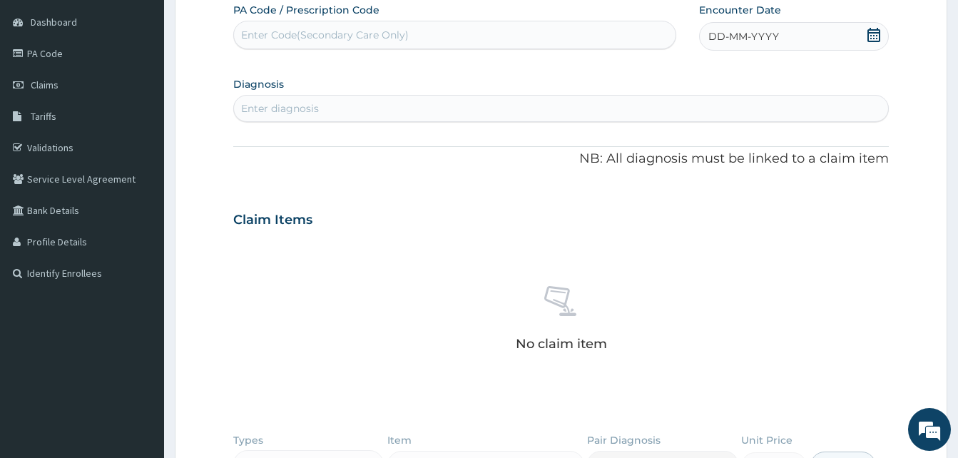
click at [730, 28] on div "DD-MM-YYYY" at bounding box center [794, 36] width 190 height 29
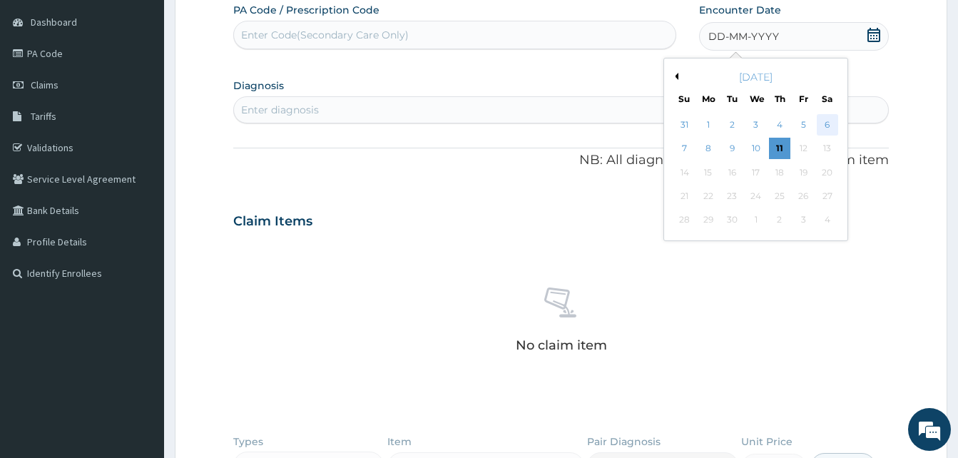
click at [828, 122] on div "6" at bounding box center [826, 124] width 21 height 21
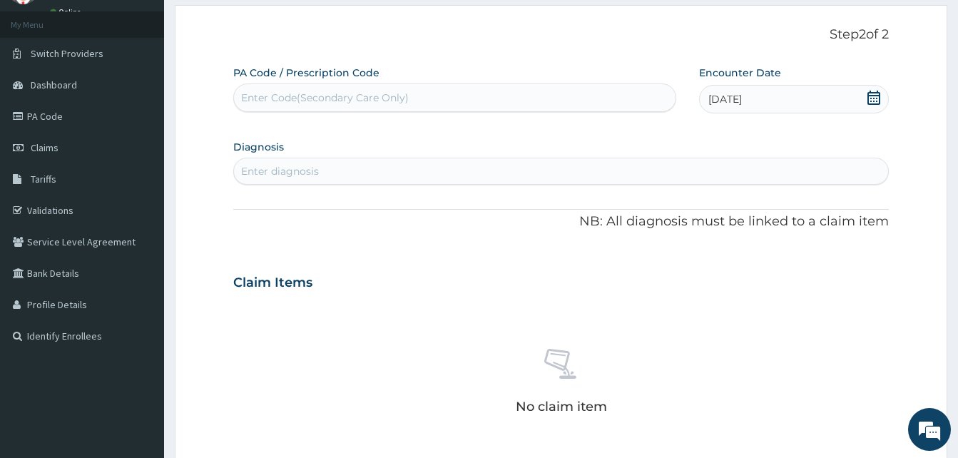
scroll to position [0, 0]
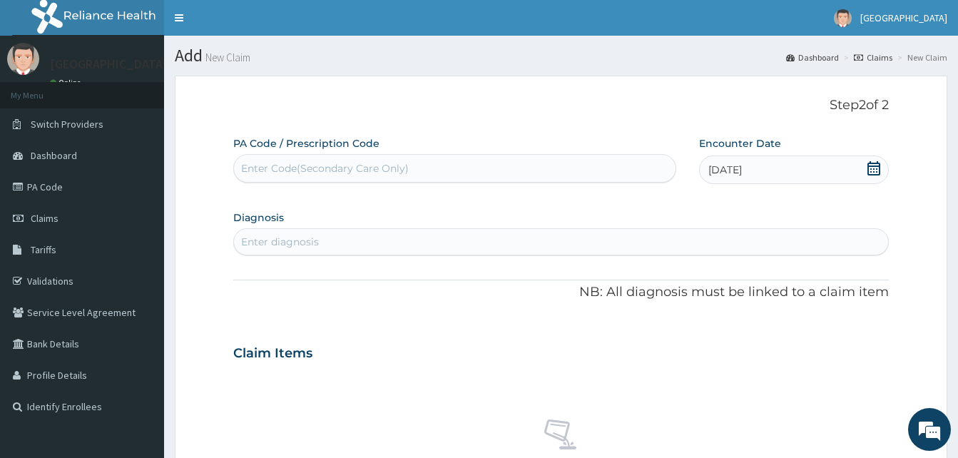
drag, startPoint x: 286, startPoint y: 246, endPoint x: 290, endPoint y: 237, distance: 10.2
click at [288, 243] on div "Enter diagnosis" at bounding box center [280, 242] width 78 height 14
type input "URTIC"
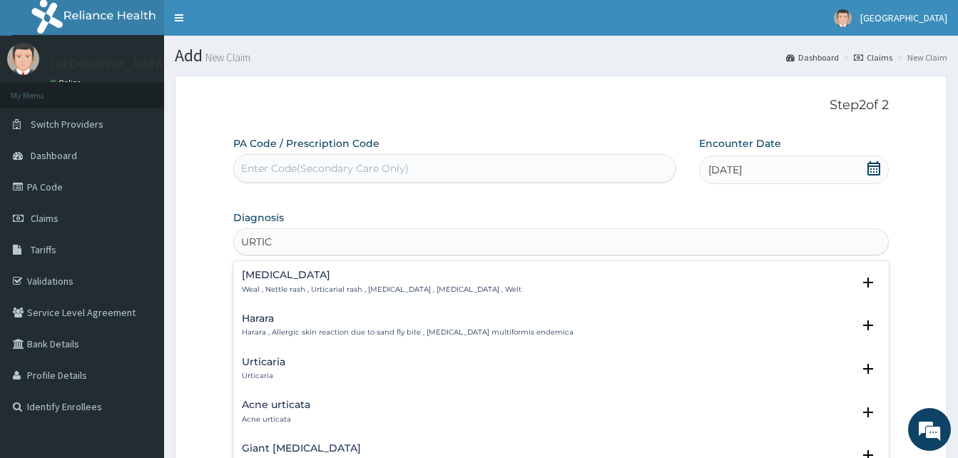
click at [260, 365] on h4 "Urticaria" at bounding box center [264, 362] width 44 height 11
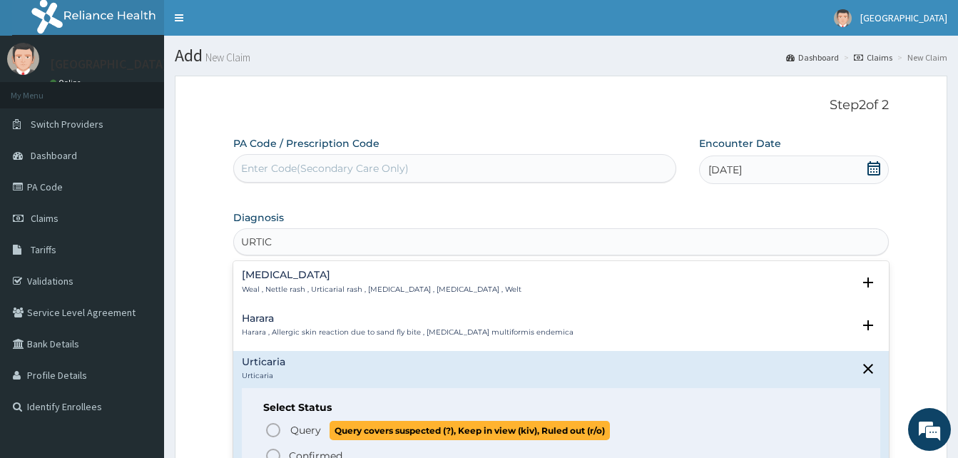
click at [276, 427] on icon "status option query" at bounding box center [273, 430] width 17 height 17
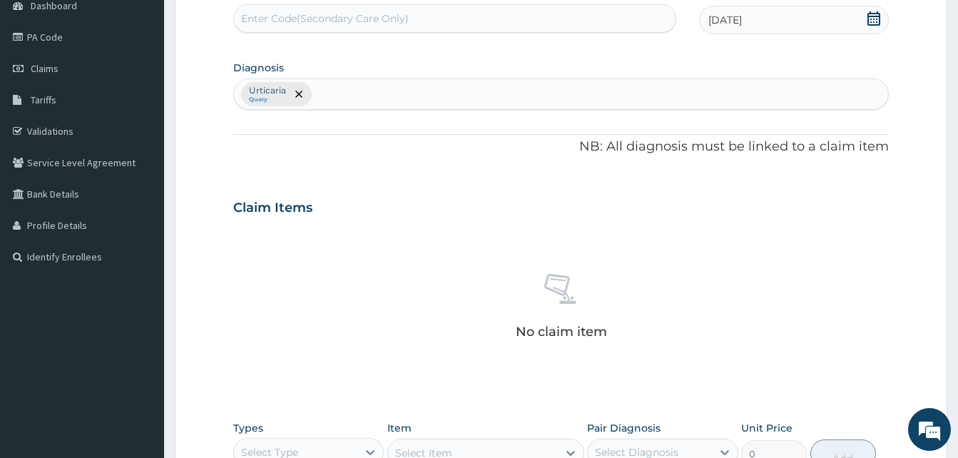
scroll to position [285, 0]
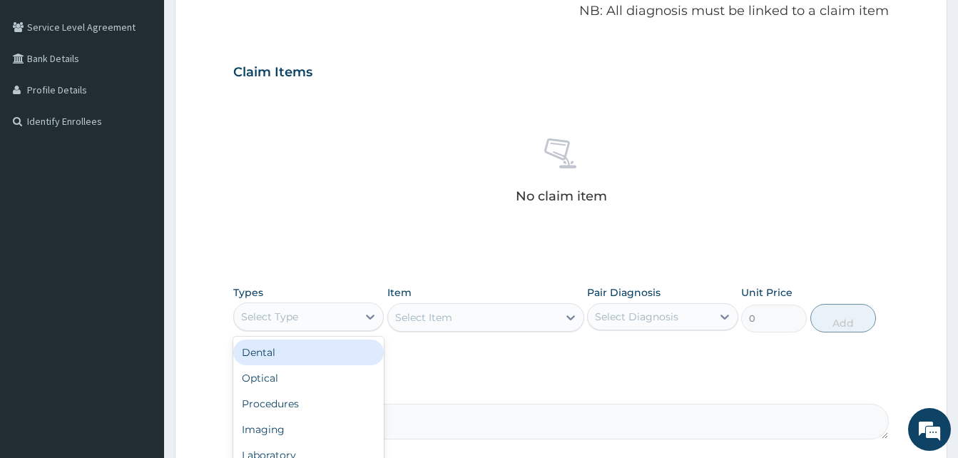
drag, startPoint x: 350, startPoint y: 313, endPoint x: 344, endPoint y: 341, distance: 28.4
click at [348, 314] on div "Select Type" at bounding box center [295, 316] width 123 height 23
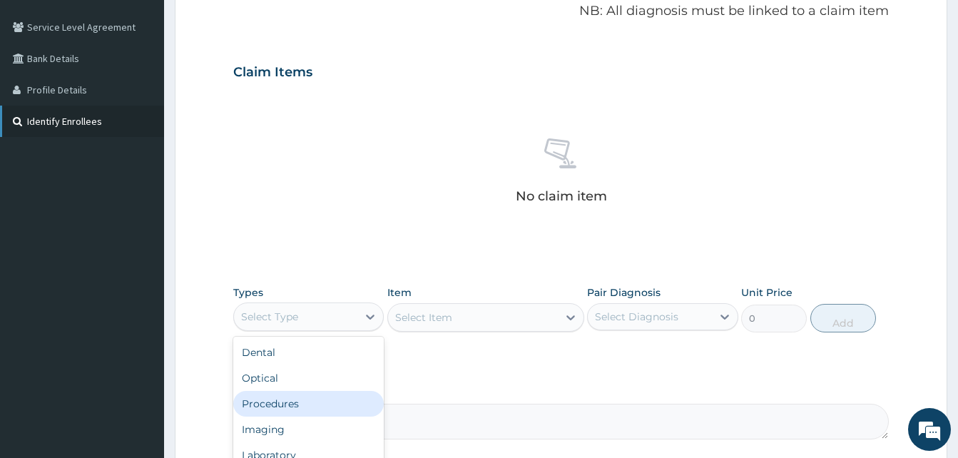
drag, startPoint x: 304, startPoint y: 404, endPoint x: 163, endPoint y: 118, distance: 318.8
click at [297, 392] on div "Procedures" at bounding box center [308, 404] width 151 height 26
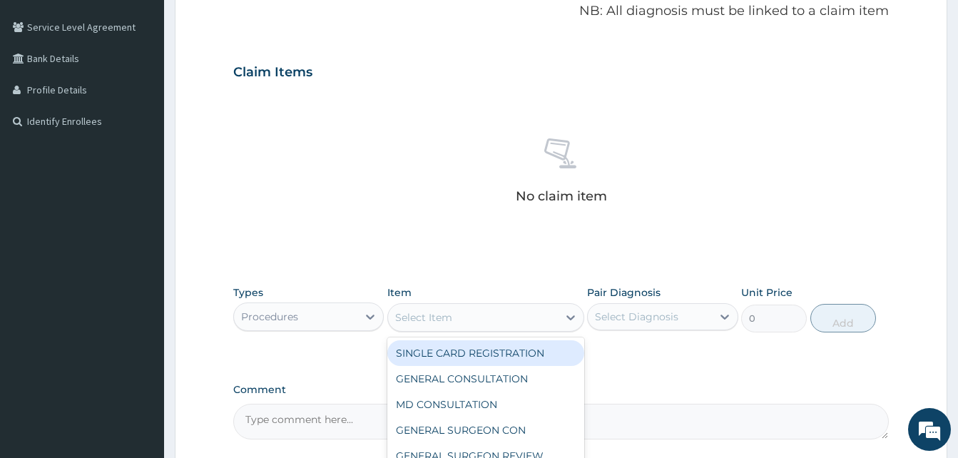
click at [488, 326] on div "Select Item" at bounding box center [473, 317] width 170 height 23
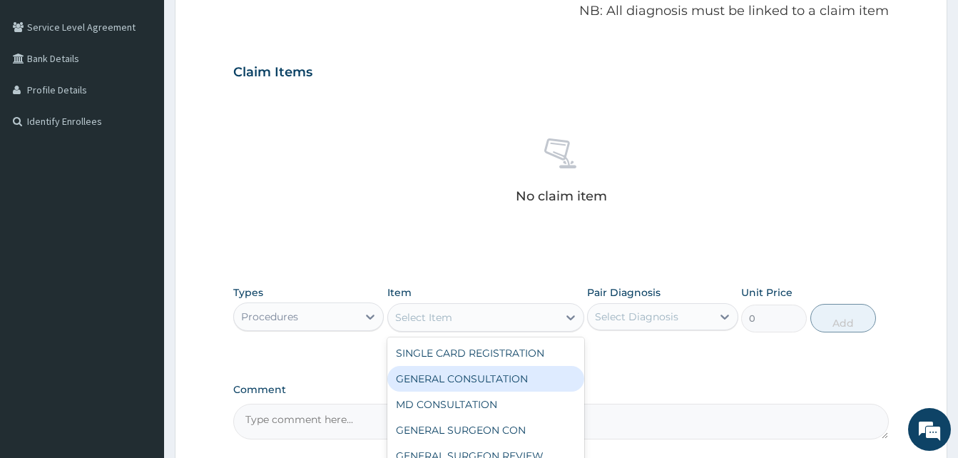
drag, startPoint x: 471, startPoint y: 374, endPoint x: 574, endPoint y: 350, distance: 106.3
click at [475, 371] on div "GENERAL CONSULTATION" at bounding box center [485, 379] width 197 height 26
type input "5000"
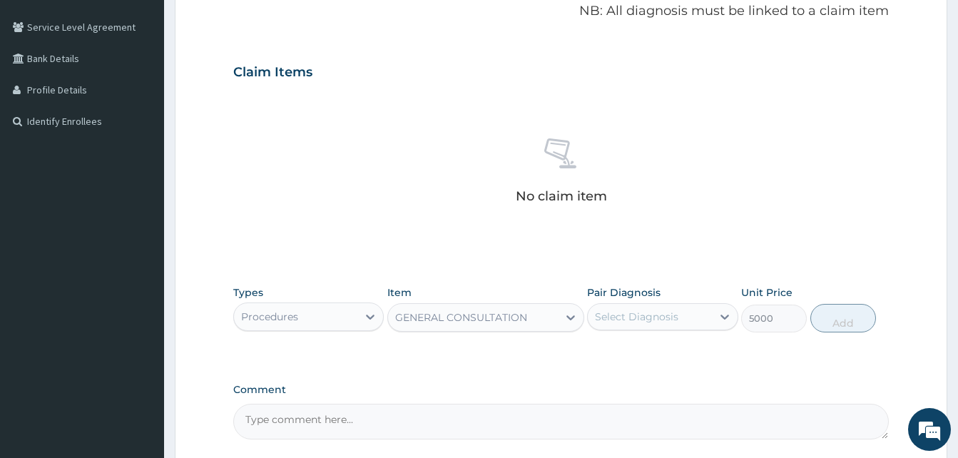
drag, startPoint x: 684, startPoint y: 326, endPoint x: 679, endPoint y: 334, distance: 8.9
click at [681, 327] on div "Select Diagnosis" at bounding box center [649, 316] width 123 height 23
drag, startPoint x: 654, startPoint y: 340, endPoint x: 694, endPoint y: 341, distance: 40.7
click at [663, 340] on div "Urticaria" at bounding box center [662, 353] width 151 height 29
checkbox input "true"
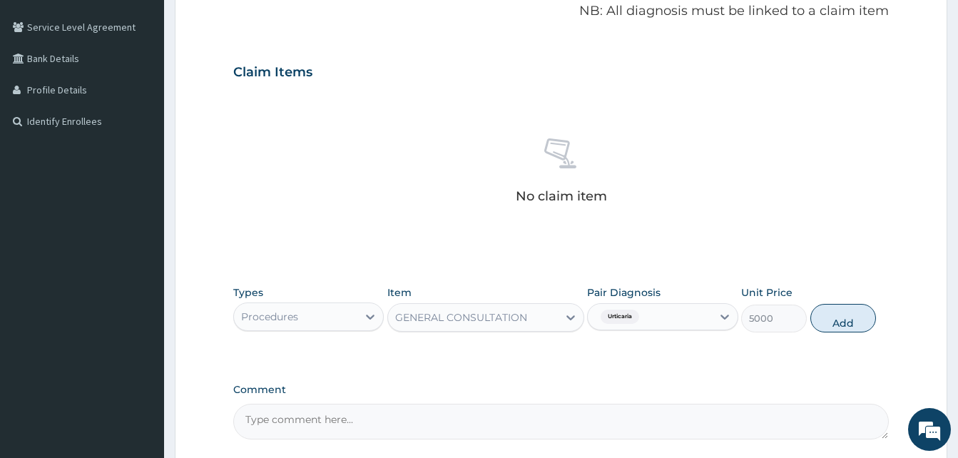
drag, startPoint x: 896, startPoint y: 318, endPoint x: 885, endPoint y: 322, distance: 12.2
click at [894, 320] on form "Step 2 of 2 PA Code / Prescription Code Enter Code(Secondary Care Only) Encount…" at bounding box center [561, 165] width 773 height 751
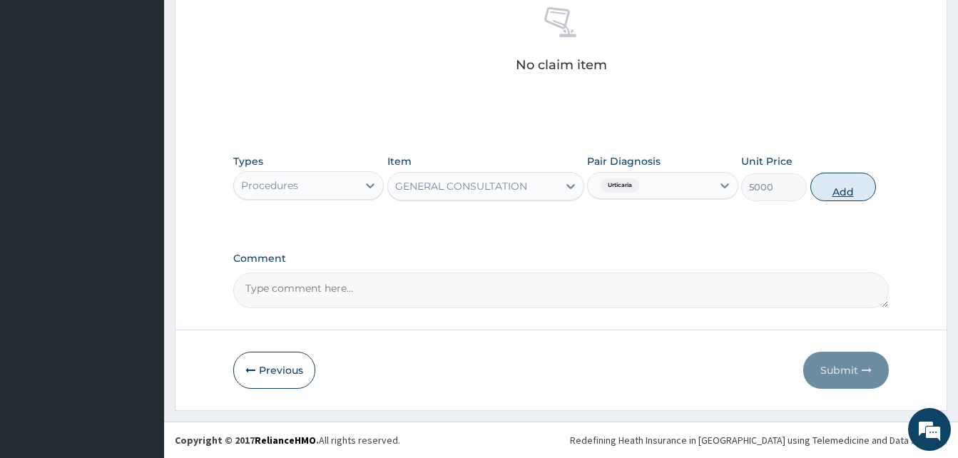
drag, startPoint x: 849, startPoint y: 193, endPoint x: 823, endPoint y: 194, distance: 26.4
click at [848, 193] on button "Add" at bounding box center [844, 187] width 66 height 29
type input "0"
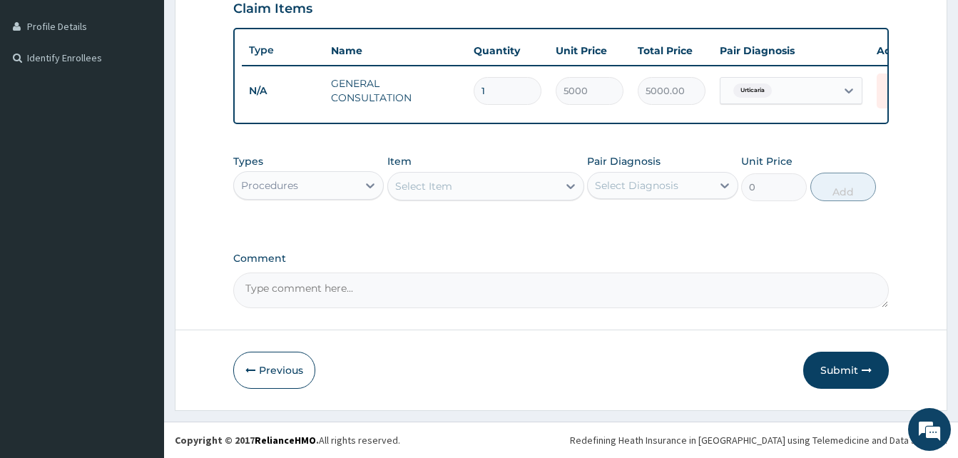
drag, startPoint x: 462, startPoint y: 164, endPoint x: 459, endPoint y: 173, distance: 9.0
click at [459, 171] on div "Item Select Item" at bounding box center [485, 177] width 197 height 47
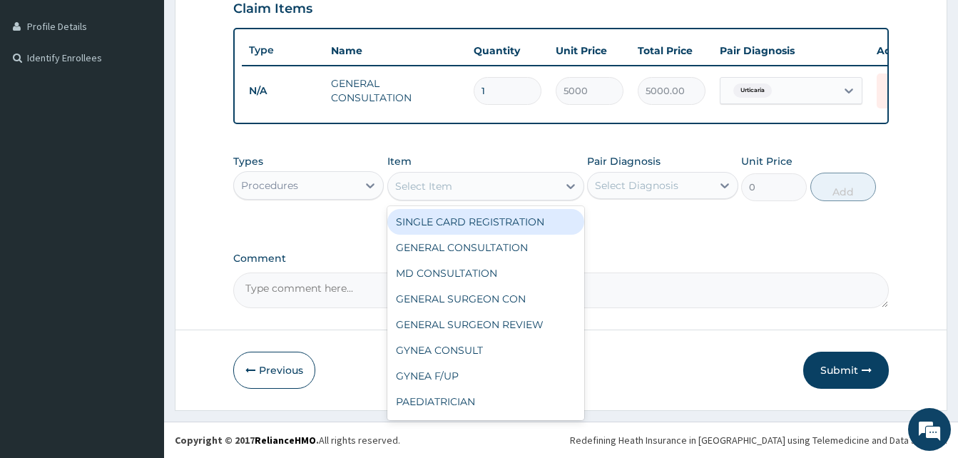
drag, startPoint x: 459, startPoint y: 173, endPoint x: 459, endPoint y: 182, distance: 9.3
click at [459, 182] on div "Select Item" at bounding box center [473, 186] width 170 height 23
click at [315, 188] on div "Procedures" at bounding box center [295, 185] width 123 height 23
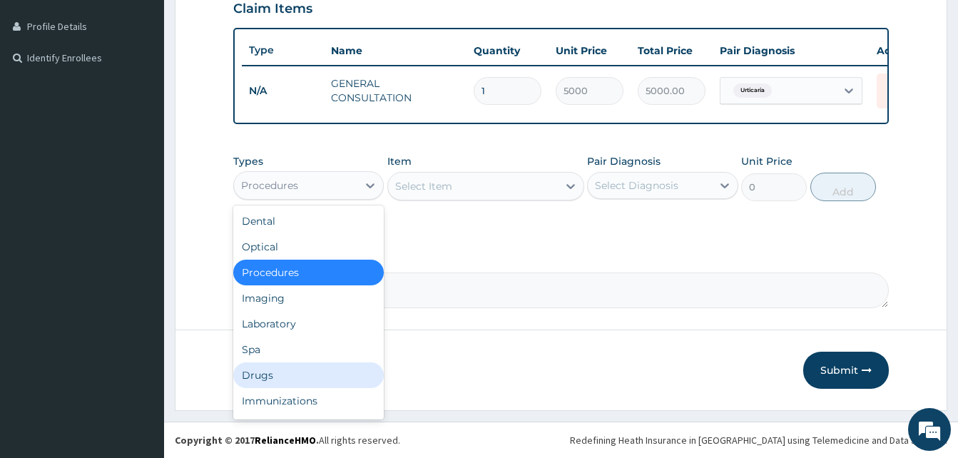
drag, startPoint x: 261, startPoint y: 379, endPoint x: 381, endPoint y: 254, distance: 173.1
click at [261, 378] on div "Drugs" at bounding box center [308, 375] width 151 height 26
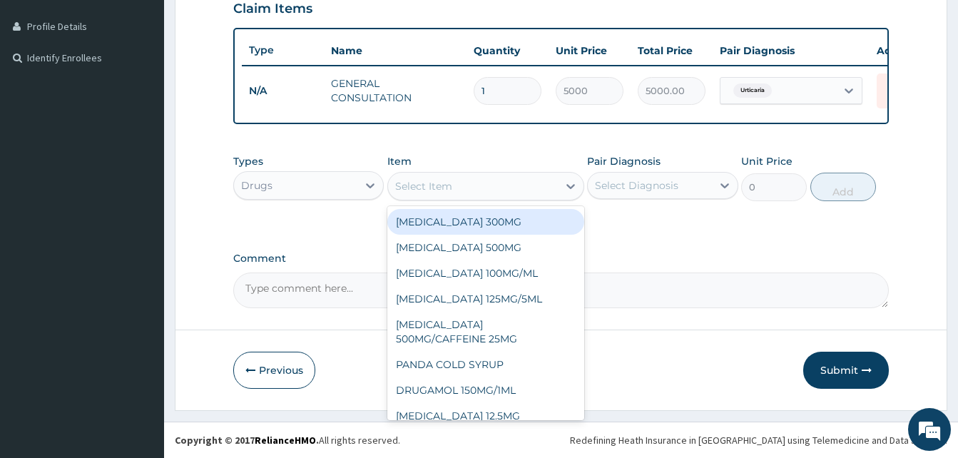
click at [482, 192] on div "Select Item" at bounding box center [473, 186] width 170 height 23
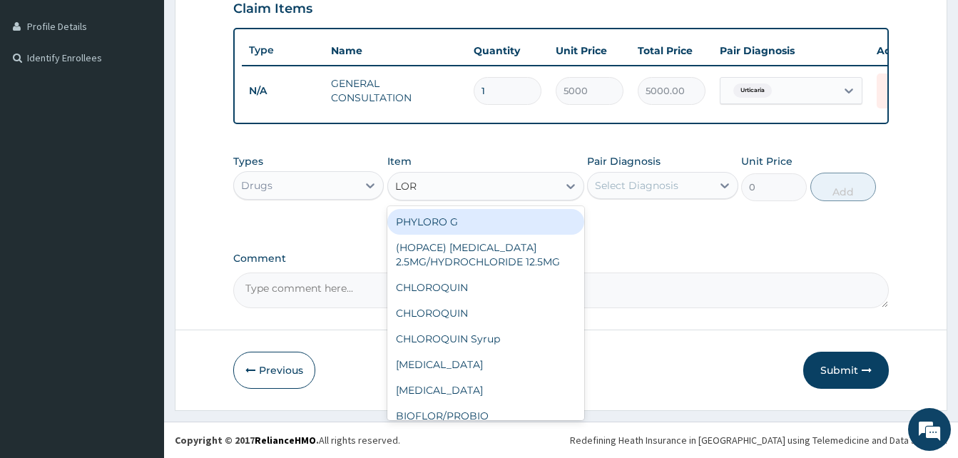
type input "LORA"
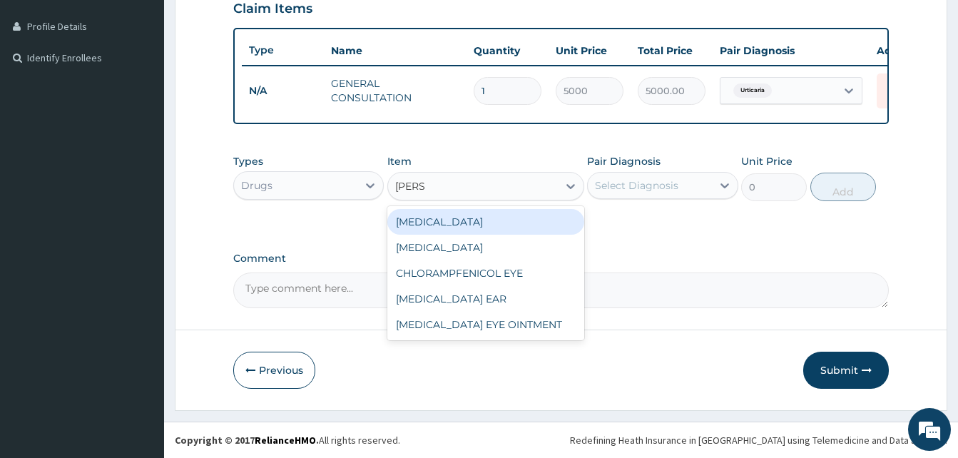
drag, startPoint x: 477, startPoint y: 229, endPoint x: 479, endPoint y: 222, distance: 7.3
click at [477, 223] on div "LORATADINE" at bounding box center [485, 222] width 197 height 26
type input "50"
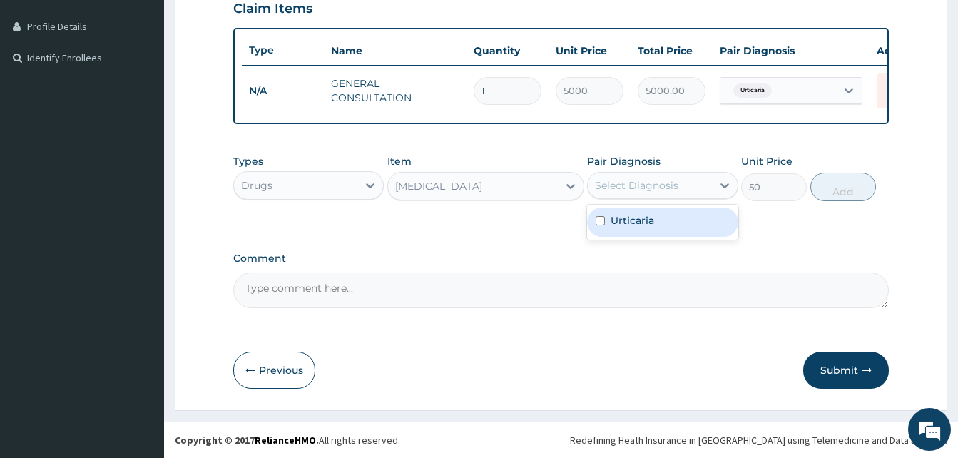
click at [655, 186] on div "Select Diagnosis" at bounding box center [636, 185] width 83 height 14
click at [640, 220] on label "Urticaria" at bounding box center [633, 220] width 44 height 14
checkbox input "true"
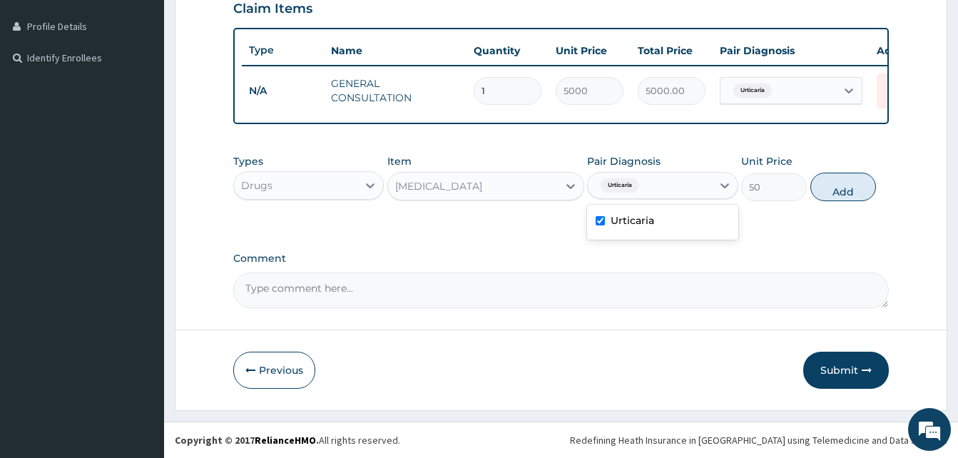
click at [840, 183] on button "Add" at bounding box center [844, 187] width 66 height 29
type input "0"
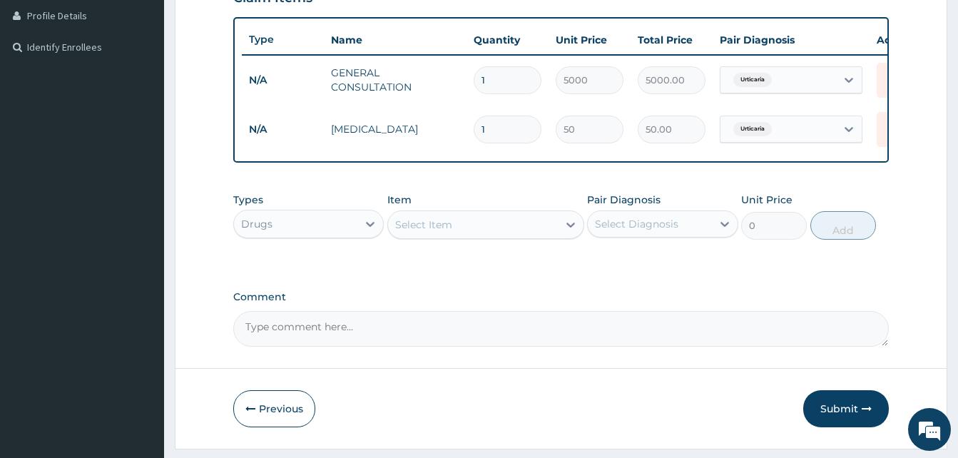
type input "0.00"
type input "5"
type input "250.00"
type input "5"
click at [447, 236] on div "Select Item" at bounding box center [473, 224] width 170 height 23
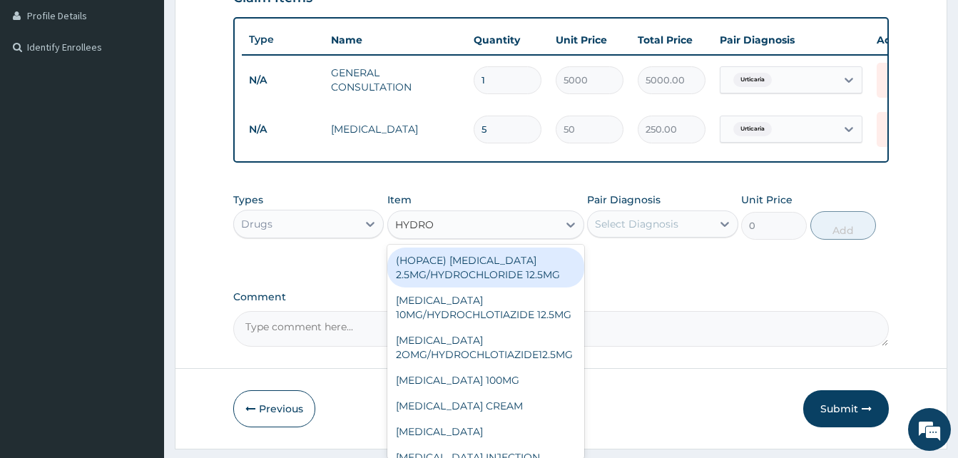
type input "HYDROC"
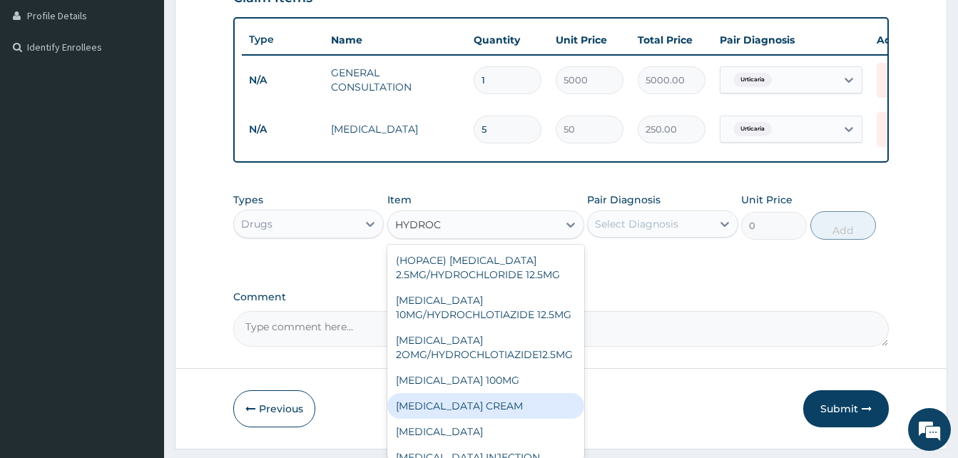
click at [462, 419] on div "HYDROCORTISONE CREAM" at bounding box center [485, 406] width 197 height 26
type input "2000"
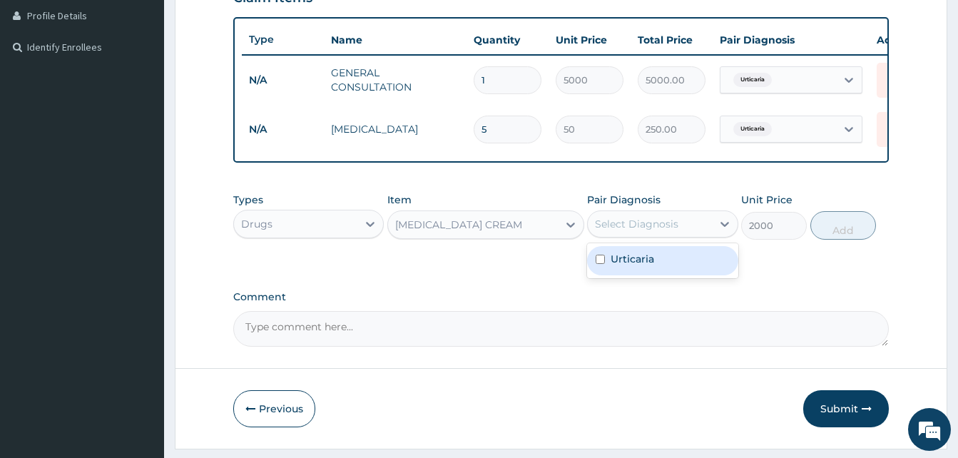
click at [612, 231] on div "Select Diagnosis" at bounding box center [636, 224] width 83 height 14
drag, startPoint x: 615, startPoint y: 264, endPoint x: 632, endPoint y: 264, distance: 17.1
click at [619, 264] on label "Urticaria" at bounding box center [633, 259] width 44 height 14
checkbox input "true"
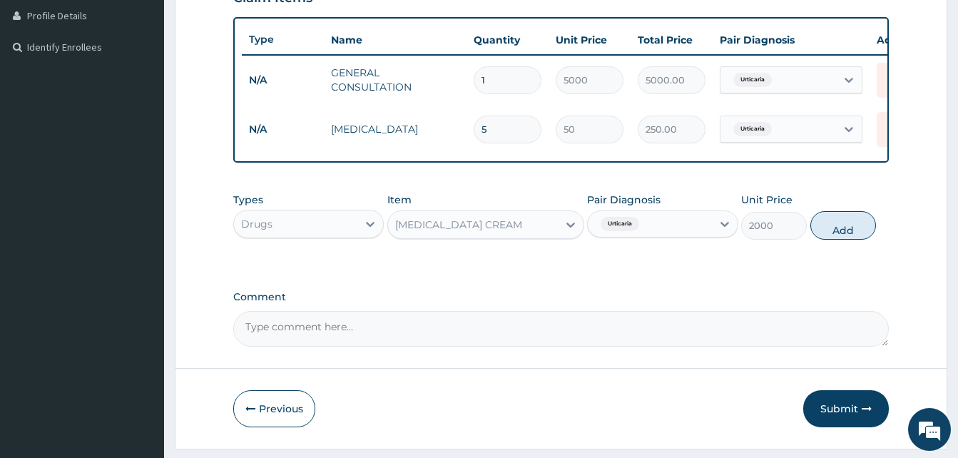
click at [860, 240] on button "Add" at bounding box center [844, 225] width 66 height 29
type input "0"
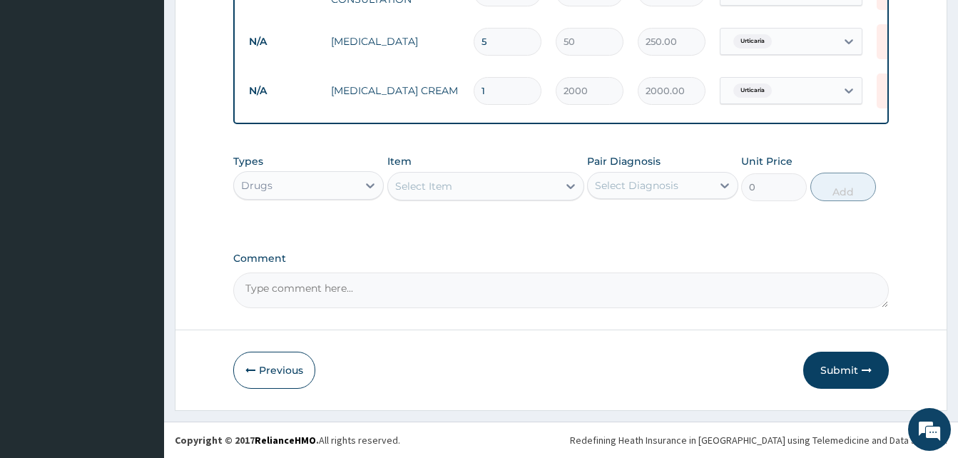
scroll to position [458, 0]
drag, startPoint x: 849, startPoint y: 369, endPoint x: 826, endPoint y: 352, distance: 28.5
click at [850, 369] on button "Submit" at bounding box center [846, 370] width 86 height 37
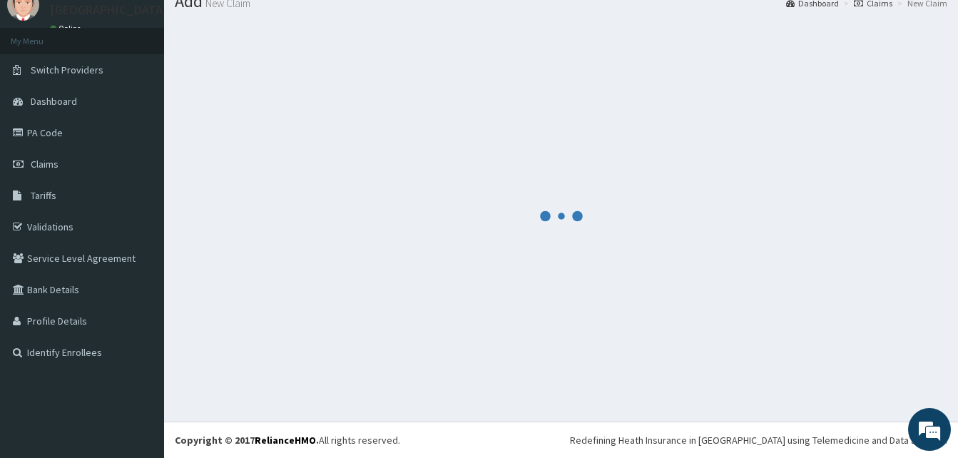
scroll to position [54, 0]
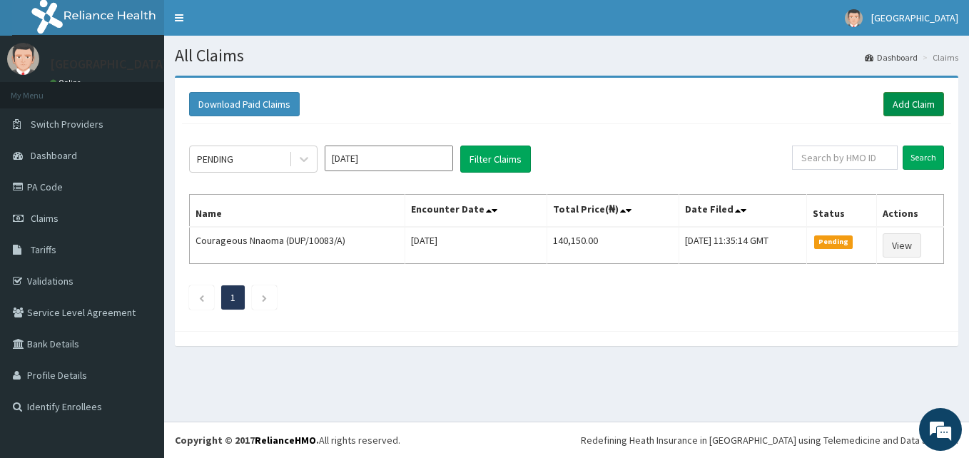
drag, startPoint x: 914, startPoint y: 109, endPoint x: 813, endPoint y: 69, distance: 108.2
click at [913, 109] on link "Add Claim" at bounding box center [913, 104] width 61 height 24
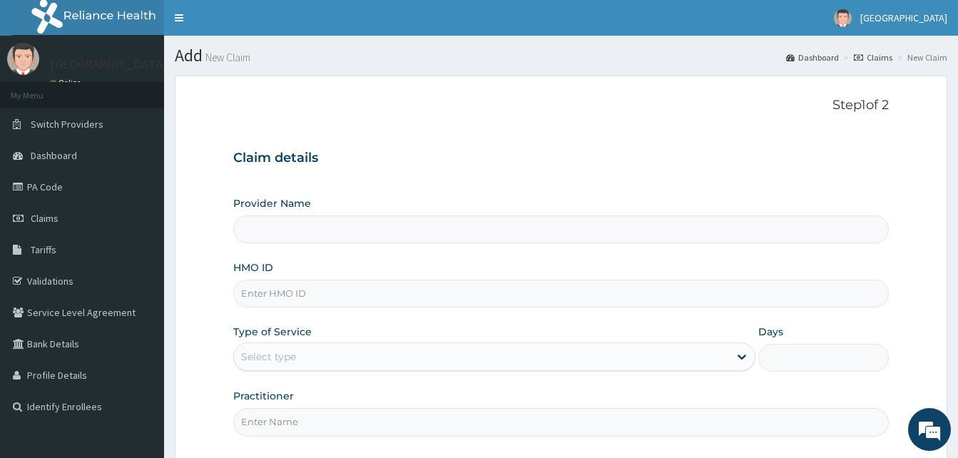
type input "Solid [GEOGRAPHIC_DATA]"
click at [379, 288] on input "HMO ID" at bounding box center [561, 294] width 656 height 28
paste input "[URL][TECHNICAL_ID]"
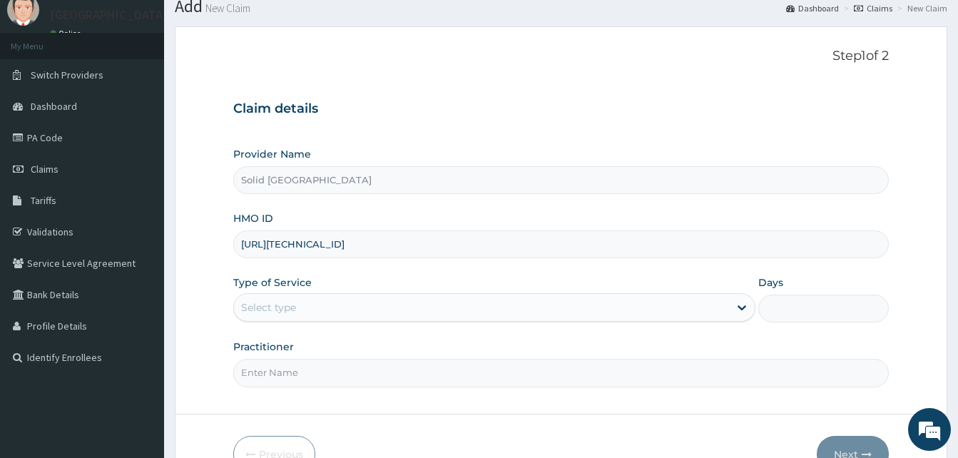
scroll to position [133, 0]
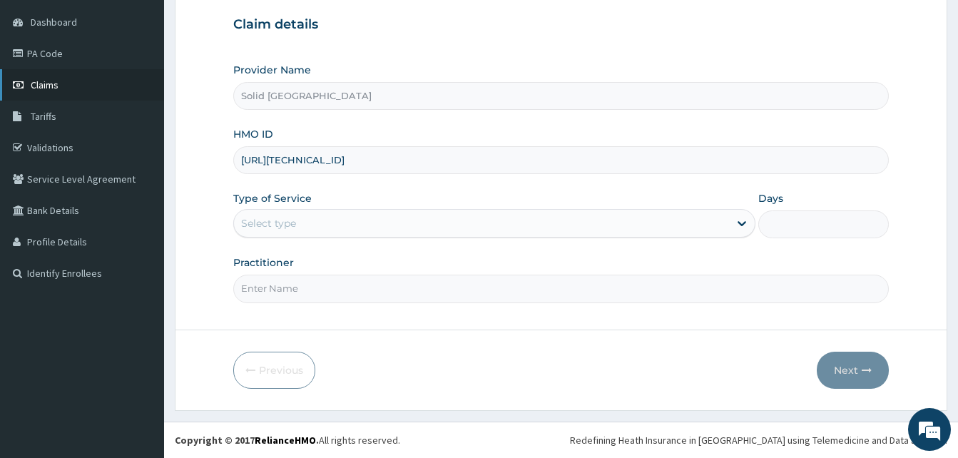
type input "[URL][TECHNICAL_ID]"
drag, startPoint x: 45, startPoint y: 84, endPoint x: 49, endPoint y: 34, distance: 50.1
click at [46, 84] on span "Claims" at bounding box center [45, 84] width 28 height 13
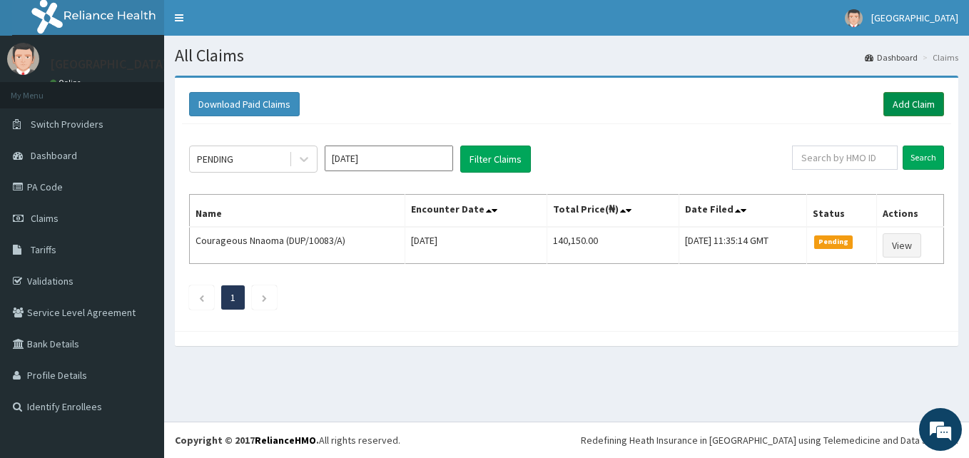
click at [931, 109] on link "Add Claim" at bounding box center [913, 104] width 61 height 24
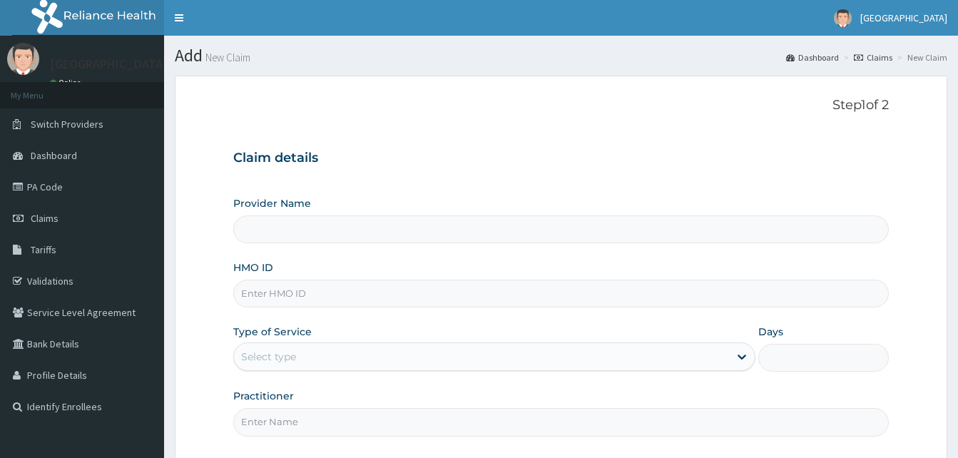
click at [321, 297] on input "HMO ID" at bounding box center [561, 294] width 656 height 28
paste input "http://192.168.1.83/en/transaction/encounters#:~:text=Claim%0APolicy%20Number%3…"
type input "http://192.168.1.83/en/transaction/encounters#:~:text=Claim%0APolicy%20Number%3…"
type input "Solid [GEOGRAPHIC_DATA]"
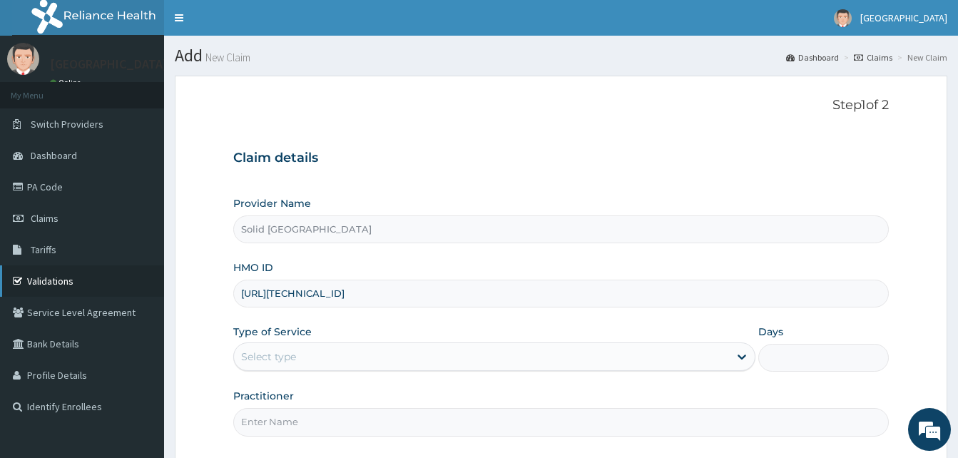
drag, startPoint x: 341, startPoint y: 301, endPoint x: 34, endPoint y: 291, distance: 307.0
click at [30, 295] on div "R EL Toggle navigation SolidRock Hospital SolidRock Hospital - solidrockh@yahoo…" at bounding box center [479, 295] width 958 height 591
paste input "FMC/10204/B"
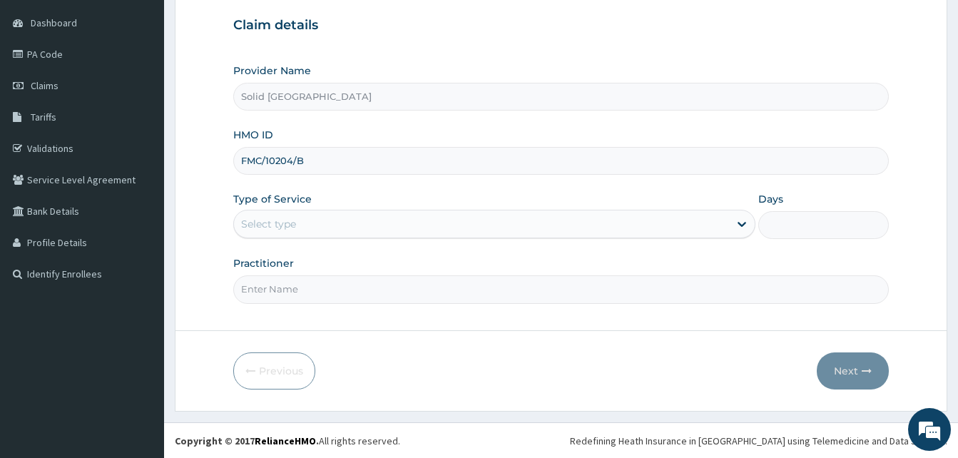
scroll to position [133, 0]
type input "FMC/10204/B"
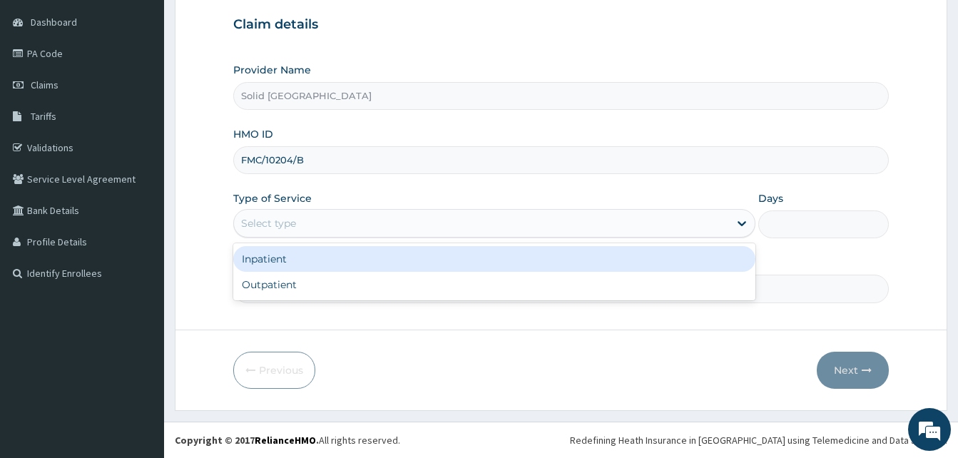
click at [497, 214] on div "Select type" at bounding box center [481, 223] width 495 height 23
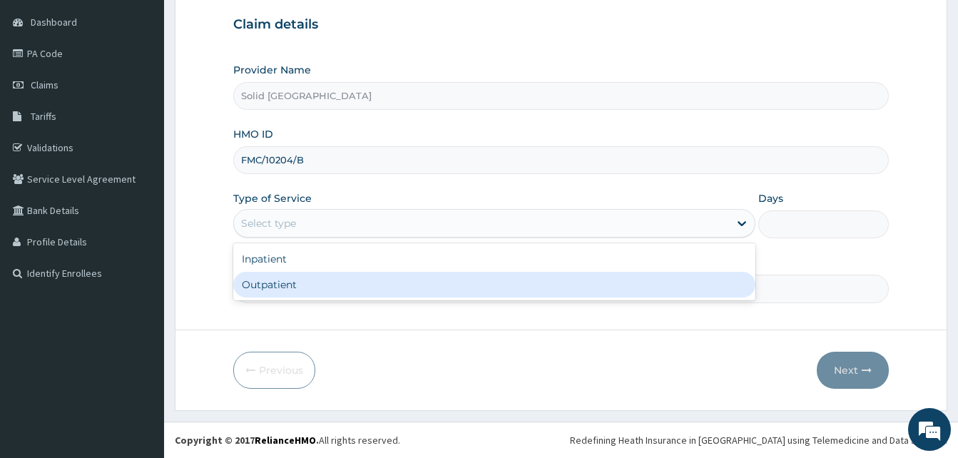
drag, startPoint x: 360, startPoint y: 290, endPoint x: 337, endPoint y: 285, distance: 23.9
click at [360, 289] on div "Outpatient" at bounding box center [494, 285] width 522 height 26
type input "1"
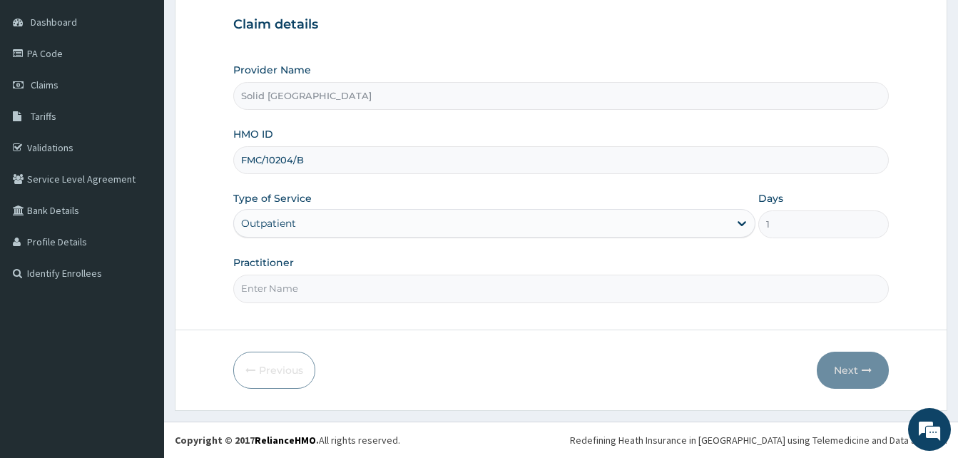
click at [330, 285] on input "Practitioner" at bounding box center [561, 289] width 656 height 28
type input "AKINOLA"
click at [865, 364] on button "Next" at bounding box center [853, 370] width 72 height 37
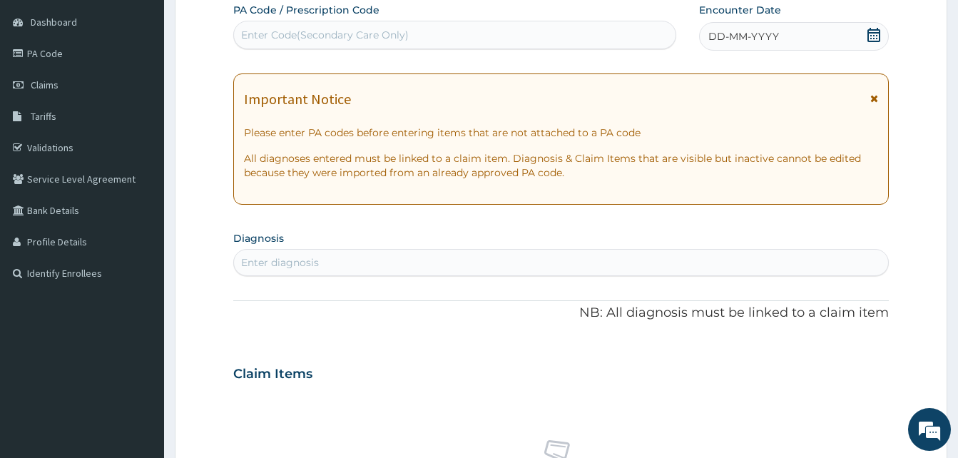
drag, startPoint x: 877, startPoint y: 99, endPoint x: 843, endPoint y: 64, distance: 49.0
click at [872, 93] on icon at bounding box center [874, 98] width 8 height 10
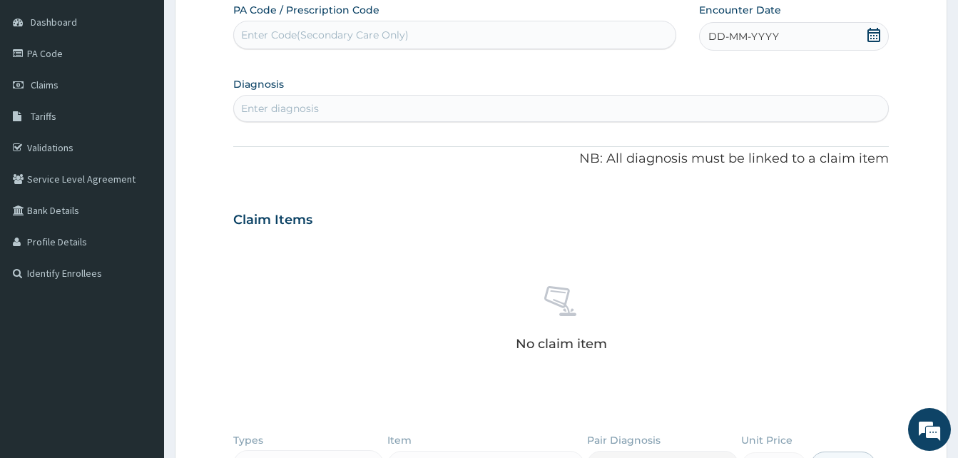
click at [733, 25] on div "DD-MM-YYYY" at bounding box center [794, 36] width 190 height 29
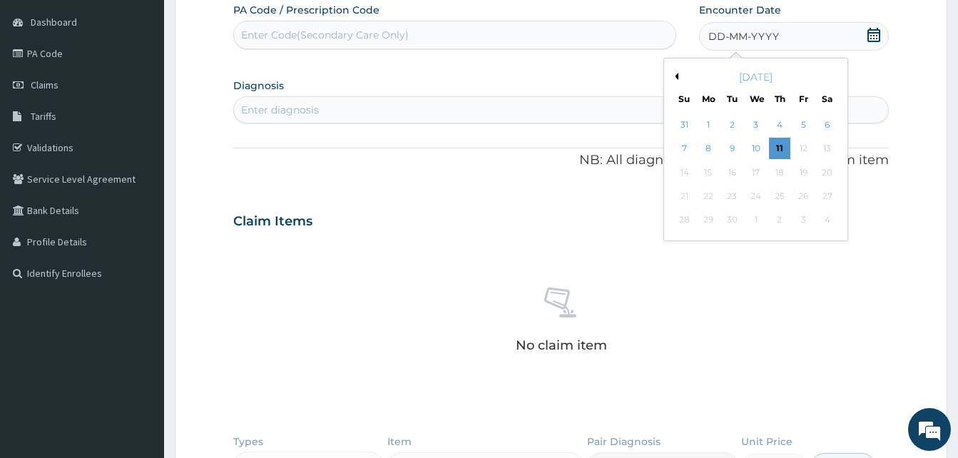
click at [730, 36] on span "DD-MM-YYYY" at bounding box center [743, 36] width 71 height 14
drag, startPoint x: 689, startPoint y: 146, endPoint x: 454, endPoint y: 9, distance: 271.8
click at [684, 145] on div "7" at bounding box center [684, 148] width 21 height 21
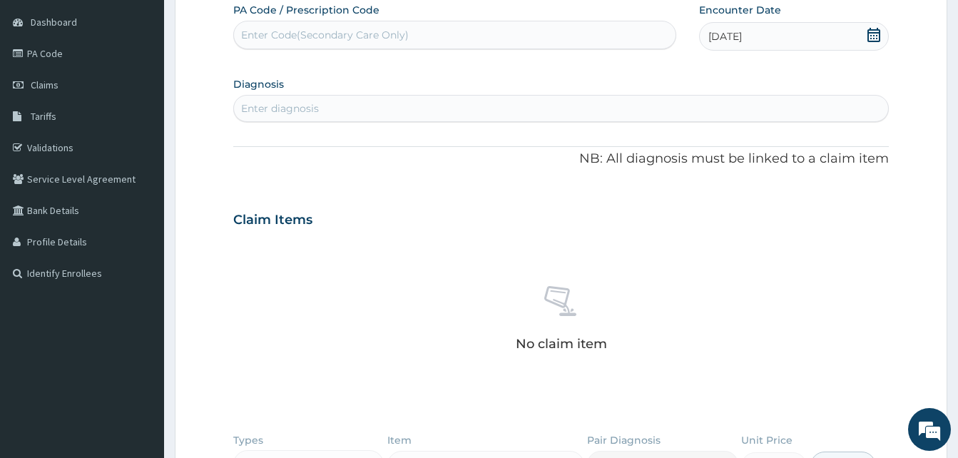
click at [270, 111] on div "Enter diagnosis" at bounding box center [280, 108] width 78 height 14
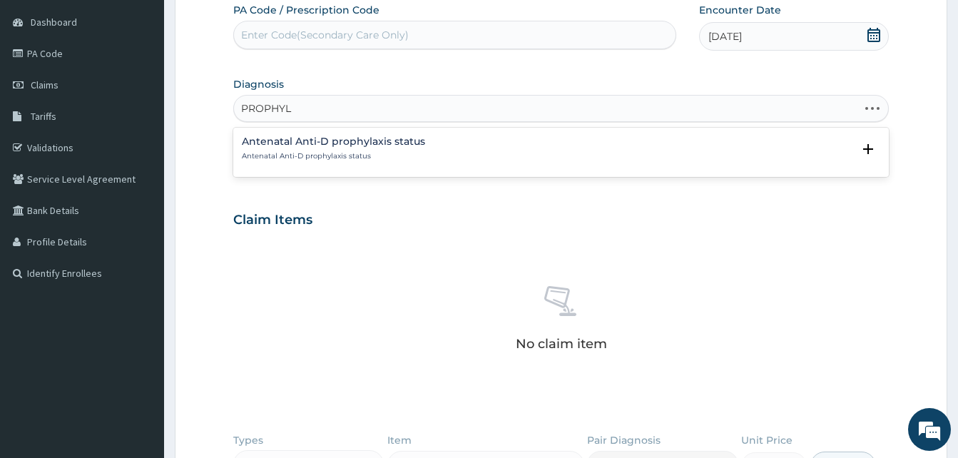
type input "PROPHYLA"
click at [316, 151] on p "Antenatal Anti-D prophylaxis status" at bounding box center [333, 156] width 183 height 10
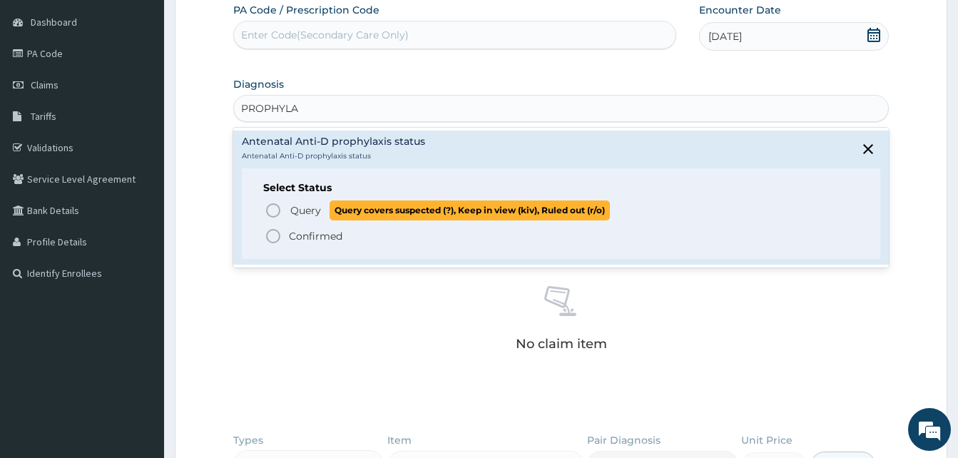
click at [274, 207] on icon "status option query" at bounding box center [273, 210] width 17 height 17
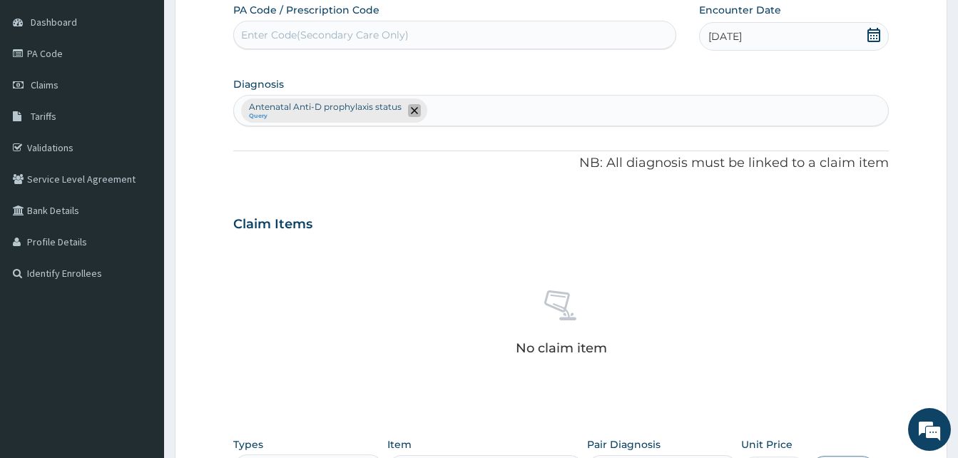
click at [415, 111] on icon "remove selection option" at bounding box center [414, 110] width 7 height 7
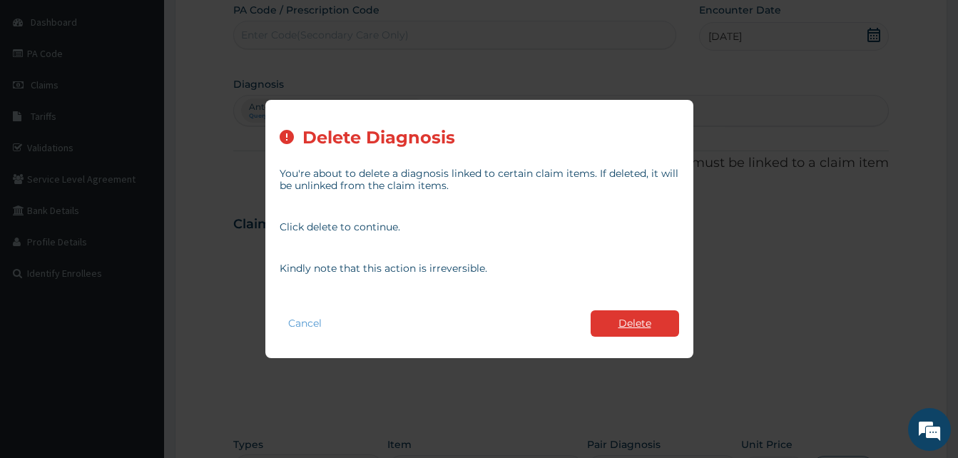
click at [636, 319] on button "Delete" at bounding box center [635, 323] width 88 height 26
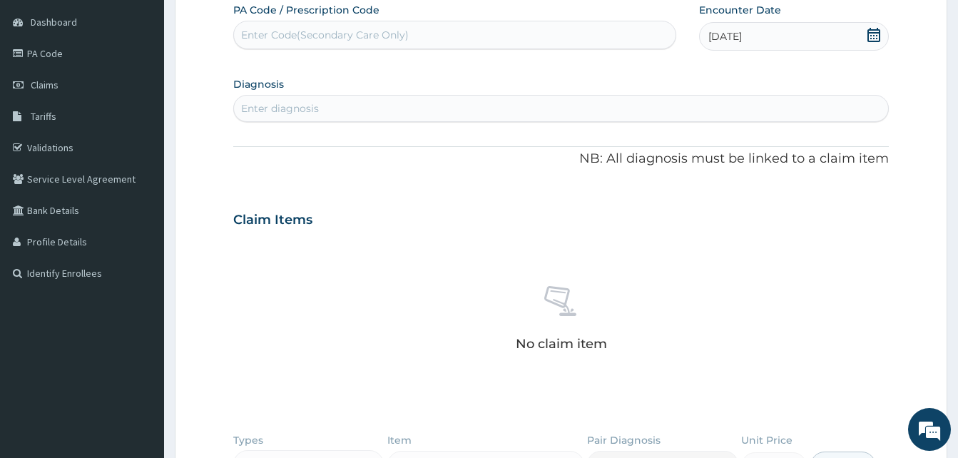
click at [322, 106] on div "Enter diagnosis" at bounding box center [561, 108] width 654 height 23
type input "A"
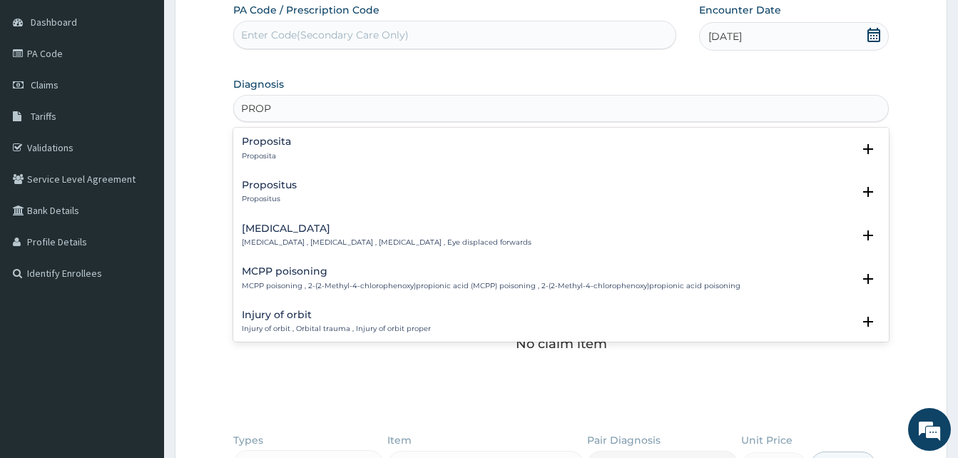
type input "PROPH"
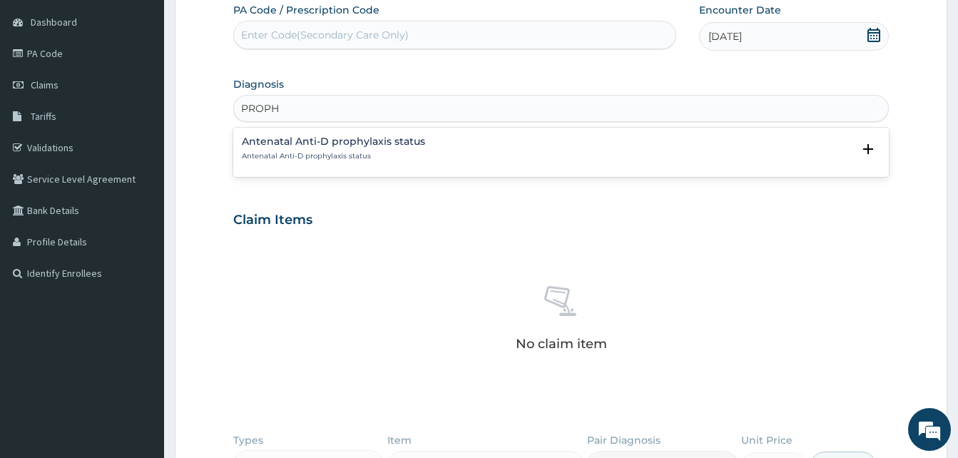
click at [290, 148] on div "Antenatal Anti-D prophylaxis status Antenatal Anti-D prophylaxis status" at bounding box center [333, 148] width 183 height 25
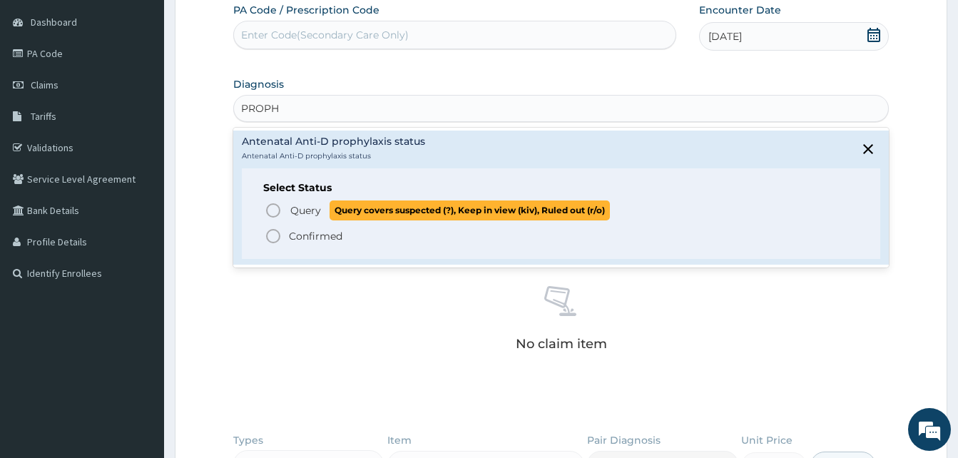
click at [273, 207] on icon "status option query" at bounding box center [273, 210] width 17 height 17
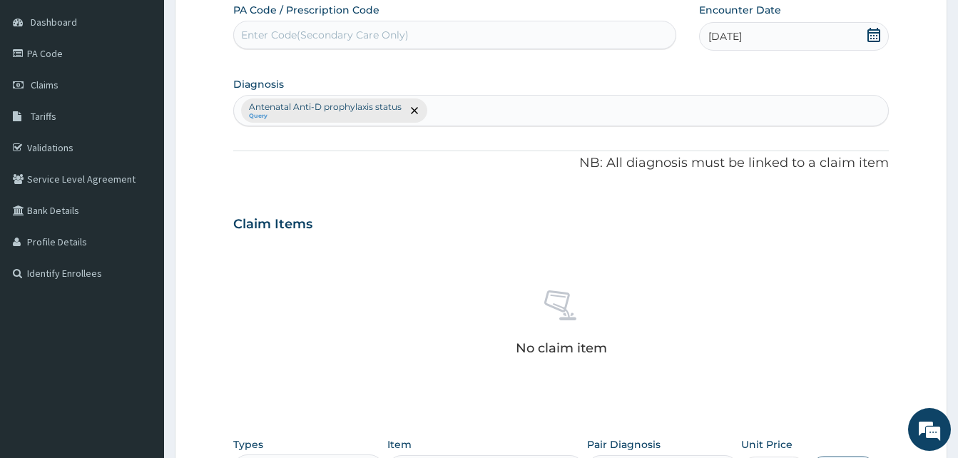
scroll to position [417, 0]
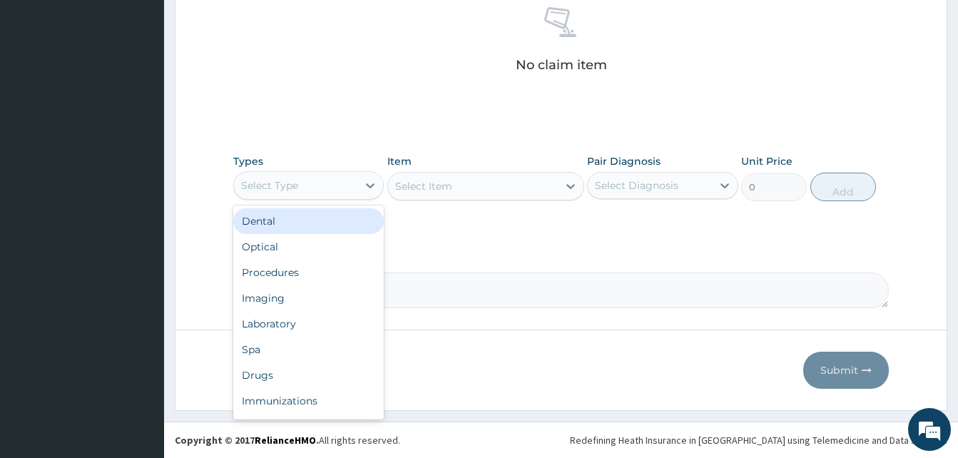
drag, startPoint x: 353, startPoint y: 188, endPoint x: 322, endPoint y: 265, distance: 82.5
click at [352, 188] on div "Select Type" at bounding box center [295, 185] width 123 height 23
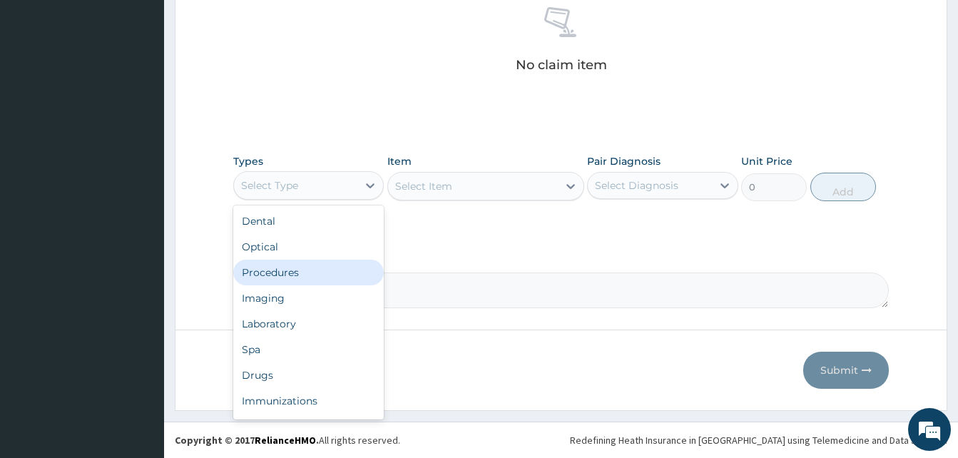
drag, startPoint x: 302, startPoint y: 278, endPoint x: 309, endPoint y: 267, distance: 12.9
click at [302, 276] on div "Procedures" at bounding box center [308, 273] width 151 height 26
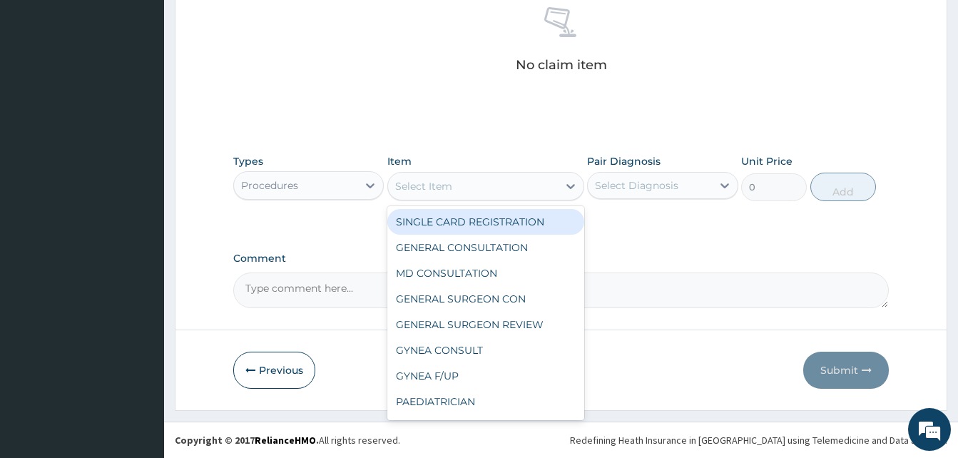
drag, startPoint x: 462, startPoint y: 191, endPoint x: 458, endPoint y: 245, distance: 54.3
click at [460, 192] on div "Select Item" at bounding box center [473, 186] width 170 height 23
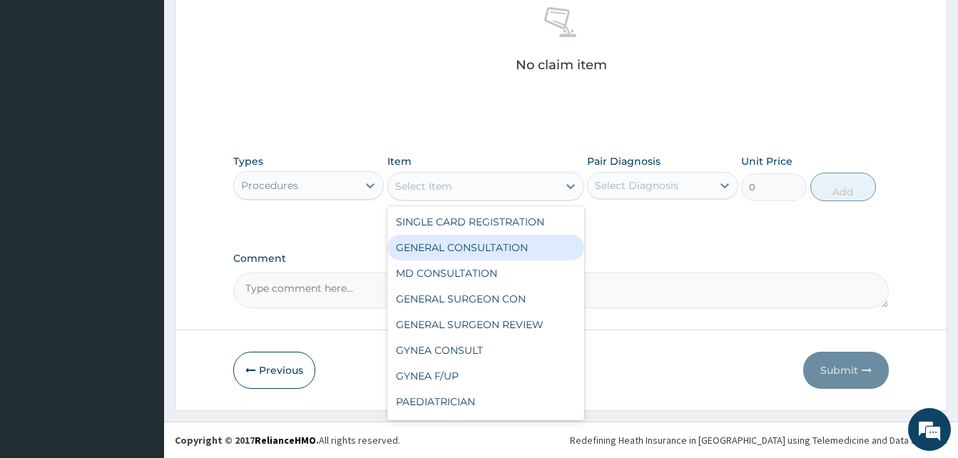
drag, startPoint x: 455, startPoint y: 245, endPoint x: 674, endPoint y: 198, distance: 224.0
click at [457, 243] on div "GENERAL CONSULTATION" at bounding box center [485, 248] width 197 height 26
type input "5000"
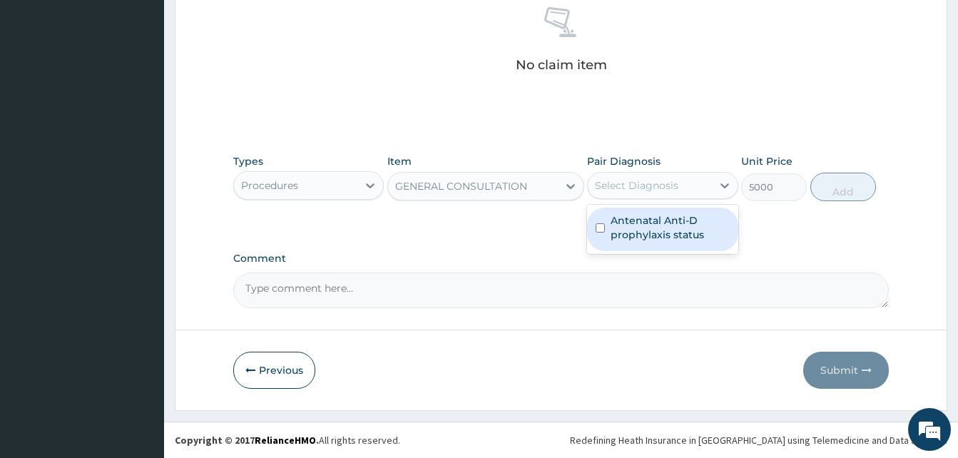
drag, startPoint x: 675, startPoint y: 191, endPoint x: 669, endPoint y: 233, distance: 41.8
click at [674, 191] on div "Select Diagnosis" at bounding box center [636, 185] width 83 height 14
drag, startPoint x: 668, startPoint y: 236, endPoint x: 707, endPoint y: 208, distance: 48.1
click at [672, 233] on label "Antenatal Anti-D prophylaxis status" at bounding box center [670, 227] width 118 height 29
checkbox input "true"
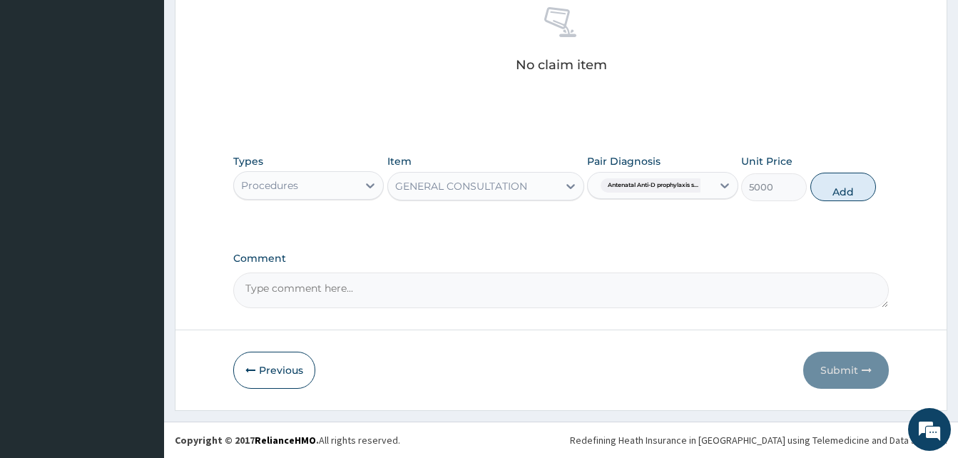
drag, startPoint x: 829, startPoint y: 191, endPoint x: 674, endPoint y: 147, distance: 161.0
click at [828, 191] on button "Add" at bounding box center [844, 187] width 66 height 29
type input "0"
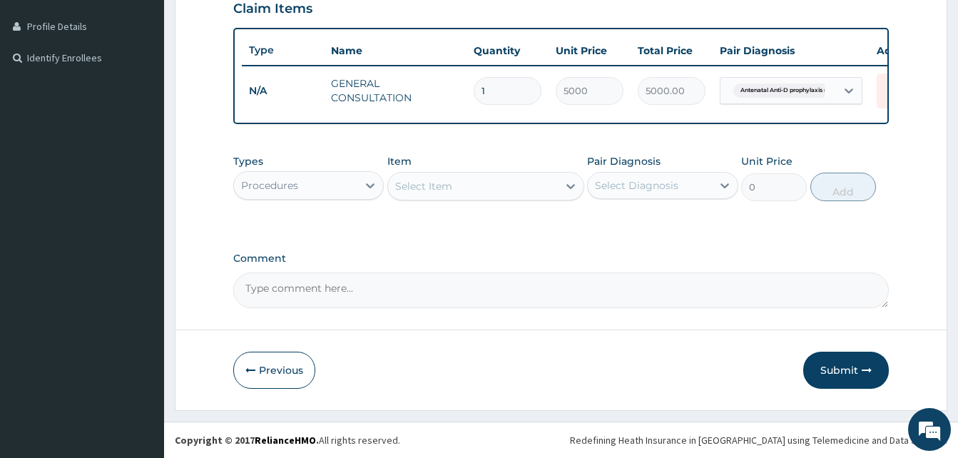
click at [433, 181] on div "Select Item" at bounding box center [423, 186] width 57 height 14
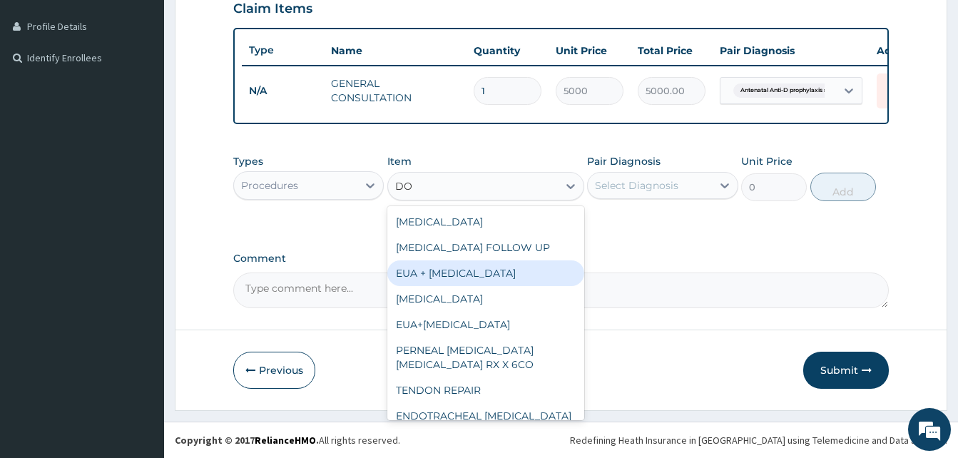
type input "DO"
click at [310, 190] on div "Procedures" at bounding box center [295, 185] width 123 height 23
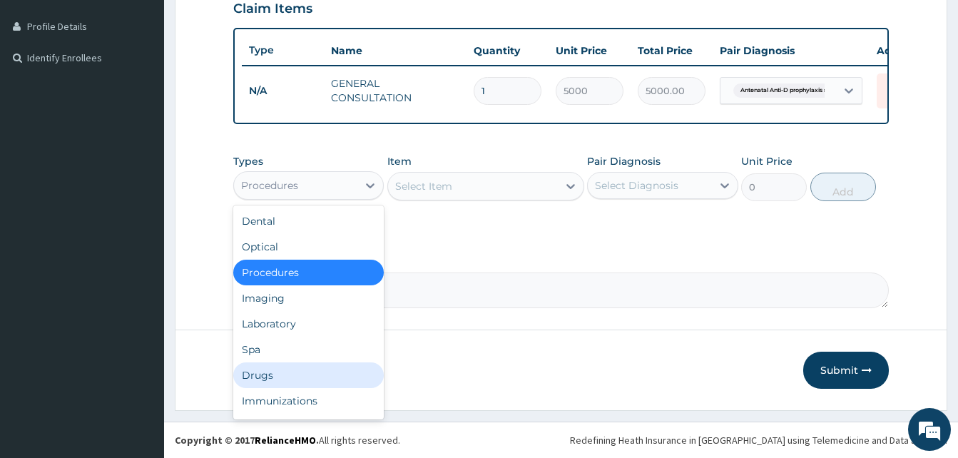
click at [272, 372] on div "Drugs" at bounding box center [308, 375] width 151 height 26
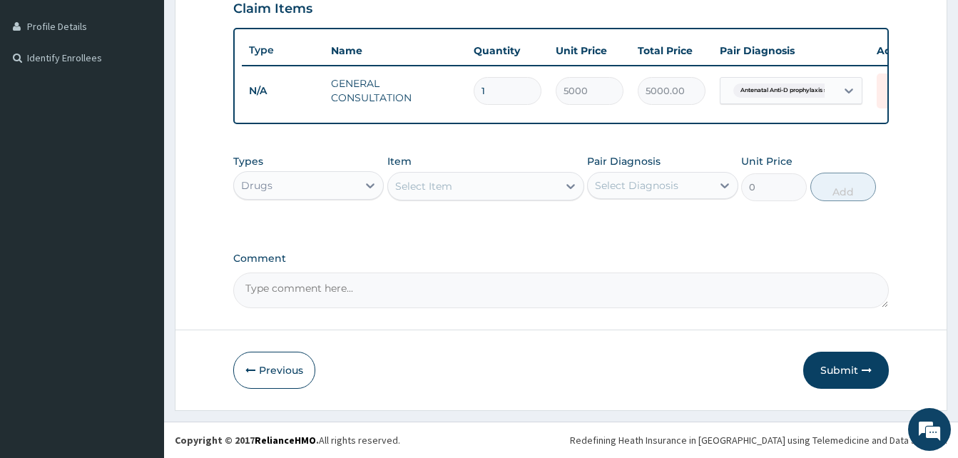
click at [484, 198] on div "Select Item" at bounding box center [485, 186] width 197 height 29
type input "DO"
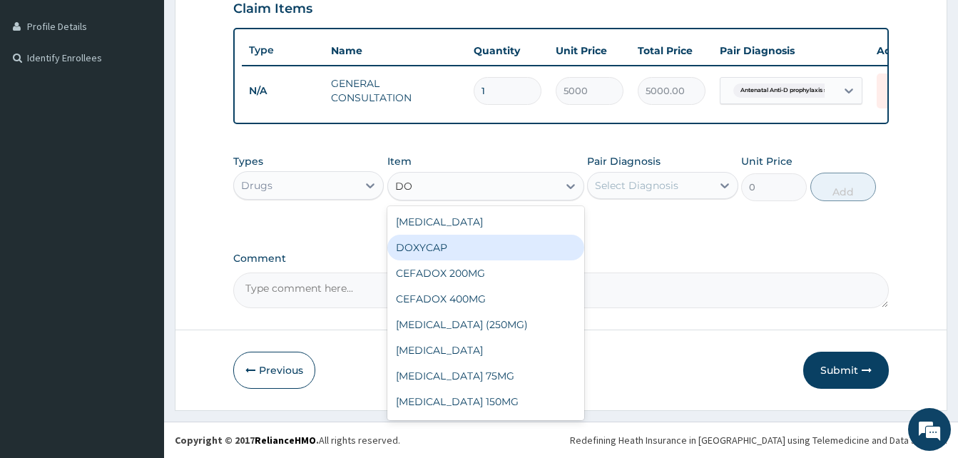
drag, startPoint x: 422, startPoint y: 245, endPoint x: 477, endPoint y: 240, distance: 55.8
click at [424, 245] on div "DOXYCAP" at bounding box center [485, 248] width 197 height 26
type input "100"
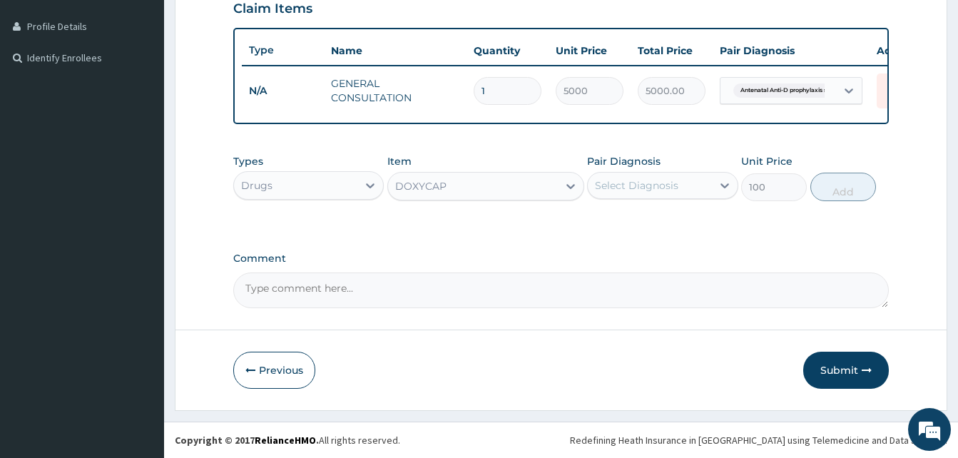
click at [647, 182] on div "Select Diagnosis" at bounding box center [636, 185] width 83 height 14
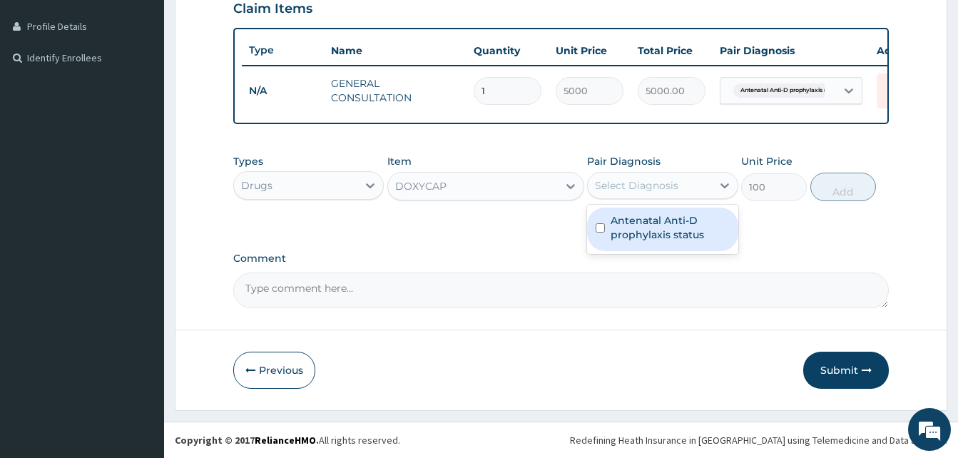
drag, startPoint x: 672, startPoint y: 233, endPoint x: 809, endPoint y: 208, distance: 139.1
click at [683, 228] on label "Antenatal Anti-D prophylaxis status" at bounding box center [670, 227] width 118 height 29
checkbox input "true"
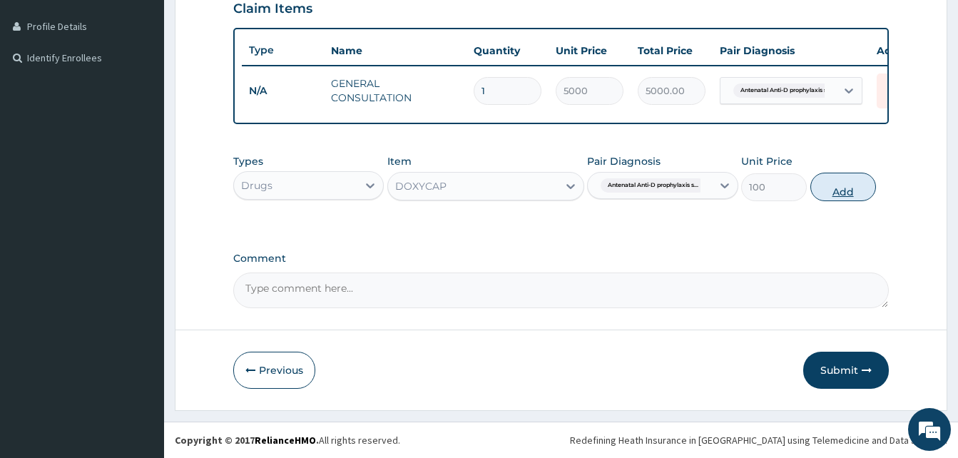
click at [860, 191] on button "Add" at bounding box center [844, 187] width 66 height 29
type input "0"
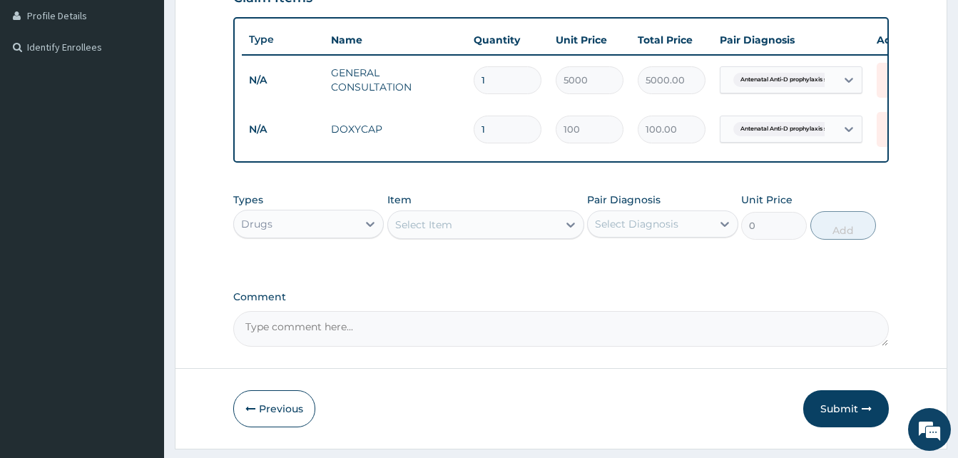
click at [494, 235] on div "Select Item" at bounding box center [473, 224] width 170 height 23
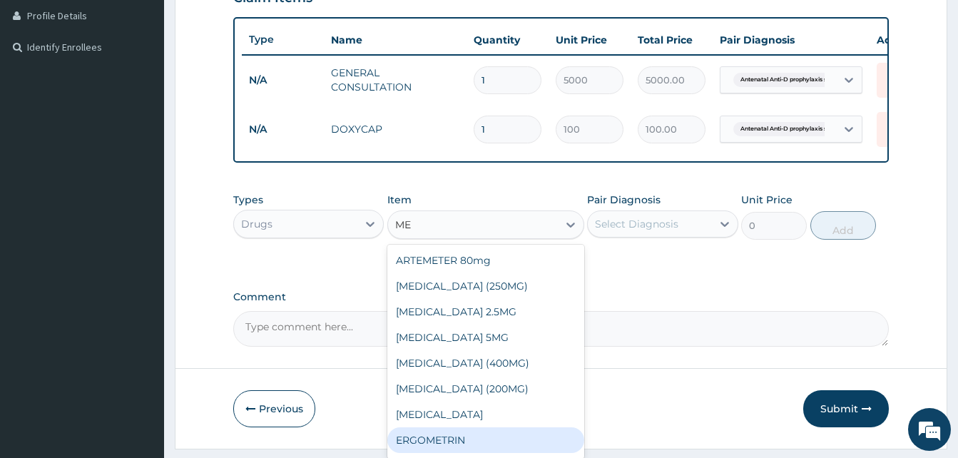
type input "M"
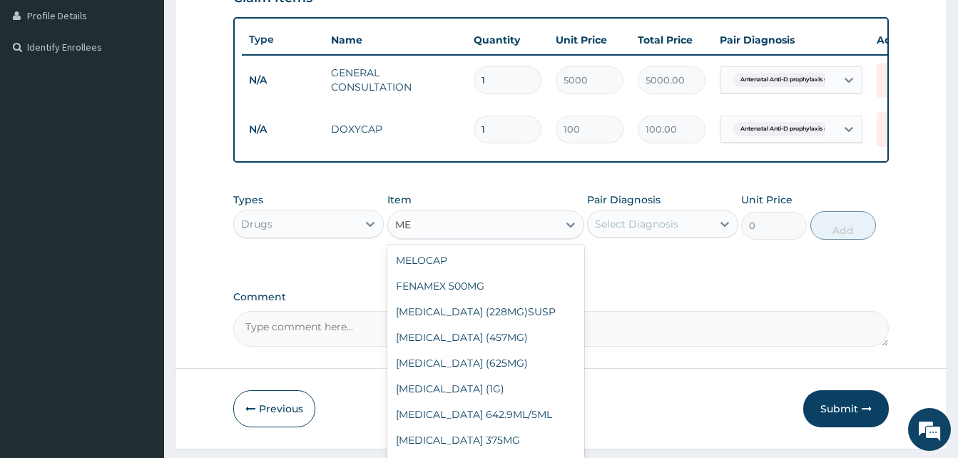
type input "M"
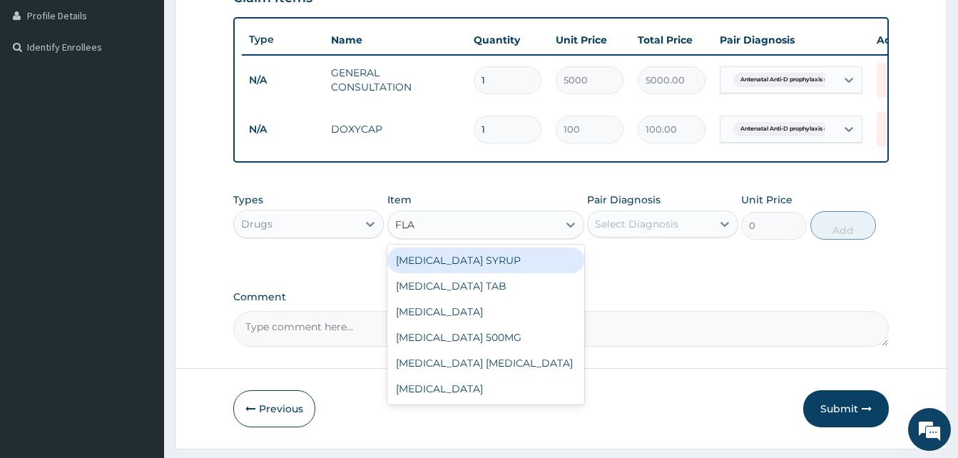
type input "FLAG"
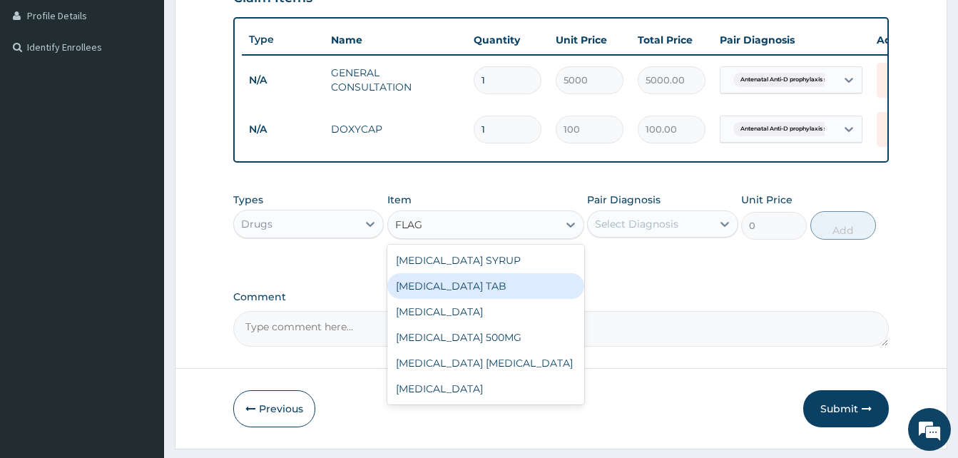
click at [464, 292] on div "FLAGYL TAB" at bounding box center [485, 286] width 197 height 26
type input "100"
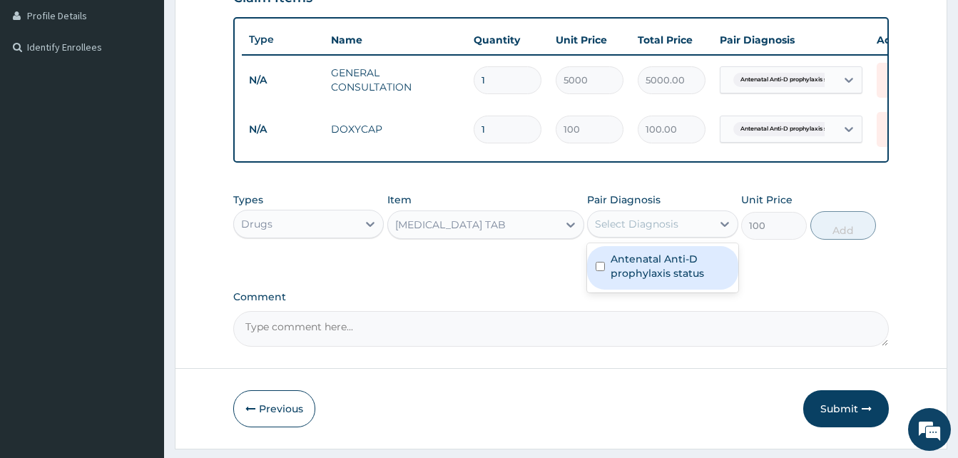
click at [689, 235] on div "Select Diagnosis" at bounding box center [649, 224] width 123 height 23
drag, startPoint x: 673, startPoint y: 289, endPoint x: 832, endPoint y: 250, distance: 163.9
click at [689, 280] on label "Antenatal Anti-D prophylaxis status" at bounding box center [670, 266] width 118 height 29
checkbox input "true"
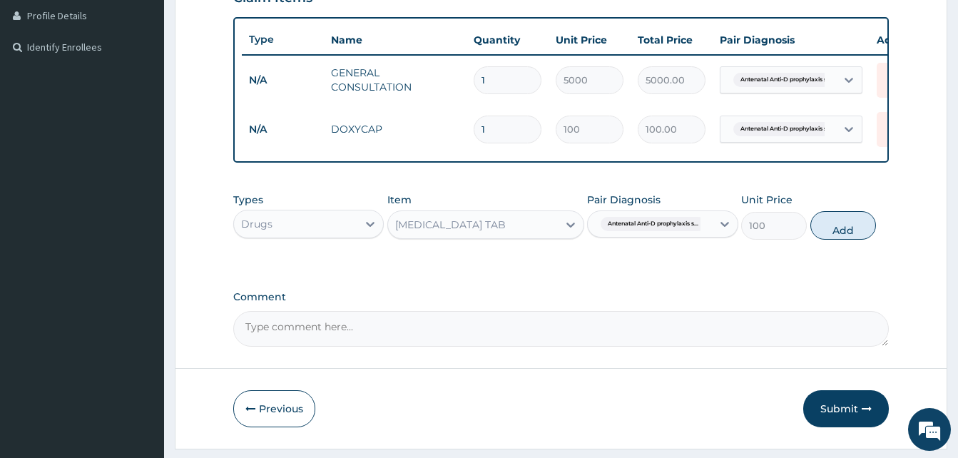
drag, startPoint x: 857, startPoint y: 238, endPoint x: 840, endPoint y: 253, distance: 22.8
click at [856, 240] on button "Add" at bounding box center [844, 225] width 66 height 29
type input "0"
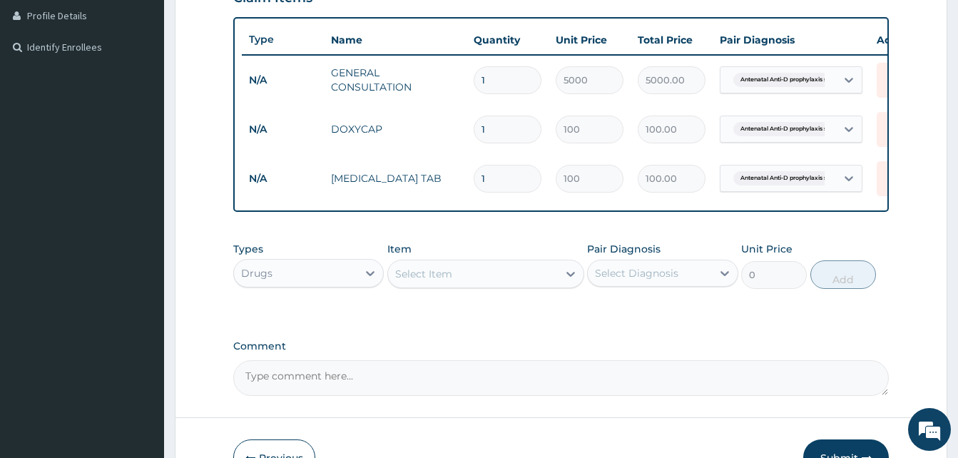
type input "0.00"
type input "4"
type input "400.00"
type input "42"
type input "4200.00"
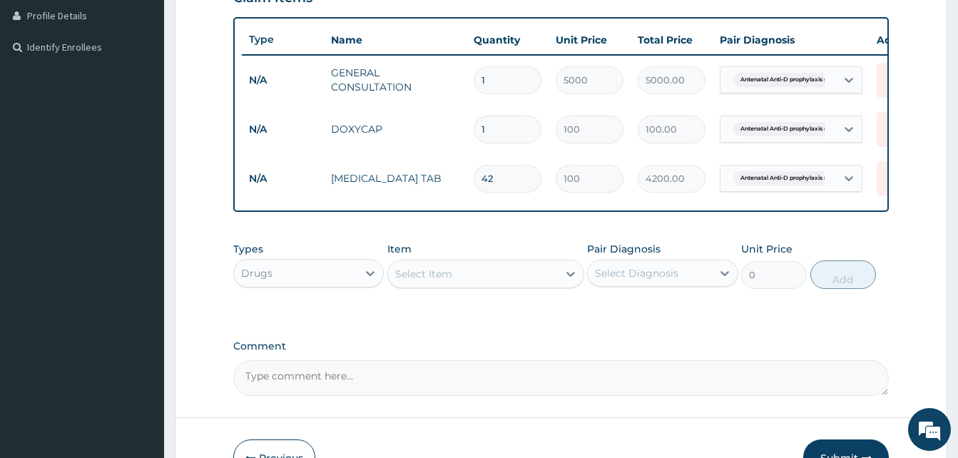
type input "42"
drag, startPoint x: 509, startPoint y: 133, endPoint x: 534, endPoint y: 101, distance: 40.6
click at [509, 132] on input "1" at bounding box center [508, 130] width 68 height 28
type input "0.00"
type input "2"
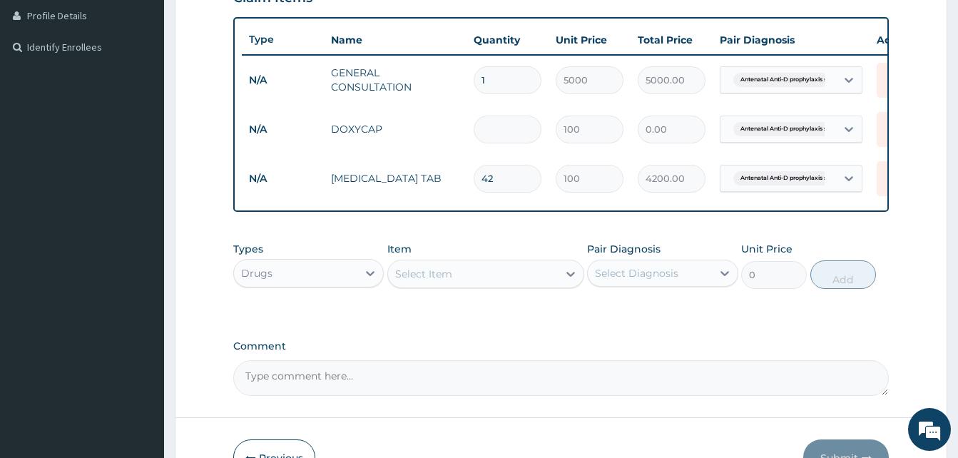
type input "200.00"
type input "20"
type input "2000.00"
type input "20"
drag, startPoint x: 678, startPoint y: 225, endPoint x: 734, endPoint y: 272, distance: 73.0
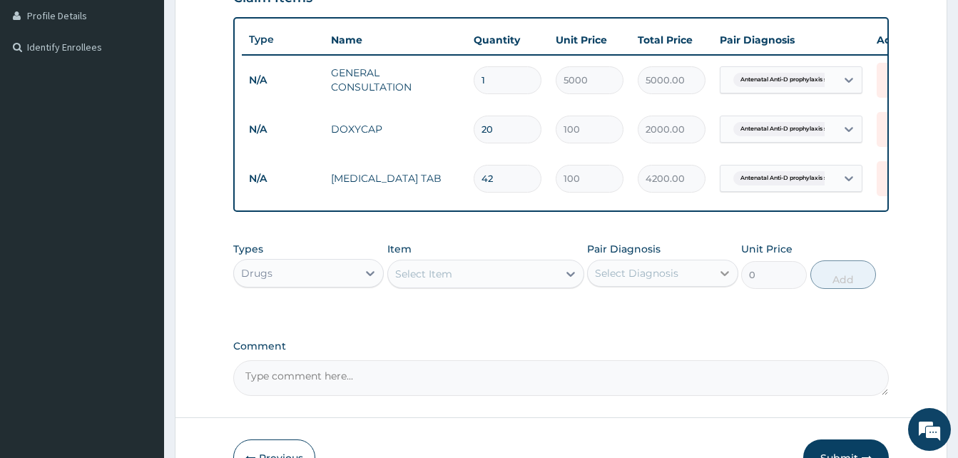
click at [676, 225] on div "PA Code / Prescription Code Enter Code(Secondary Care Only) Encounter Date 07-0…" at bounding box center [561, 86] width 656 height 619
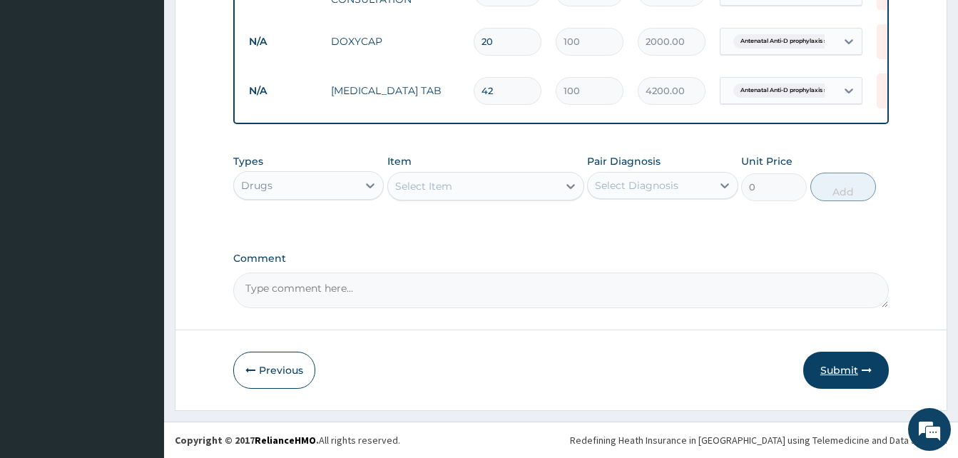
click at [855, 367] on button "Submit" at bounding box center [846, 370] width 86 height 37
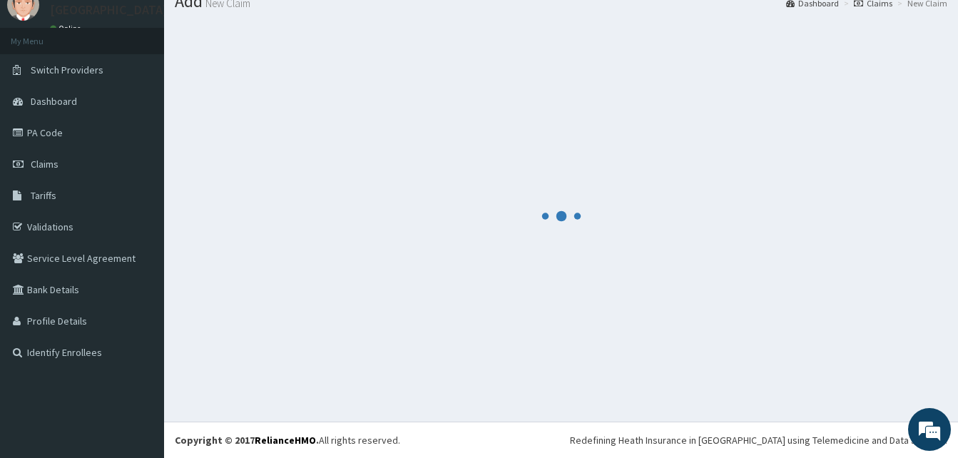
scroll to position [54, 0]
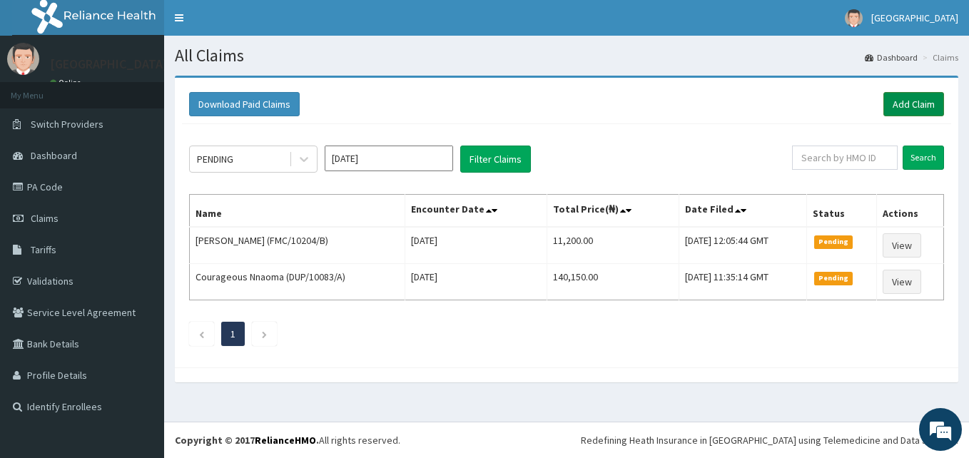
drag, startPoint x: 918, startPoint y: 103, endPoint x: 899, endPoint y: 104, distance: 18.6
click at [916, 103] on link "Add Claim" at bounding box center [913, 104] width 61 height 24
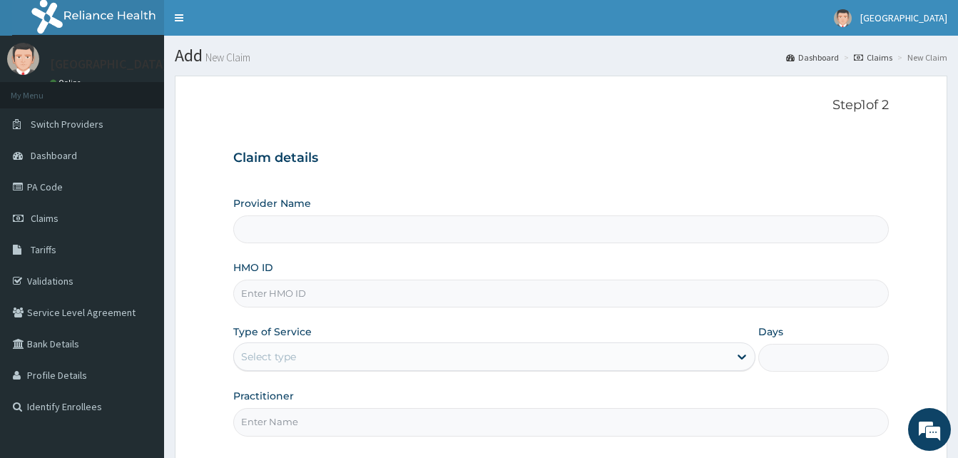
type input "Solid [GEOGRAPHIC_DATA]"
click at [300, 285] on input "HMO ID" at bounding box center [561, 294] width 656 height 28
paste input "PPR/10039/D"
type input "PPR/10039/D"
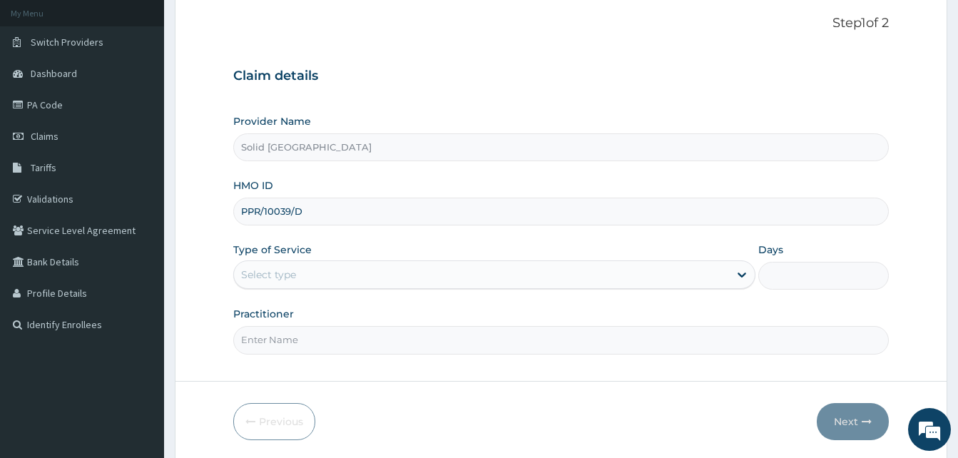
scroll to position [133, 0]
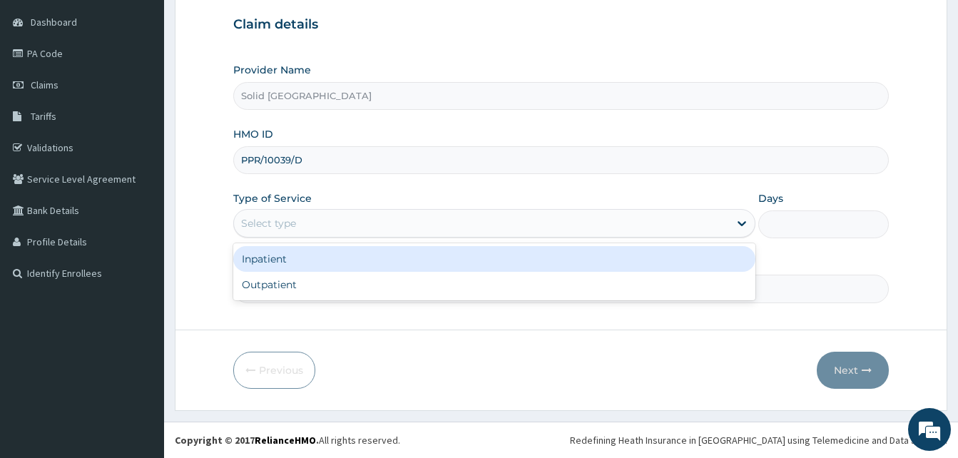
drag, startPoint x: 299, startPoint y: 230, endPoint x: 288, endPoint y: 276, distance: 47.8
click at [298, 231] on div "Select type" at bounding box center [481, 223] width 495 height 23
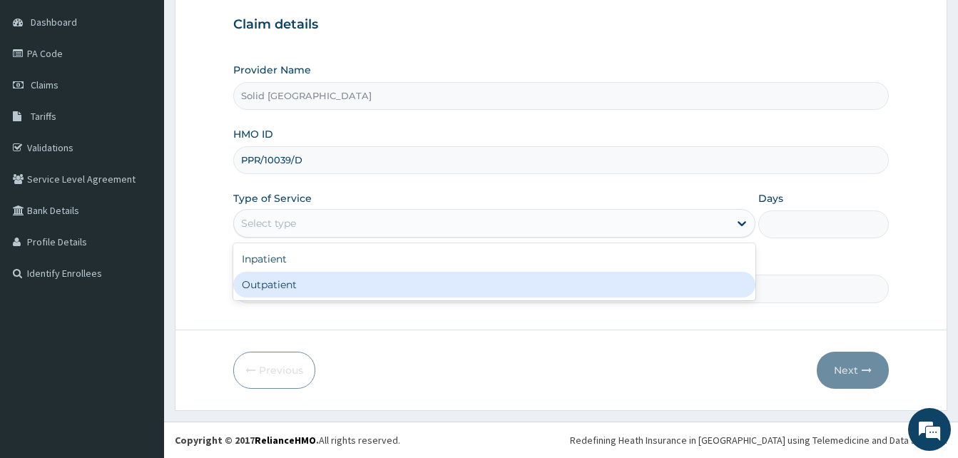
drag, startPoint x: 288, startPoint y: 281, endPoint x: 295, endPoint y: 274, distance: 9.6
click at [289, 281] on div "Outpatient" at bounding box center [494, 285] width 522 height 26
type input "1"
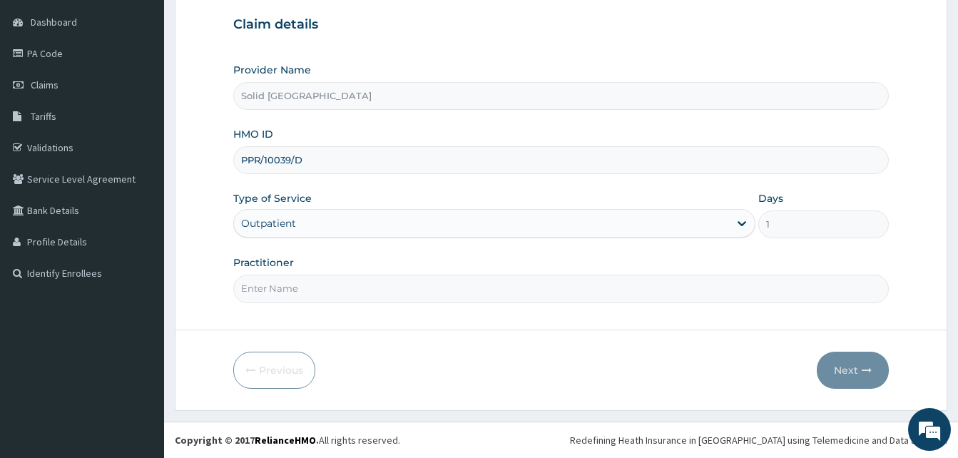
drag, startPoint x: 305, startPoint y: 290, endPoint x: 302, endPoint y: 282, distance: 9.0
click at [305, 290] on input "Practitioner" at bounding box center [561, 289] width 656 height 28
type input "[PERSON_NAME]"
click at [863, 376] on button "Next" at bounding box center [853, 370] width 72 height 37
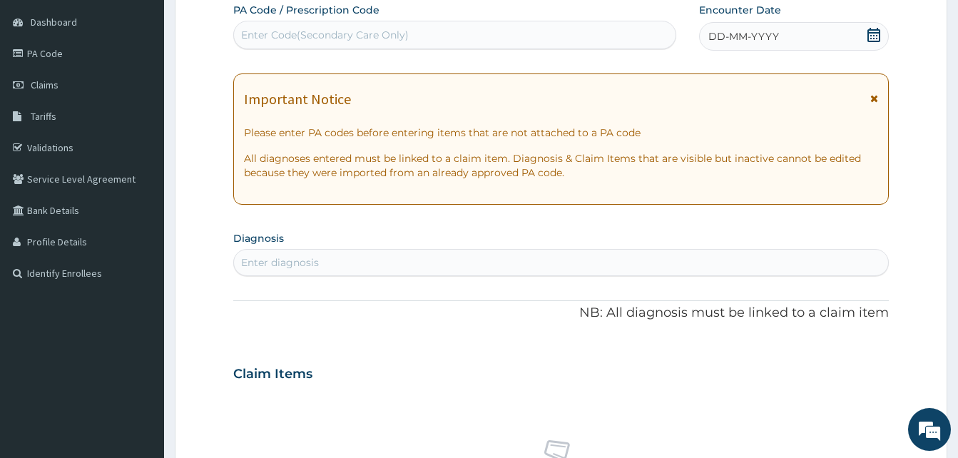
click at [872, 98] on icon at bounding box center [874, 98] width 8 height 10
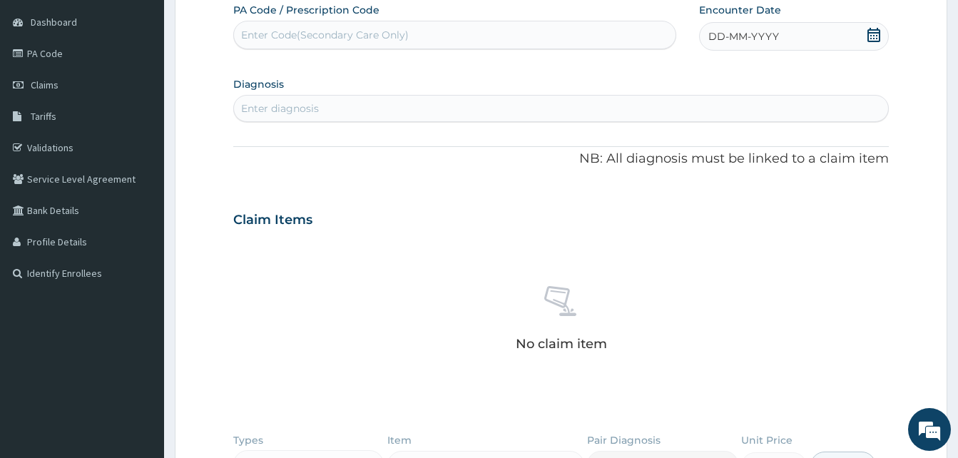
click at [474, 27] on div "Enter Code(Secondary Care Only)" at bounding box center [455, 35] width 442 height 23
paste input "PA/B64580"
type input "PA/B64580"
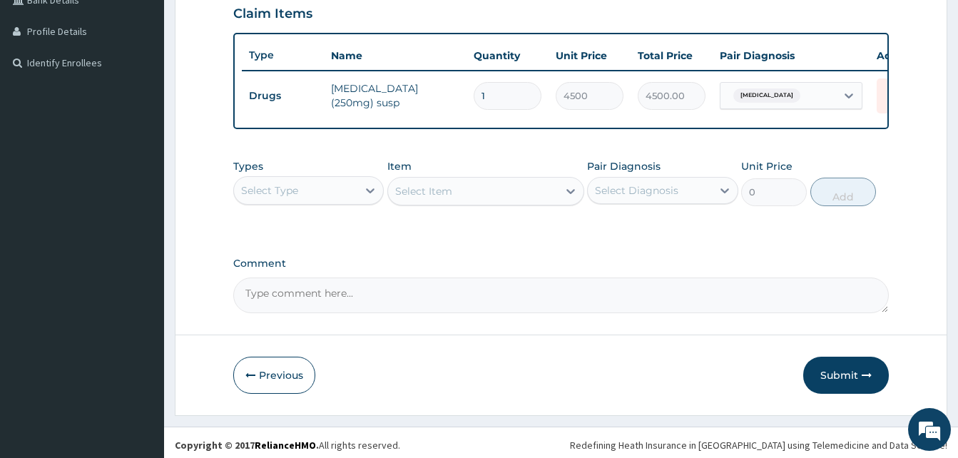
scroll to position [347, 0]
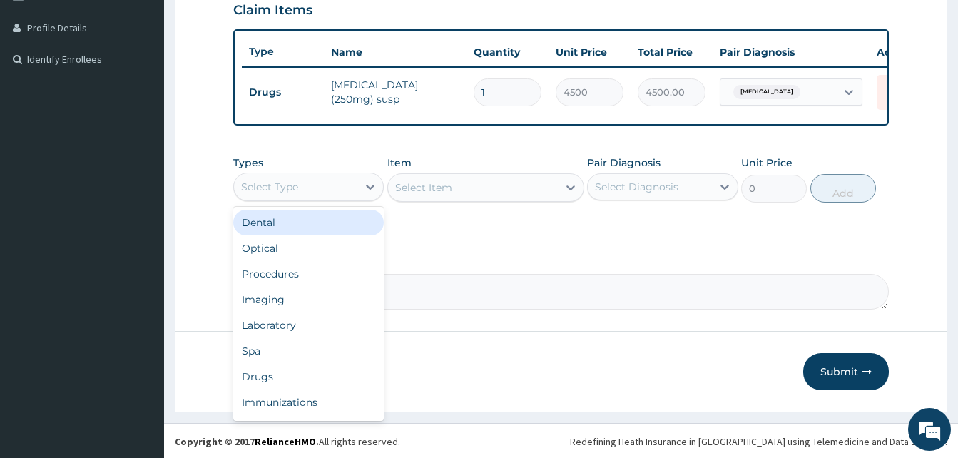
click at [320, 201] on div "Select Type" at bounding box center [308, 187] width 151 height 29
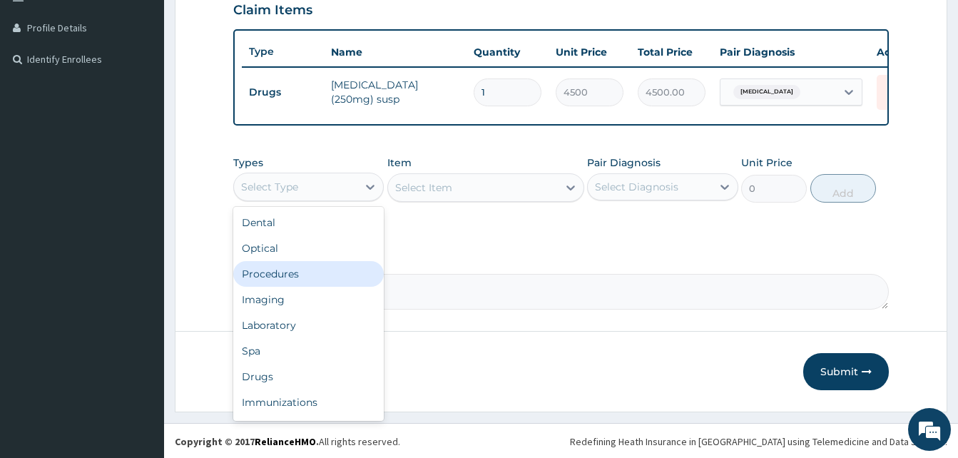
drag, startPoint x: 298, startPoint y: 283, endPoint x: 357, endPoint y: 252, distance: 66.7
click at [298, 283] on div "Procedures" at bounding box center [308, 274] width 151 height 26
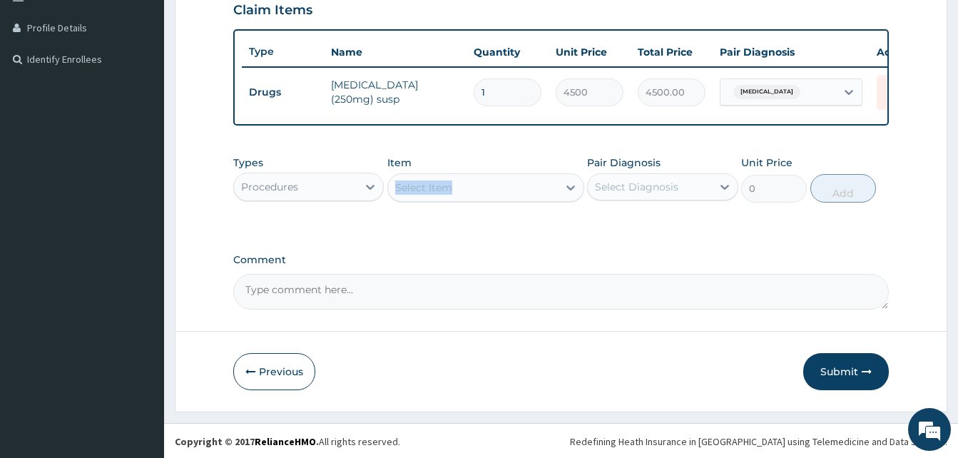
click at [496, 190] on div "Item Select Item" at bounding box center [485, 179] width 197 height 47
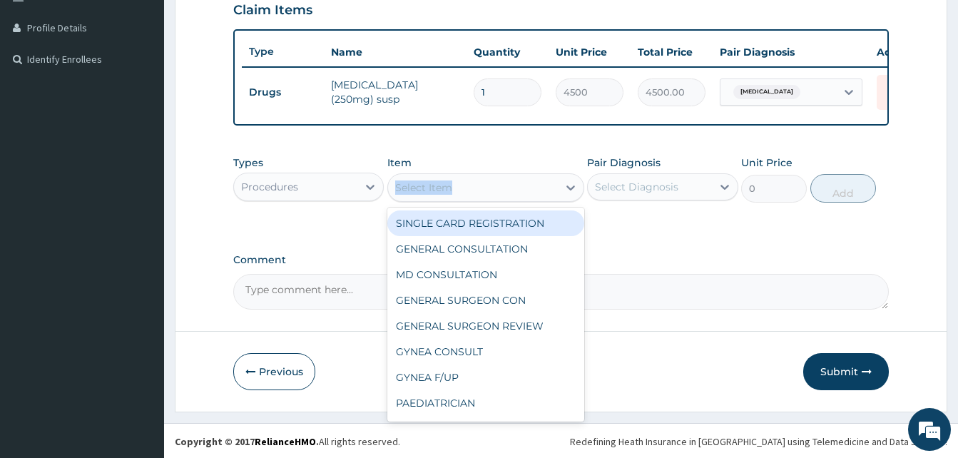
drag, startPoint x: 496, startPoint y: 191, endPoint x: 494, endPoint y: 207, distance: 16.5
click at [495, 199] on div "Select Item" at bounding box center [473, 187] width 170 height 23
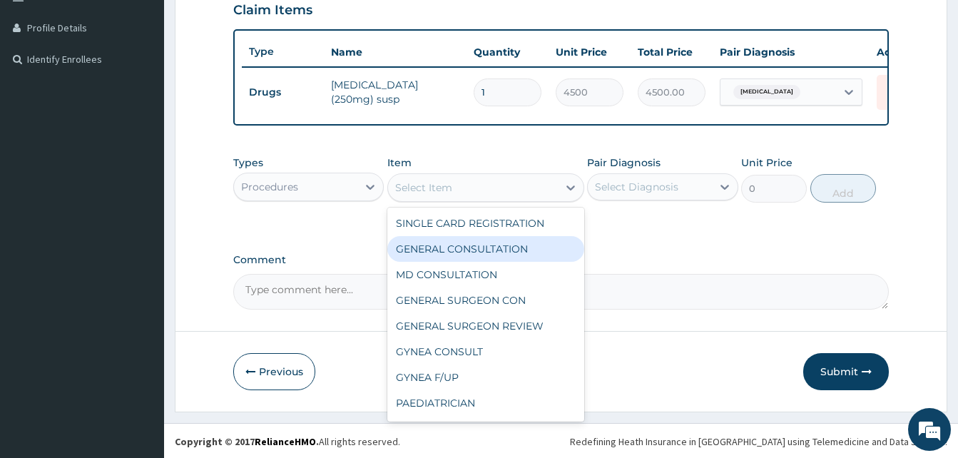
drag, startPoint x: 475, startPoint y: 259, endPoint x: 534, endPoint y: 245, distance: 60.1
click at [476, 257] on div "GENERAL CONSULTATION" at bounding box center [485, 249] width 197 height 26
type input "5000"
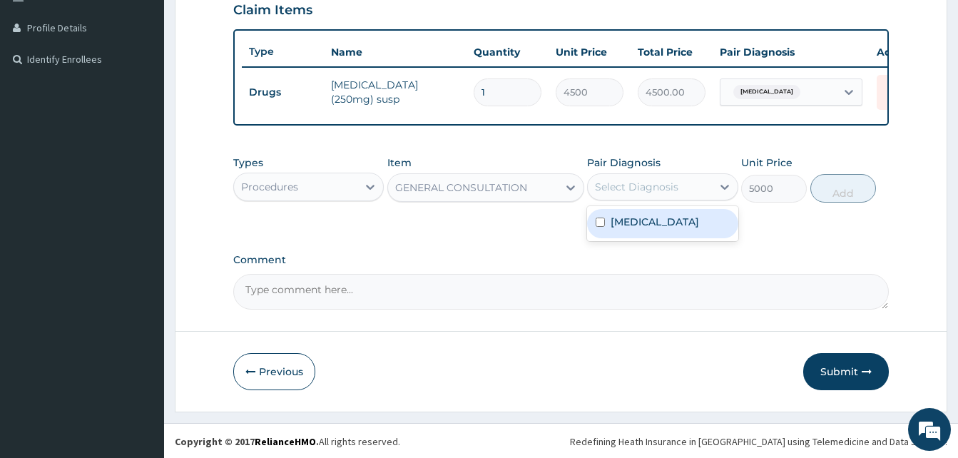
drag, startPoint x: 639, startPoint y: 195, endPoint x: 639, endPoint y: 217, distance: 21.4
click at [641, 194] on div "Select Diagnosis" at bounding box center [636, 187] width 83 height 14
click at [646, 238] on div "[MEDICAL_DATA]" at bounding box center [662, 223] width 151 height 29
checkbox input "true"
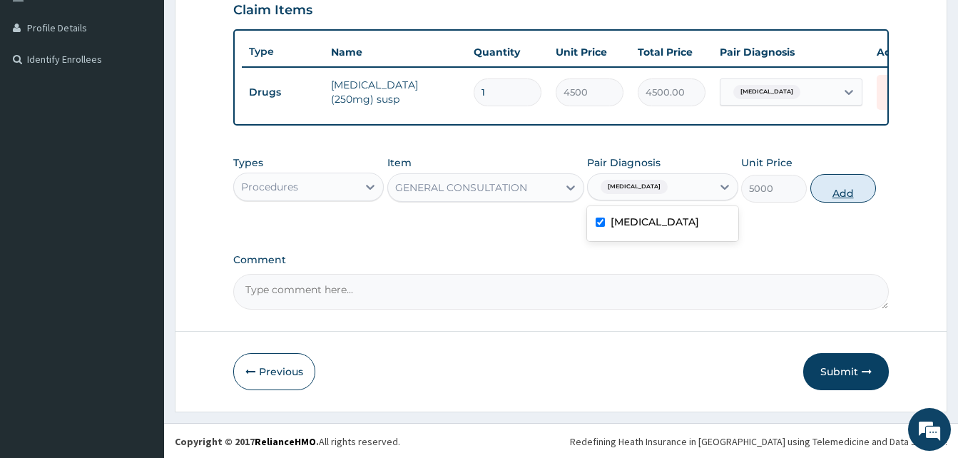
click at [860, 203] on button "Add" at bounding box center [844, 188] width 66 height 29
type input "0"
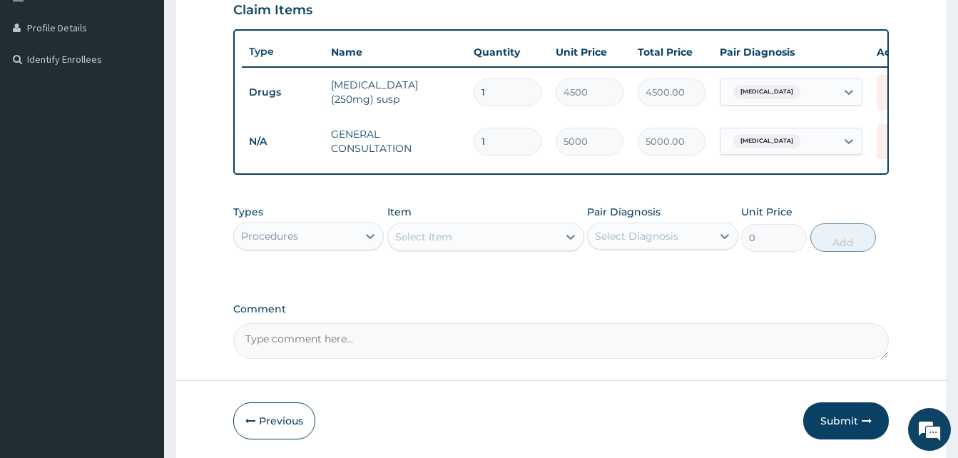
click at [292, 243] on div "Procedures" at bounding box center [269, 236] width 57 height 14
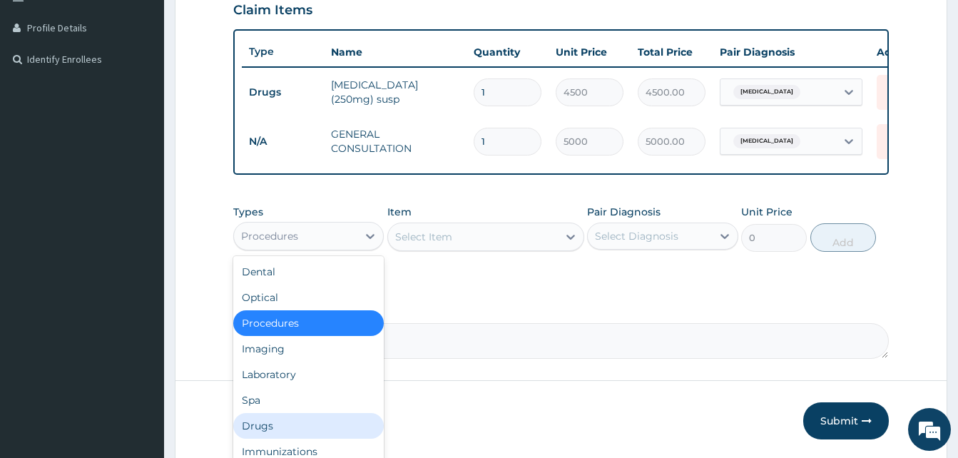
drag, startPoint x: 270, startPoint y: 436, endPoint x: 273, endPoint y: 375, distance: 60.7
click at [270, 435] on div "Drugs" at bounding box center [308, 426] width 151 height 26
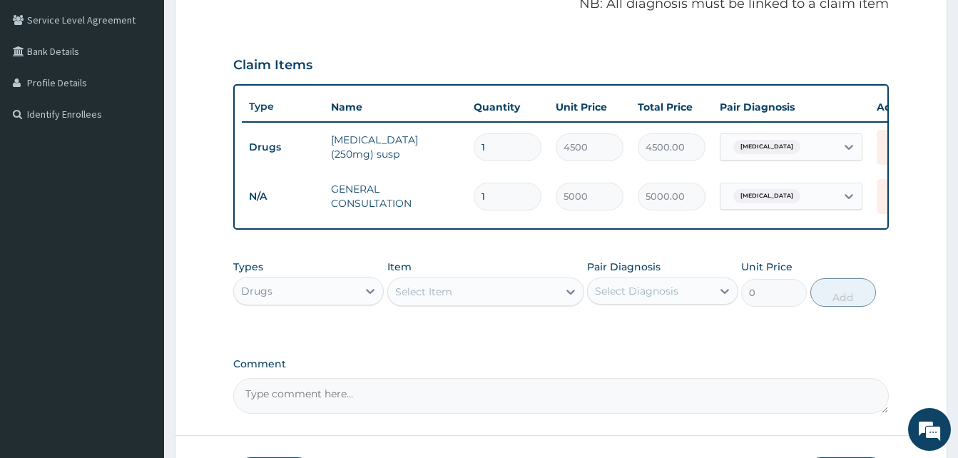
scroll to position [409, 0]
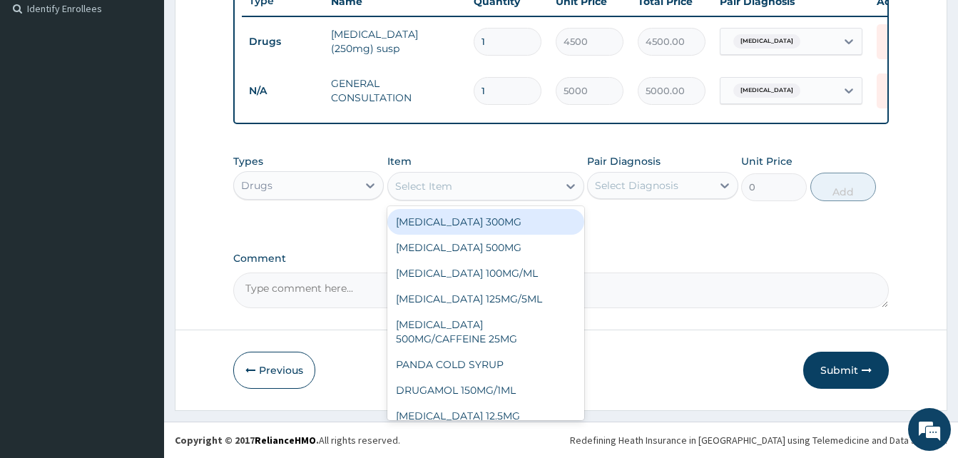
click at [411, 191] on div "Select Item" at bounding box center [423, 186] width 57 height 14
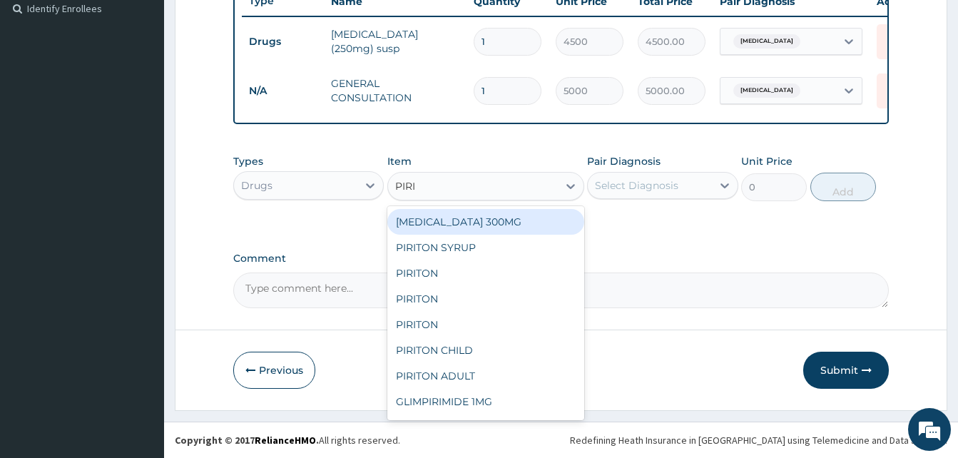
type input "PIRIT"
click at [469, 221] on div "PIRITON SYRUP" at bounding box center [485, 222] width 197 height 26
type input "1500"
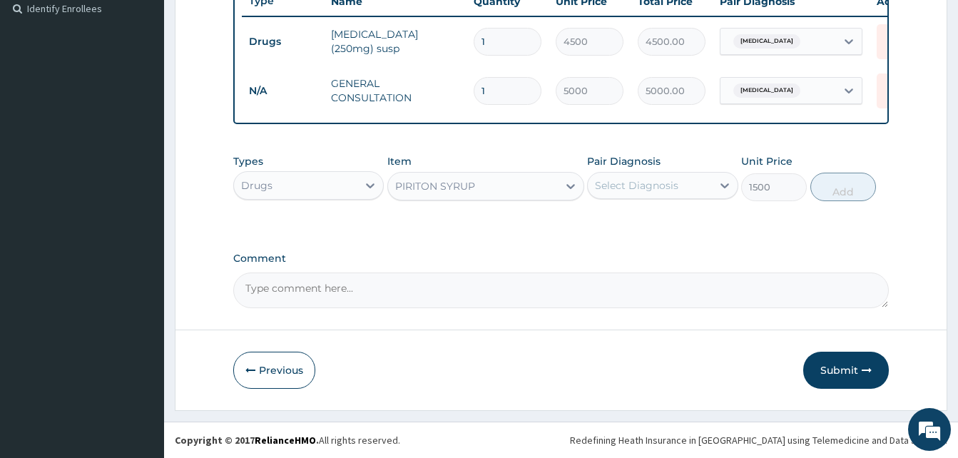
drag, startPoint x: 654, startPoint y: 162, endPoint x: 647, endPoint y: 172, distance: 12.3
click at [649, 171] on div "Pair Diagnosis Select Diagnosis" at bounding box center [662, 177] width 151 height 47
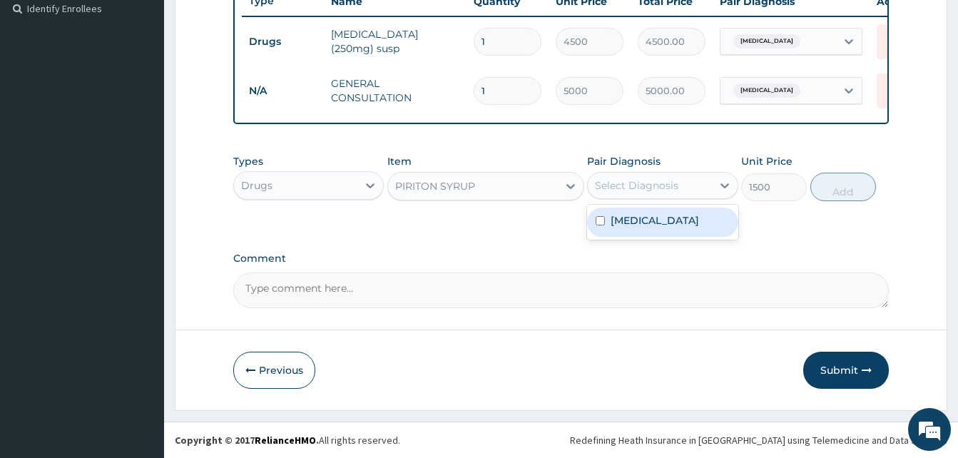
drag, startPoint x: 647, startPoint y: 172, endPoint x: 645, endPoint y: 180, distance: 8.1
click at [645, 178] on div "Select Diagnosis" at bounding box center [636, 185] width 83 height 14
click at [646, 223] on label "[MEDICAL_DATA]" at bounding box center [655, 220] width 88 height 14
checkbox input "true"
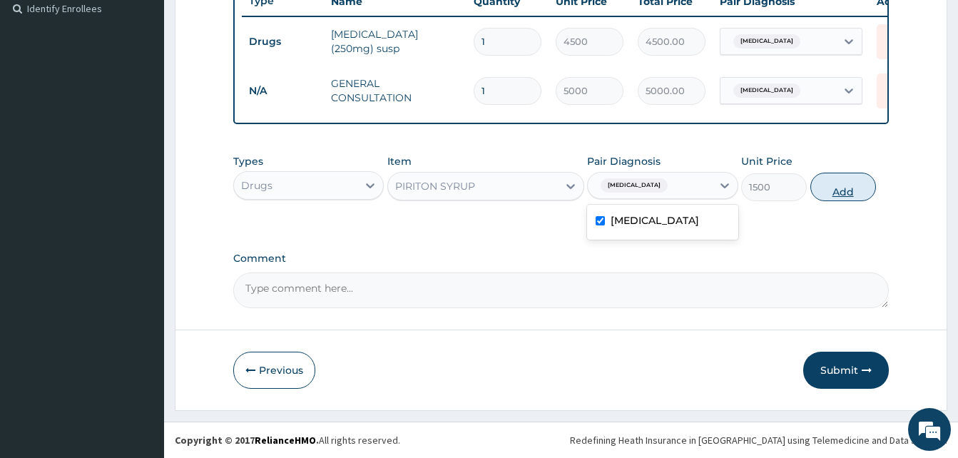
click at [865, 193] on button "Add" at bounding box center [844, 187] width 66 height 29
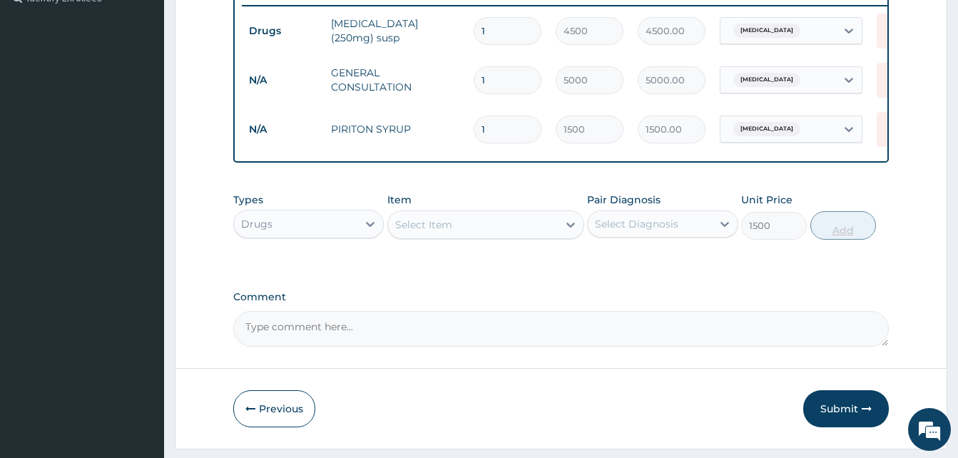
type input "0"
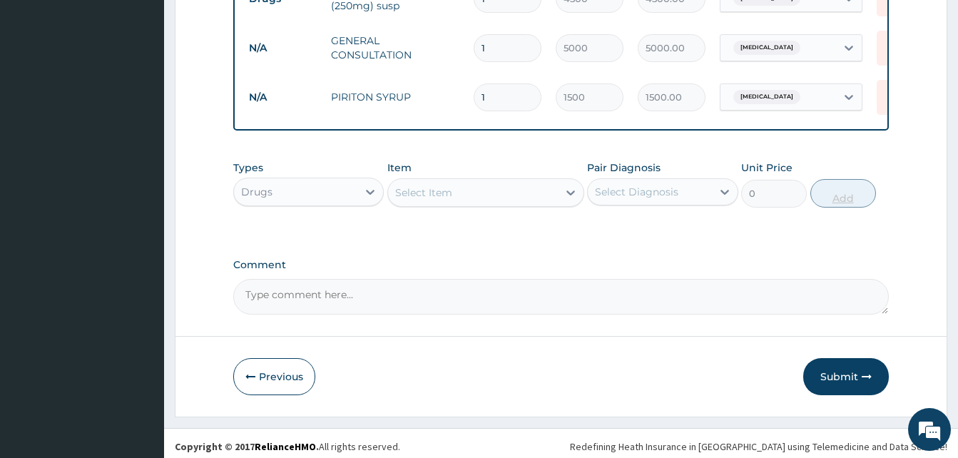
scroll to position [458, 0]
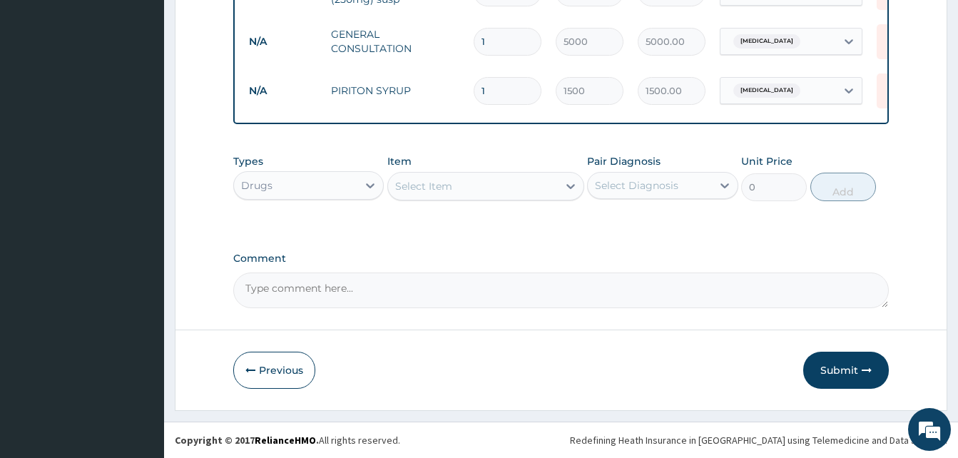
drag, startPoint x: 858, startPoint y: 370, endPoint x: 766, endPoint y: 322, distance: 104.7
click at [854, 367] on button "Submit" at bounding box center [846, 370] width 86 height 37
